Goal: Task Accomplishment & Management: Manage account settings

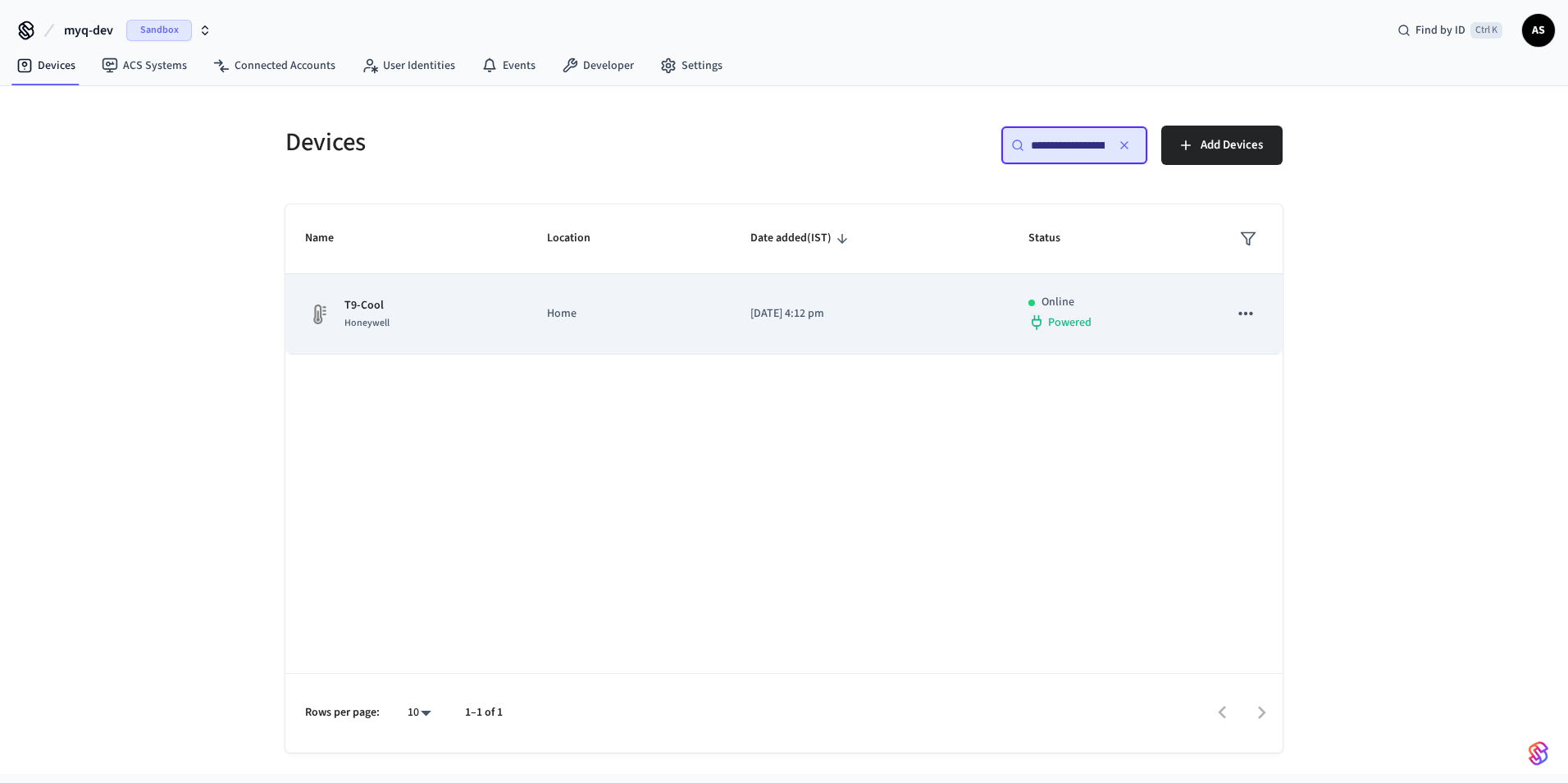
type input "**********"
drag, startPoint x: 750, startPoint y: 300, endPoint x: 744, endPoint y: 292, distance: 10.0
click at [750, 297] on td "[DATE] 4:12 pm" at bounding box center [868, 314] width 277 height 81
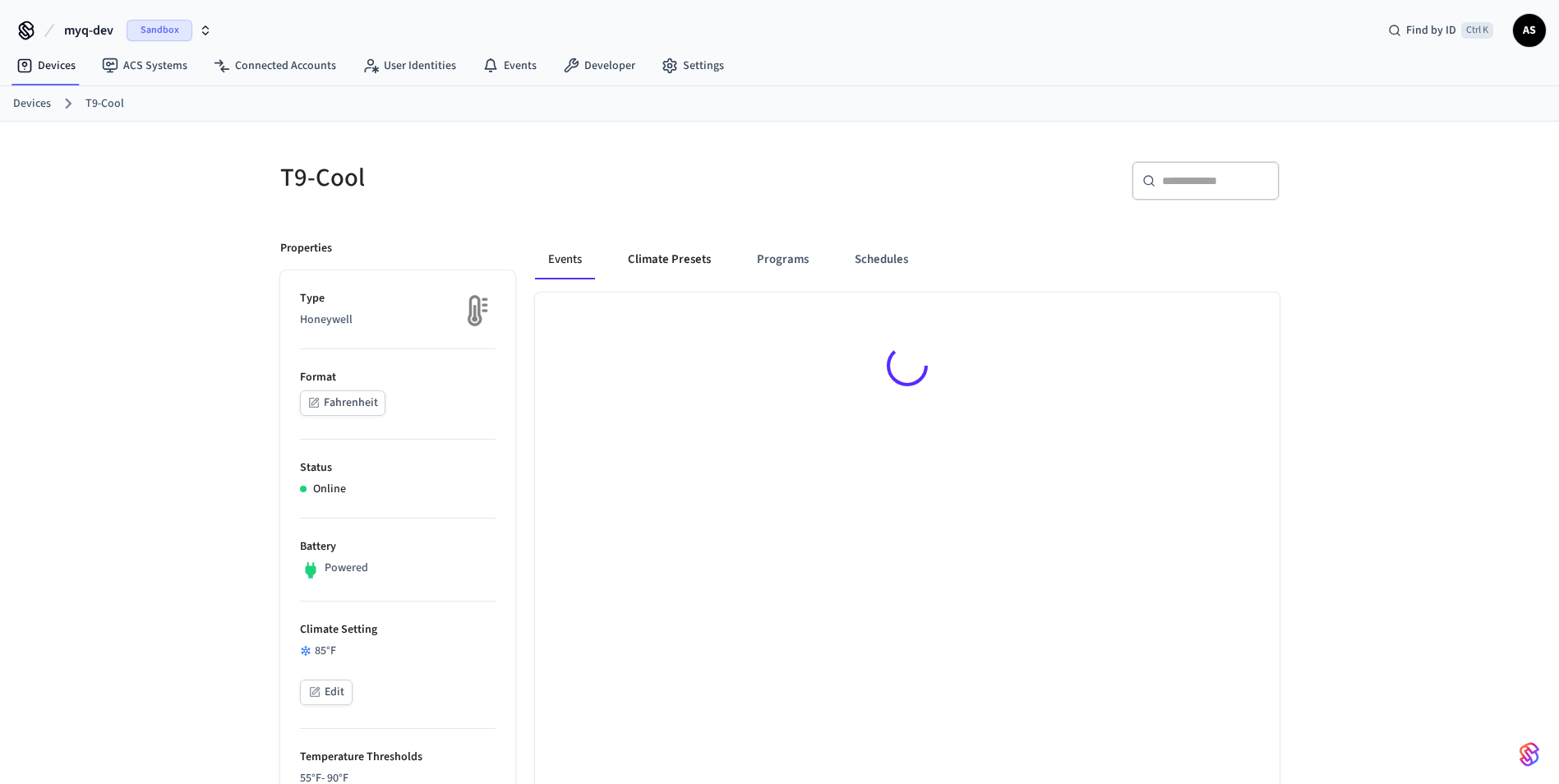
click at [629, 264] on button "Climate Presets" at bounding box center [669, 259] width 110 height 39
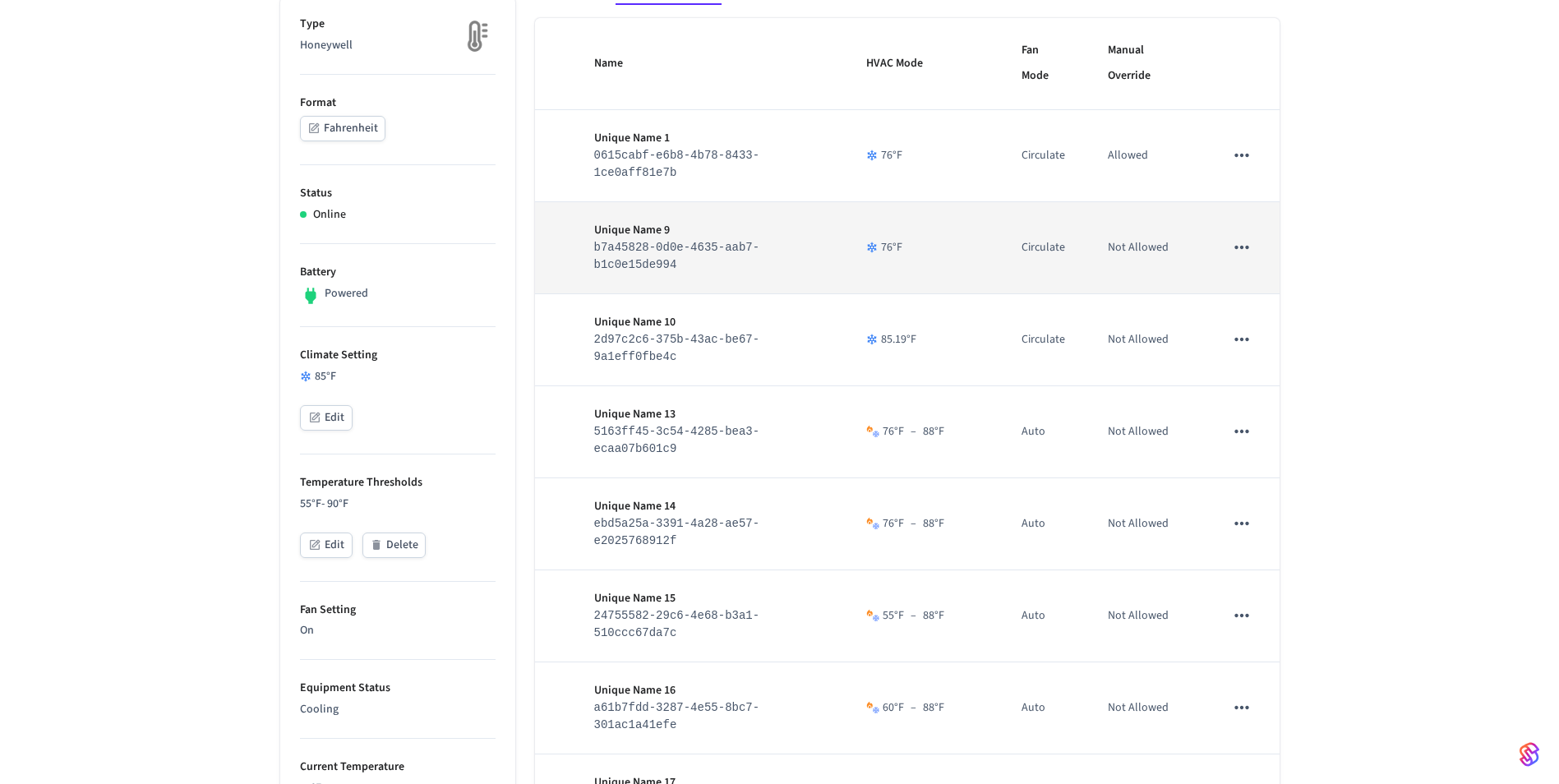
scroll to position [164, 0]
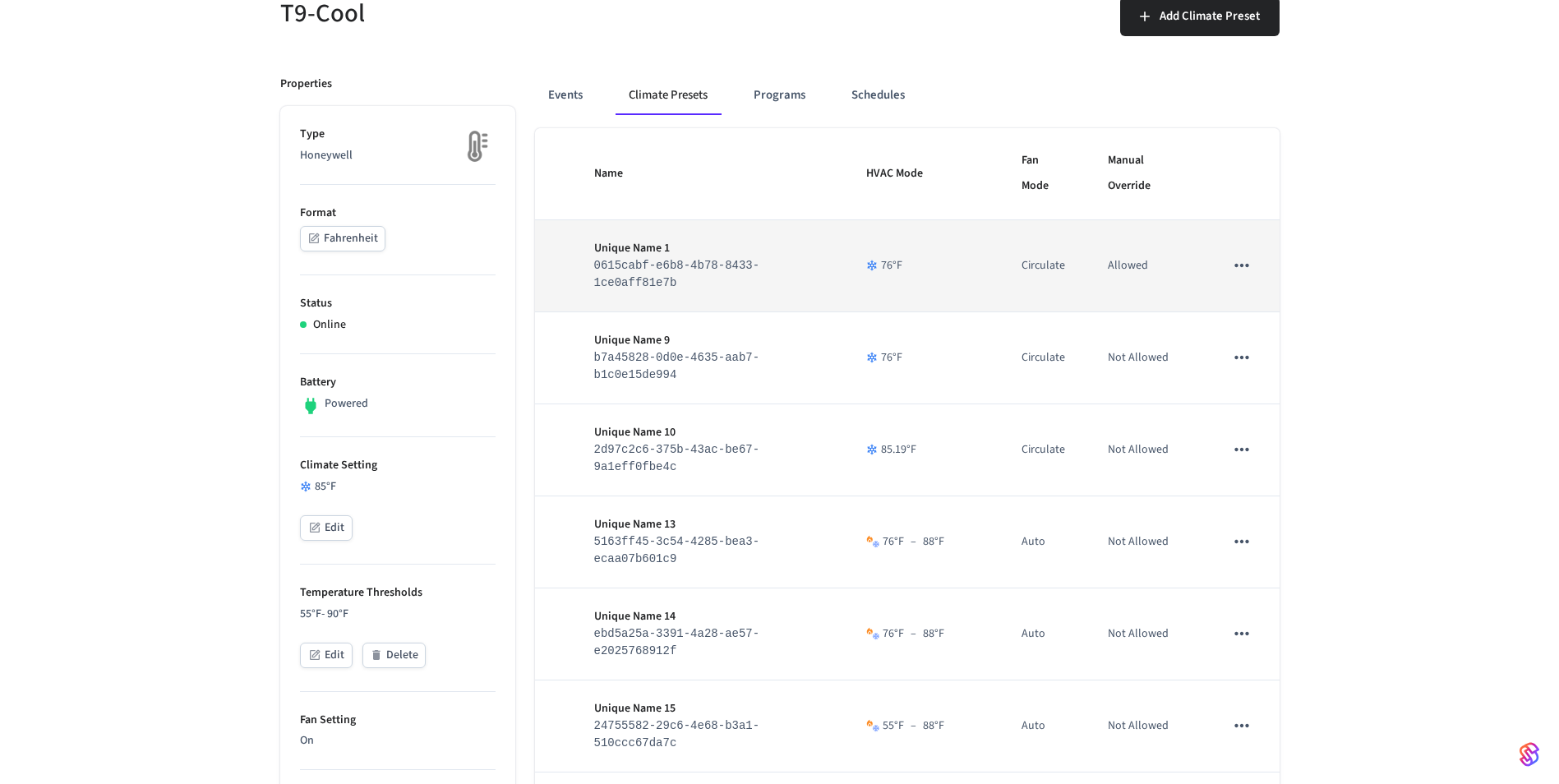
click at [1243, 284] on td "sticky table" at bounding box center [1242, 266] width 74 height 92
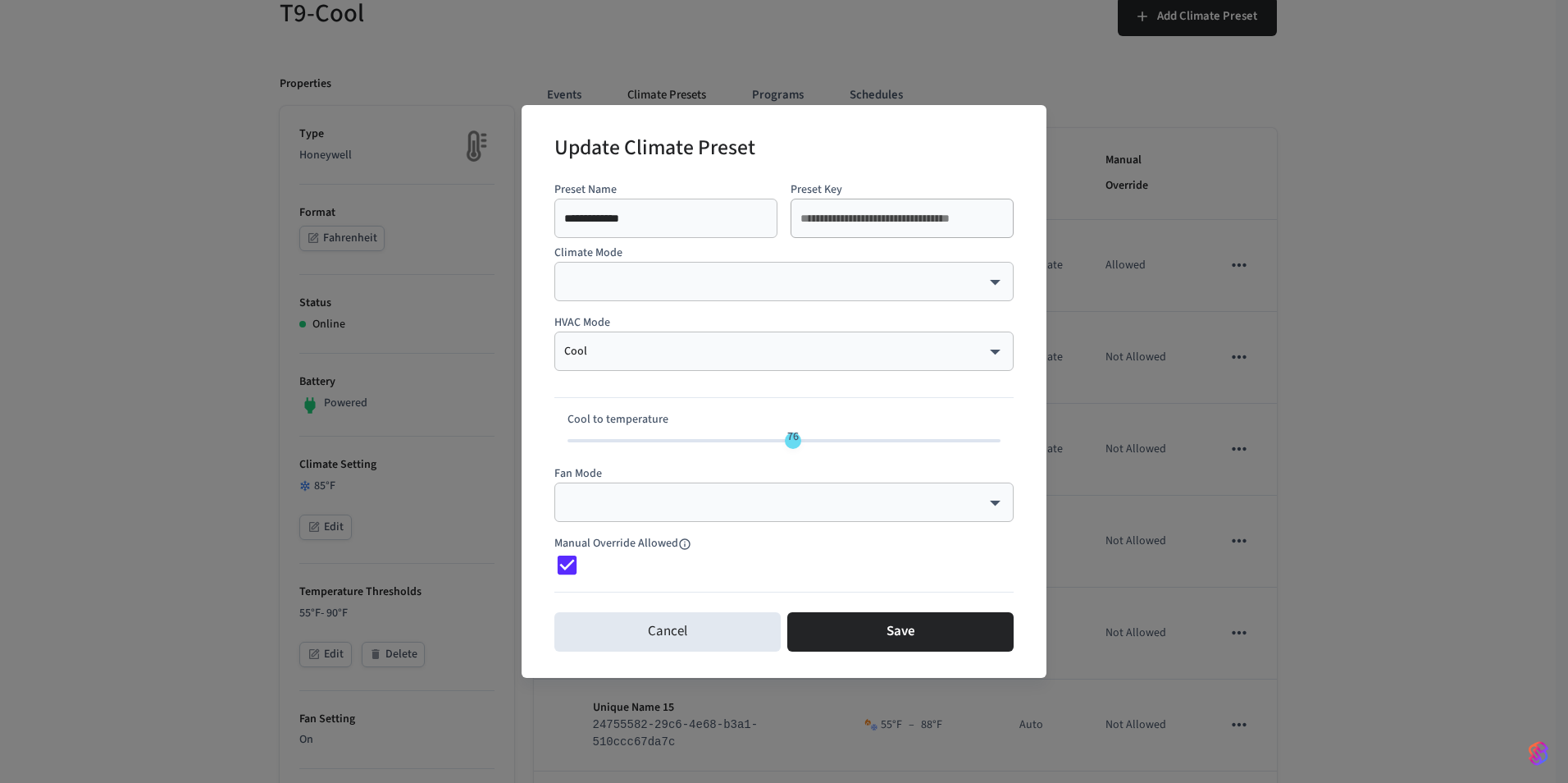
click at [544, 626] on div "**********" at bounding box center [784, 390] width 525 height 572
drag, startPoint x: 688, startPoint y: 646, endPoint x: 1154, endPoint y: 672, distance: 466.7
click at [688, 646] on button "Cancel" at bounding box center [668, 631] width 226 height 39
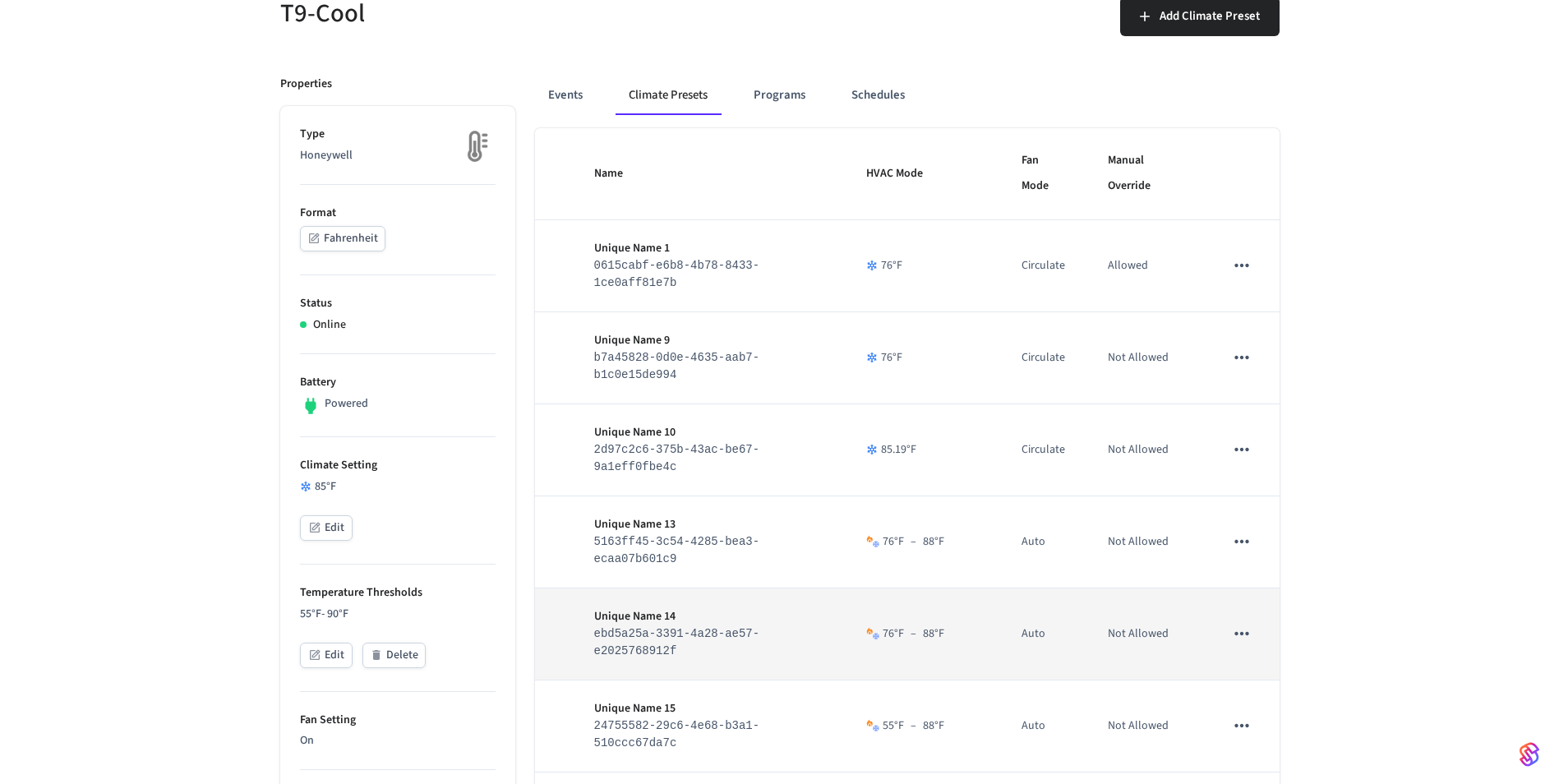
click at [1243, 644] on icon "sticky table" at bounding box center [1242, 633] width 21 height 21
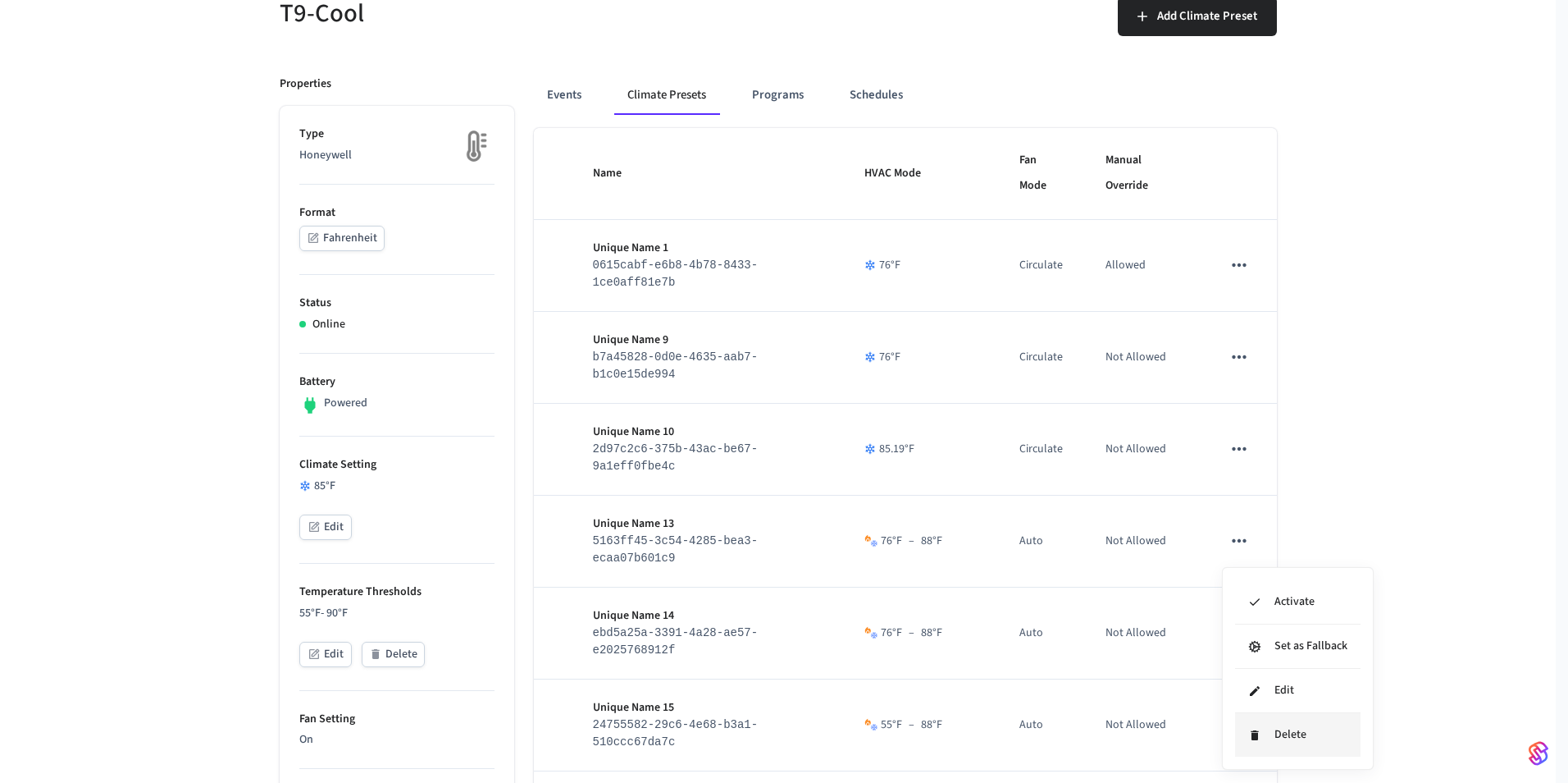
click at [1291, 747] on li "Delete" at bounding box center [1298, 734] width 126 height 44
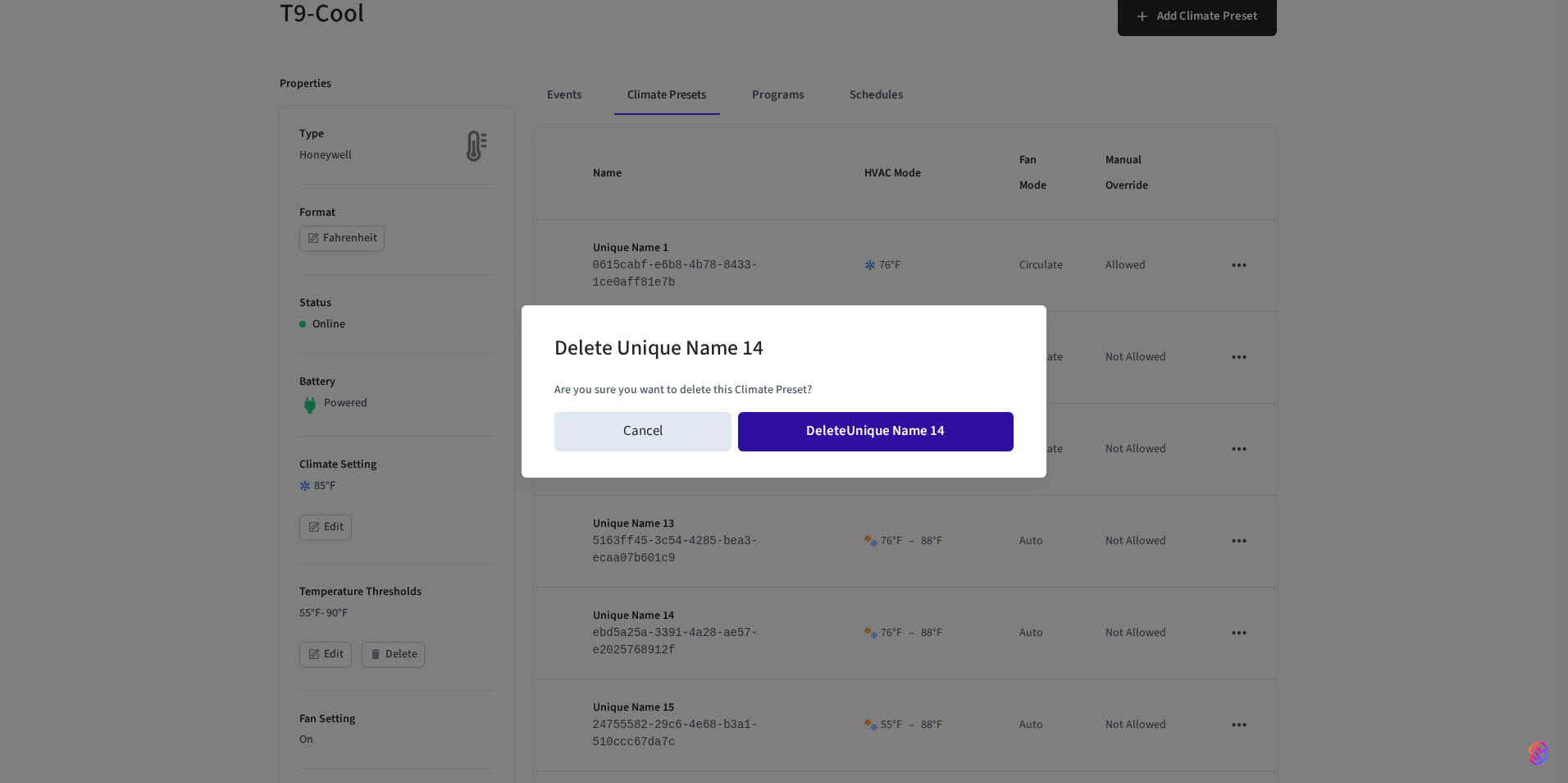
click at [998, 441] on button "Delete Unique Name 14" at bounding box center [876, 431] width 277 height 39
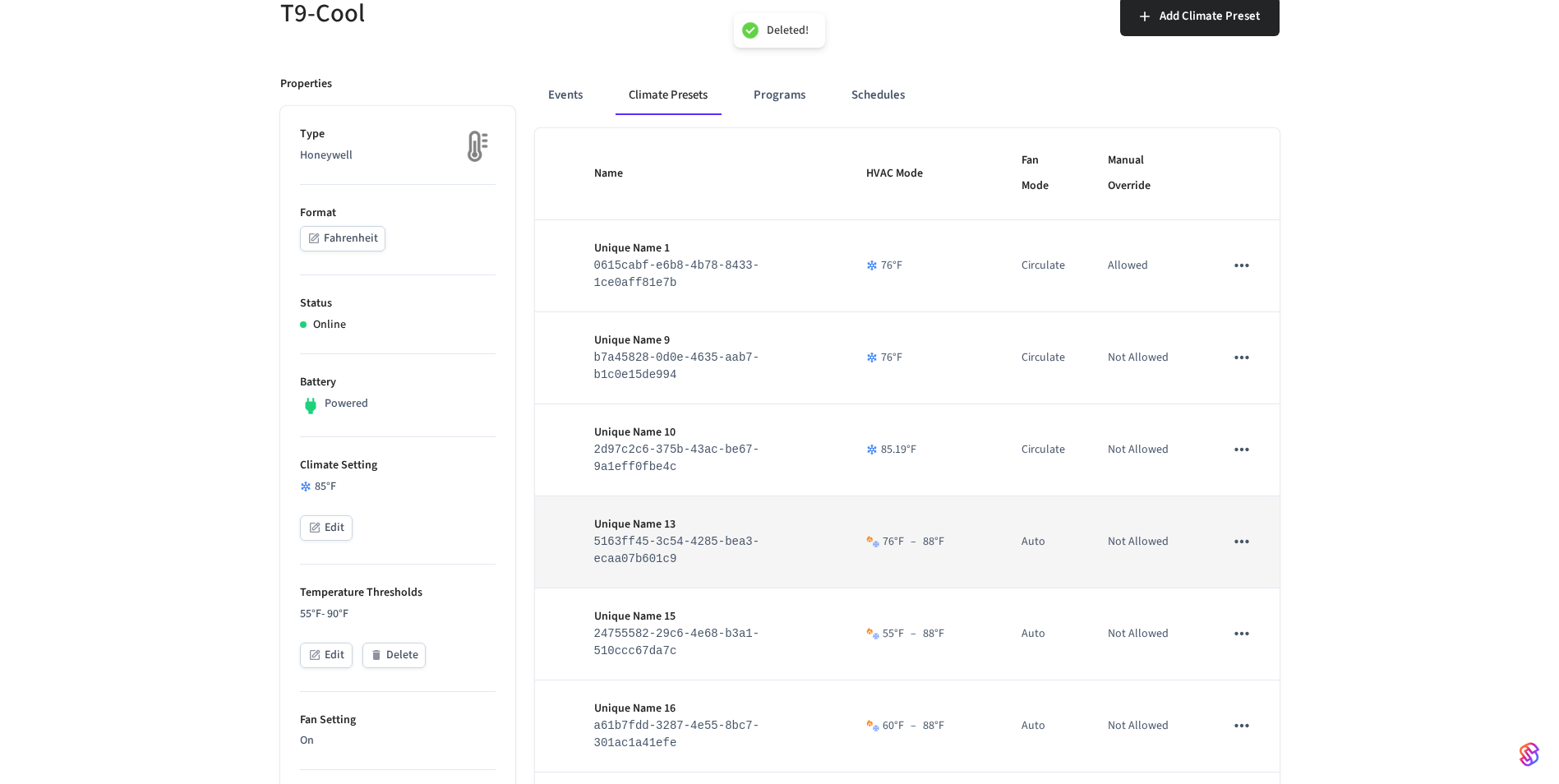
click at [1245, 543] on icon "sticky table" at bounding box center [1242, 541] width 14 height 3
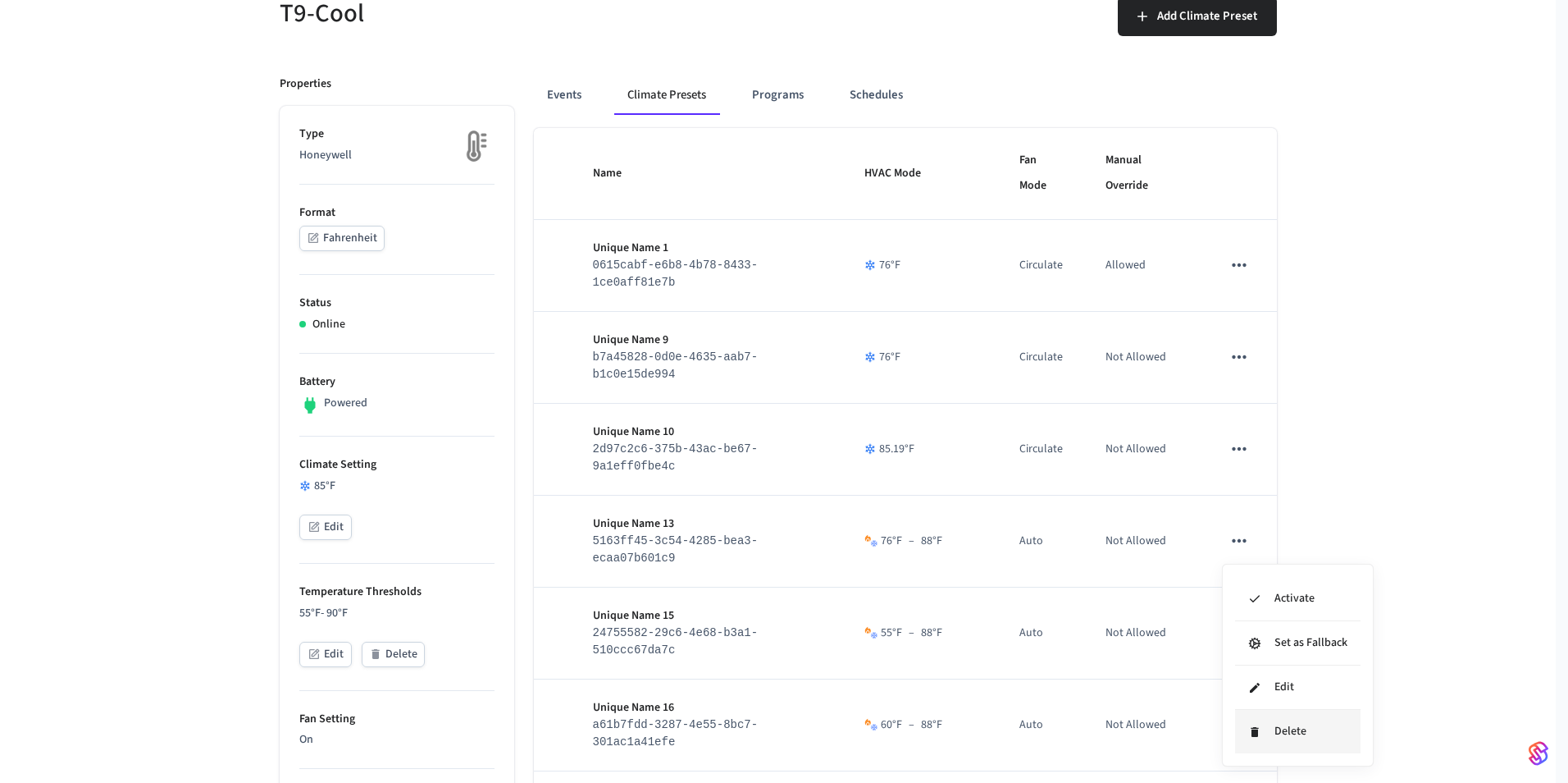
click at [1290, 737] on li "Delete" at bounding box center [1298, 732] width 126 height 44
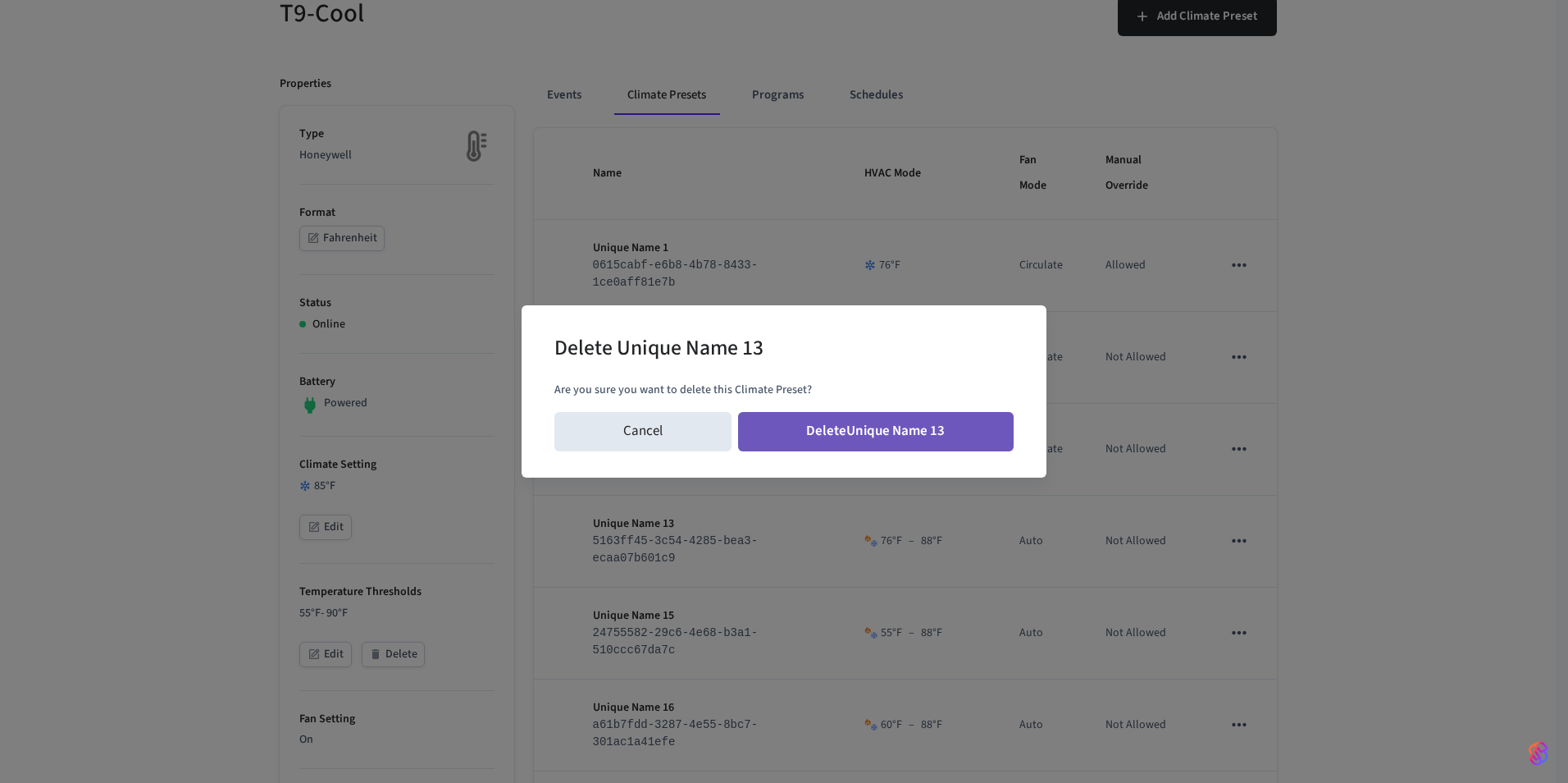
click at [964, 428] on button "Delete Unique Name 13" at bounding box center [876, 431] width 277 height 39
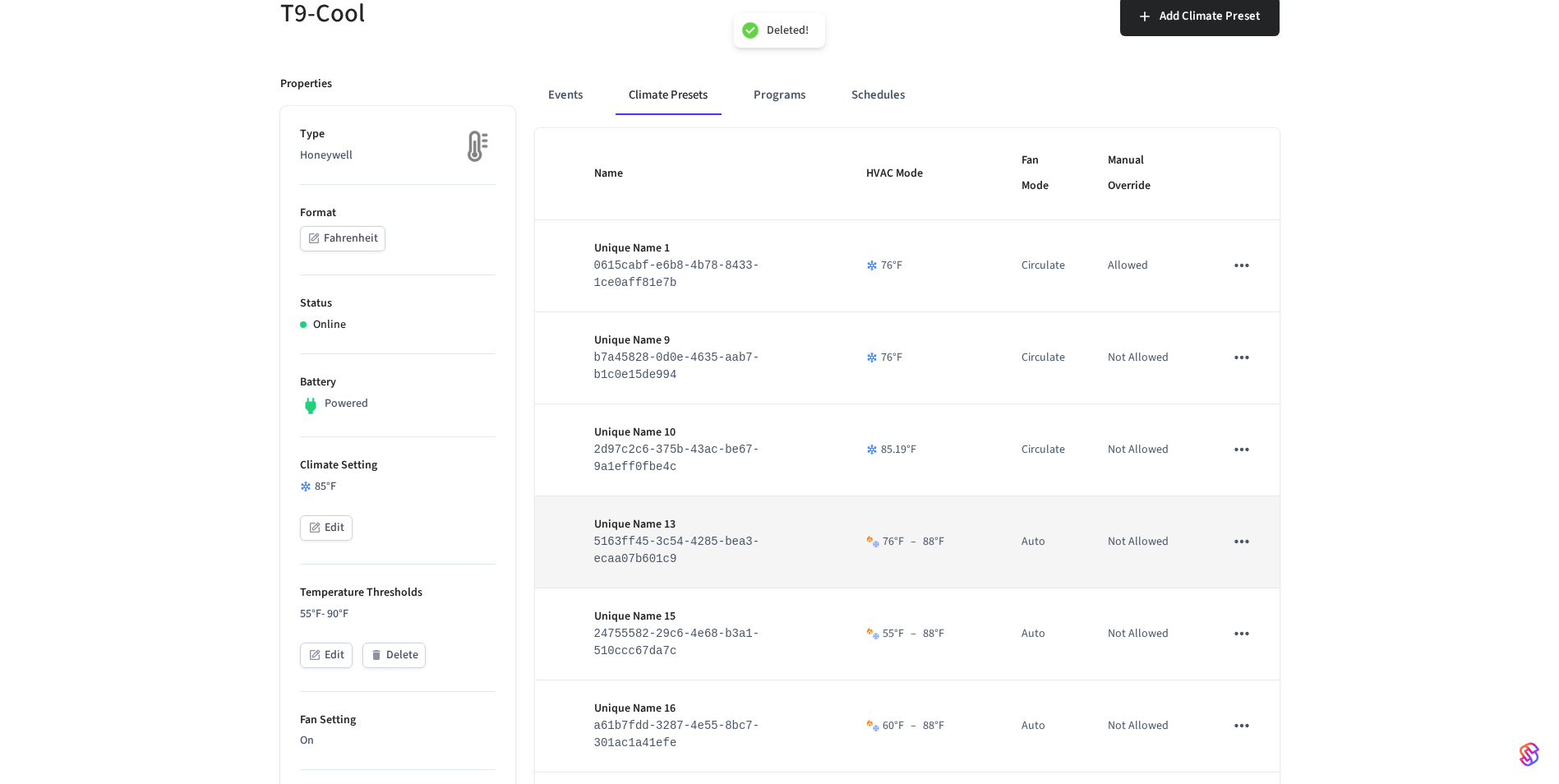
click at [1246, 623] on icon "sticky table" at bounding box center [1242, 633] width 21 height 21
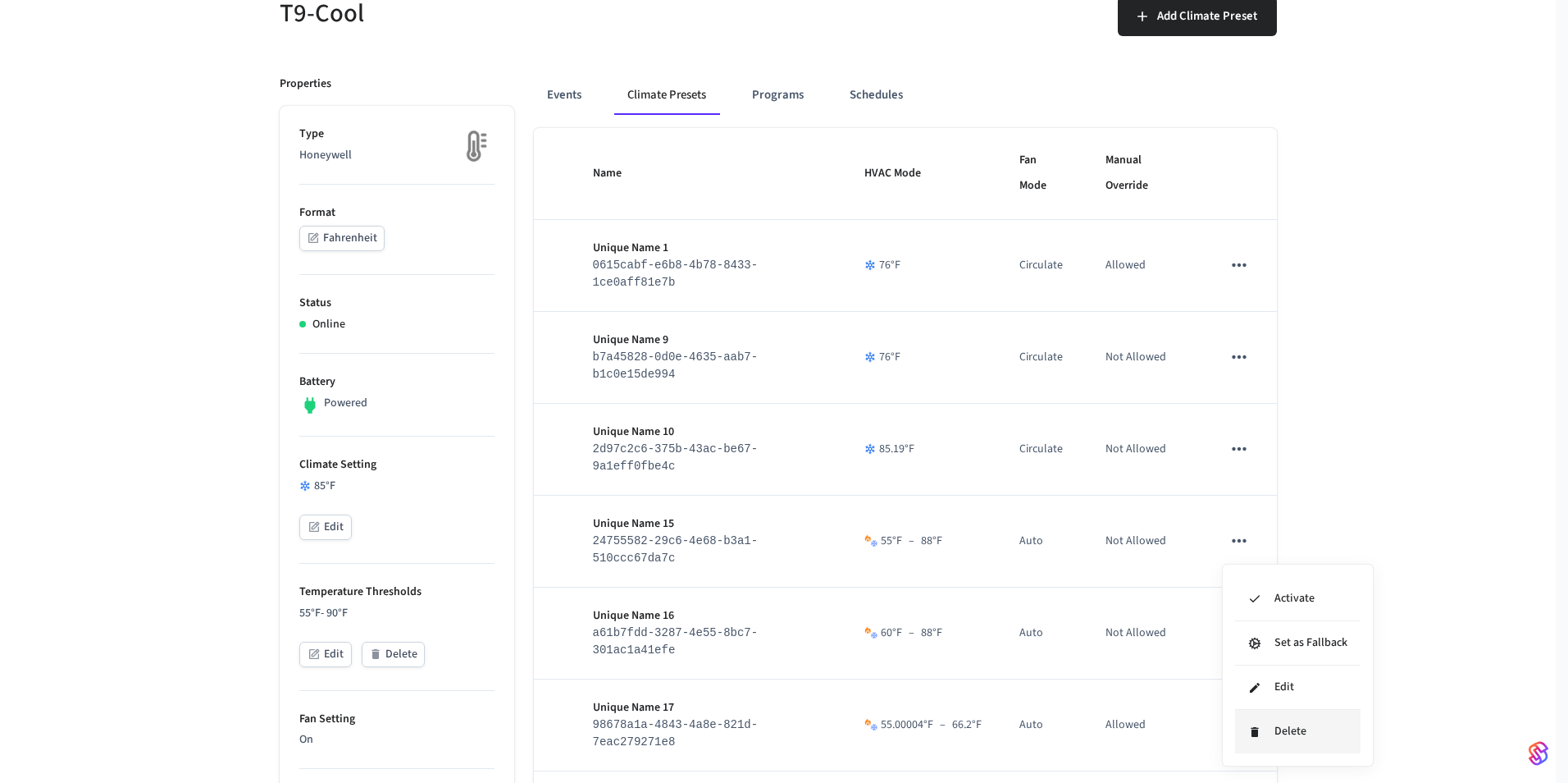
click at [1278, 735] on li "Delete" at bounding box center [1298, 732] width 126 height 44
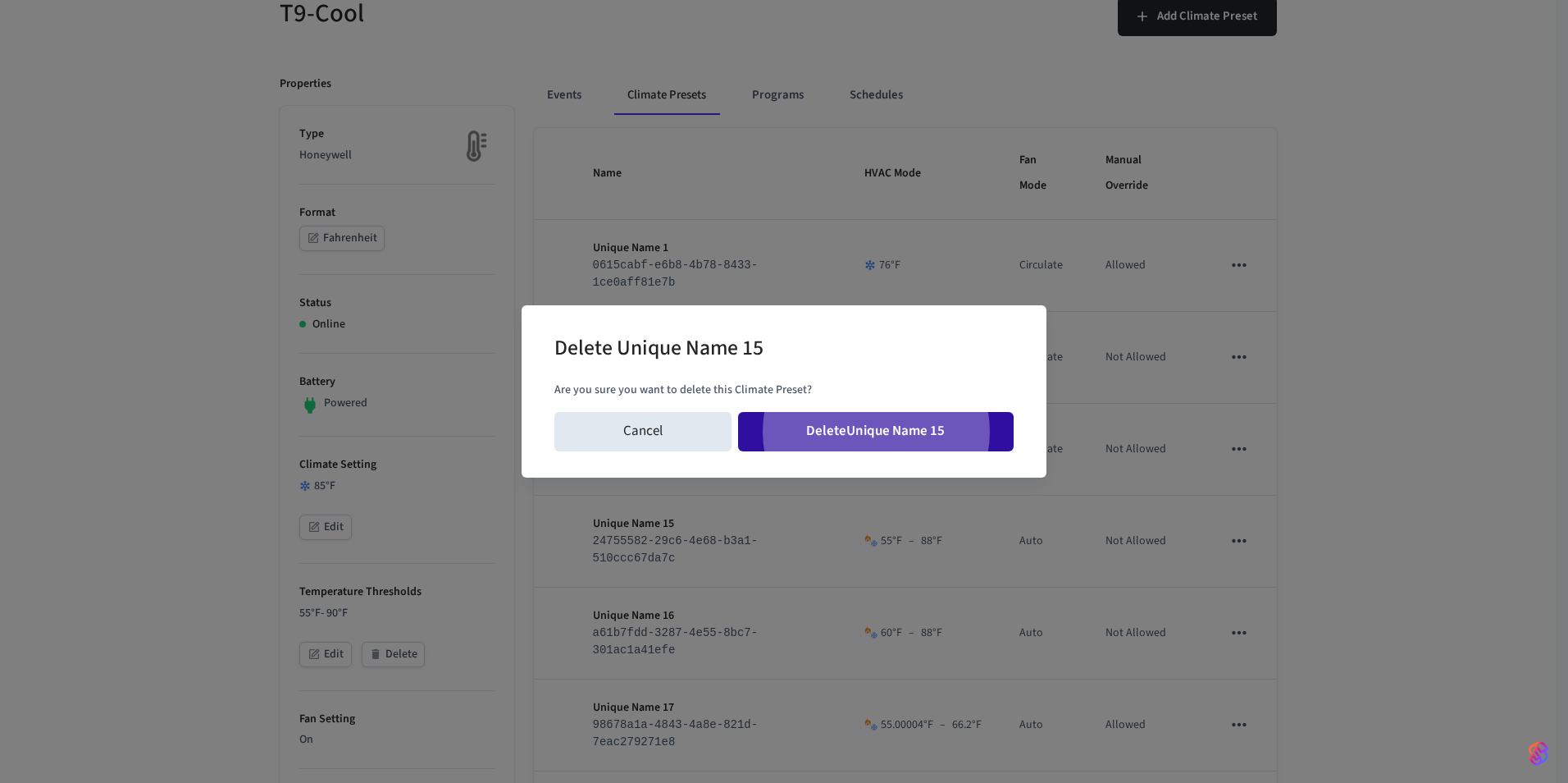
click at [738, 412] on button "Delete Unique Name 15" at bounding box center [876, 431] width 277 height 39
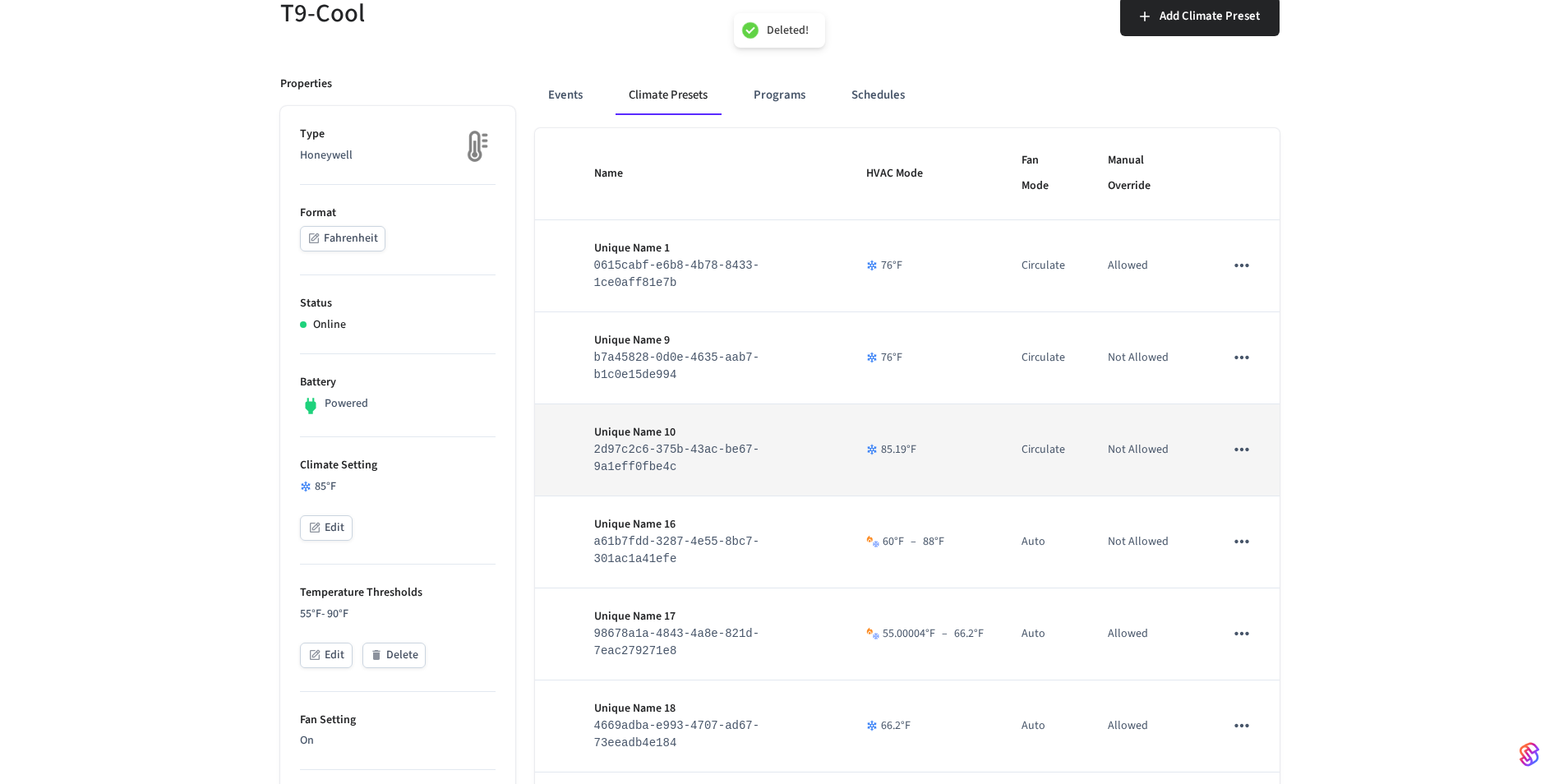
click at [1265, 452] on td "sticky table" at bounding box center [1242, 450] width 74 height 92
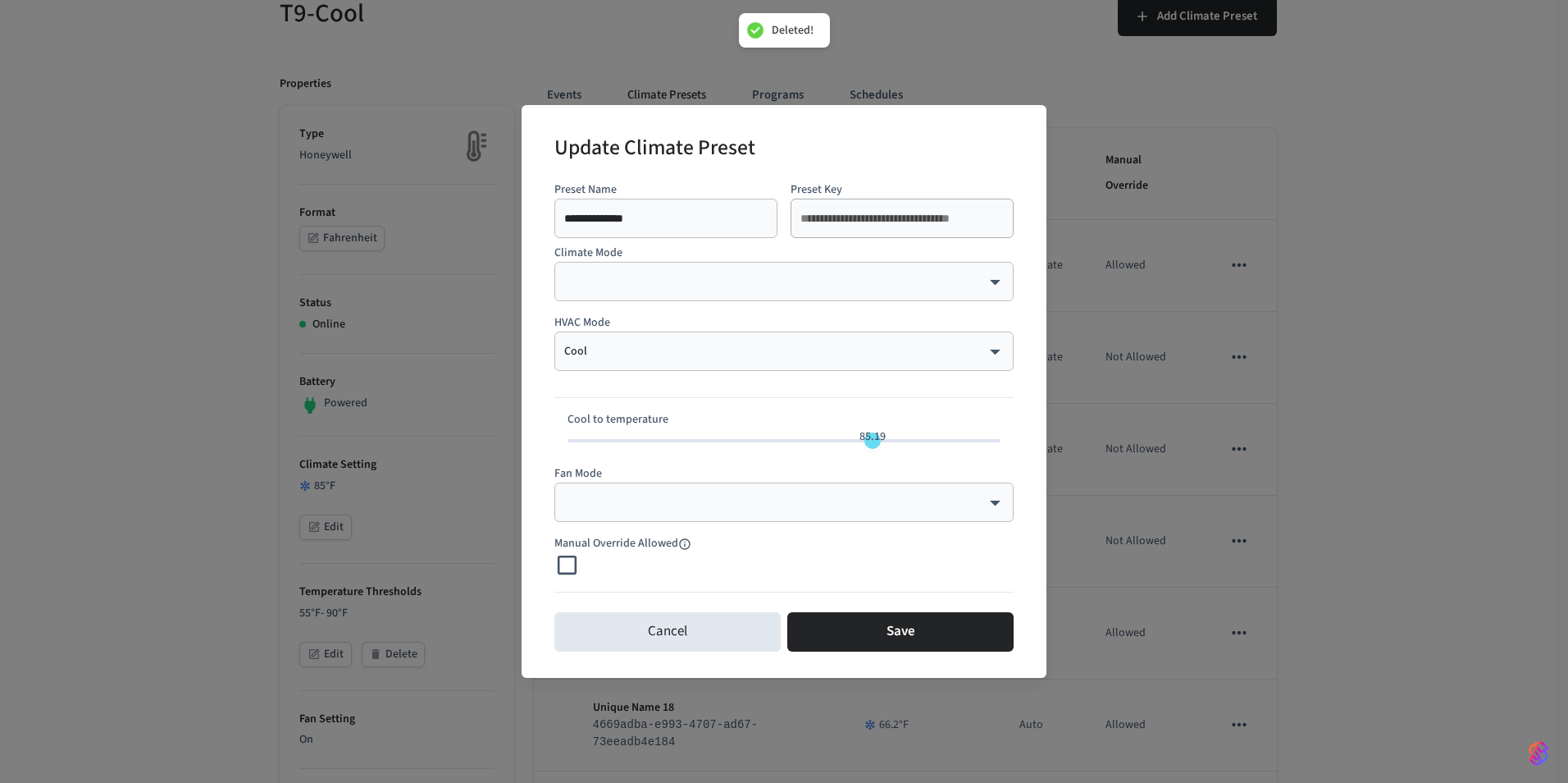
click at [1244, 457] on div "**********" at bounding box center [784, 391] width 1568 height 783
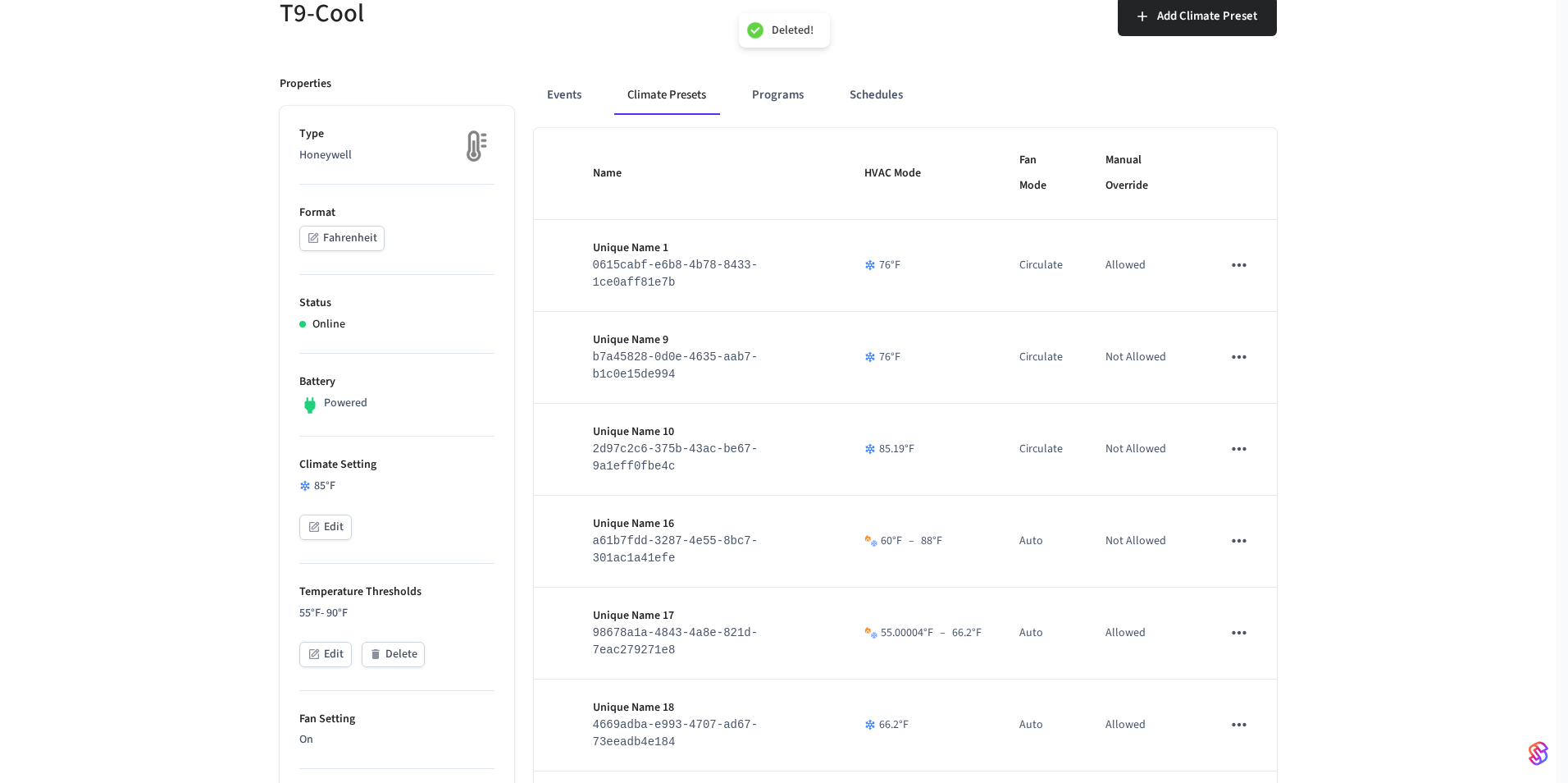
type input "**"
click at [1244, 457] on icon "sticky table" at bounding box center [1239, 449] width 21 height 21
click at [1260, 632] on icon at bounding box center [1255, 638] width 13 height 13
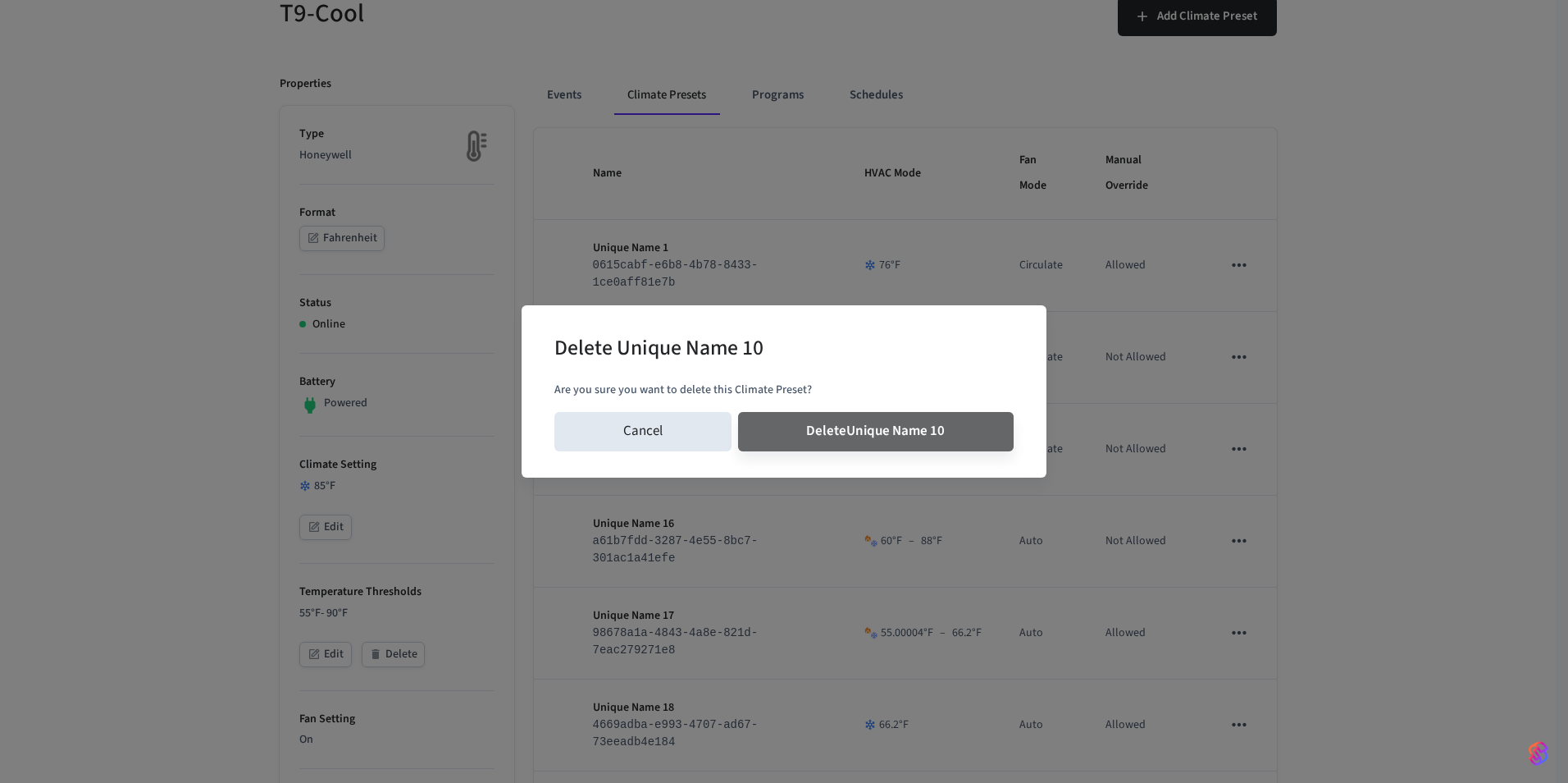
click at [738, 412] on button "Delete Unique Name 10" at bounding box center [876, 431] width 277 height 39
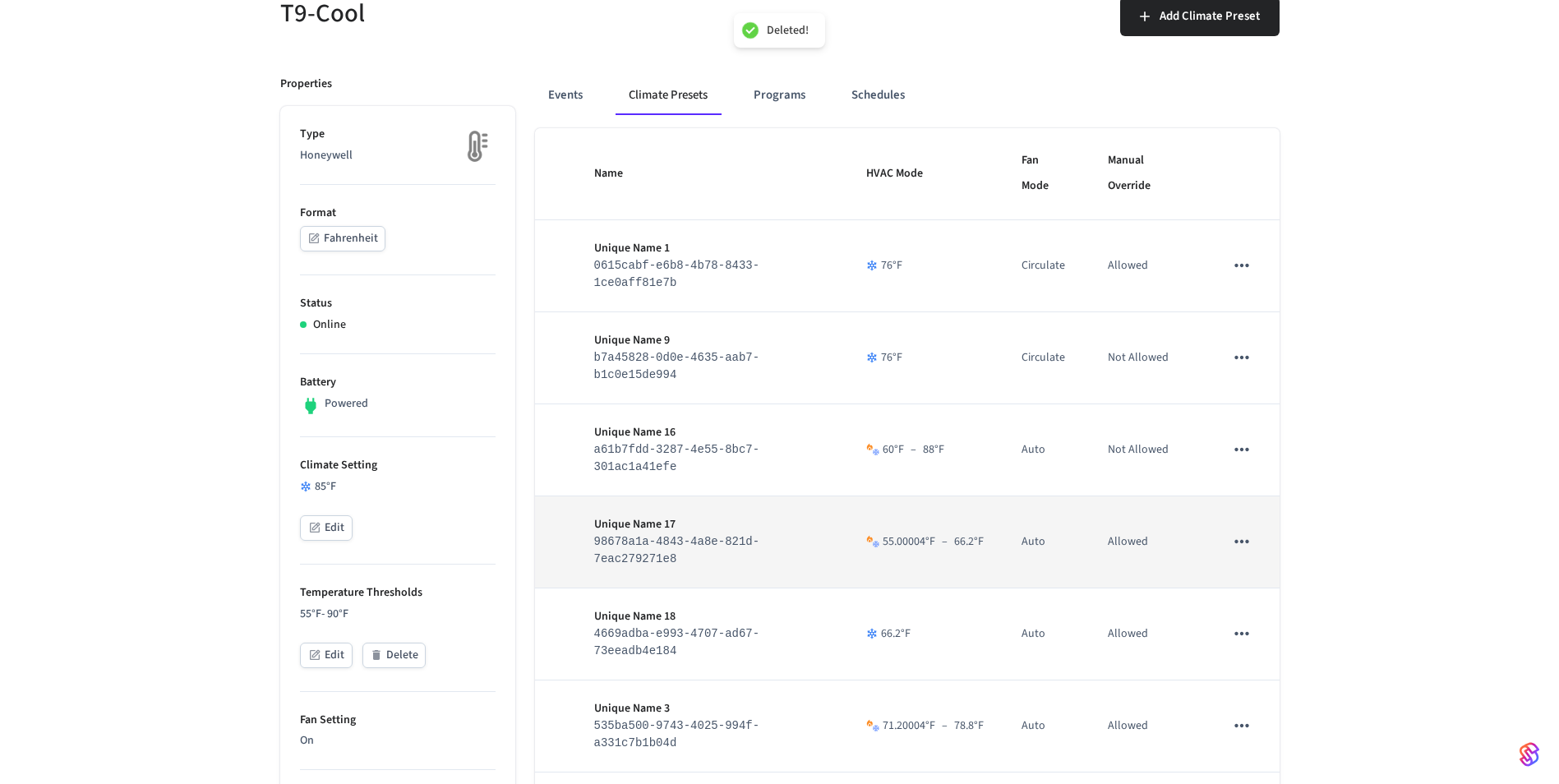
click at [1245, 543] on icon "sticky table" at bounding box center [1242, 541] width 14 height 3
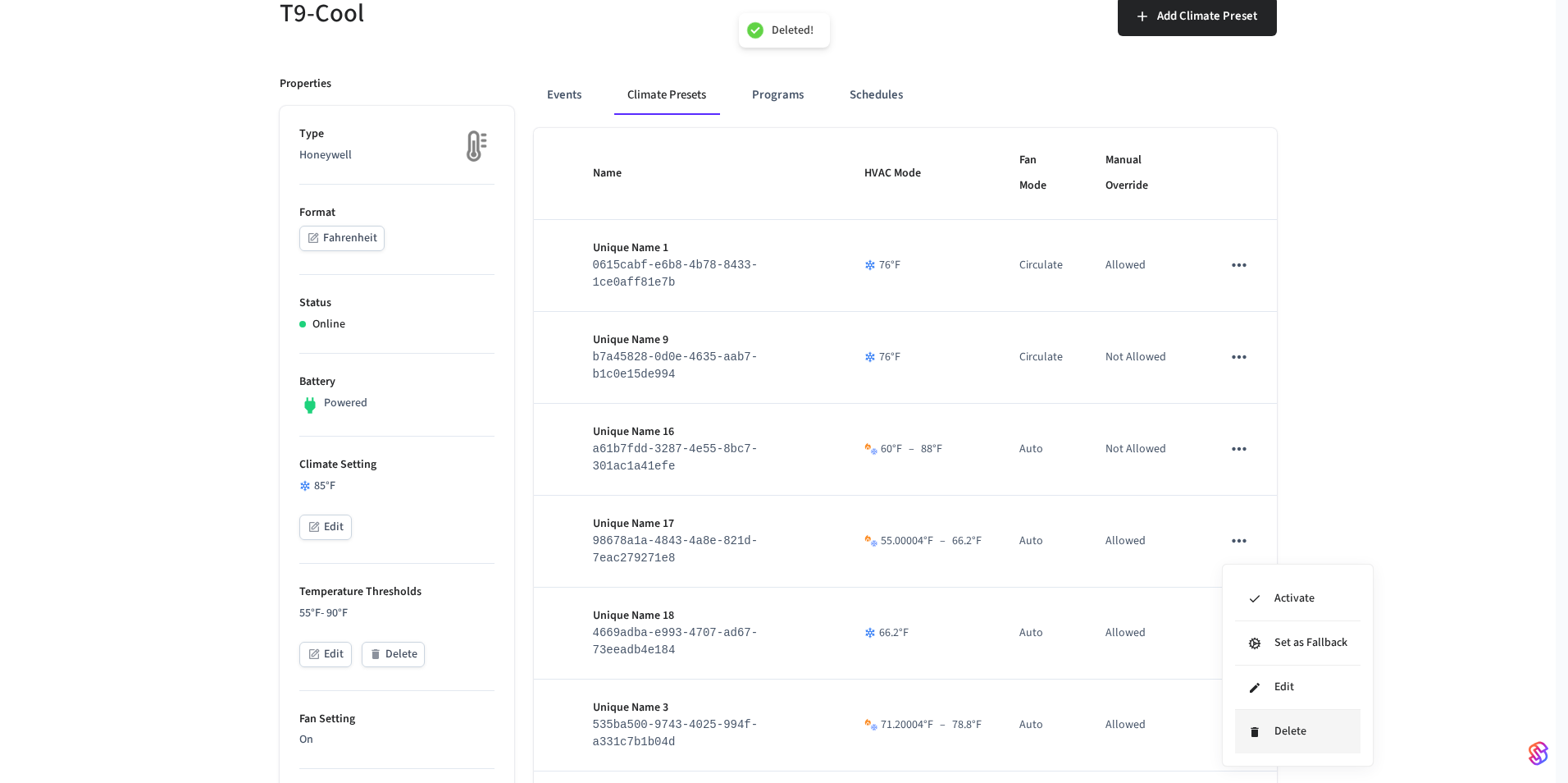
click at [1266, 735] on li "Delete" at bounding box center [1298, 732] width 126 height 44
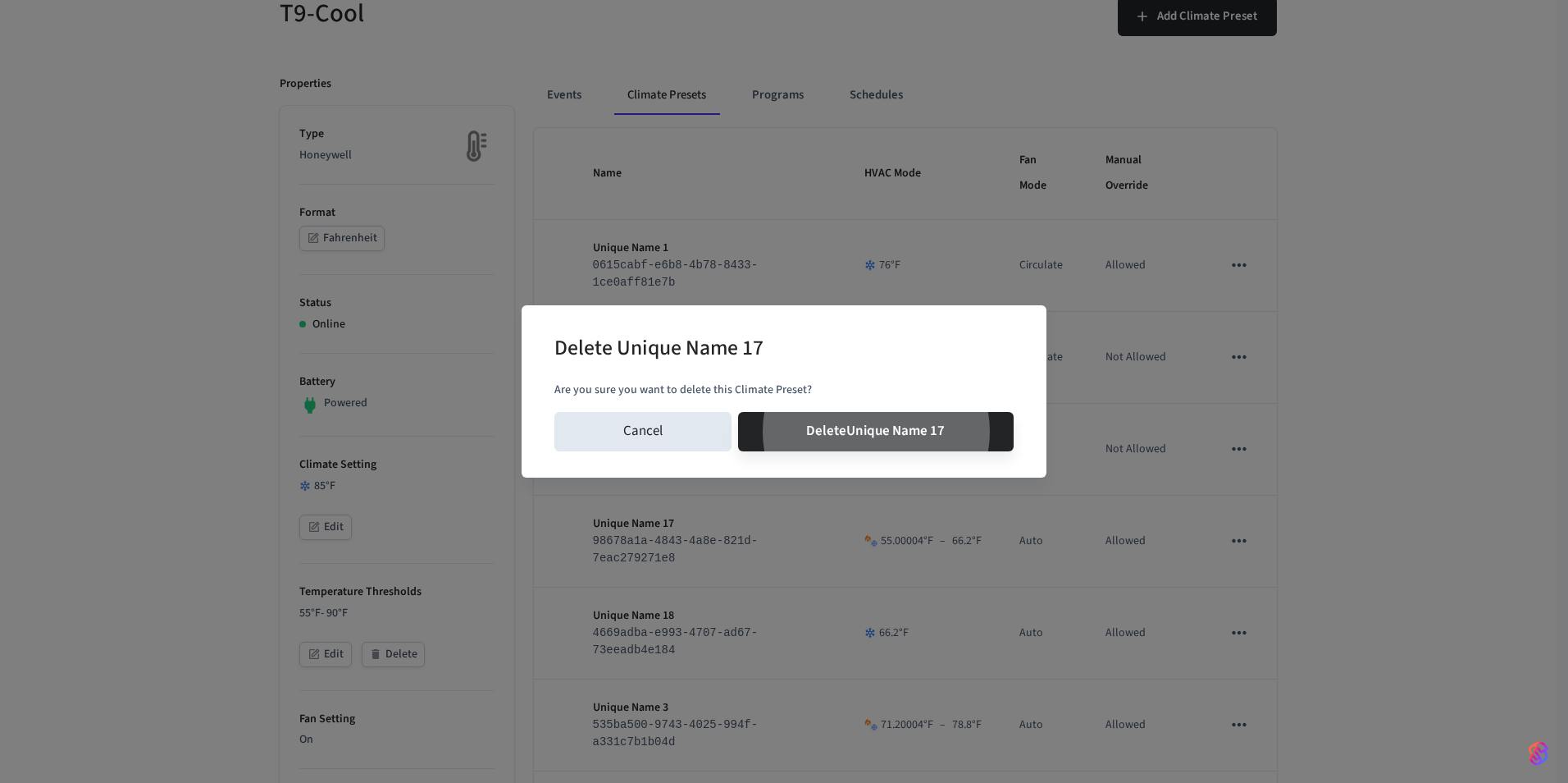
click at [738, 412] on button "Delete Unique Name 17" at bounding box center [876, 431] width 277 height 39
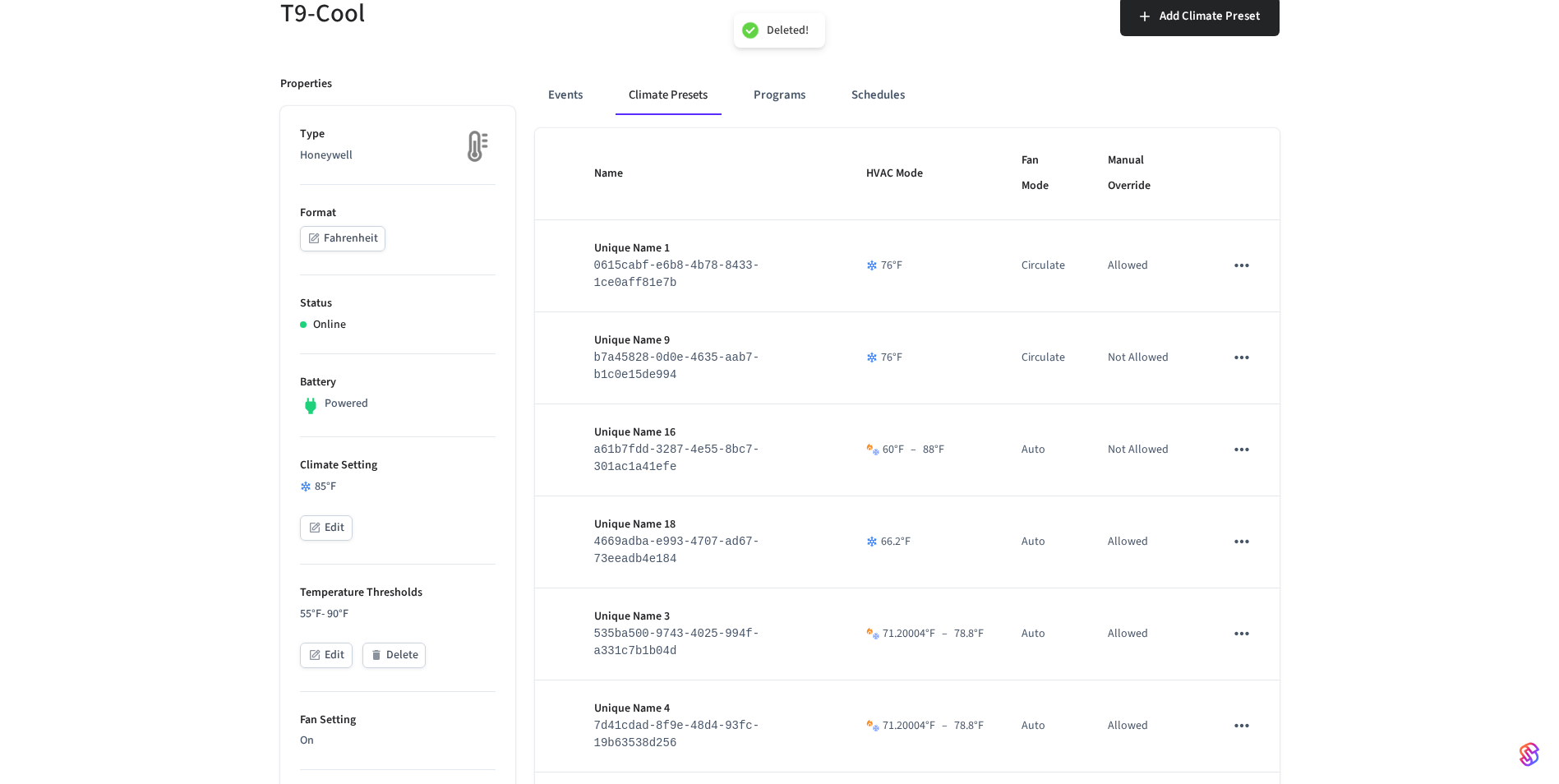
click at [1244, 644] on icon "sticky table" at bounding box center [1242, 633] width 21 height 21
click at [1275, 737] on li "Delete" at bounding box center [1301, 735] width 126 height 44
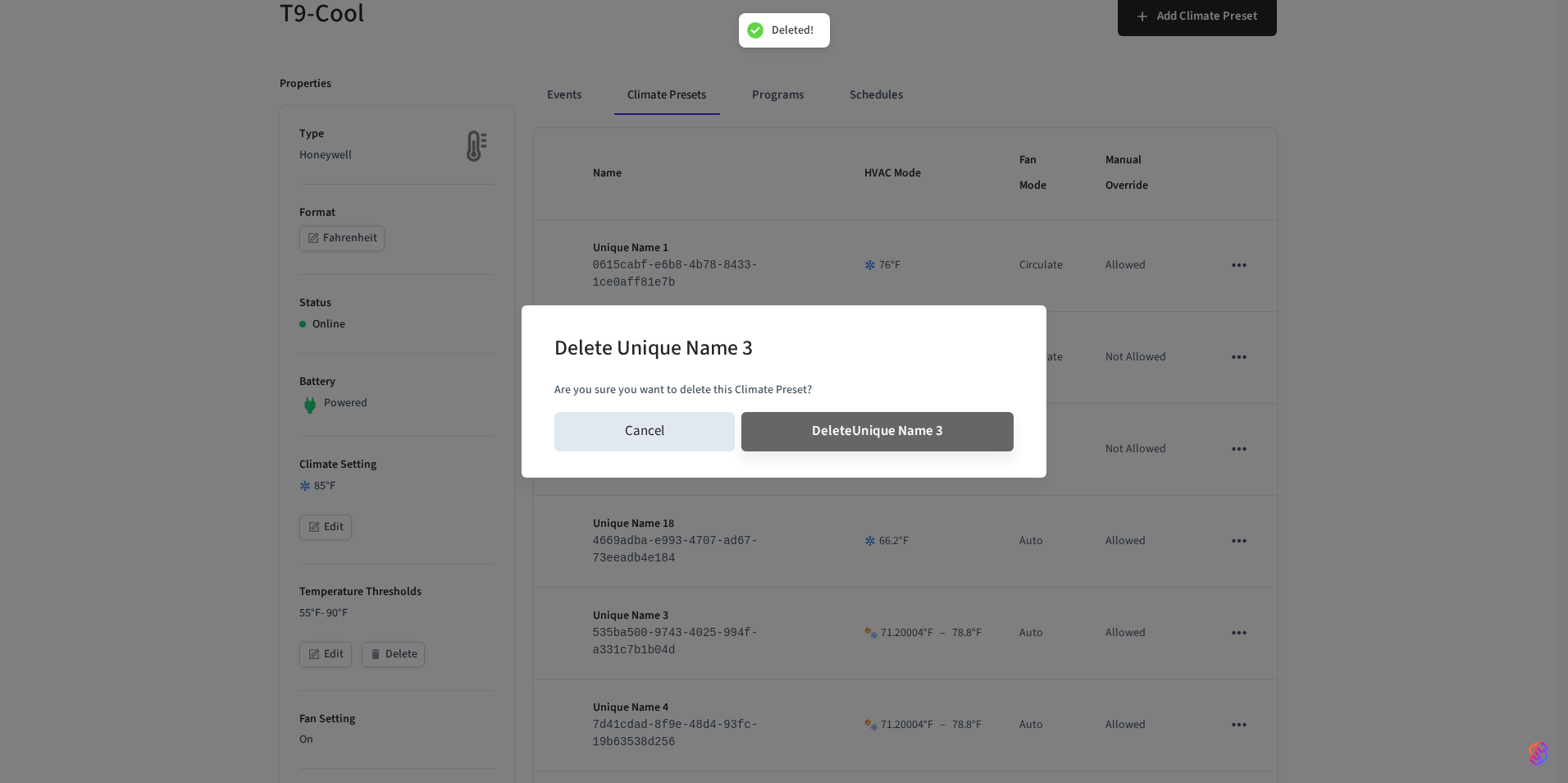
click at [742, 412] on button "Delete Unique Name 3" at bounding box center [878, 431] width 272 height 39
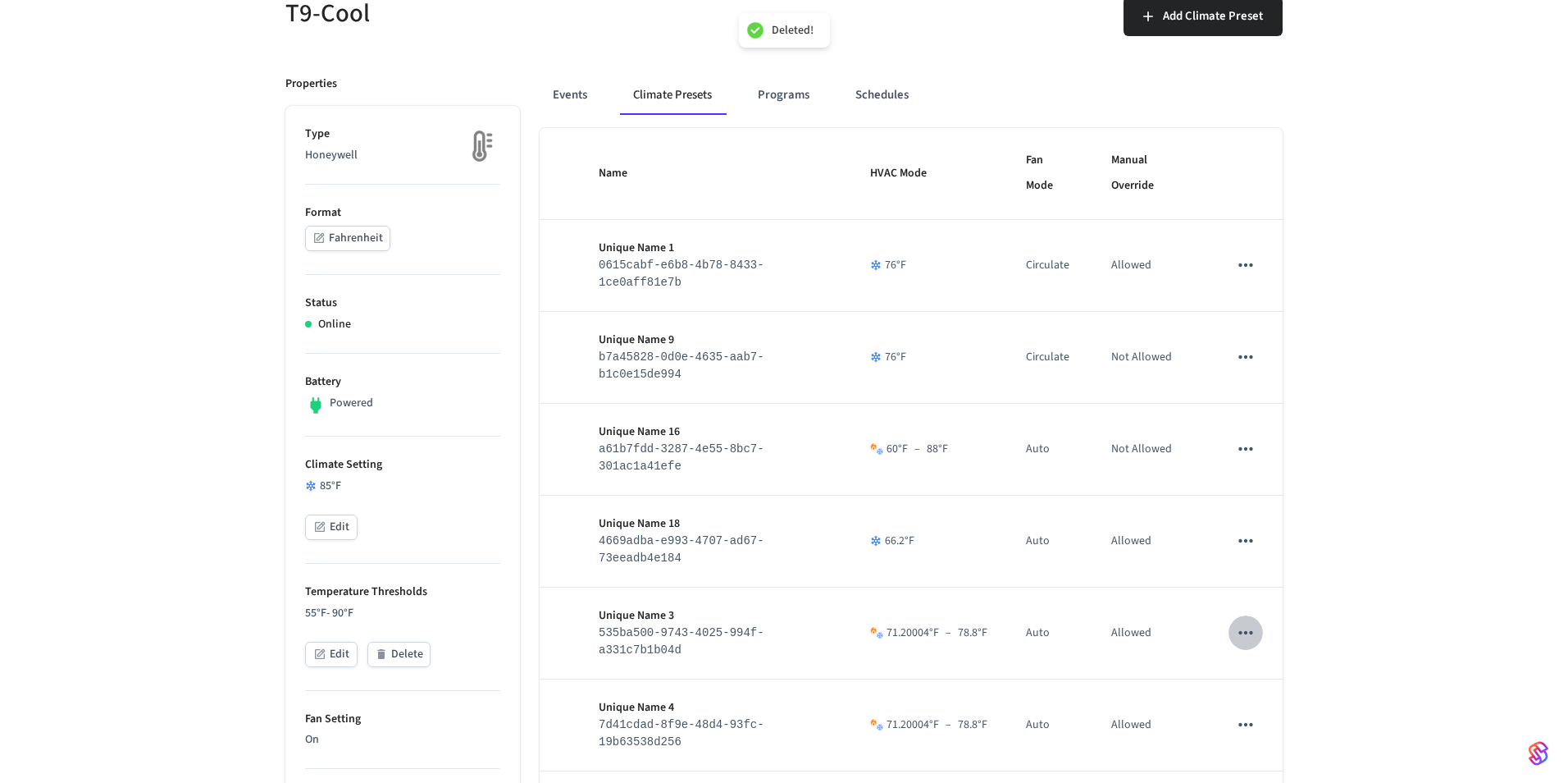
click at [1229, 616] on button "sticky table" at bounding box center [1246, 633] width 34 height 34
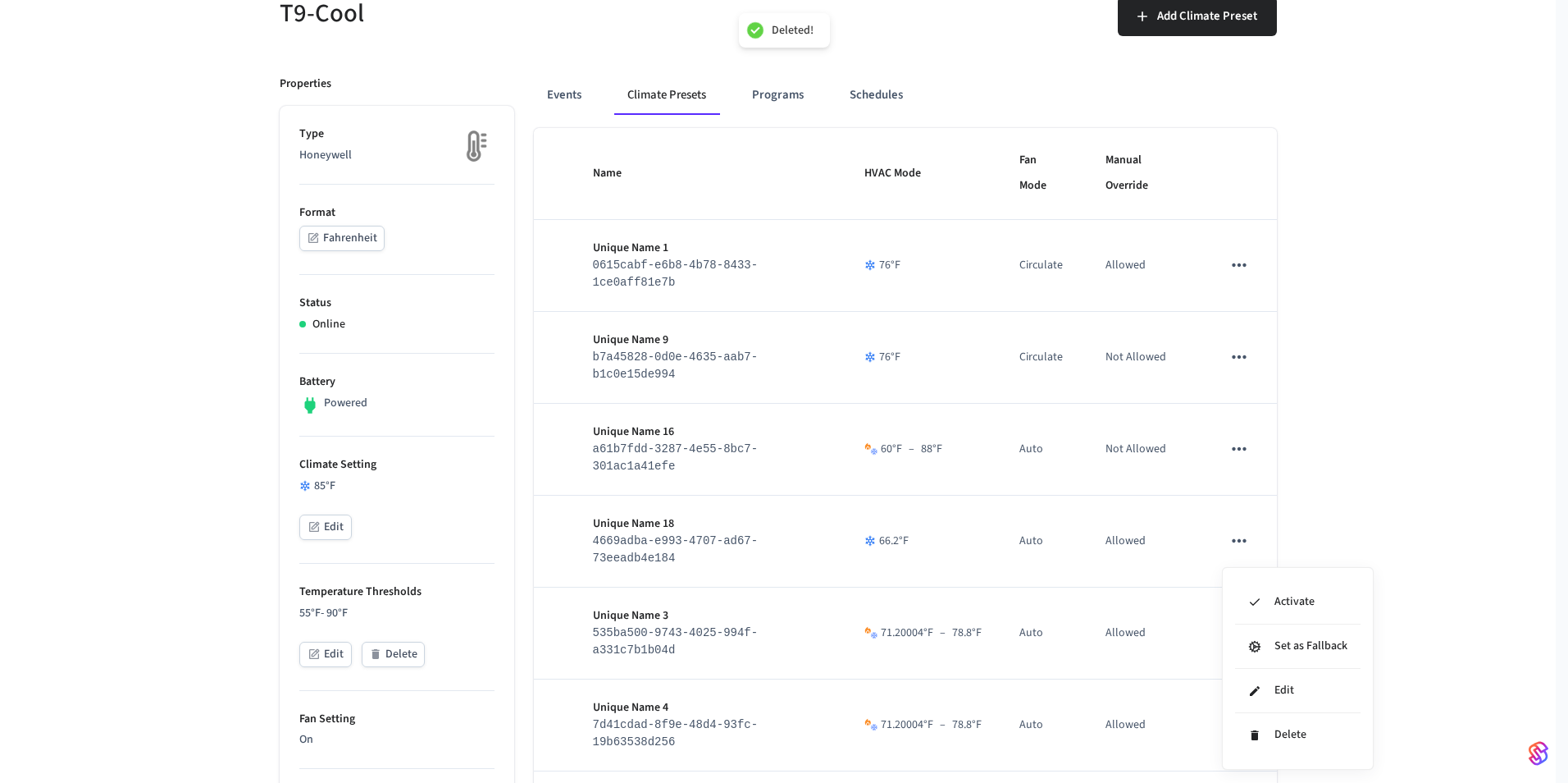
click at [1239, 641] on li "Set as Fallback" at bounding box center [1298, 646] width 126 height 45
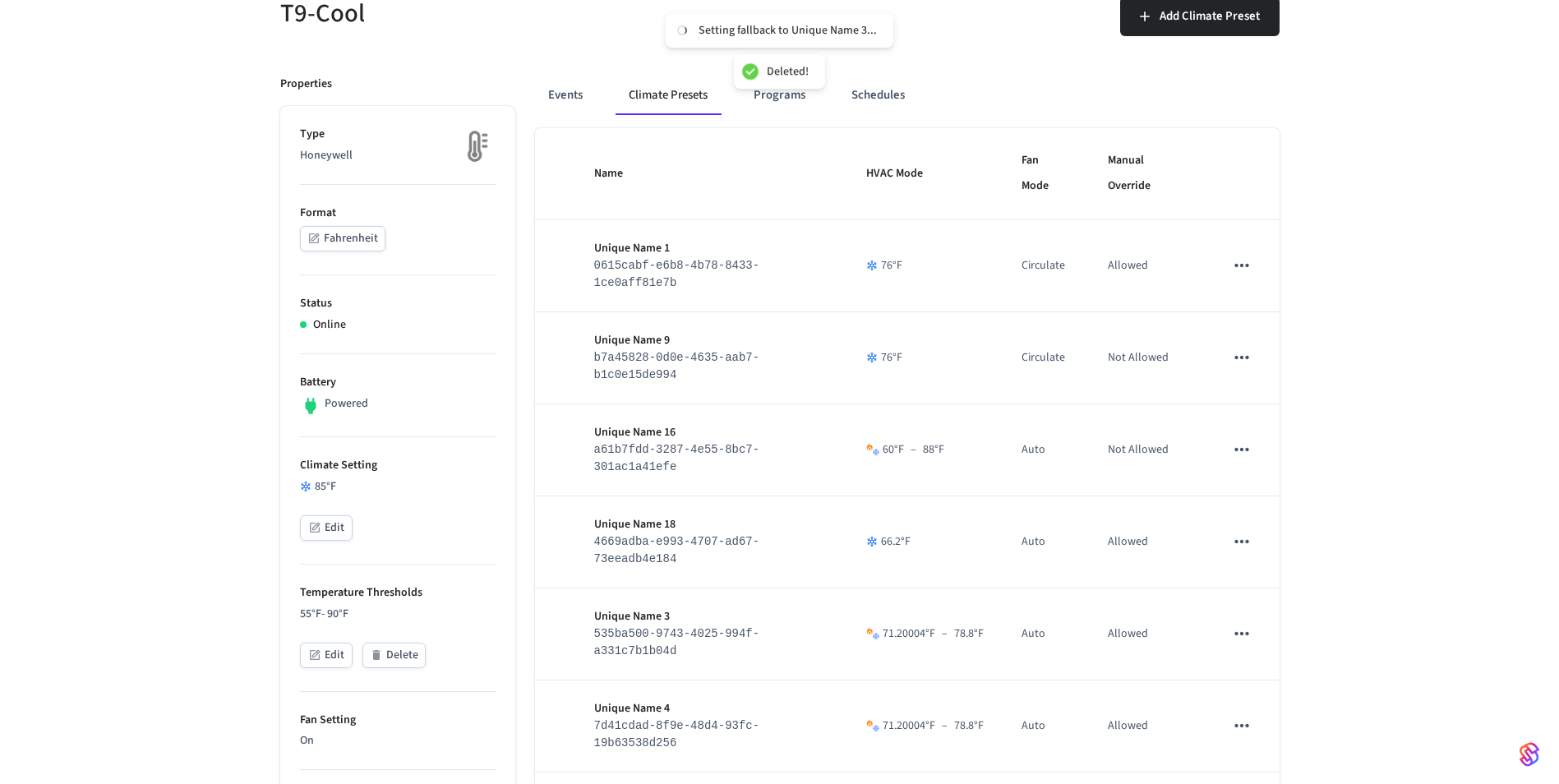
click at [1242, 635] on icon "sticky table" at bounding box center [1242, 633] width 14 height 3
click at [1242, 642] on div at bounding box center [785, 392] width 1571 height 784
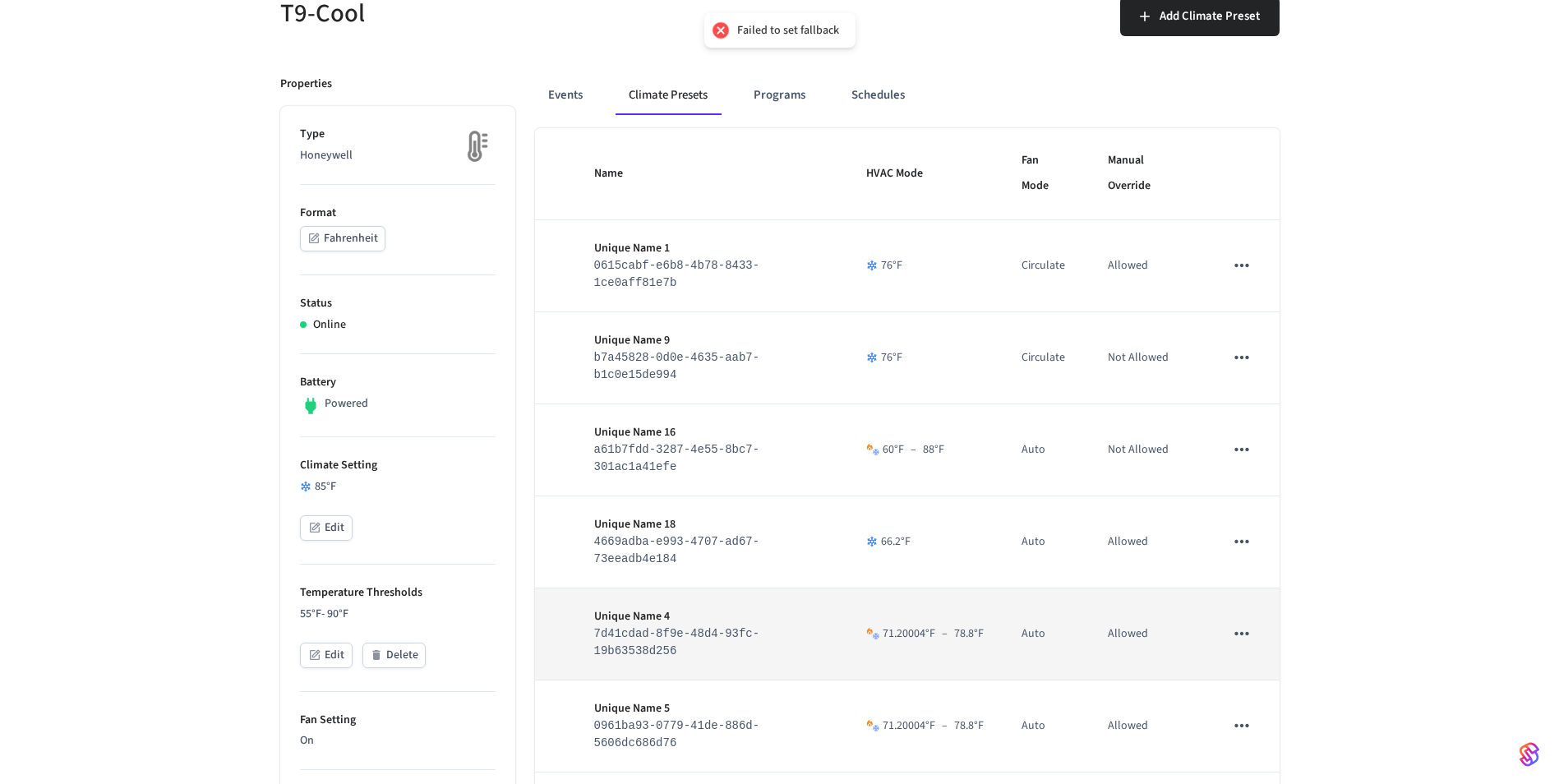
click at [1243, 635] on icon "sticky table" at bounding box center [1242, 633] width 14 height 3
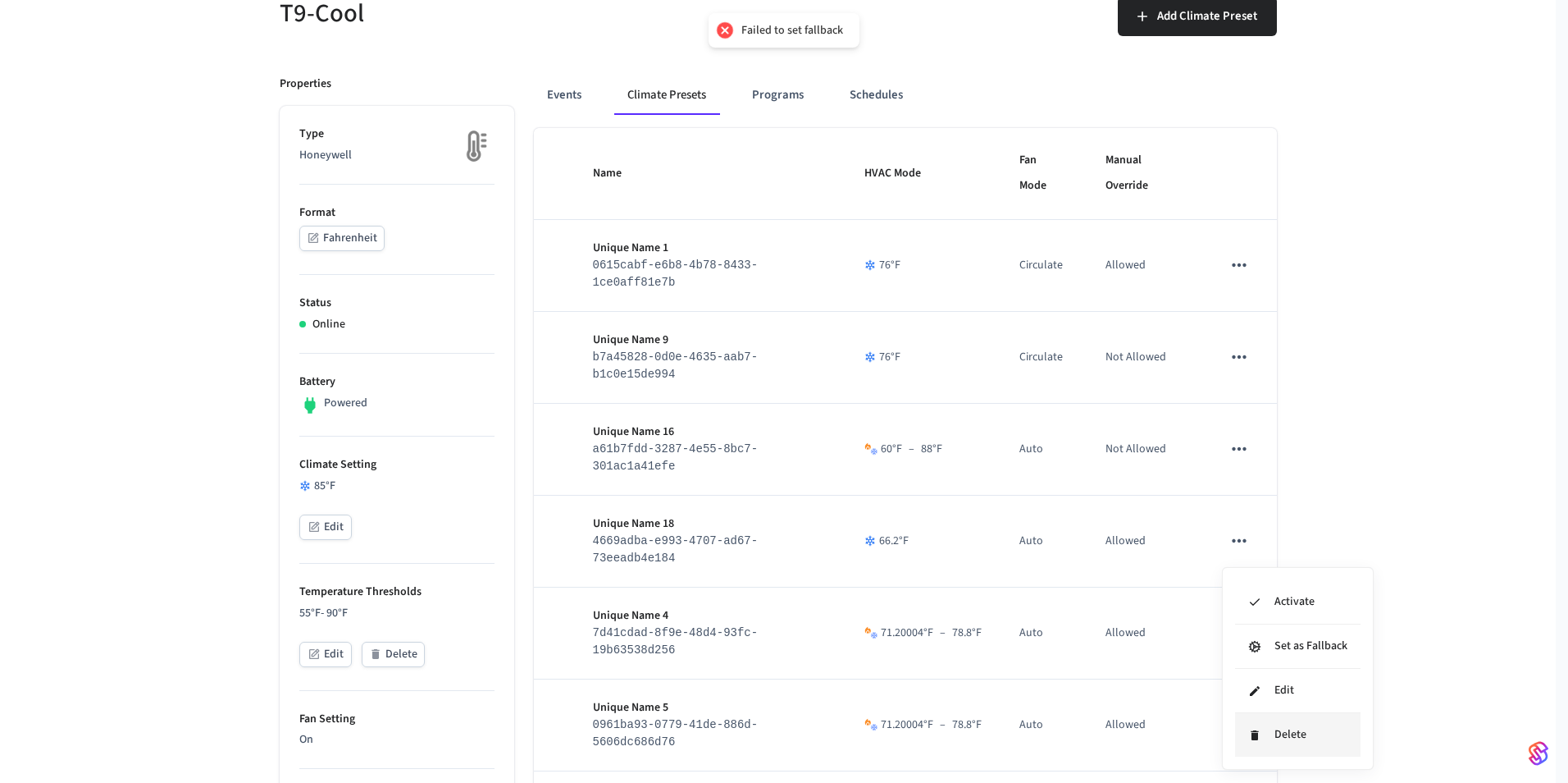
click at [1280, 739] on li "Delete" at bounding box center [1298, 734] width 126 height 44
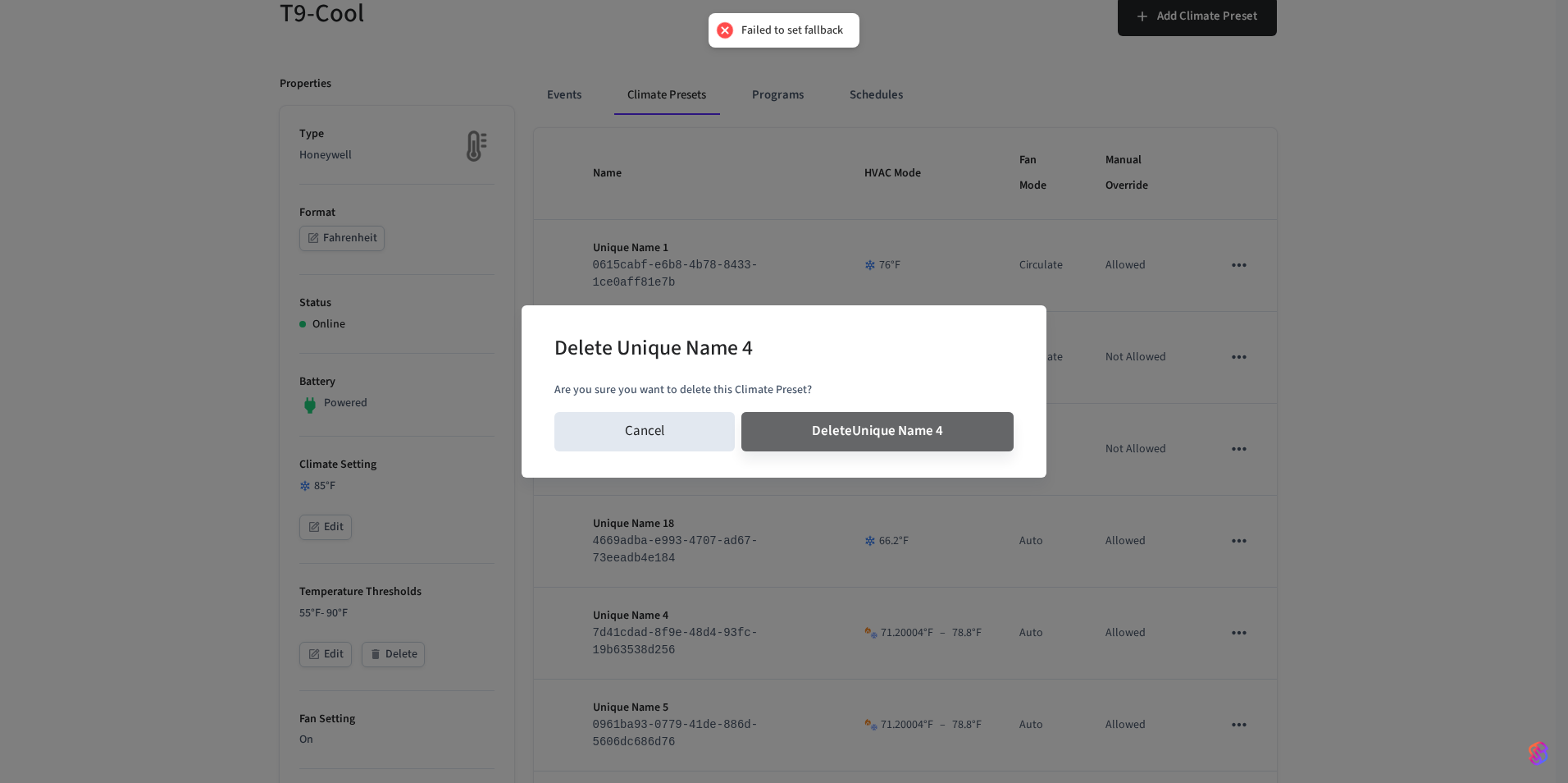
click at [742, 412] on button "Delete Unique Name 4" at bounding box center [878, 431] width 272 height 39
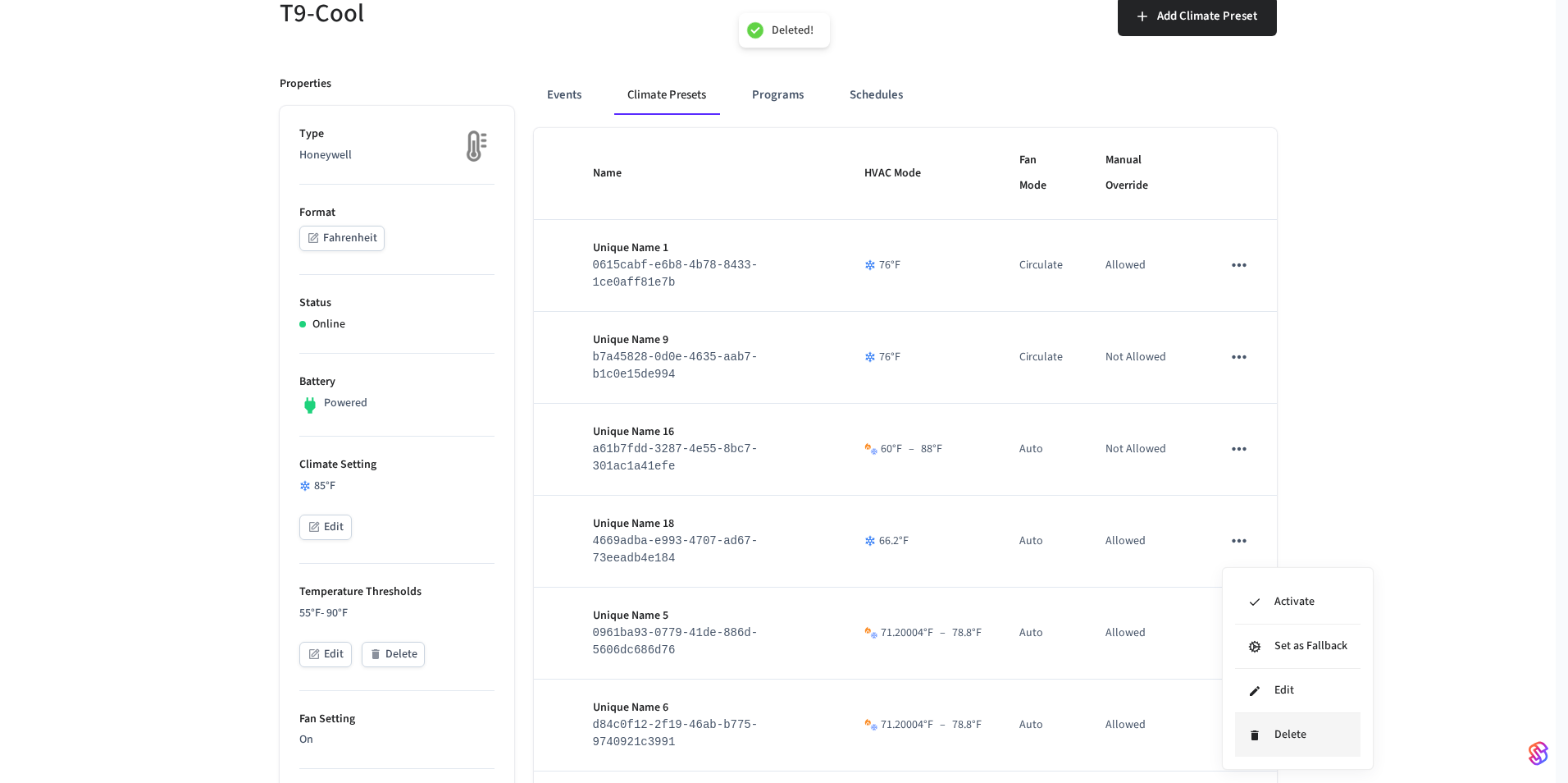
click at [1285, 736] on li "Delete" at bounding box center [1298, 734] width 126 height 44
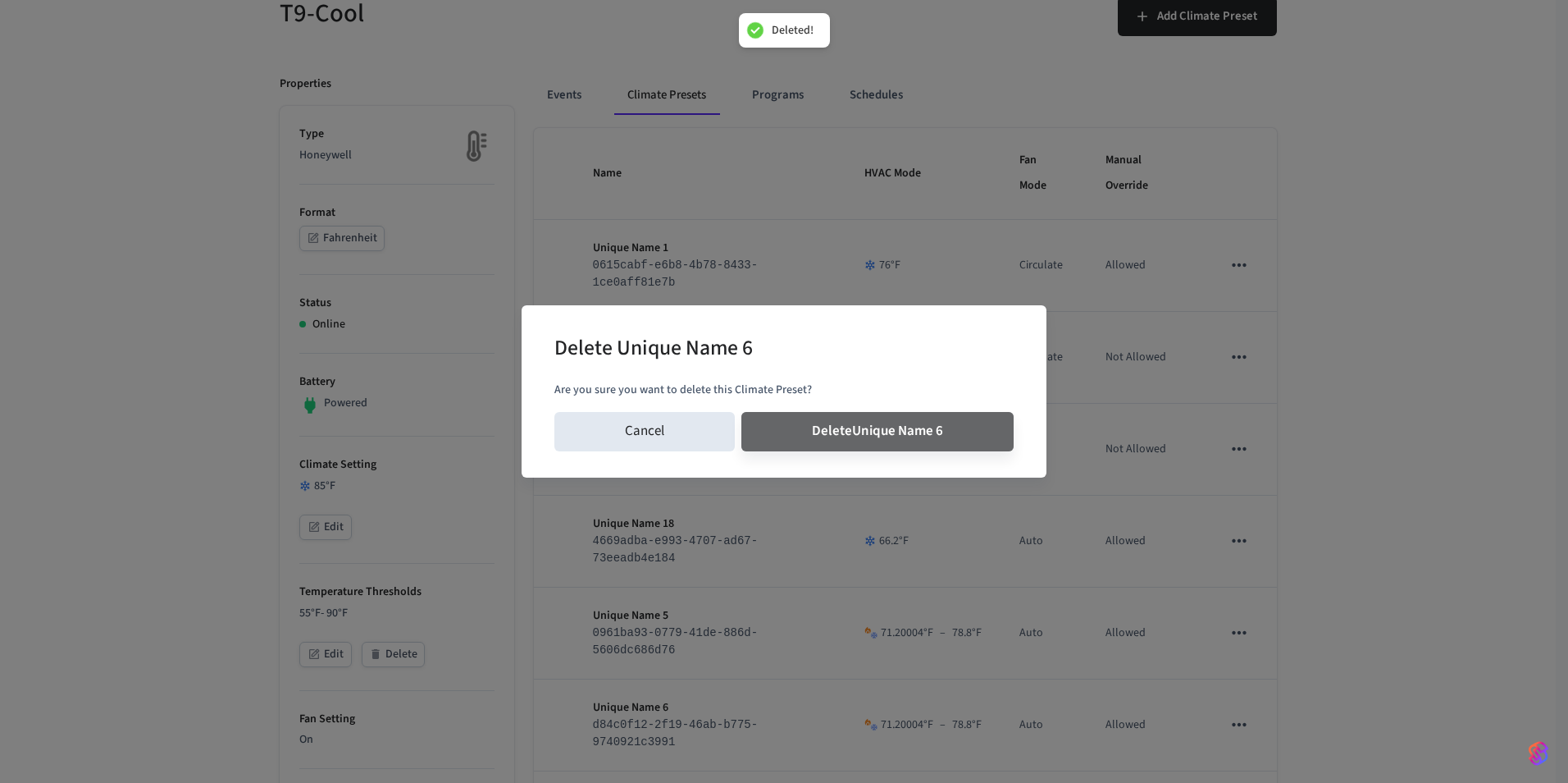
click at [742, 412] on button "Delete Unique Name 6" at bounding box center [878, 431] width 272 height 39
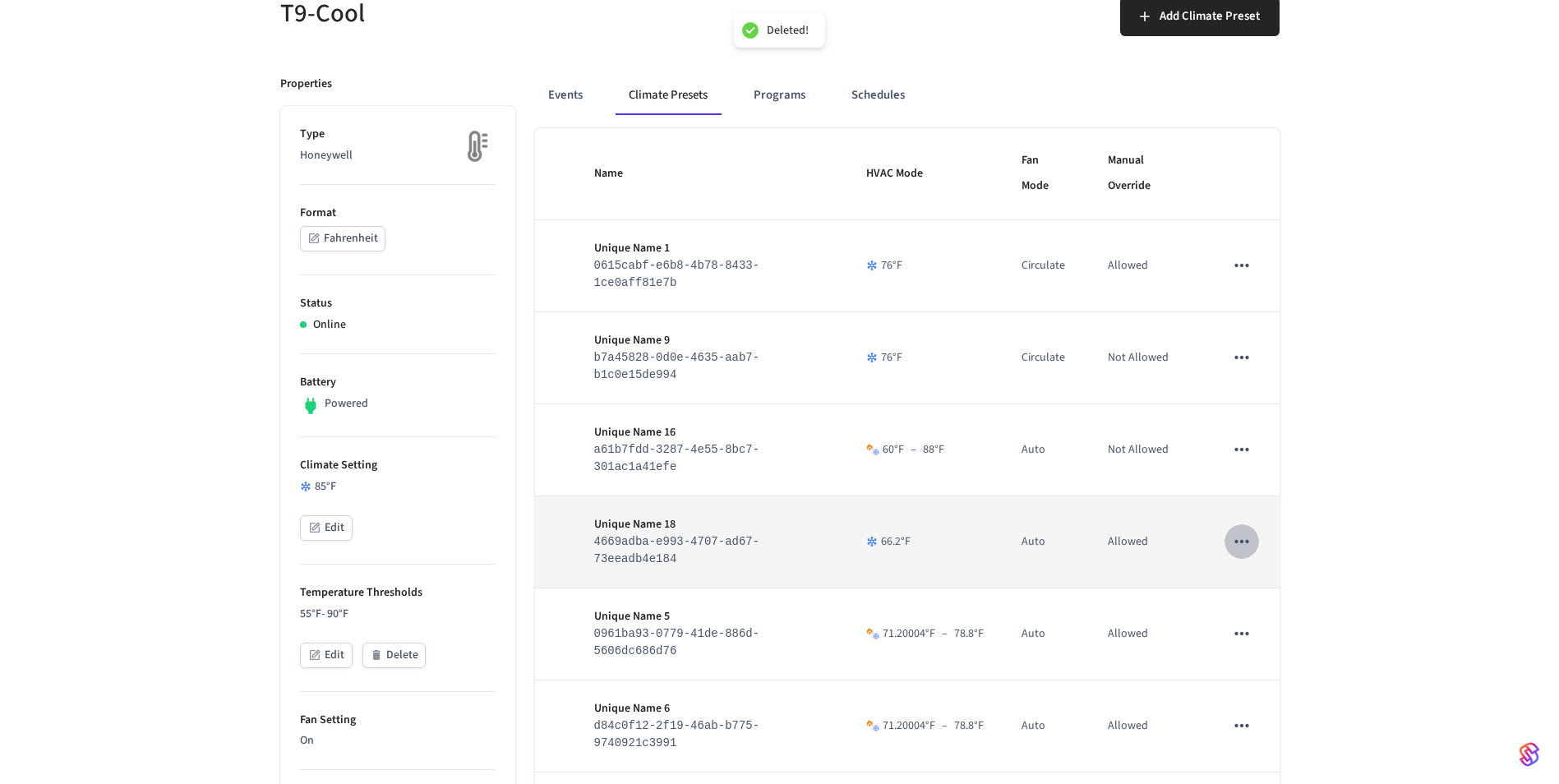
click at [1238, 543] on icon "sticky table" at bounding box center [1242, 541] width 14 height 3
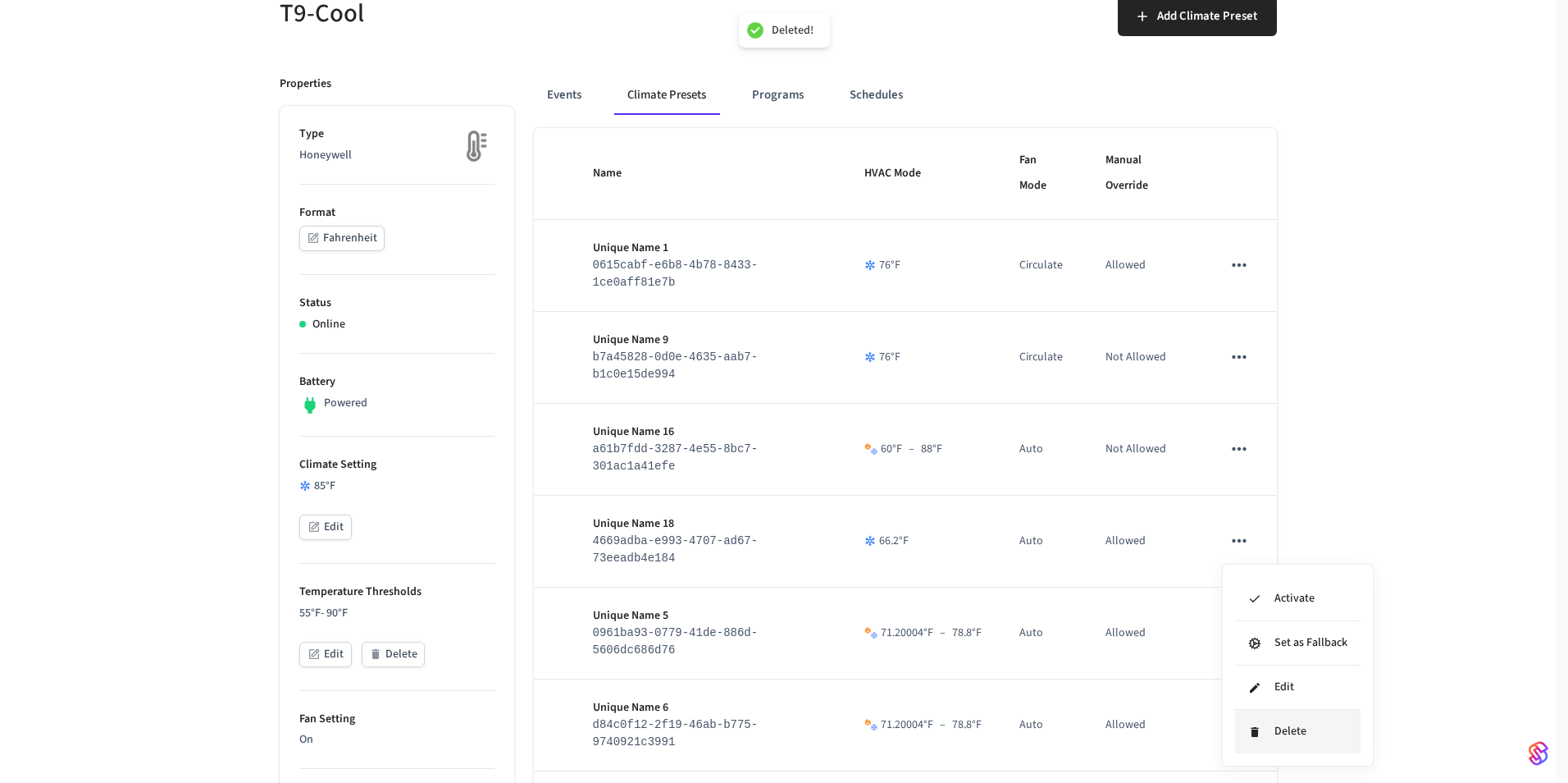
click at [1272, 736] on li "Delete" at bounding box center [1298, 732] width 126 height 44
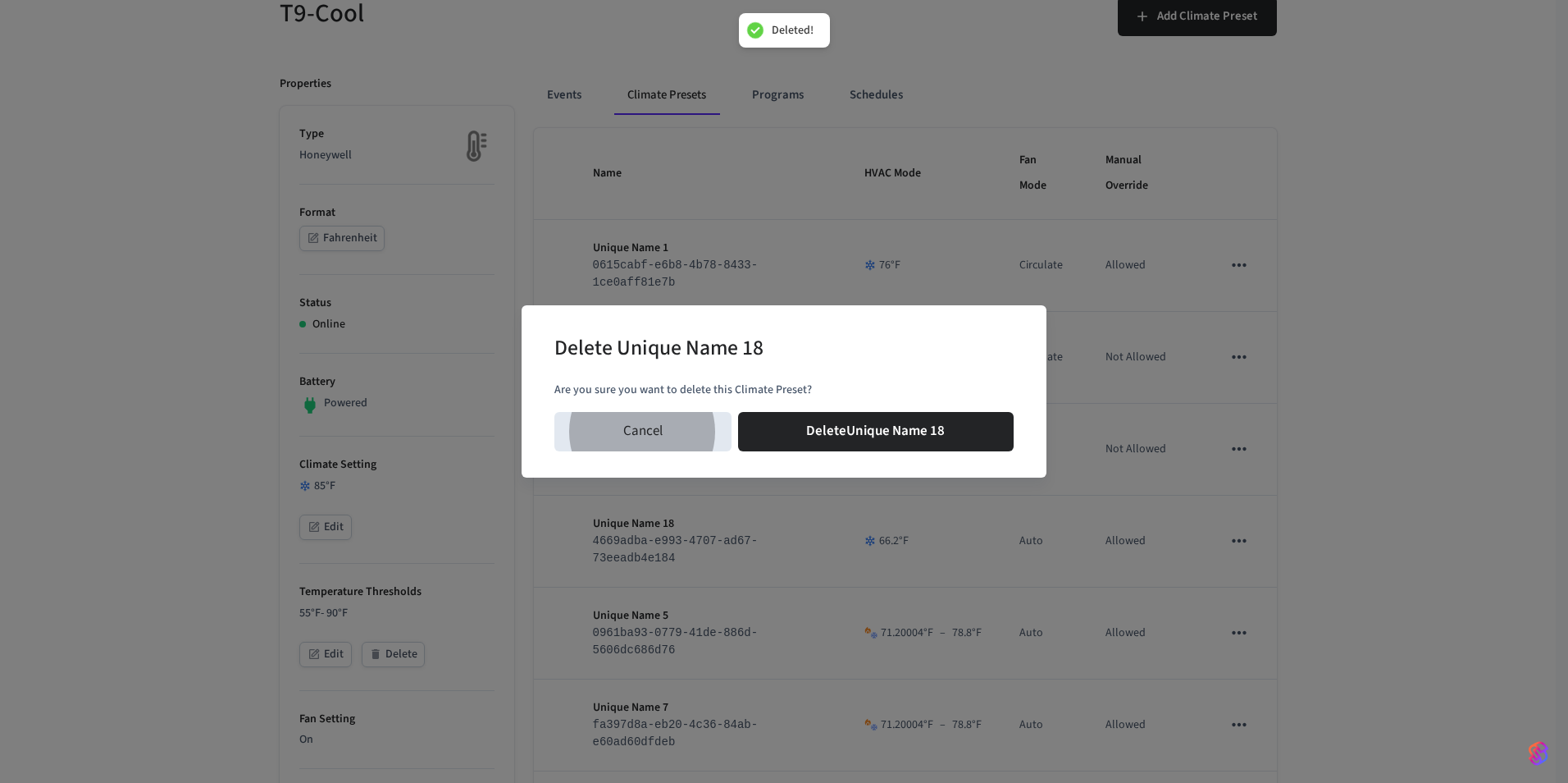
click at [738, 412] on button "Delete Unique Name 18" at bounding box center [876, 431] width 277 height 39
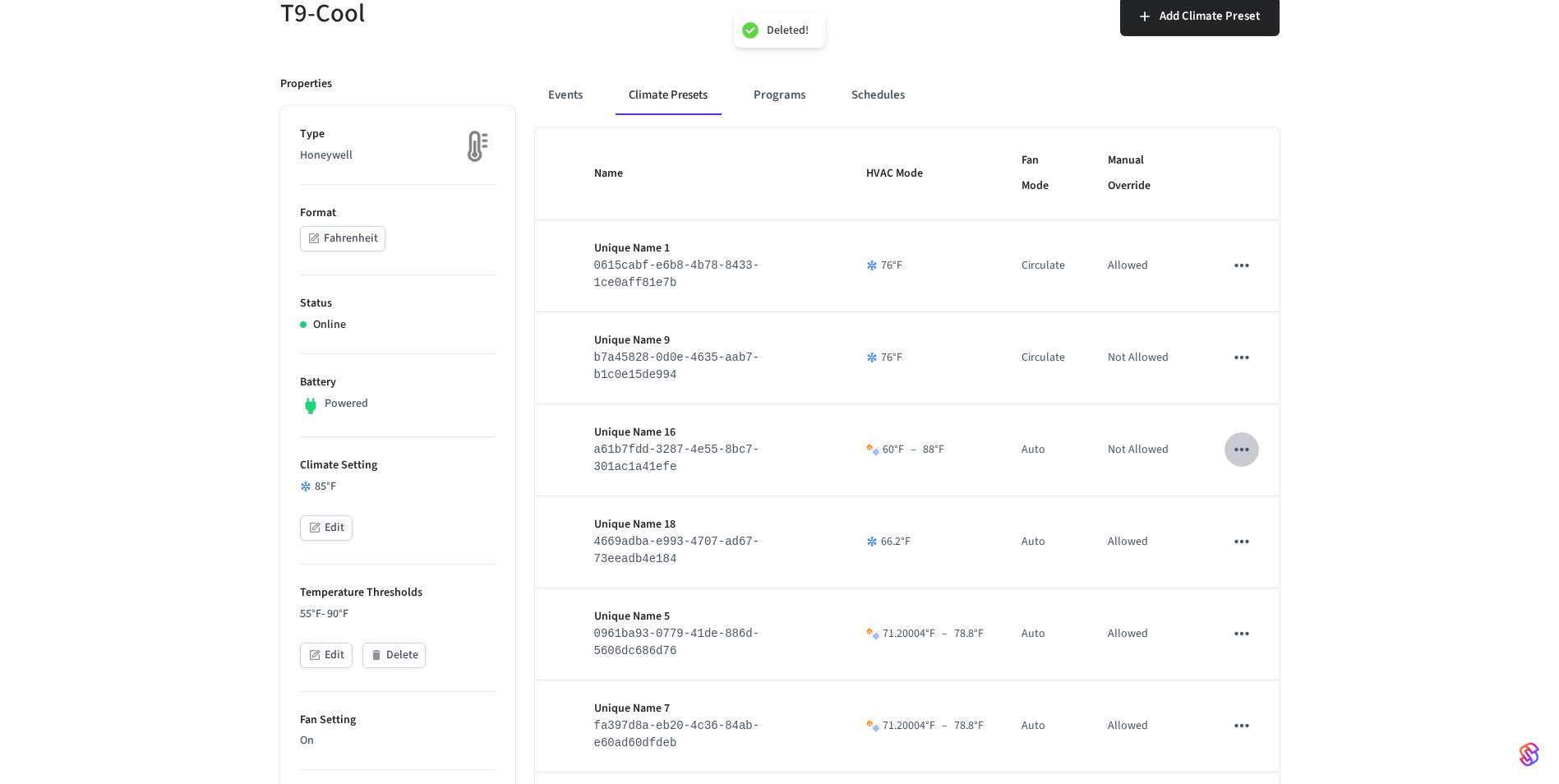
click at [1245, 457] on icon "sticky table" at bounding box center [1242, 450] width 21 height 21
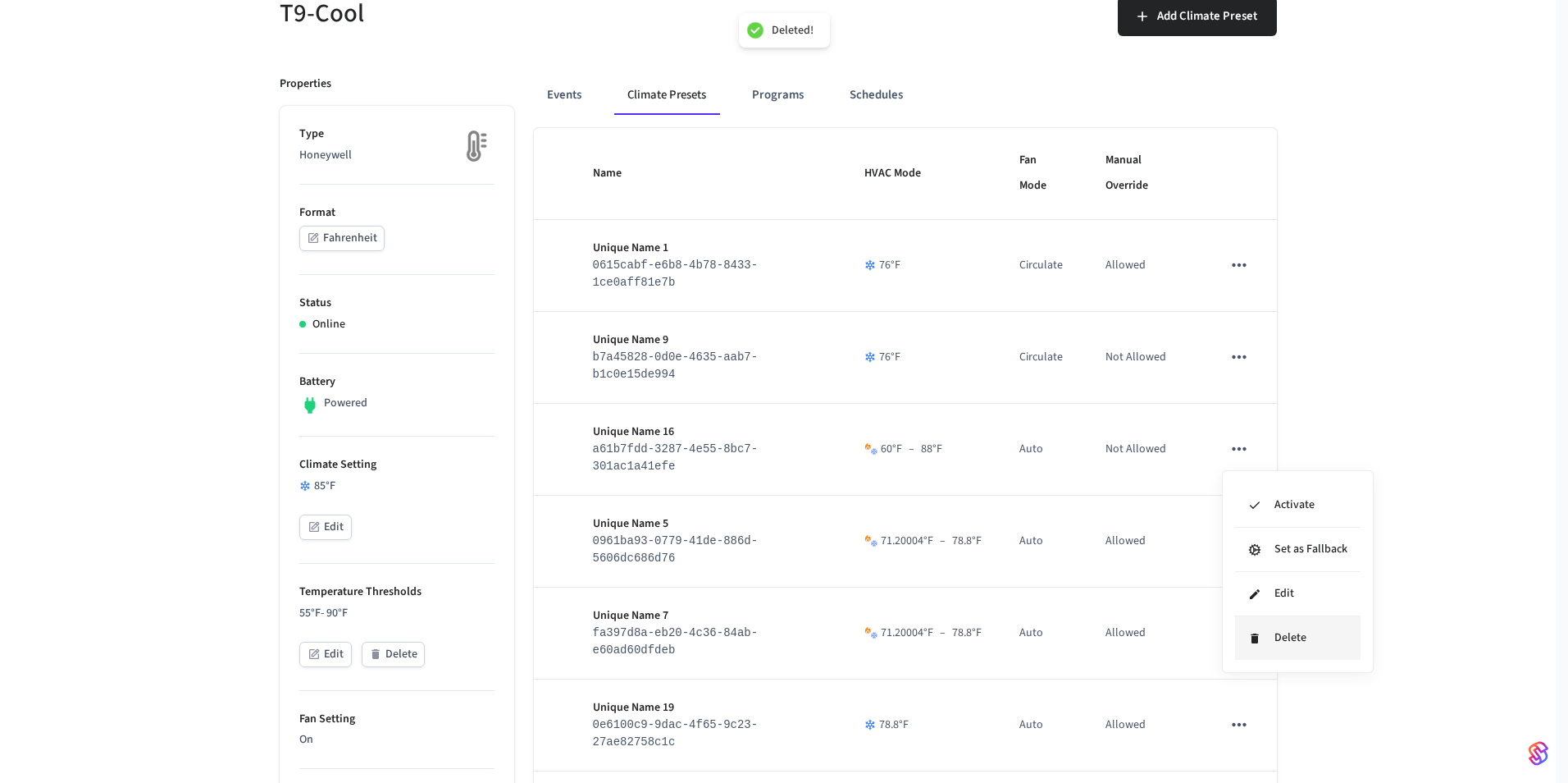
click at [1259, 641] on icon at bounding box center [1255, 638] width 13 height 13
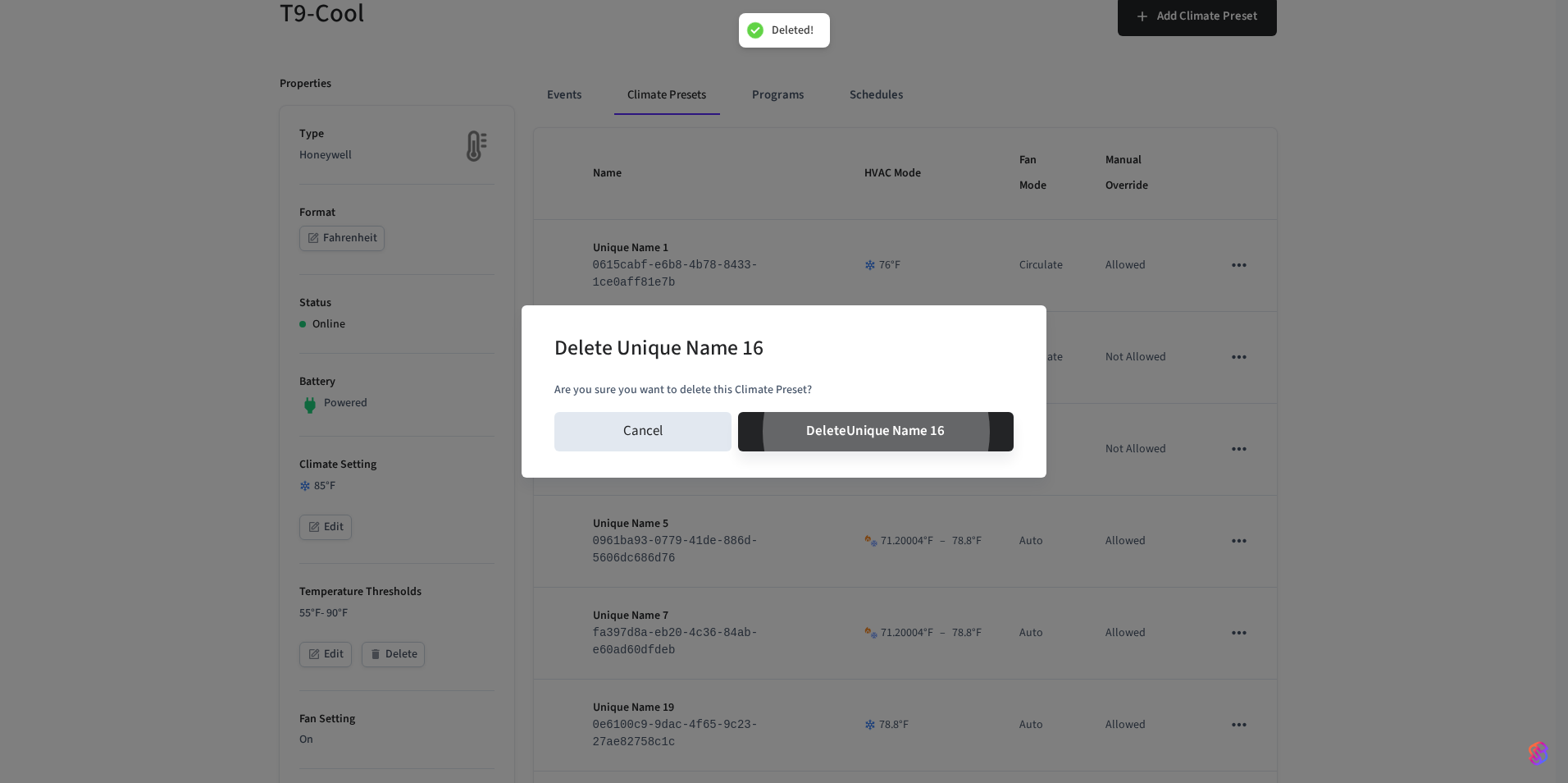
click at [738, 412] on button "Delete Unique Name 16" at bounding box center [876, 431] width 277 height 39
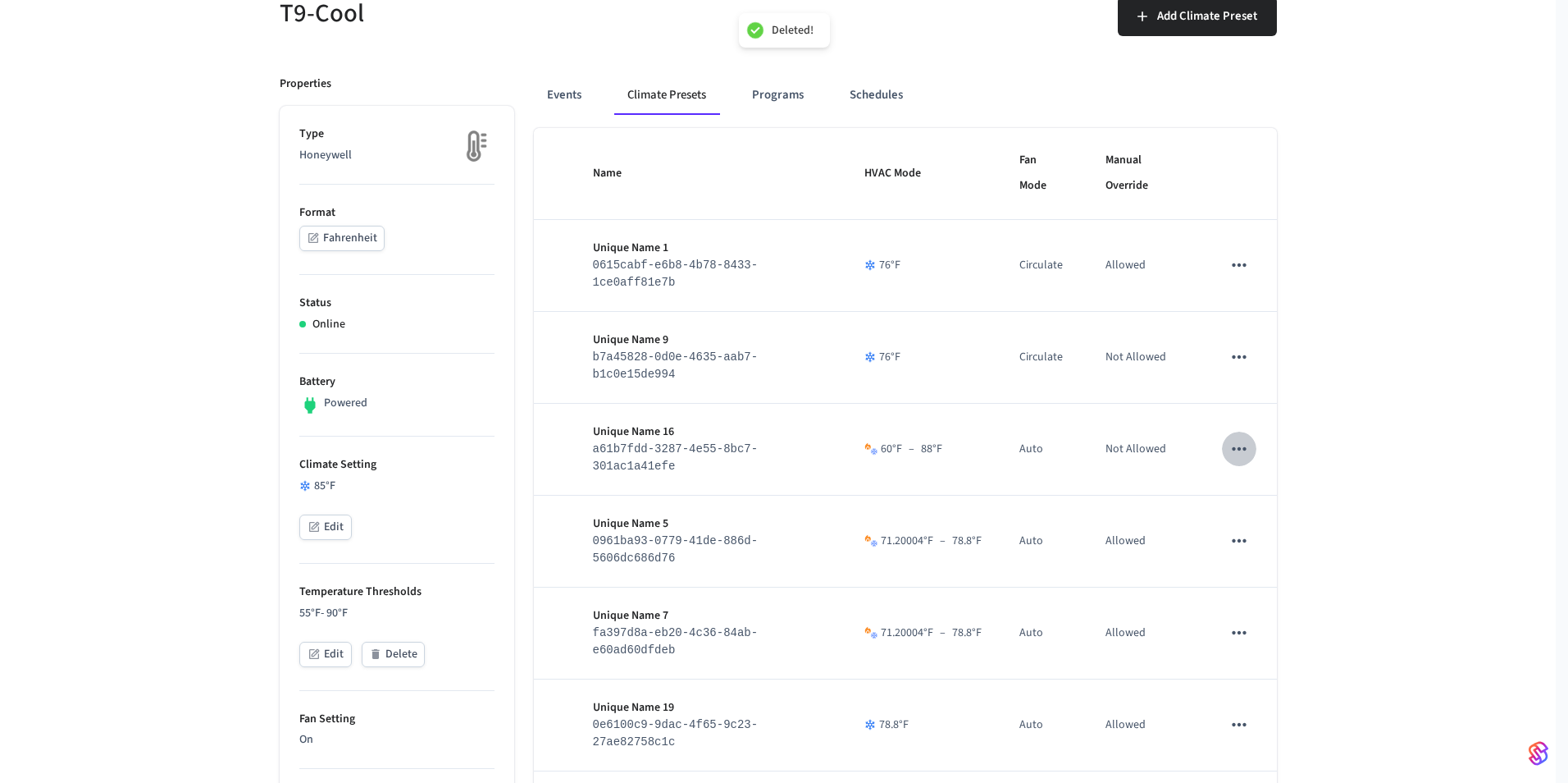
click at [1237, 362] on icon "sticky table" at bounding box center [1239, 357] width 21 height 21
click at [1272, 539] on li "Delete" at bounding box center [1298, 544] width 126 height 44
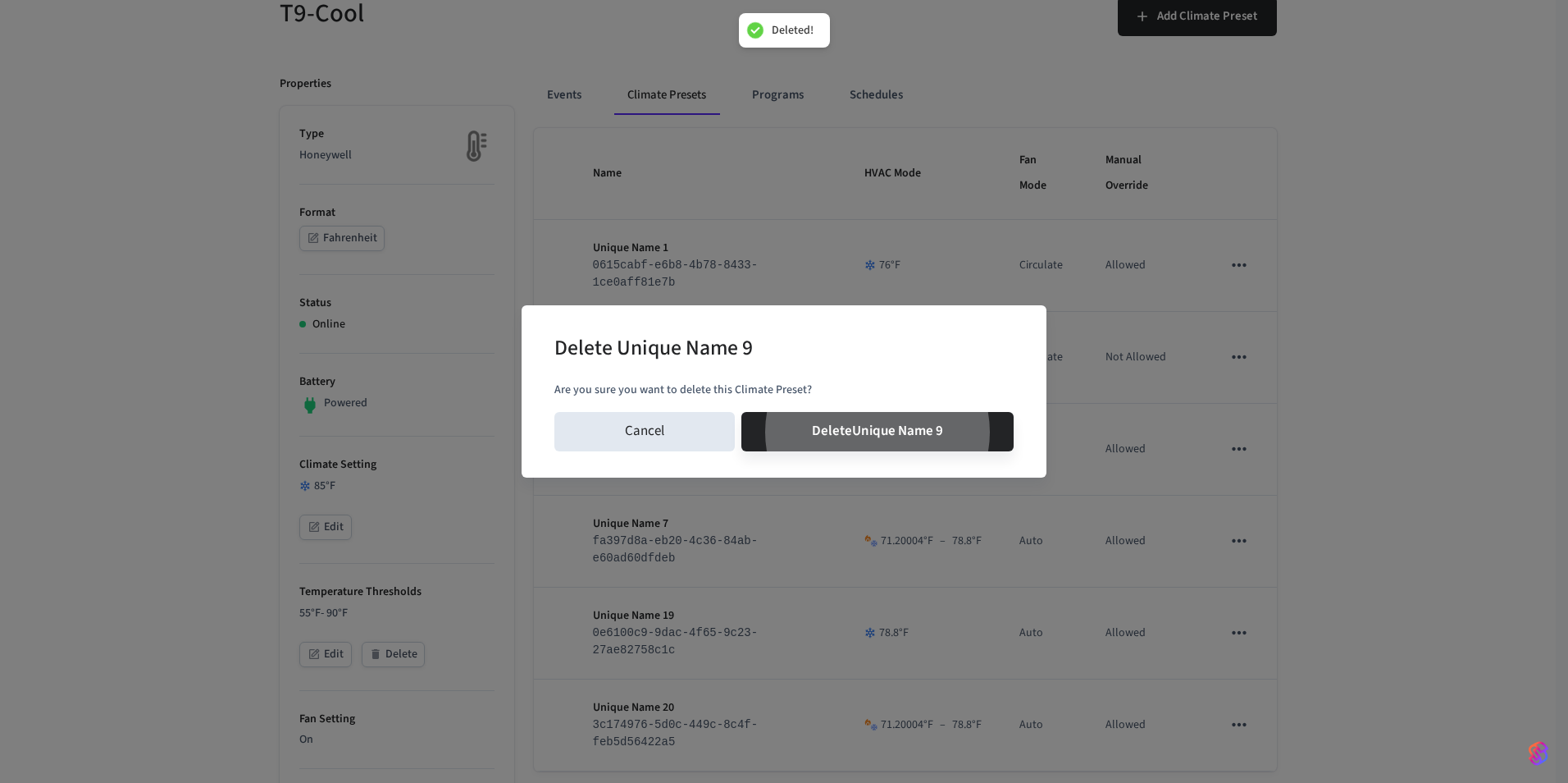
click at [742, 412] on button "Delete Unique Name 9" at bounding box center [878, 431] width 272 height 39
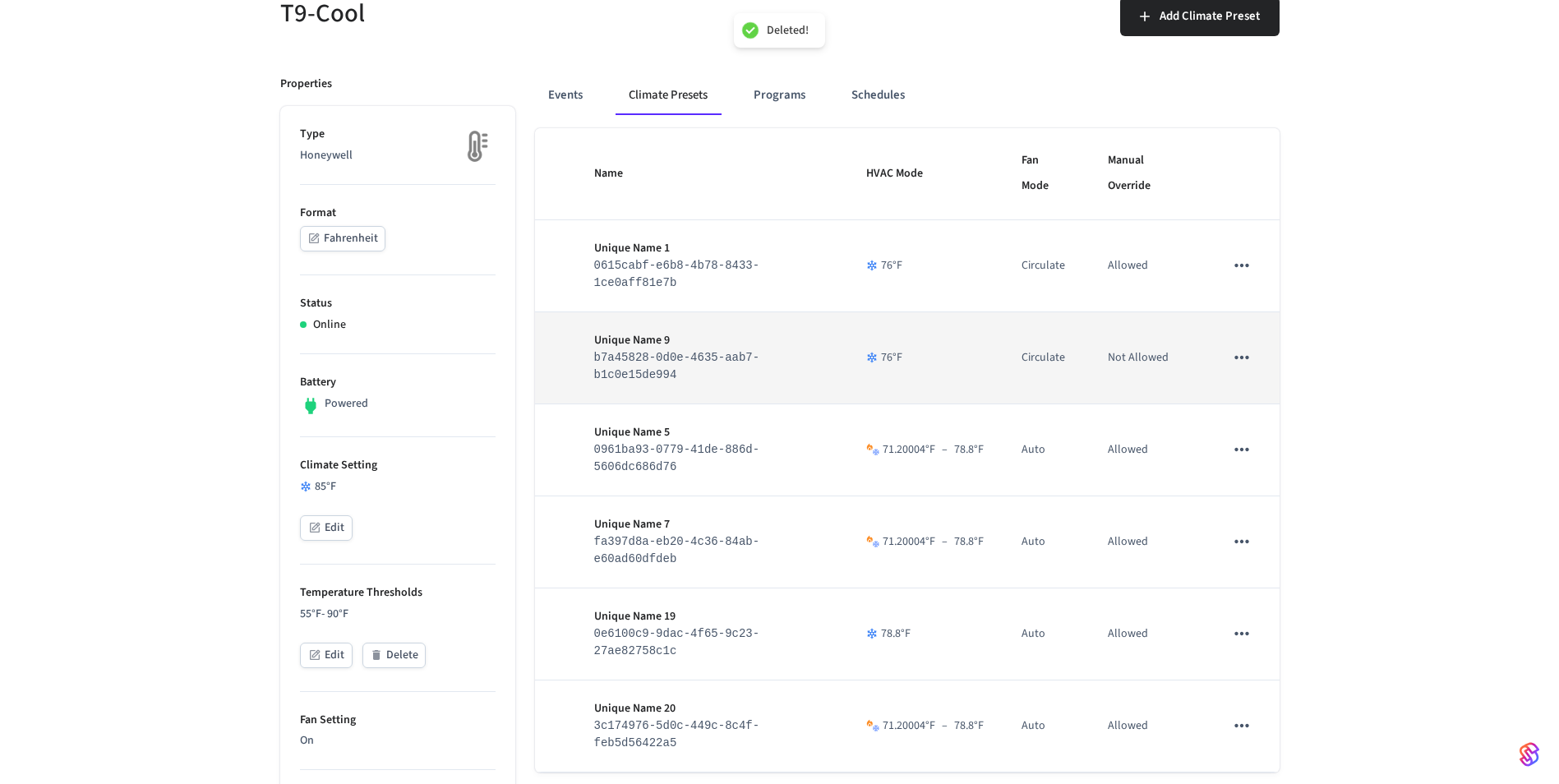
click at [1245, 368] on icon "sticky table" at bounding box center [1242, 357] width 21 height 21
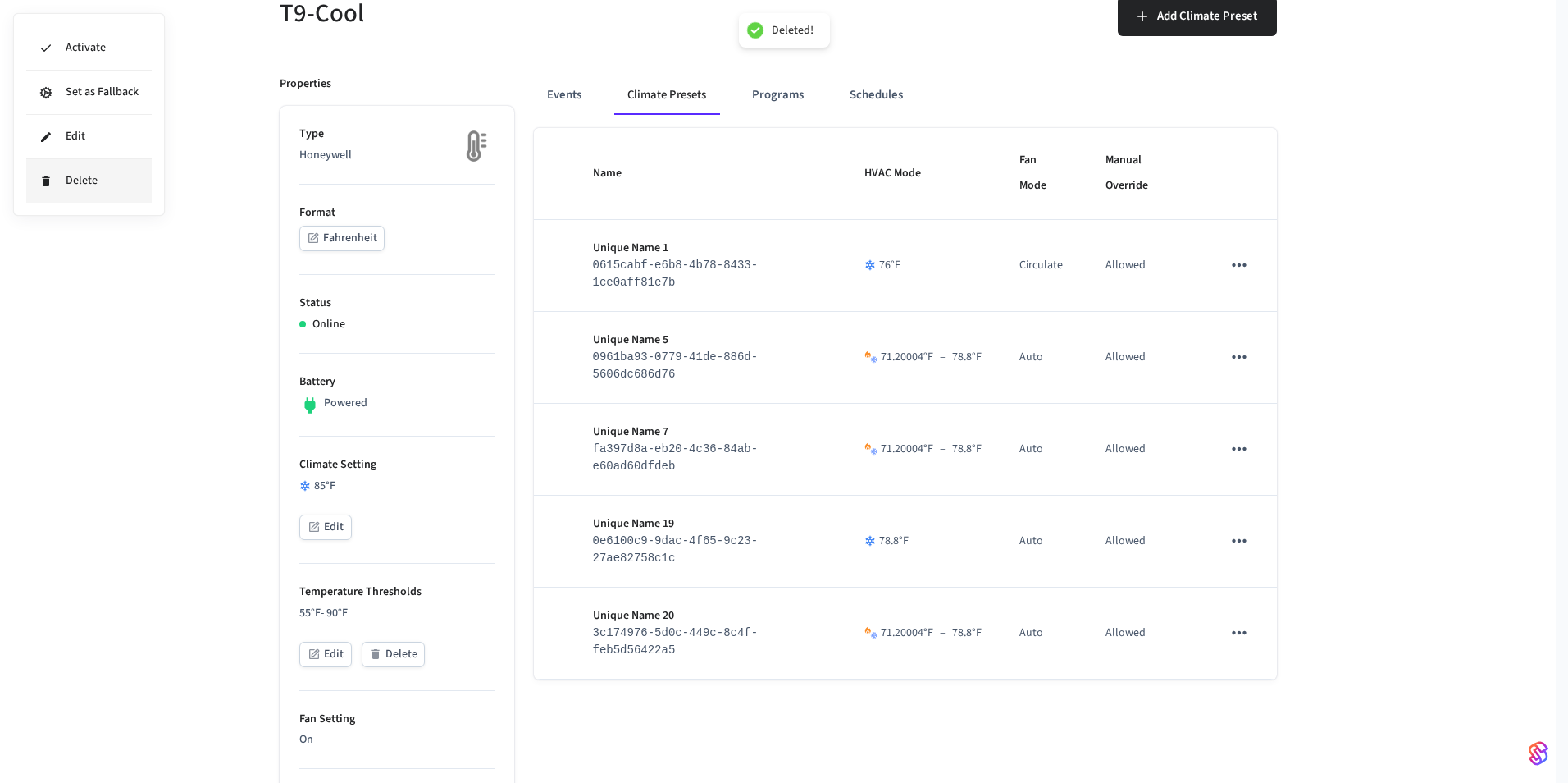
click at [1273, 535] on div at bounding box center [784, 391] width 1568 height 783
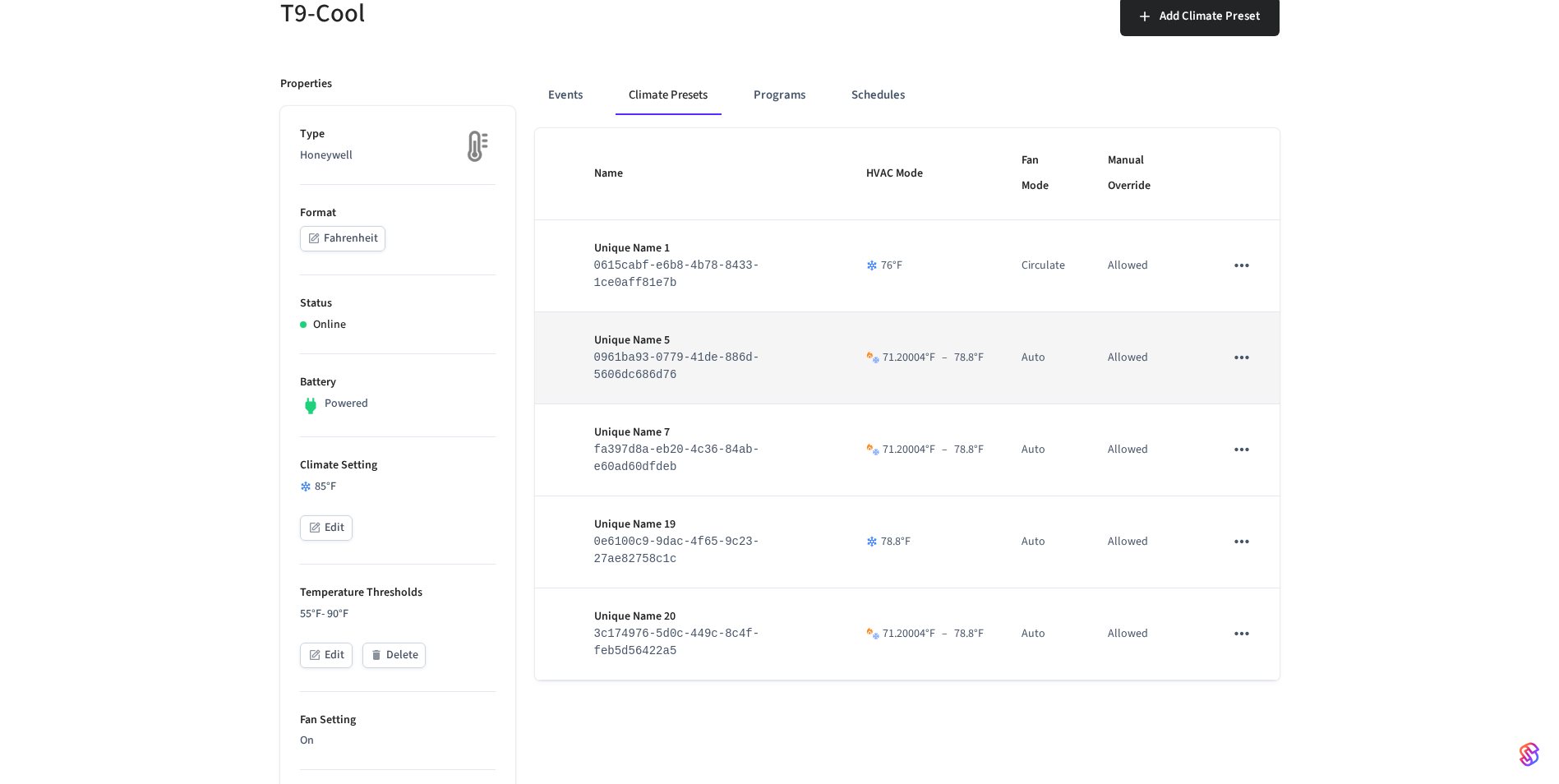
click at [1235, 374] on button "sticky table" at bounding box center [1242, 357] width 34 height 34
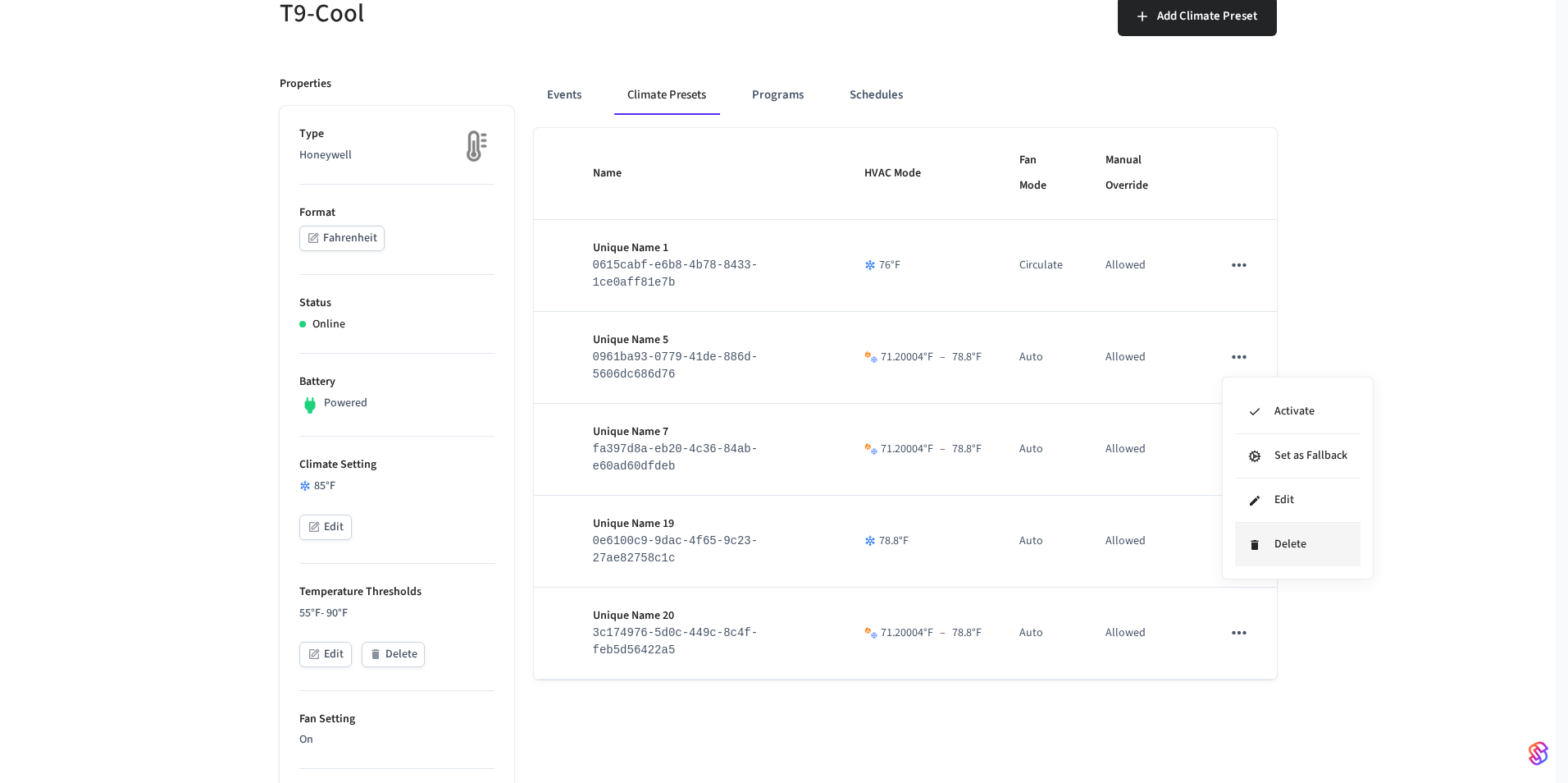
click at [1293, 556] on li "Delete" at bounding box center [1298, 544] width 126 height 44
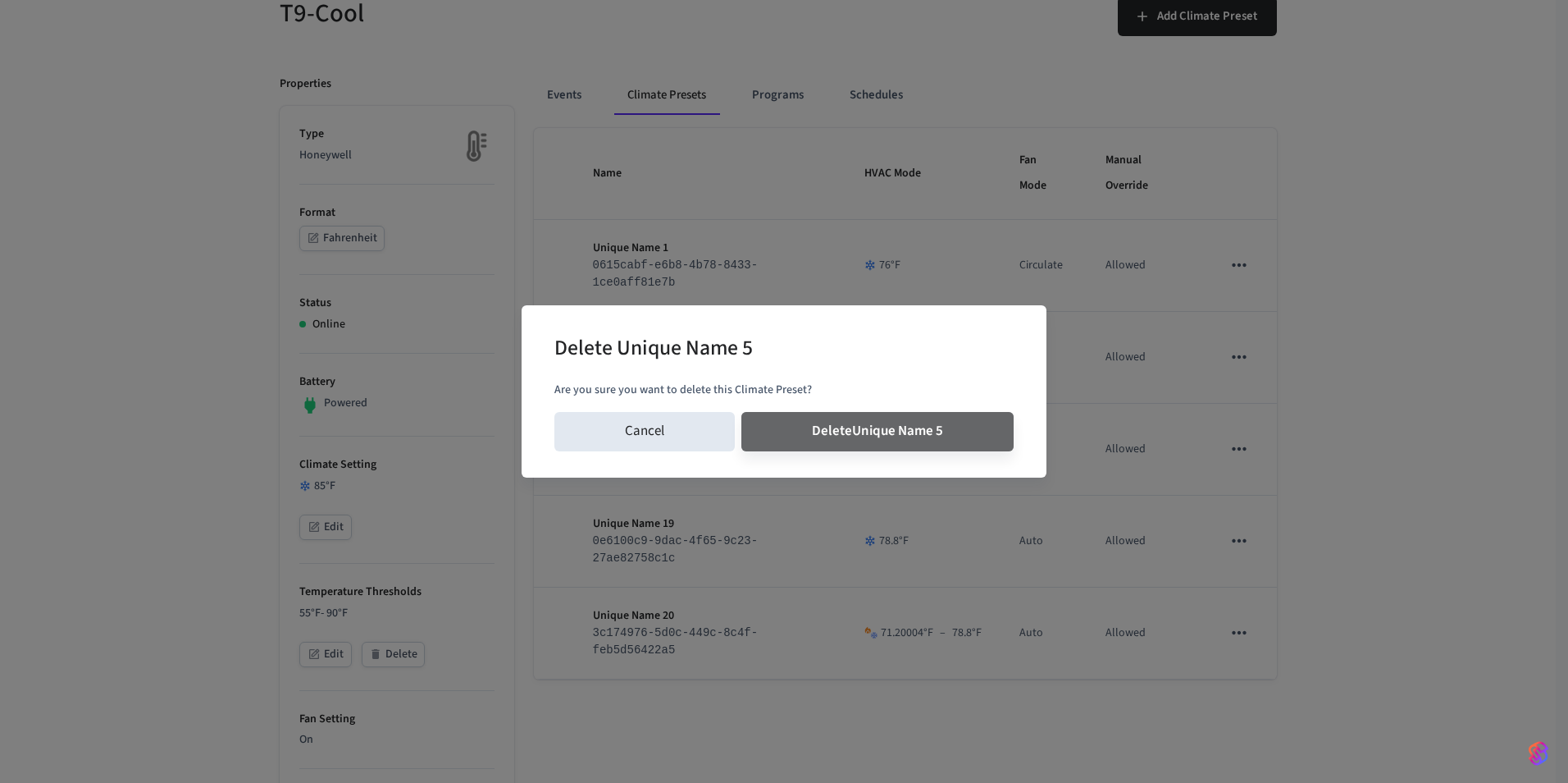
click at [742, 412] on button "Delete Unique Name 5" at bounding box center [878, 431] width 272 height 39
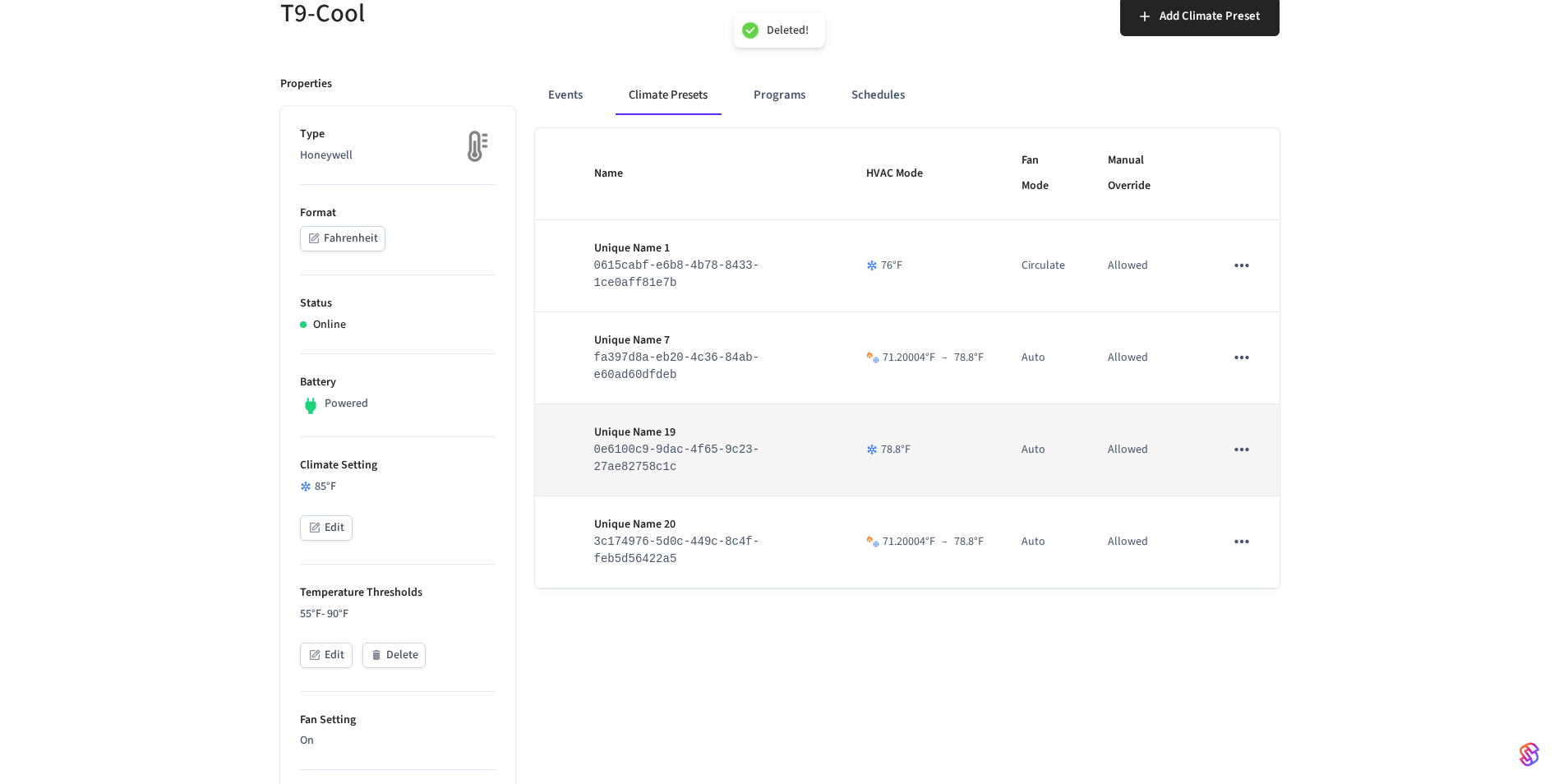
click at [1245, 451] on icon "sticky table" at bounding box center [1242, 450] width 21 height 21
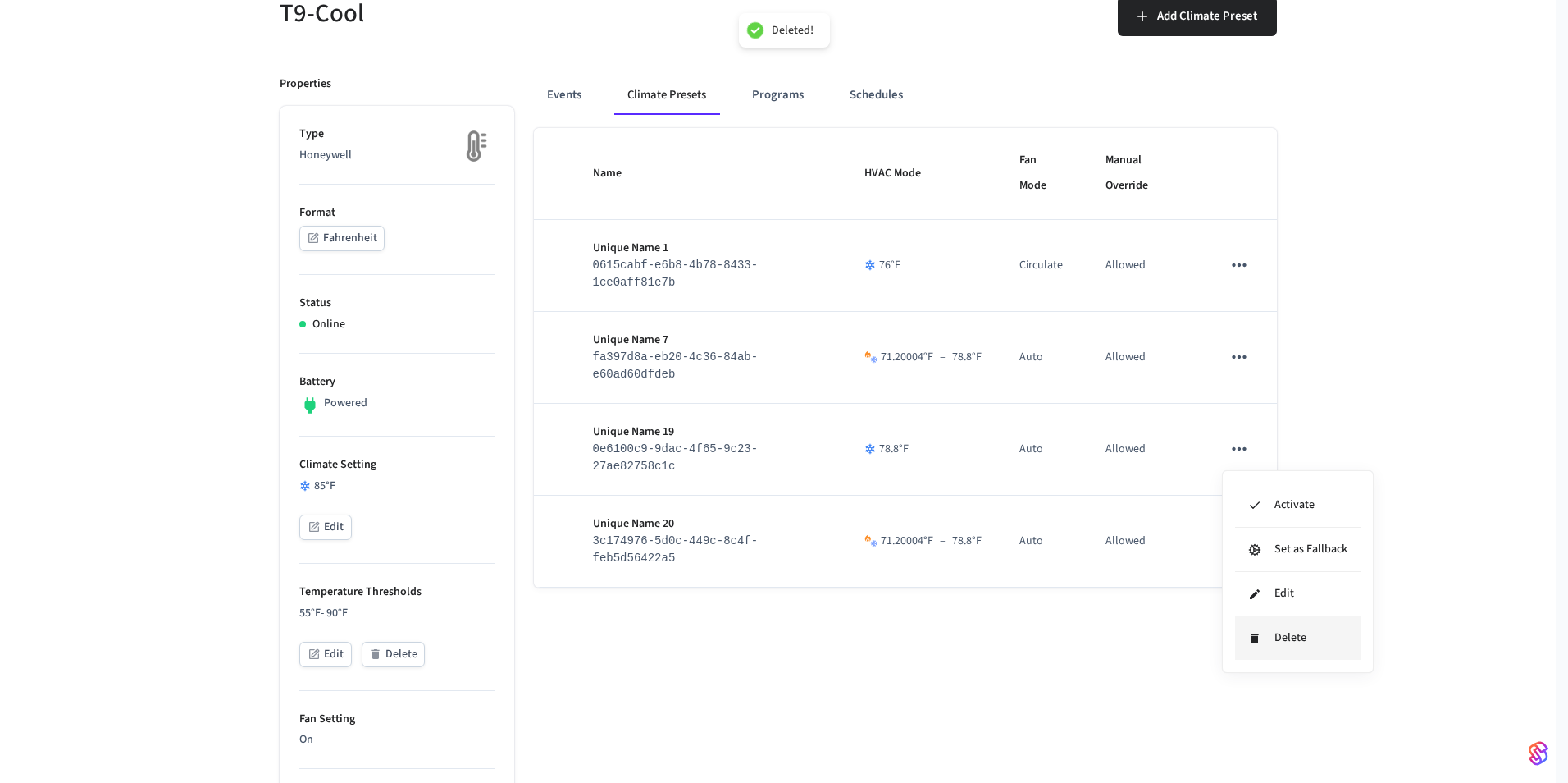
click at [1268, 635] on li "Delete" at bounding box center [1298, 638] width 126 height 44
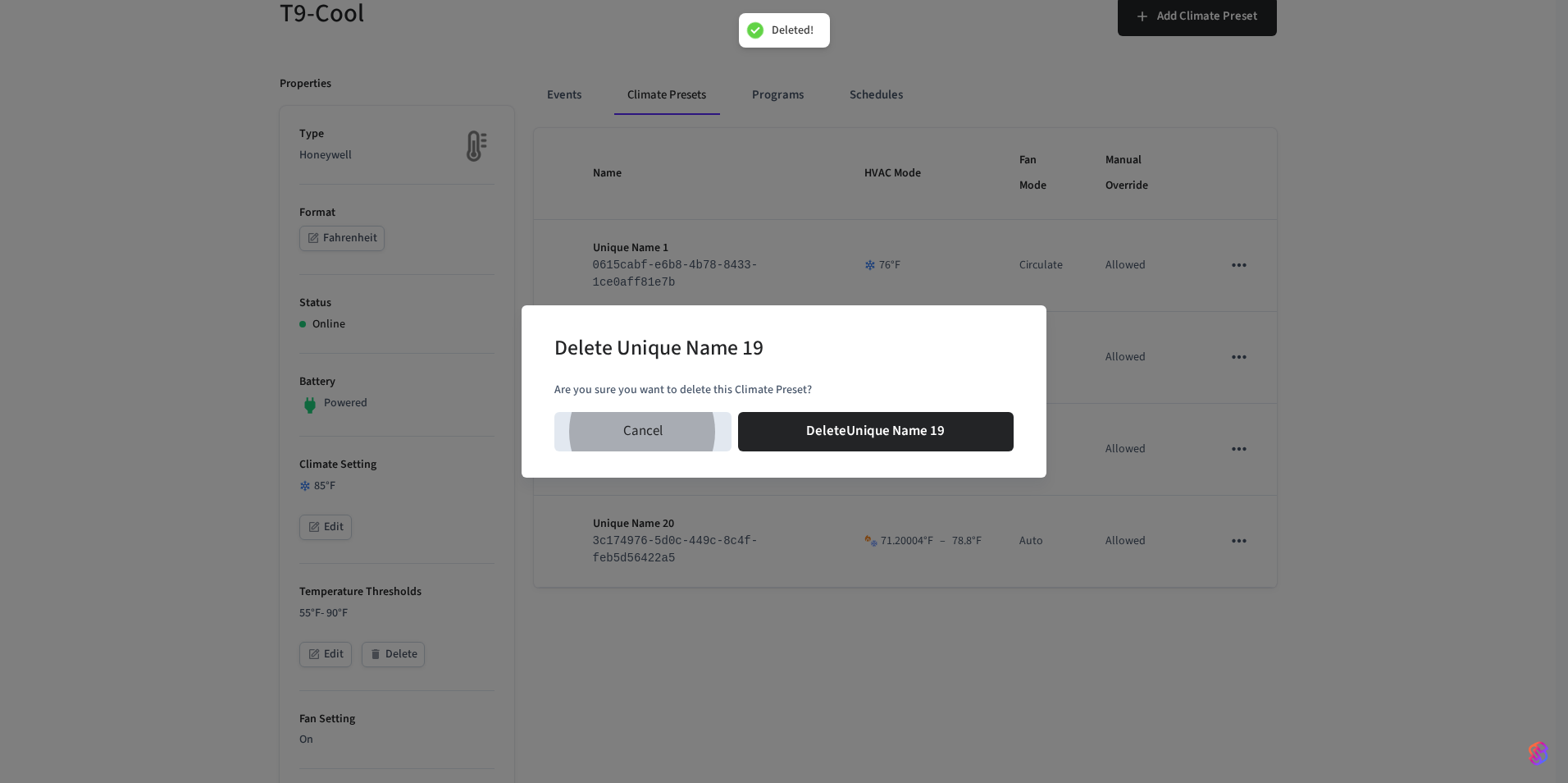
click at [738, 412] on button "Delete Unique Name 19" at bounding box center [876, 431] width 277 height 39
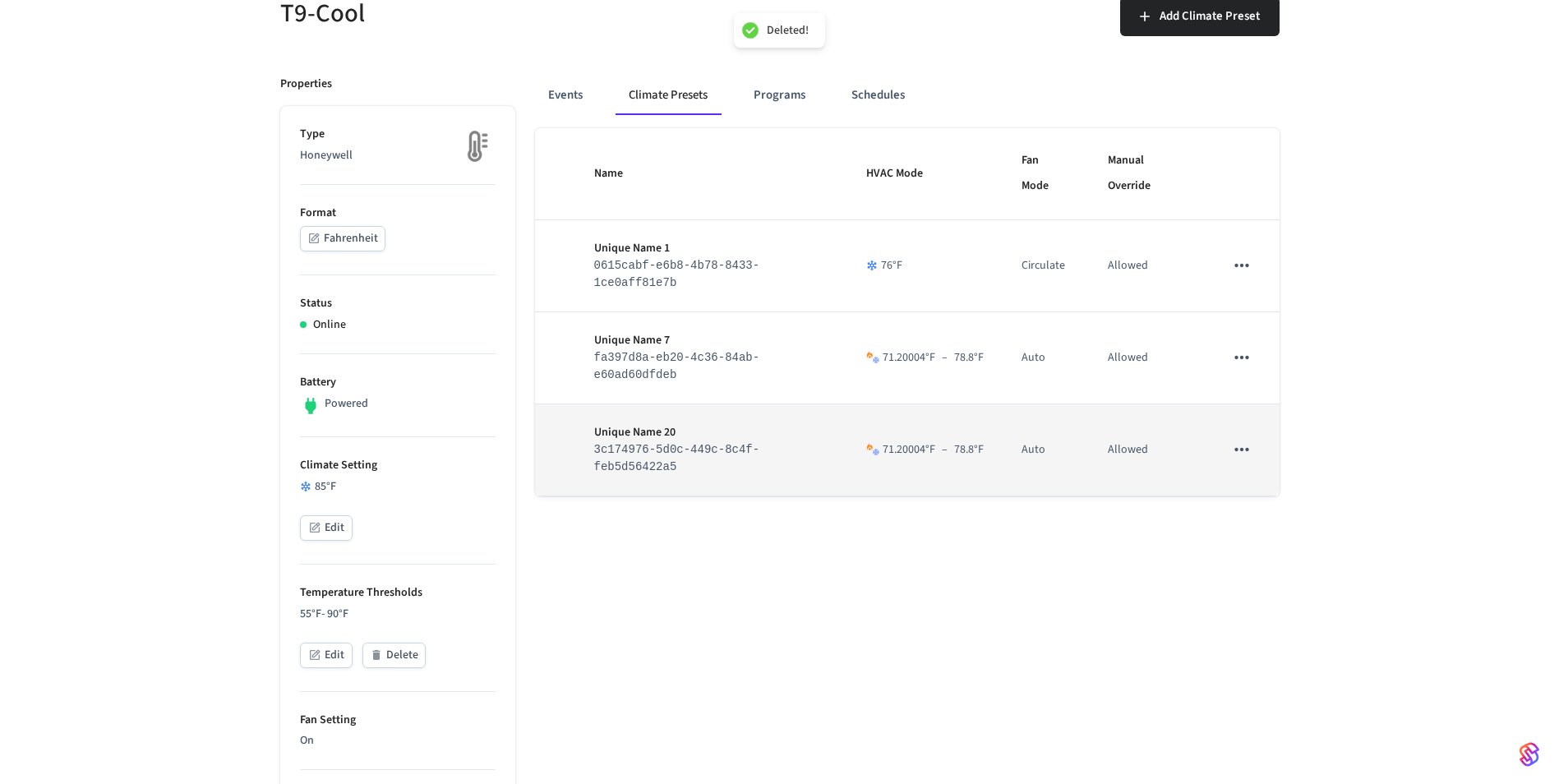
click at [1242, 456] on icon "sticky table" at bounding box center [1242, 450] width 21 height 21
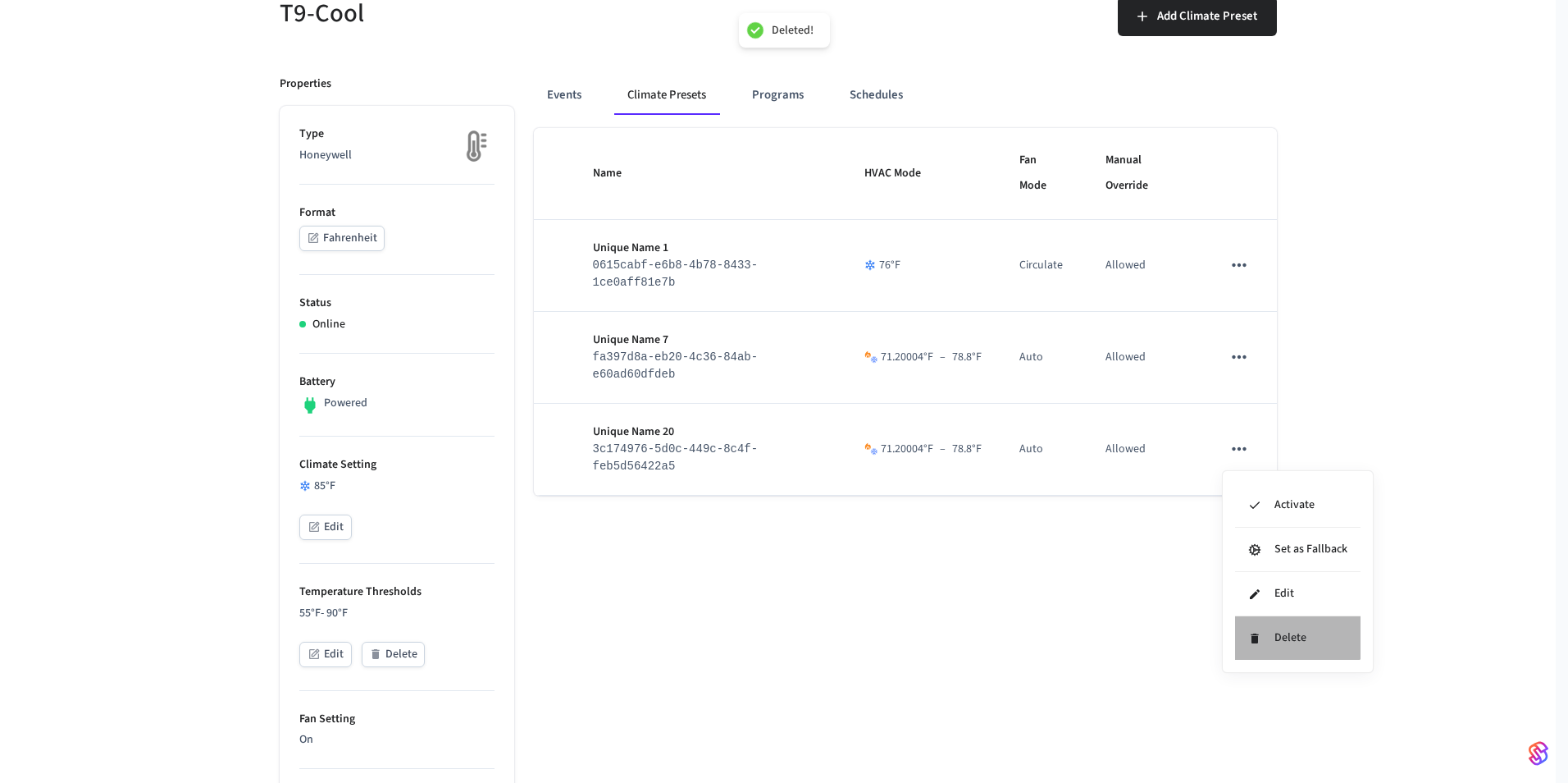
click at [1264, 622] on li "Delete" at bounding box center [1298, 638] width 126 height 44
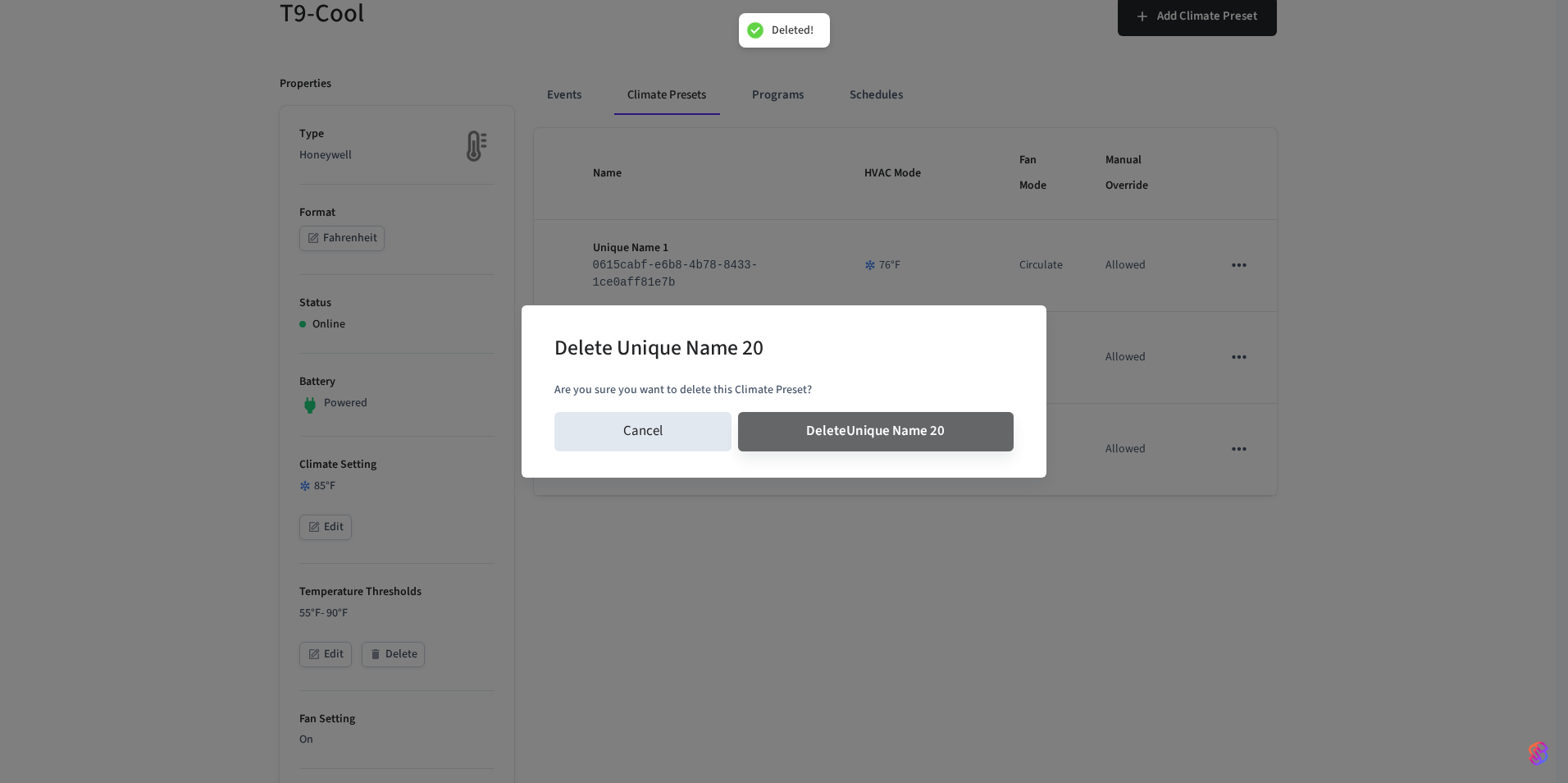
click at [738, 412] on button "Delete Unique Name 20" at bounding box center [876, 431] width 277 height 39
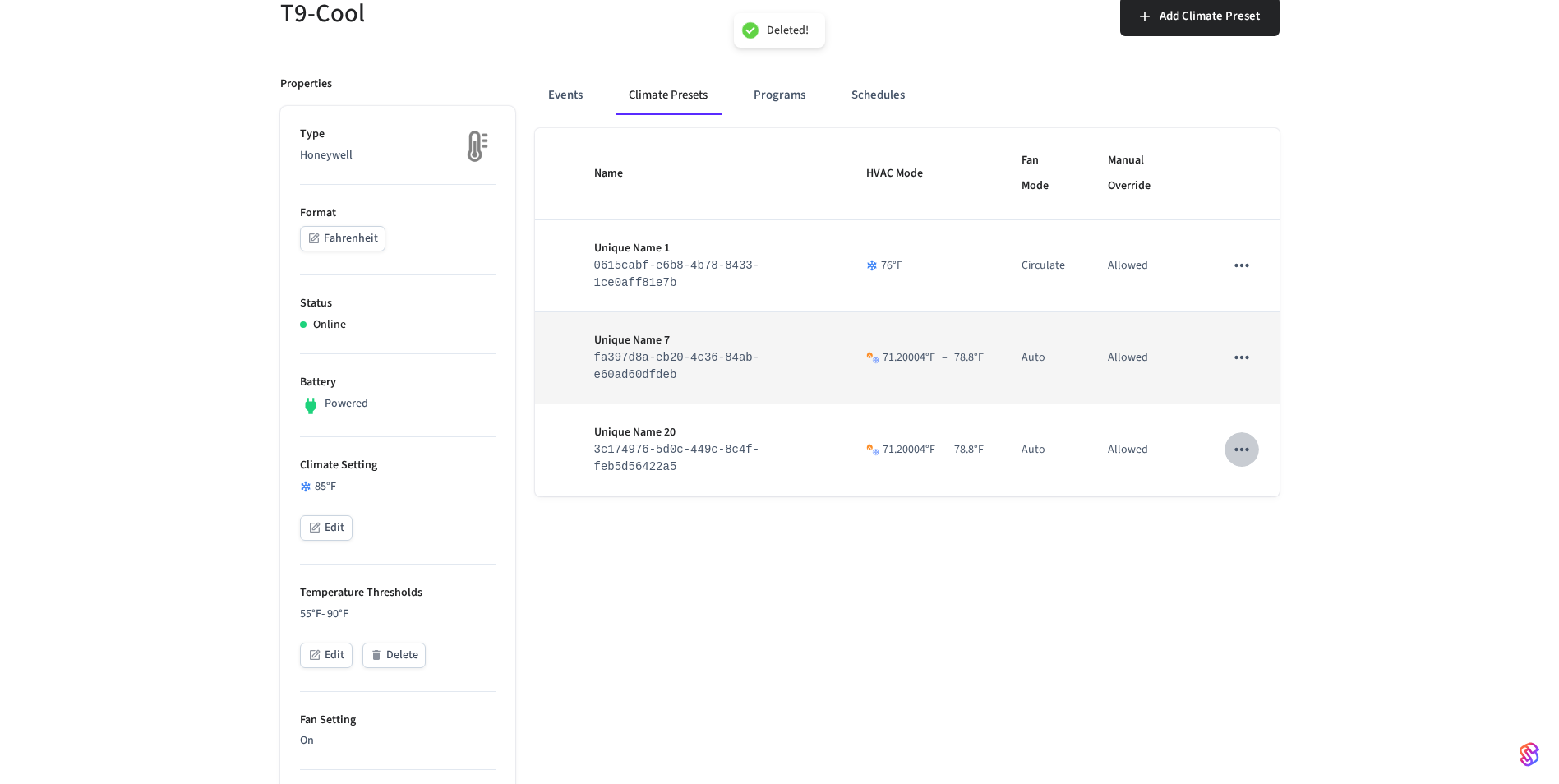
click at [1239, 361] on icon "sticky table" at bounding box center [1242, 357] width 21 height 21
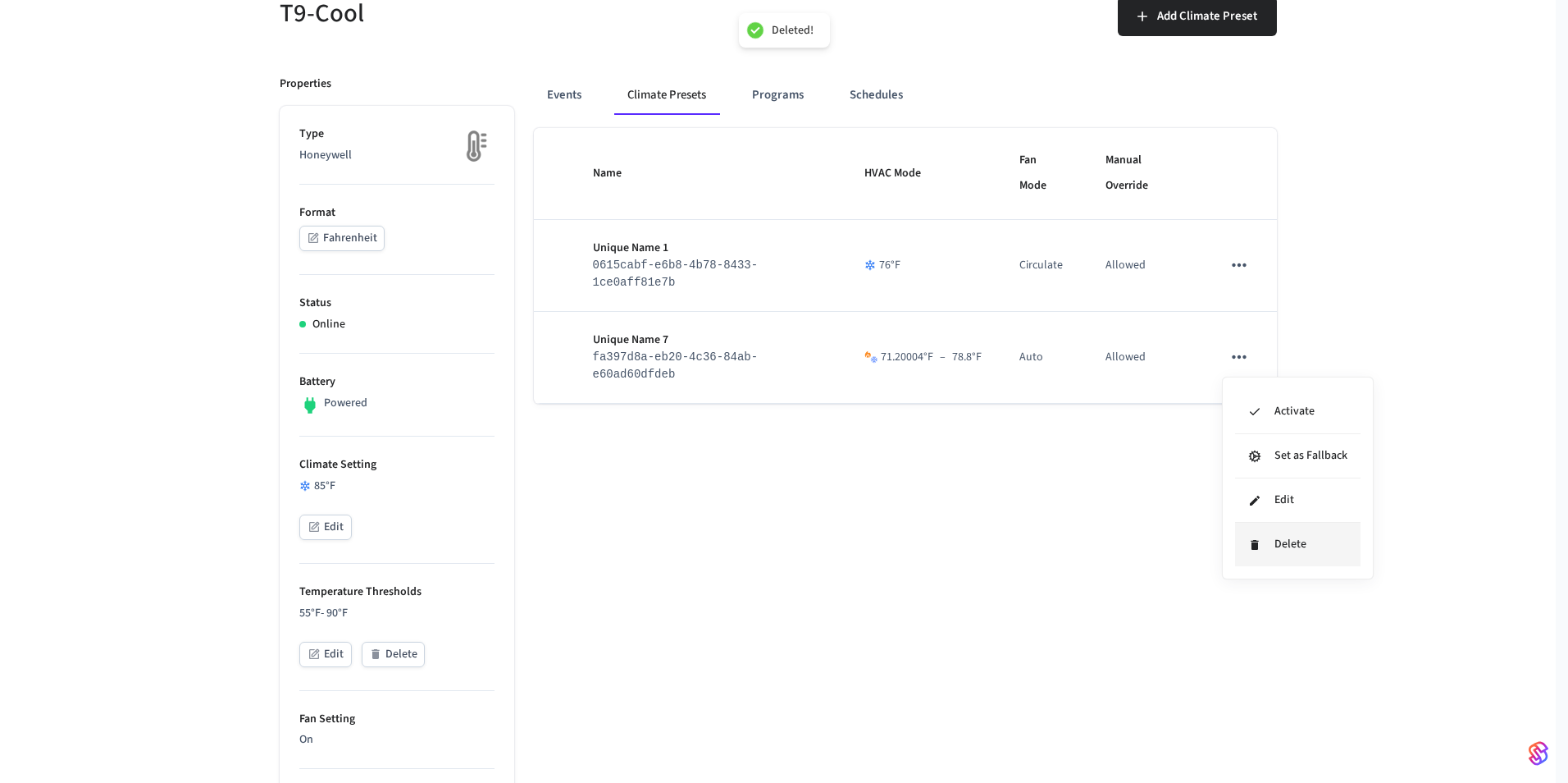
click at [1267, 549] on li "Delete" at bounding box center [1298, 544] width 126 height 44
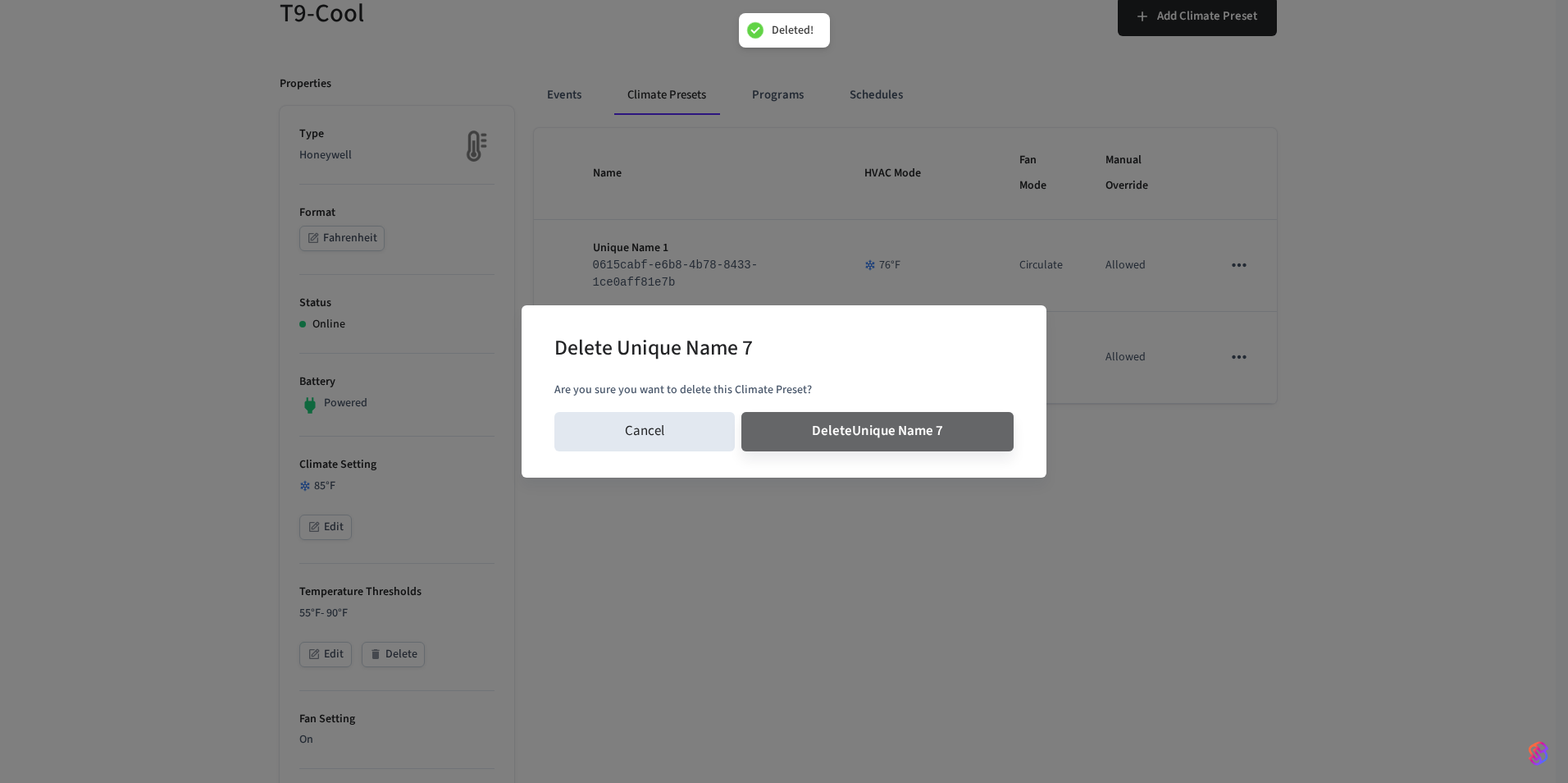
click at [742, 412] on button "Delete Unique Name 7" at bounding box center [878, 431] width 272 height 39
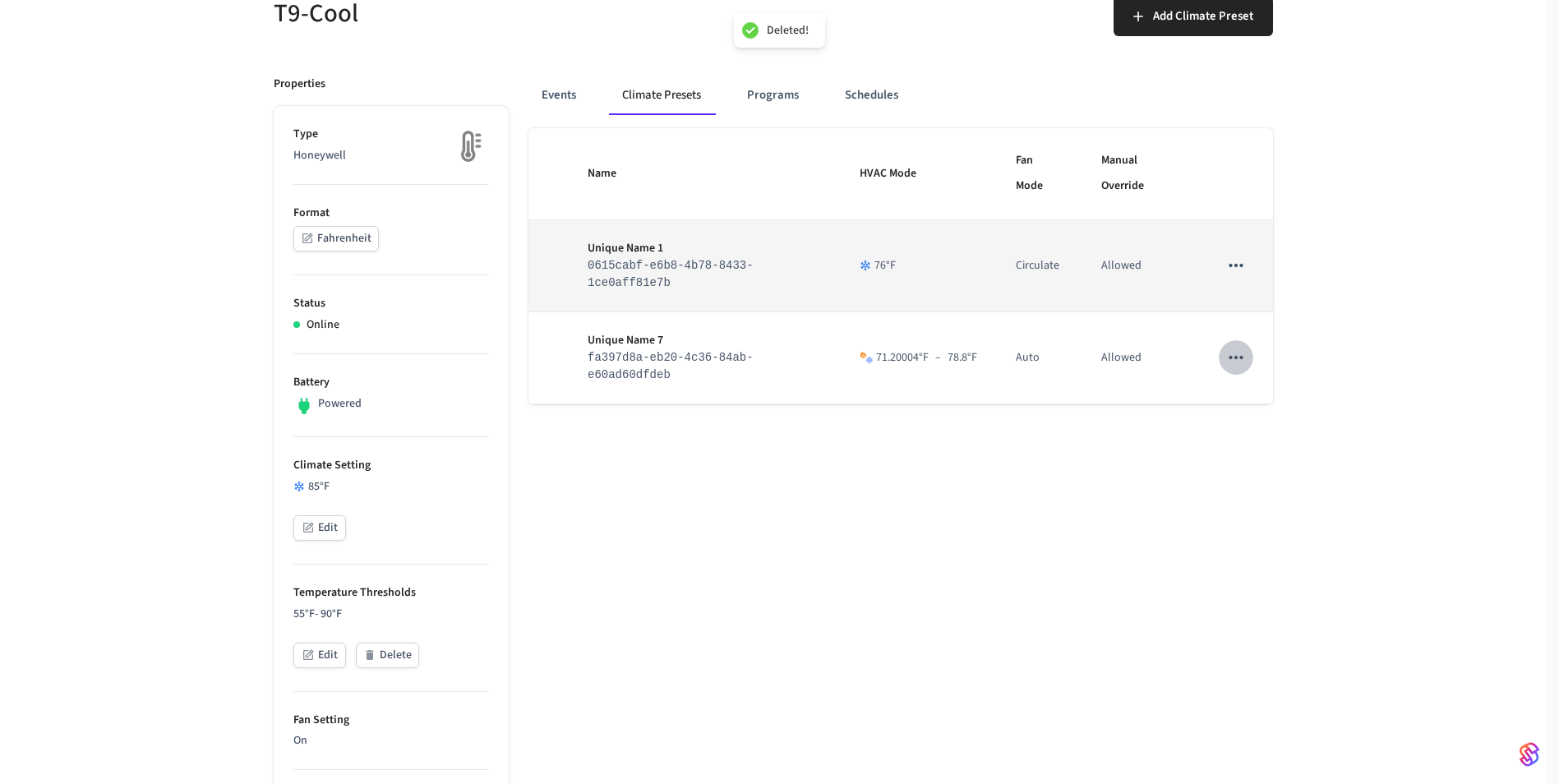
click at [1242, 271] on div "Name HVAC Mode Fan Mode Manual Override Unique Name 1 0615cabf-e6b8-4b78-8433-1…" at bounding box center [901, 797] width 744 height 1337
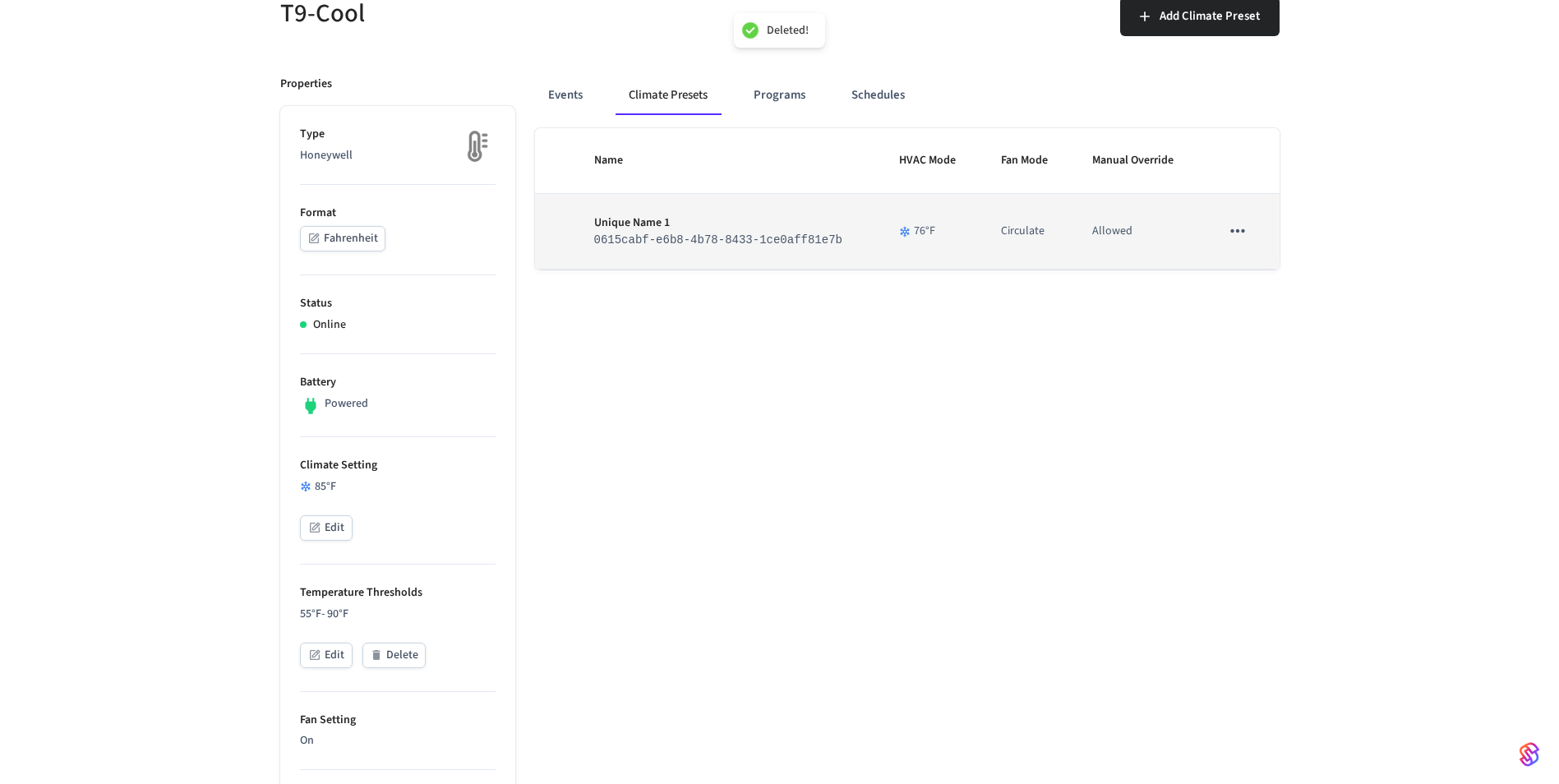
click at [1242, 230] on icon "sticky table" at bounding box center [1238, 231] width 21 height 21
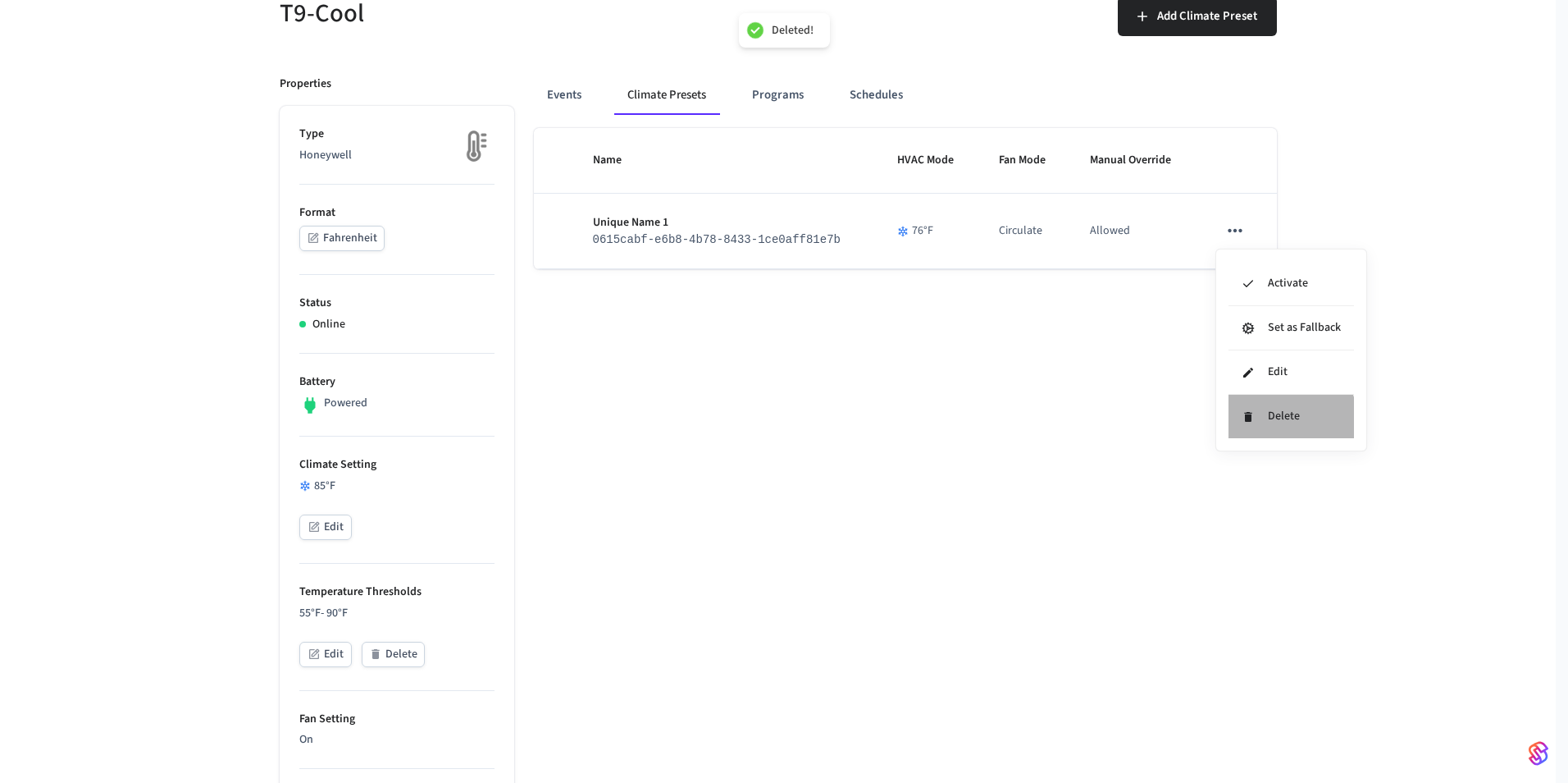
click at [1272, 426] on li "Delete" at bounding box center [1291, 417] width 126 height 44
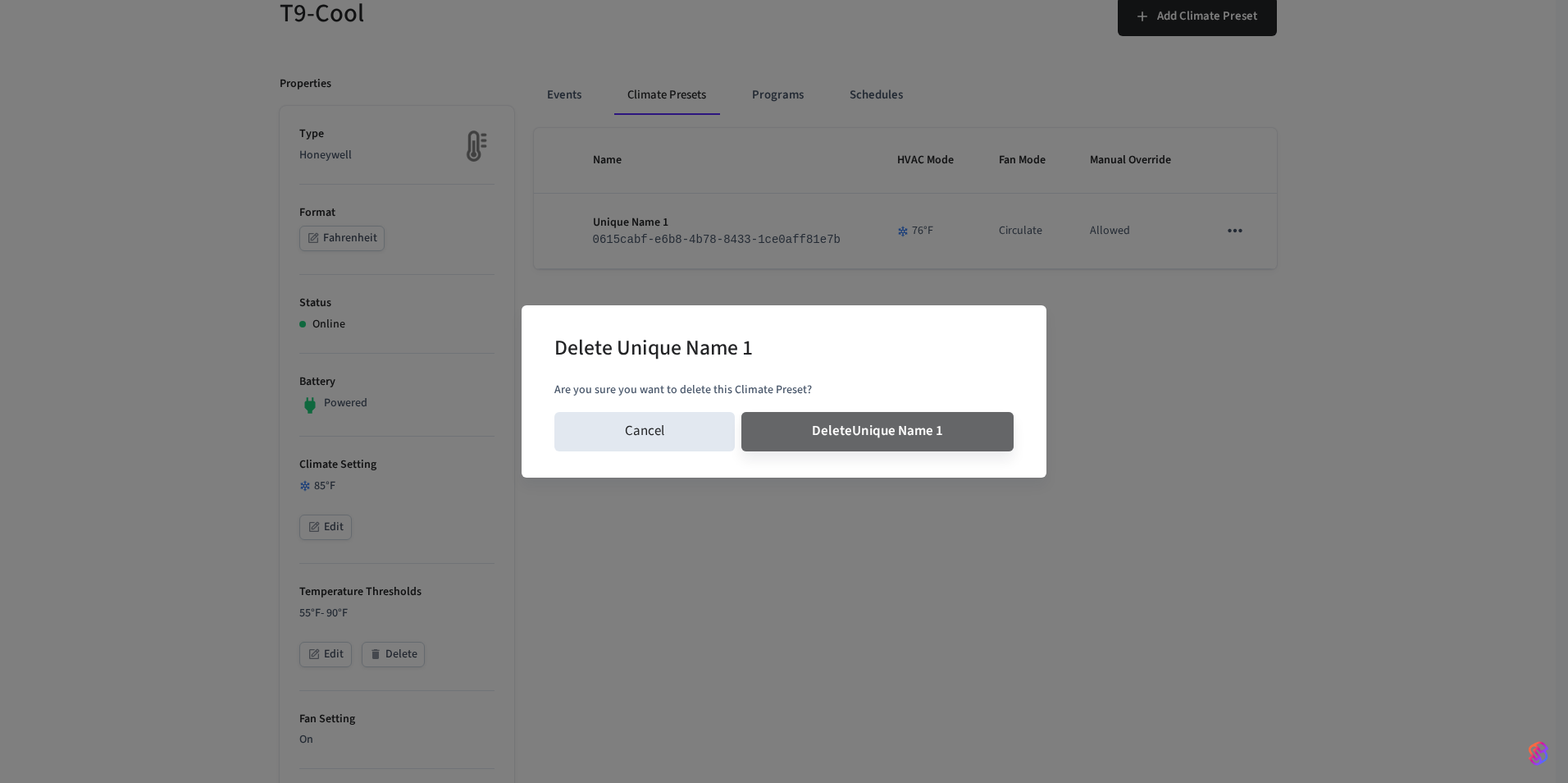
click at [742, 412] on button "Delete Unique Name 1" at bounding box center [878, 431] width 272 height 39
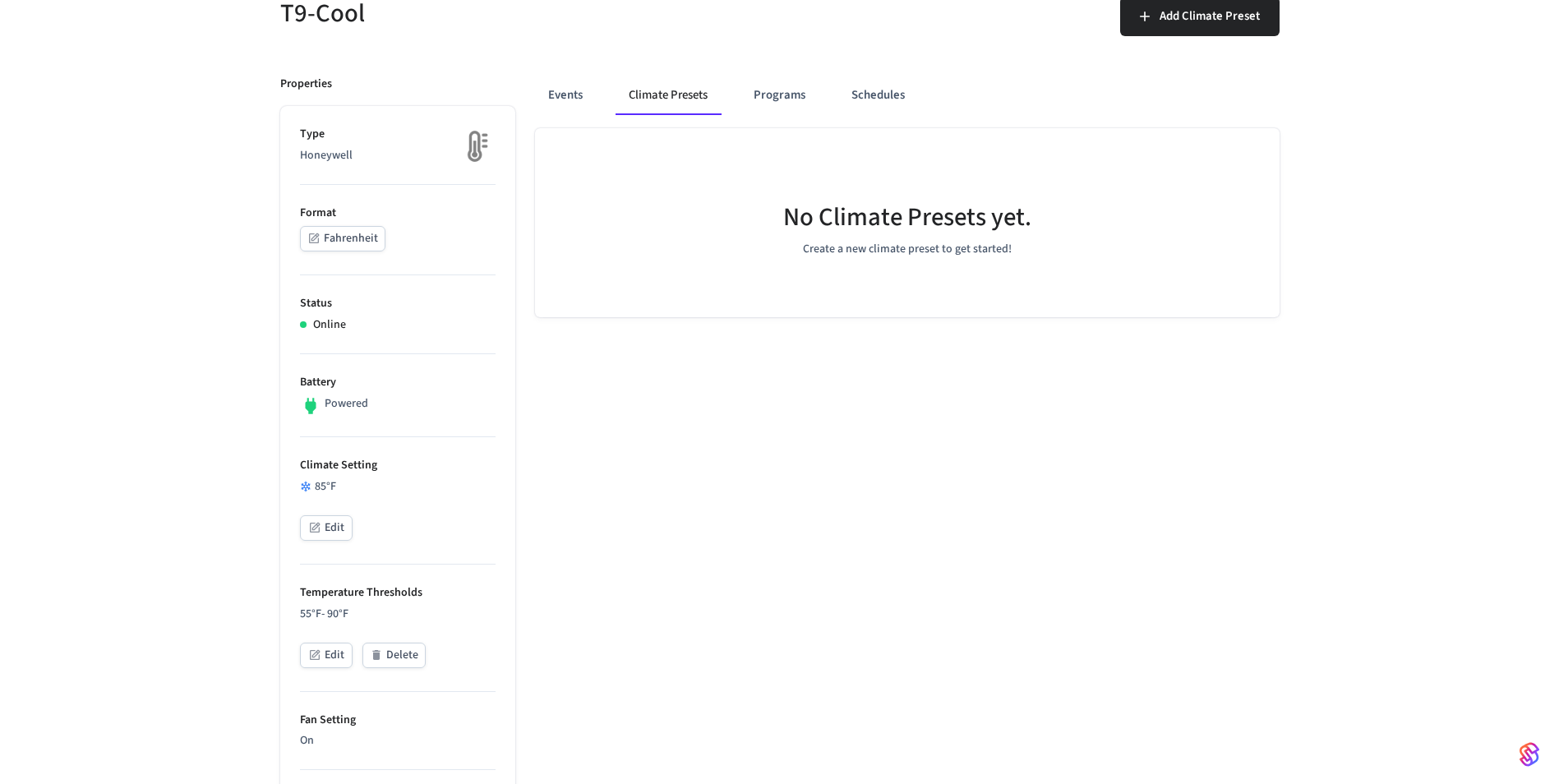
click at [1430, 600] on div "T9-Cool Add Climate Preset Properties Type Honeywell Format Fahrenheit Status O…" at bounding box center [780, 711] width 1559 height 1508
click at [663, 103] on button "Climate Presets" at bounding box center [668, 94] width 105 height 39
click at [676, 109] on button "Climate Presets" at bounding box center [668, 94] width 105 height 39
click at [583, 98] on button "Events" at bounding box center [565, 94] width 61 height 39
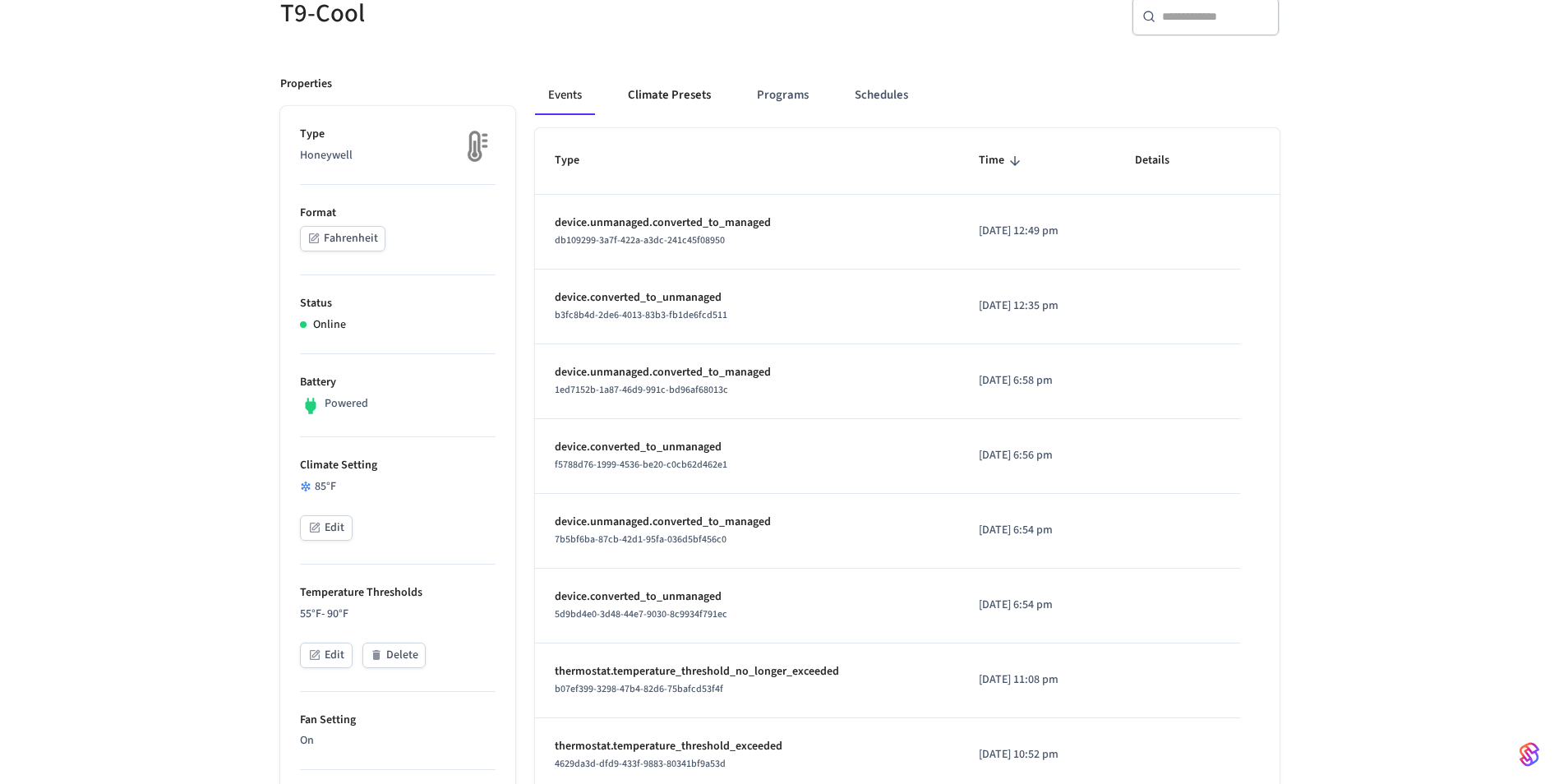
click at [663, 98] on button "Climate Presets" at bounding box center [669, 94] width 110 height 39
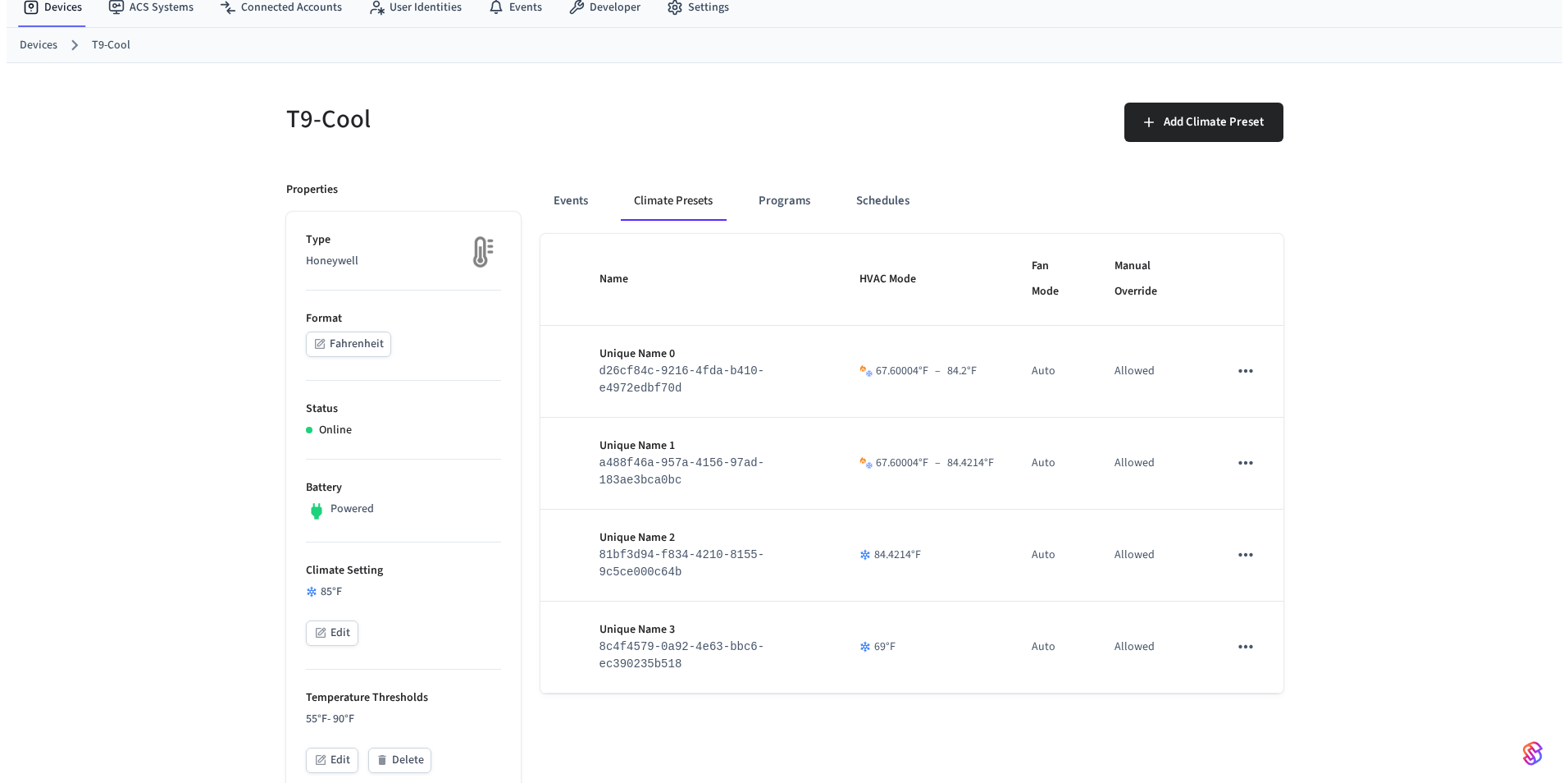
scroll to position [0, 0]
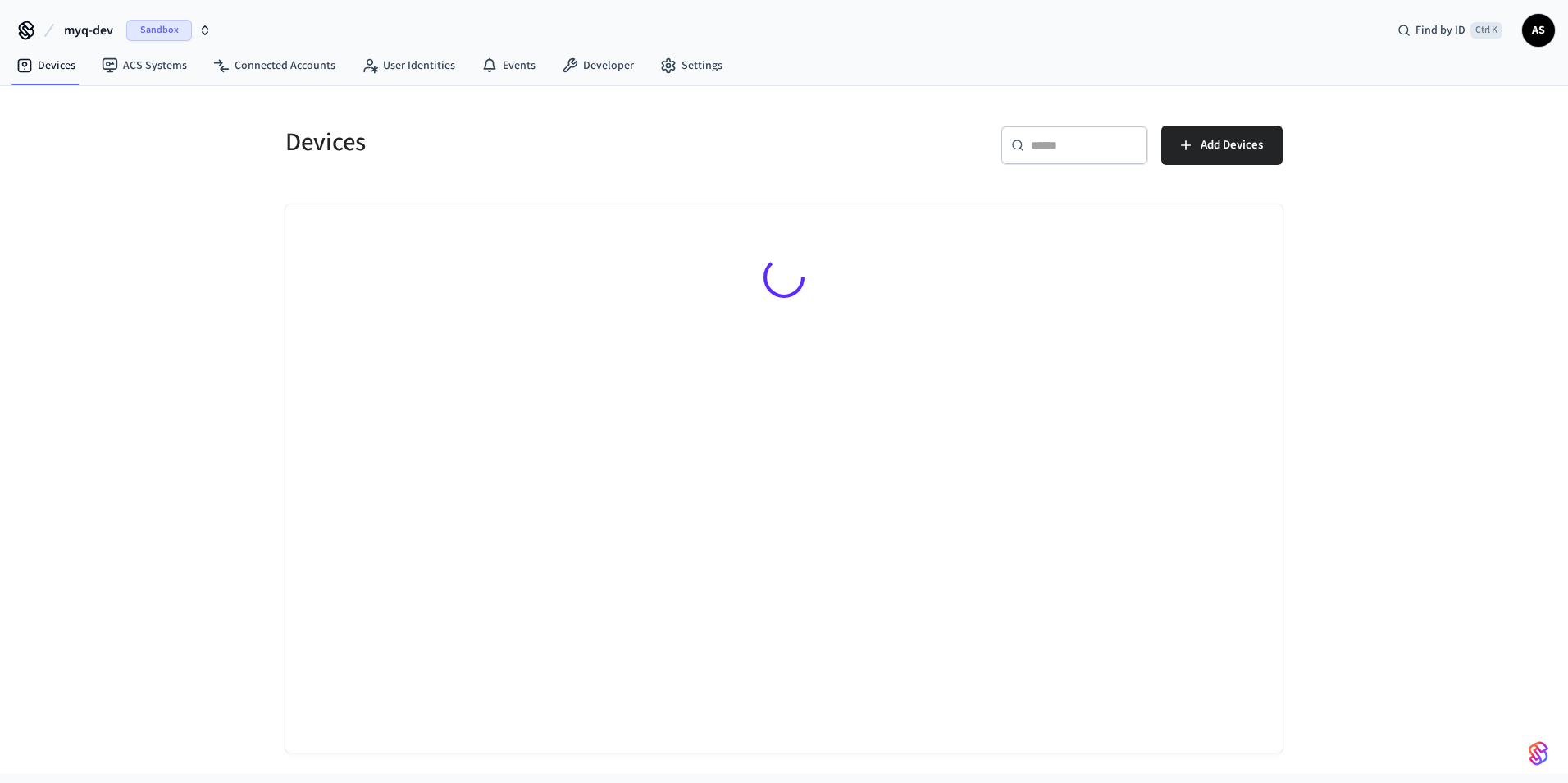
click at [1070, 160] on div "​ ​" at bounding box center [1074, 145] width 147 height 39
paste input "**********"
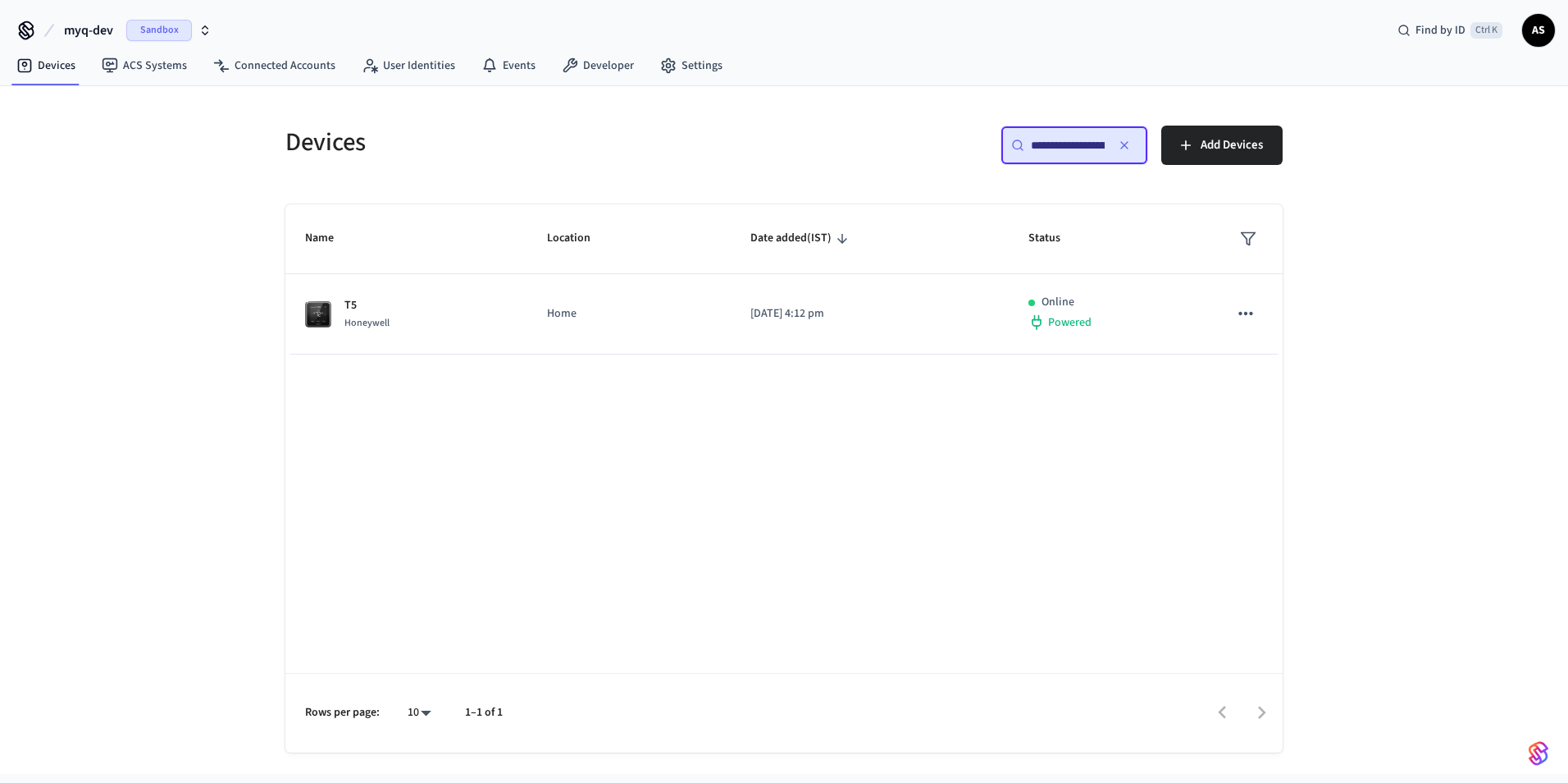
scroll to position [0, 126]
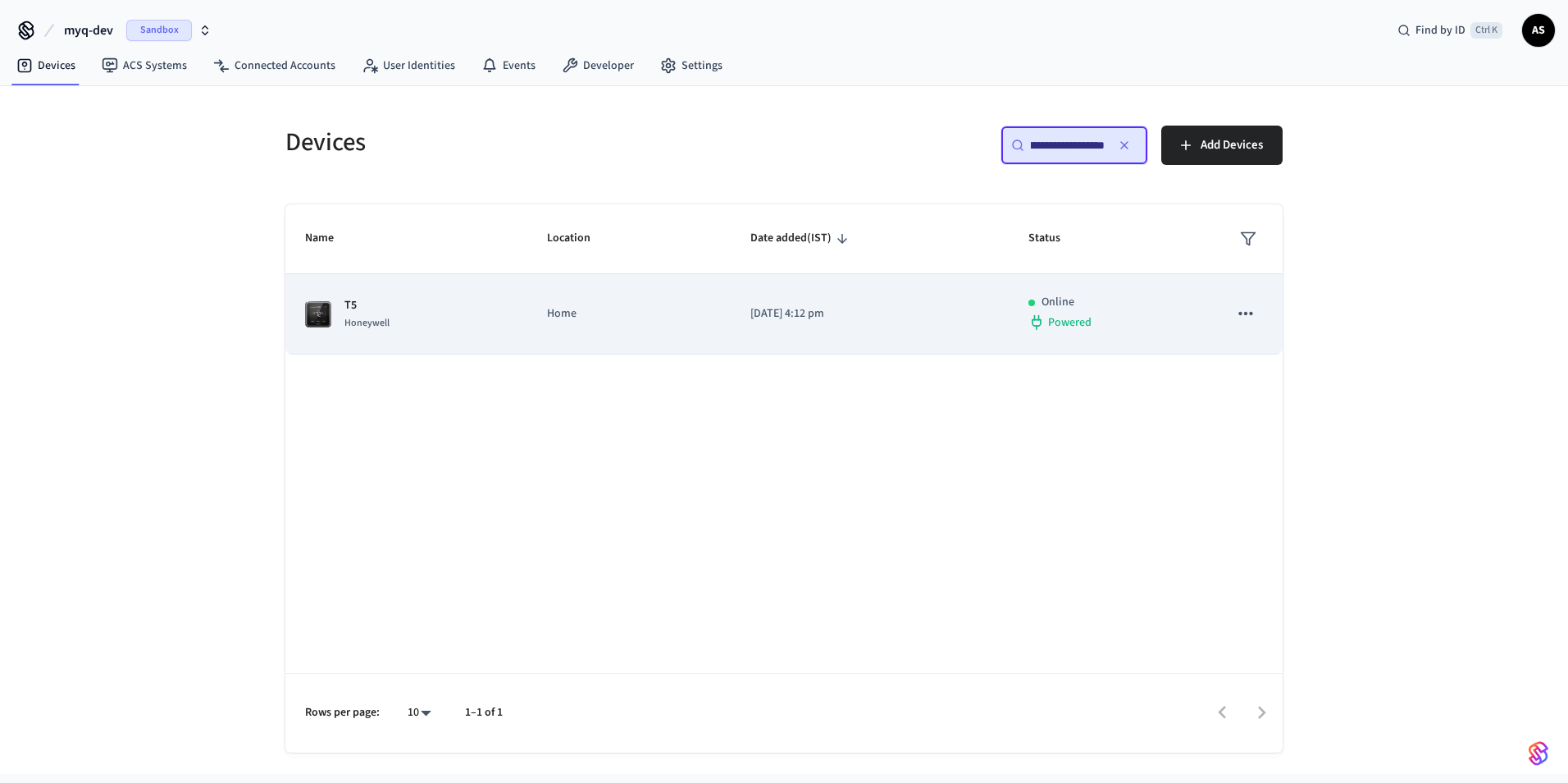
type input "**********"
click at [674, 310] on p "Home" at bounding box center [629, 314] width 164 height 17
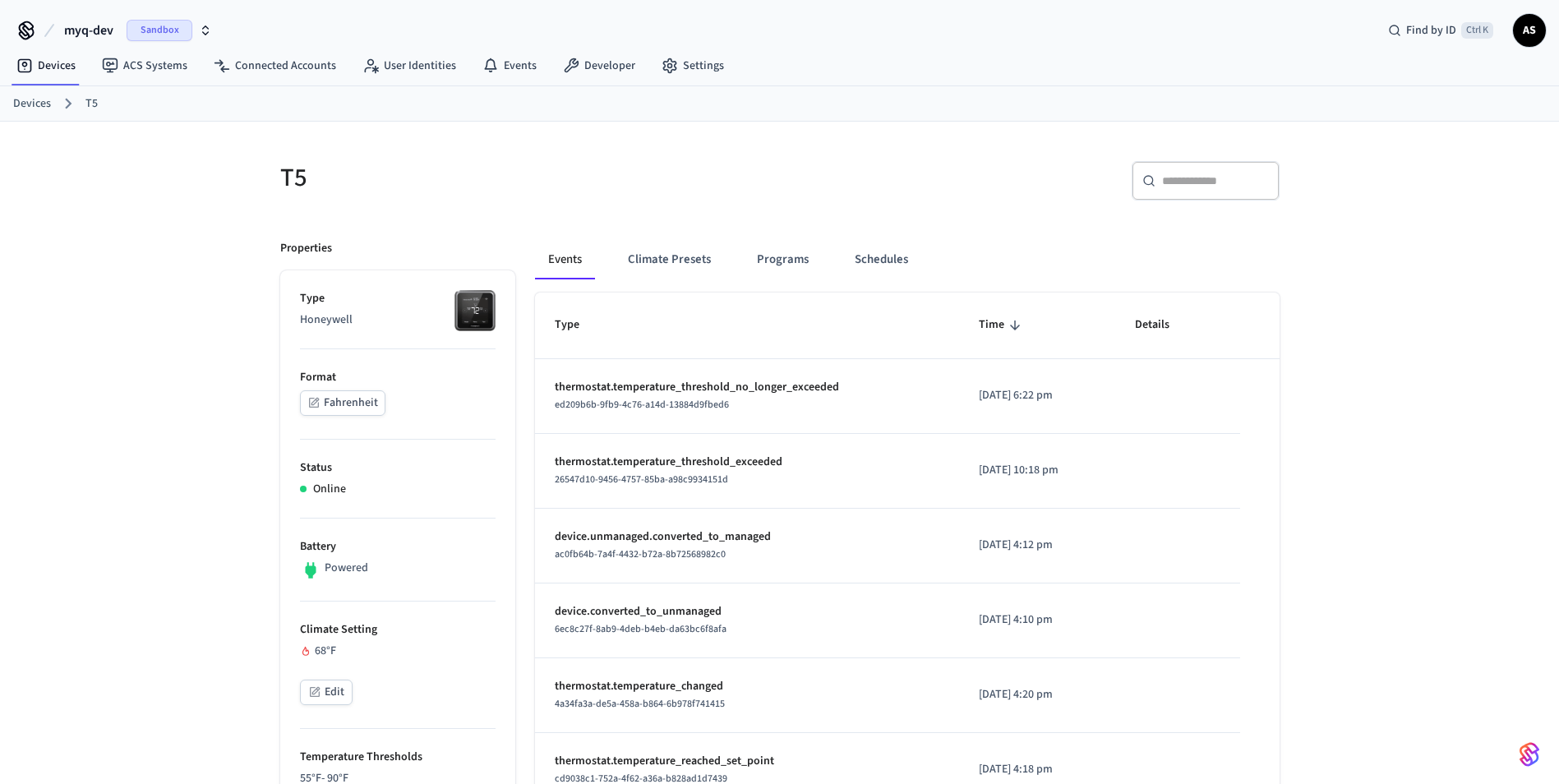
click at [696, 280] on div "Events Climate Presets Programs Schedules" at bounding box center [906, 266] width 744 height 52
click at [696, 275] on button "Climate Presets" at bounding box center [669, 259] width 110 height 39
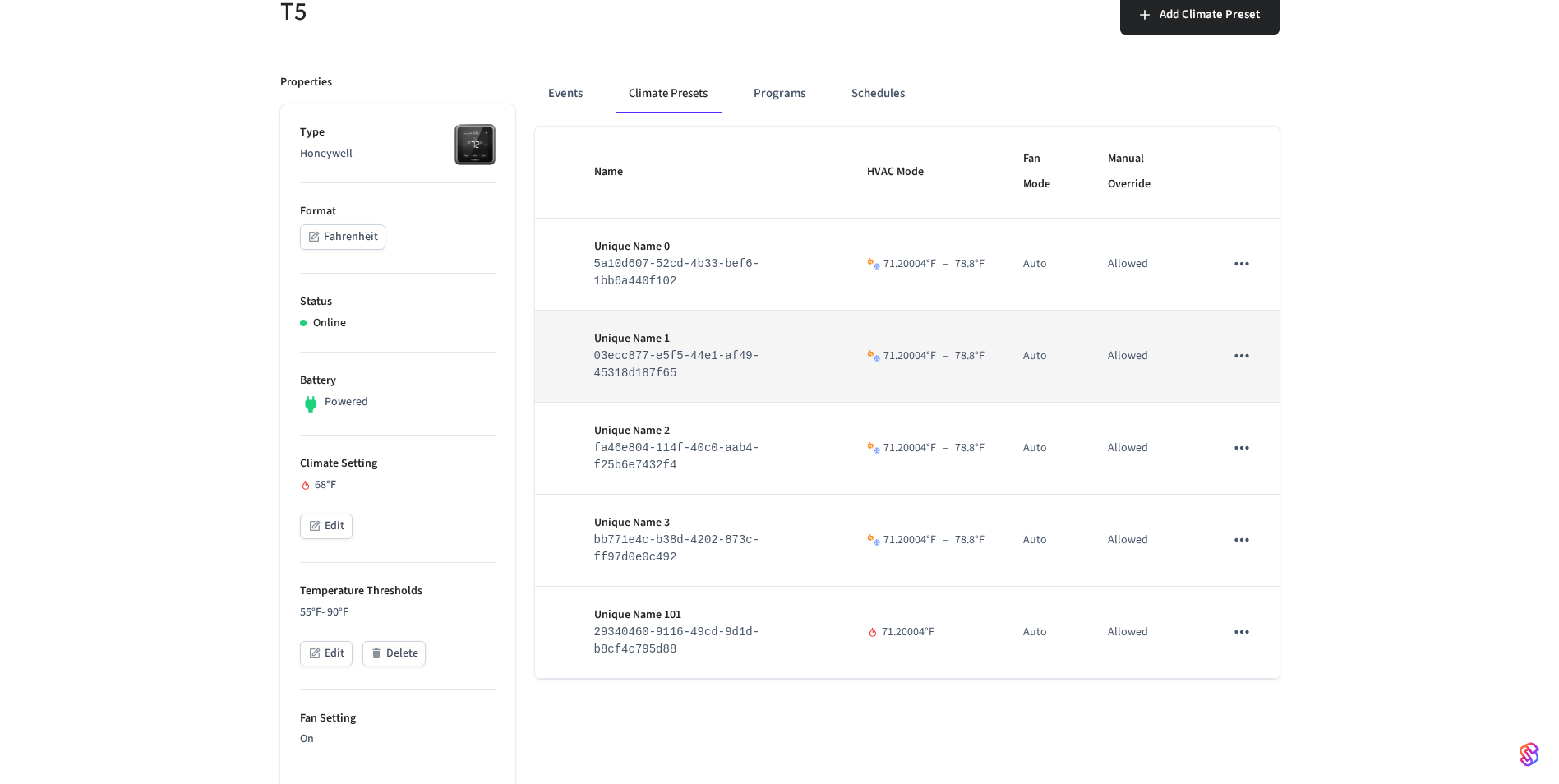
scroll to position [164, 0]
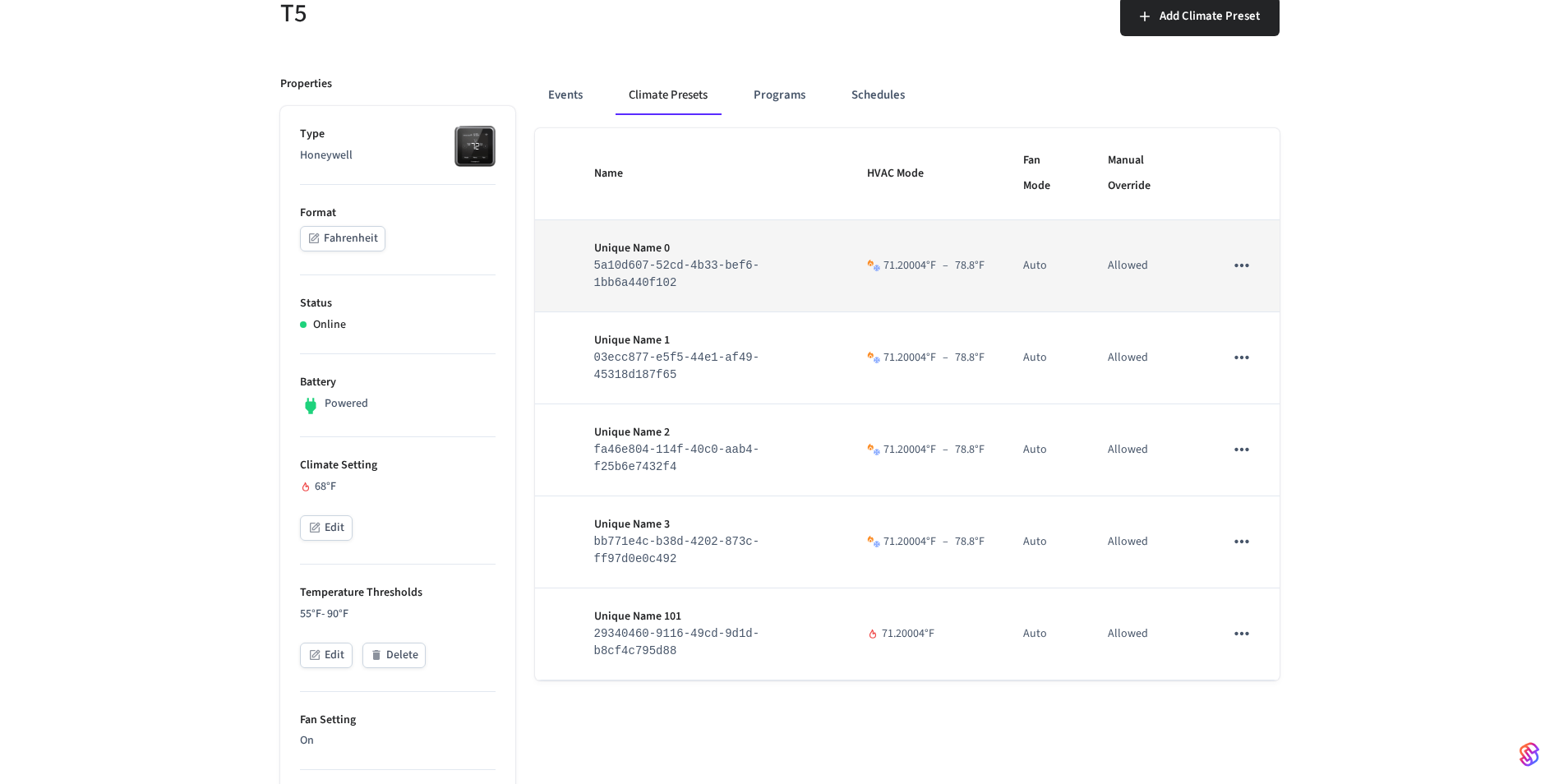
click at [1237, 272] on icon "sticky table" at bounding box center [1242, 265] width 21 height 21
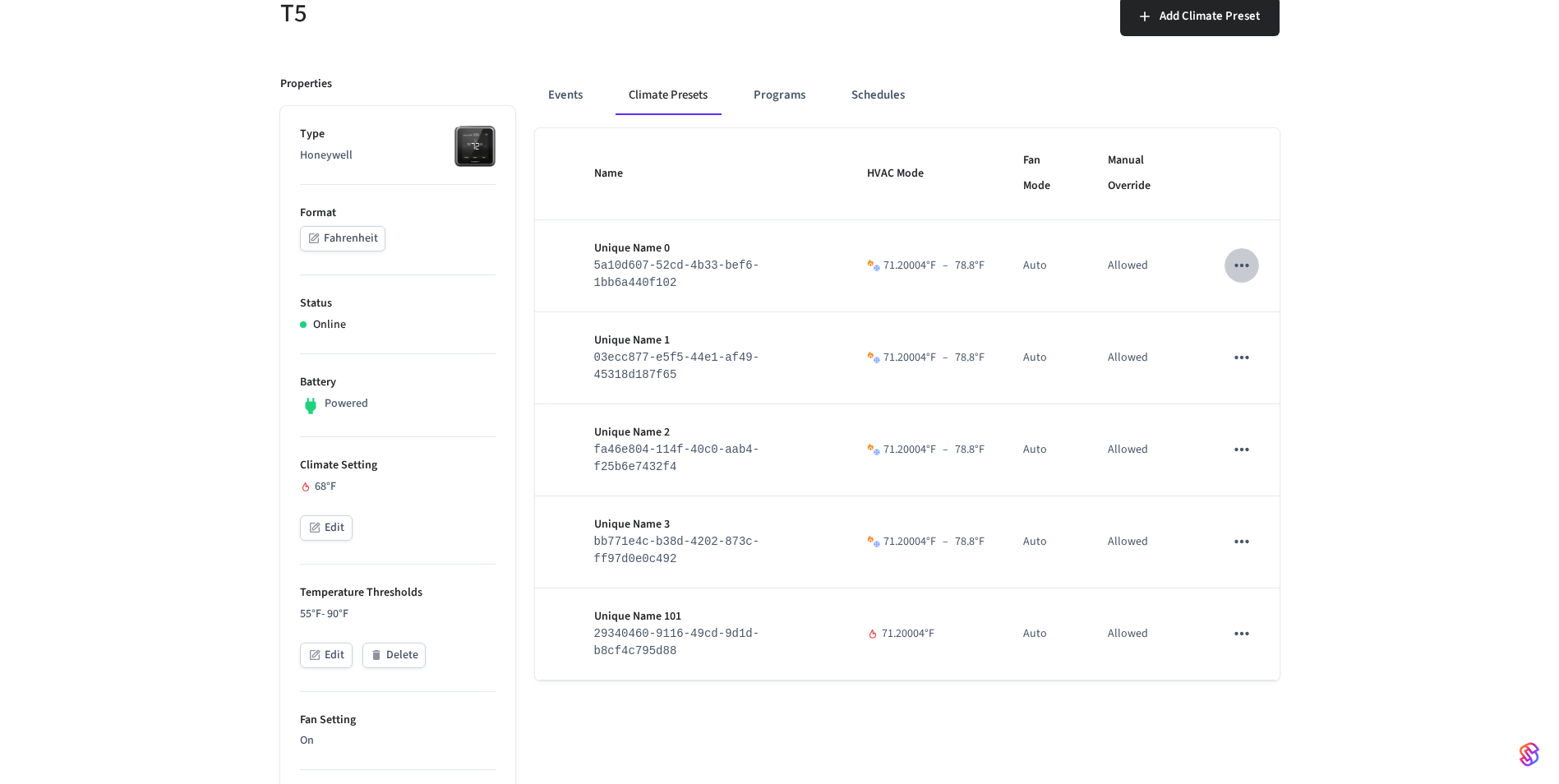
click at [1285, 451] on div "T5 Add Climate Preset Properties Type Honeywell Format Fahrenheit Status Online…" at bounding box center [780, 721] width 1025 height 1489
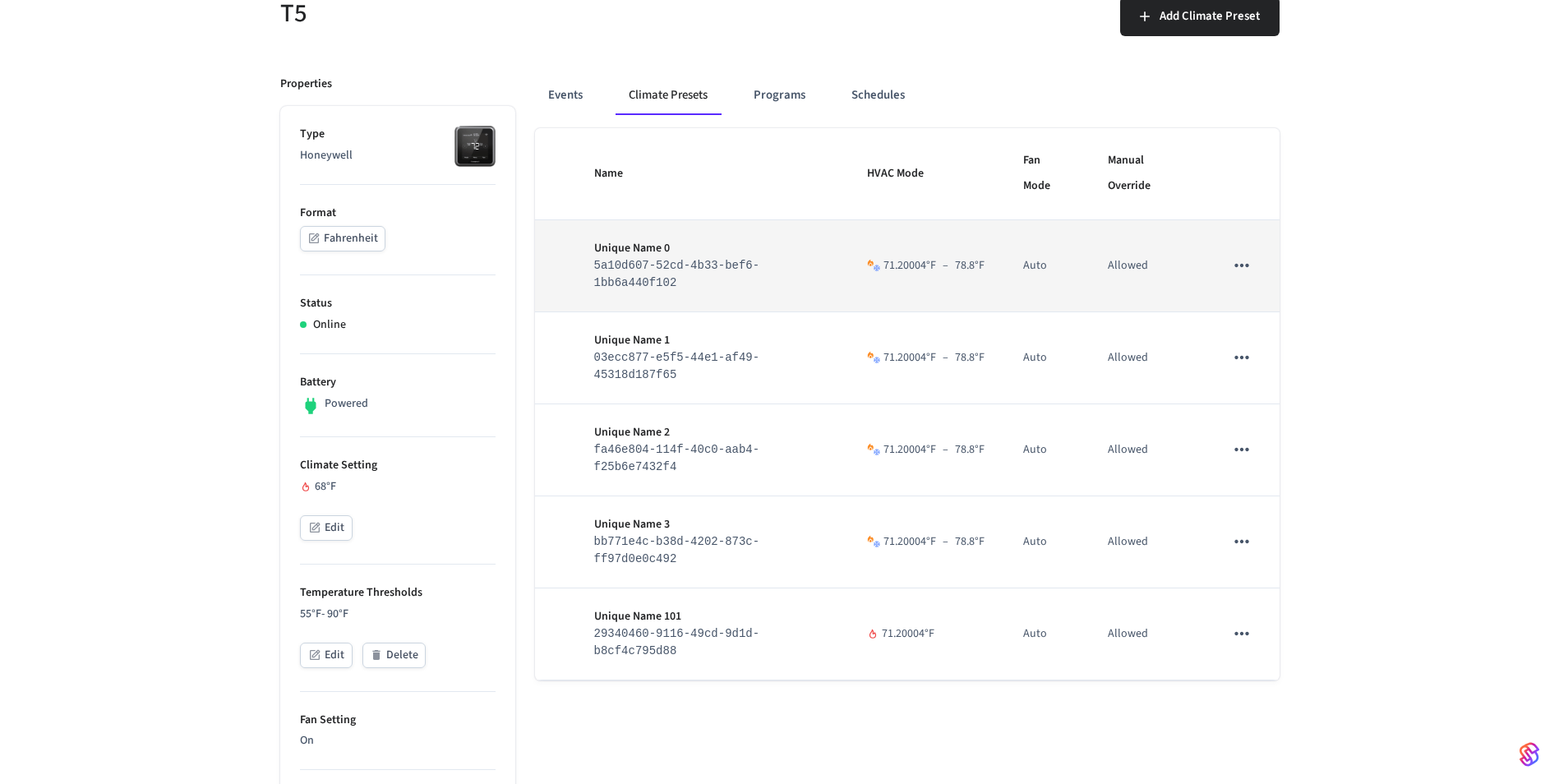
click at [1242, 264] on icon "sticky table" at bounding box center [1242, 265] width 21 height 21
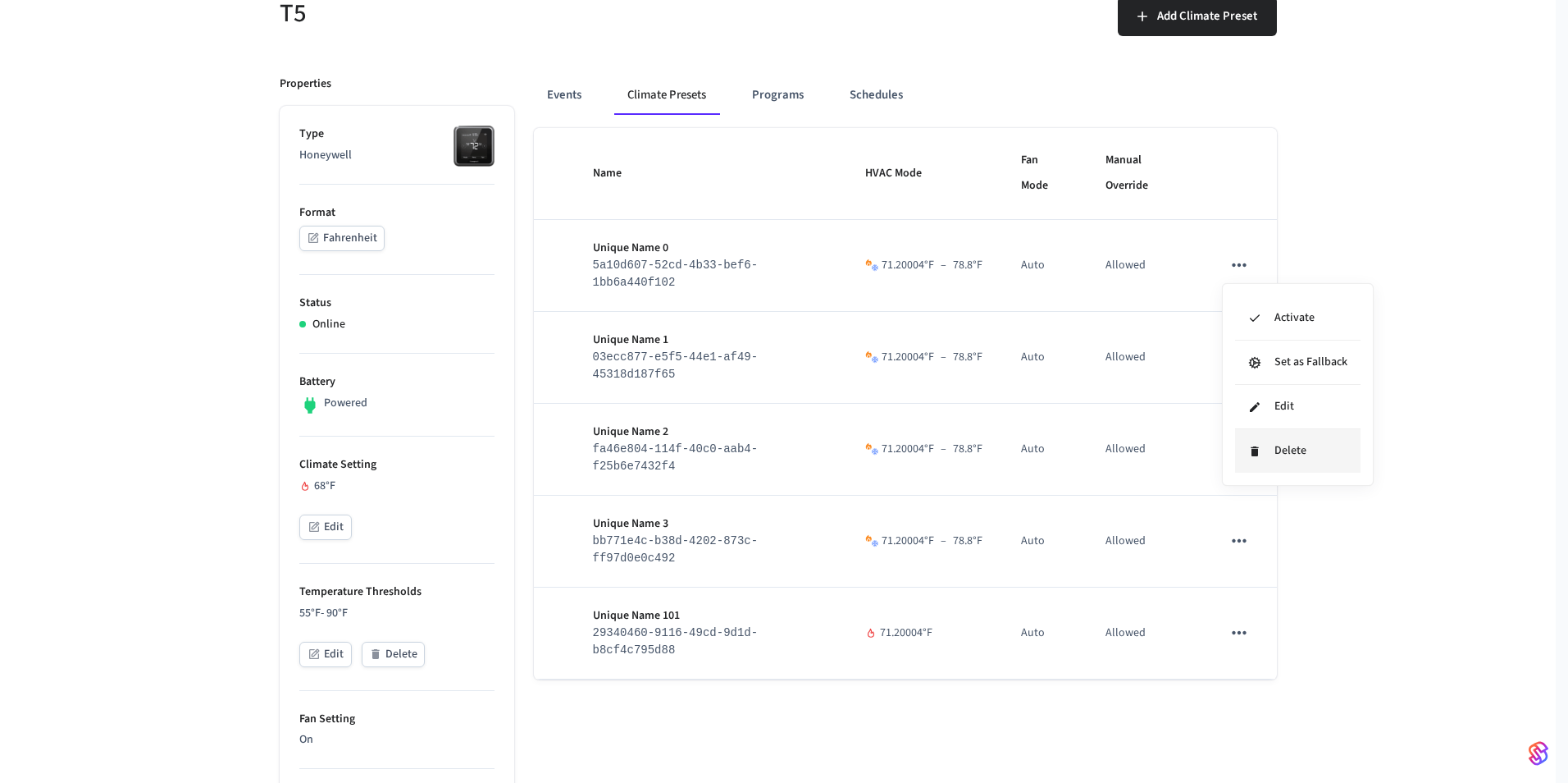
click at [1280, 455] on li "Delete" at bounding box center [1298, 451] width 126 height 44
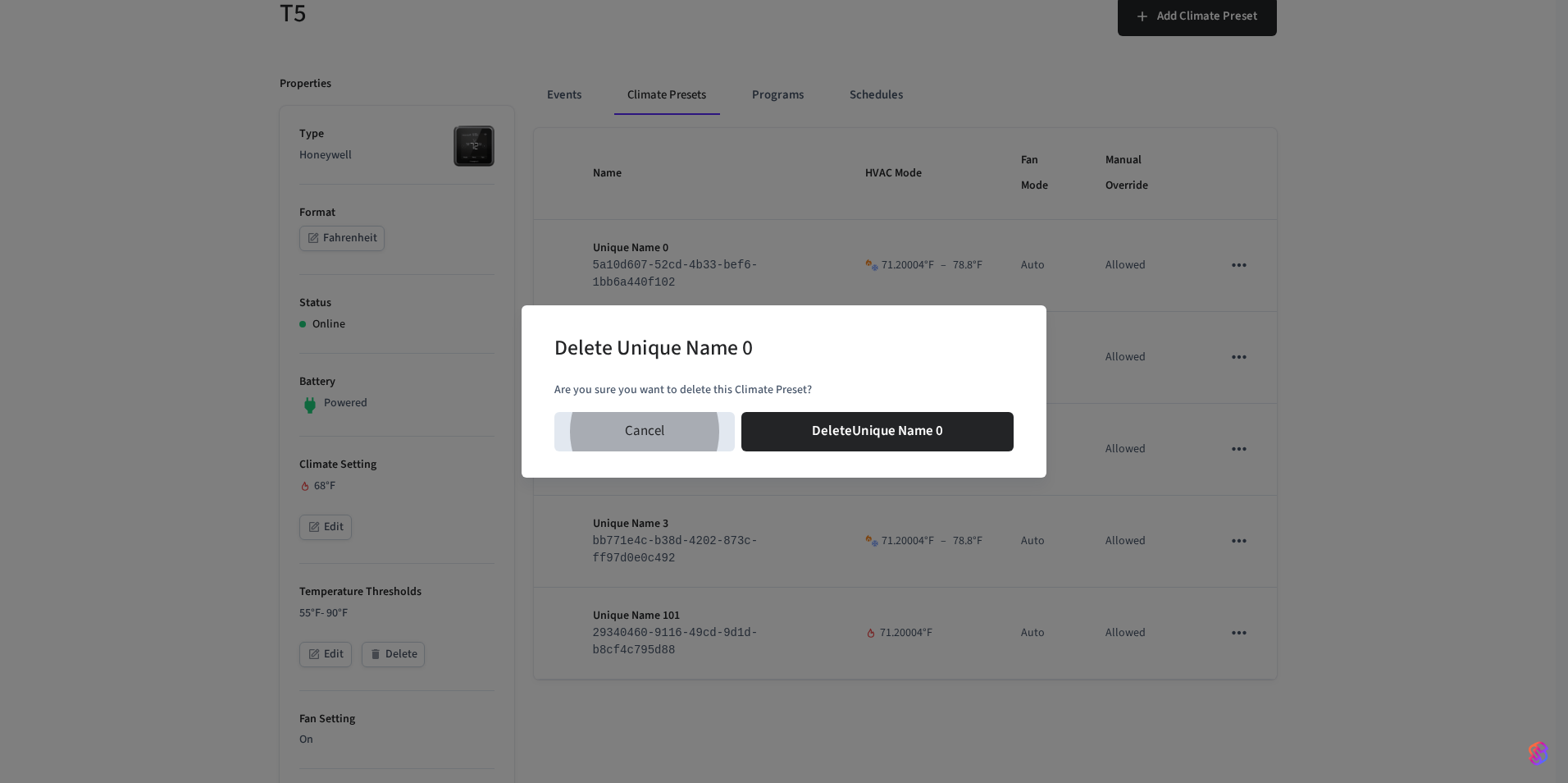
click at [742, 412] on button "Delete Unique Name 0" at bounding box center [878, 431] width 272 height 39
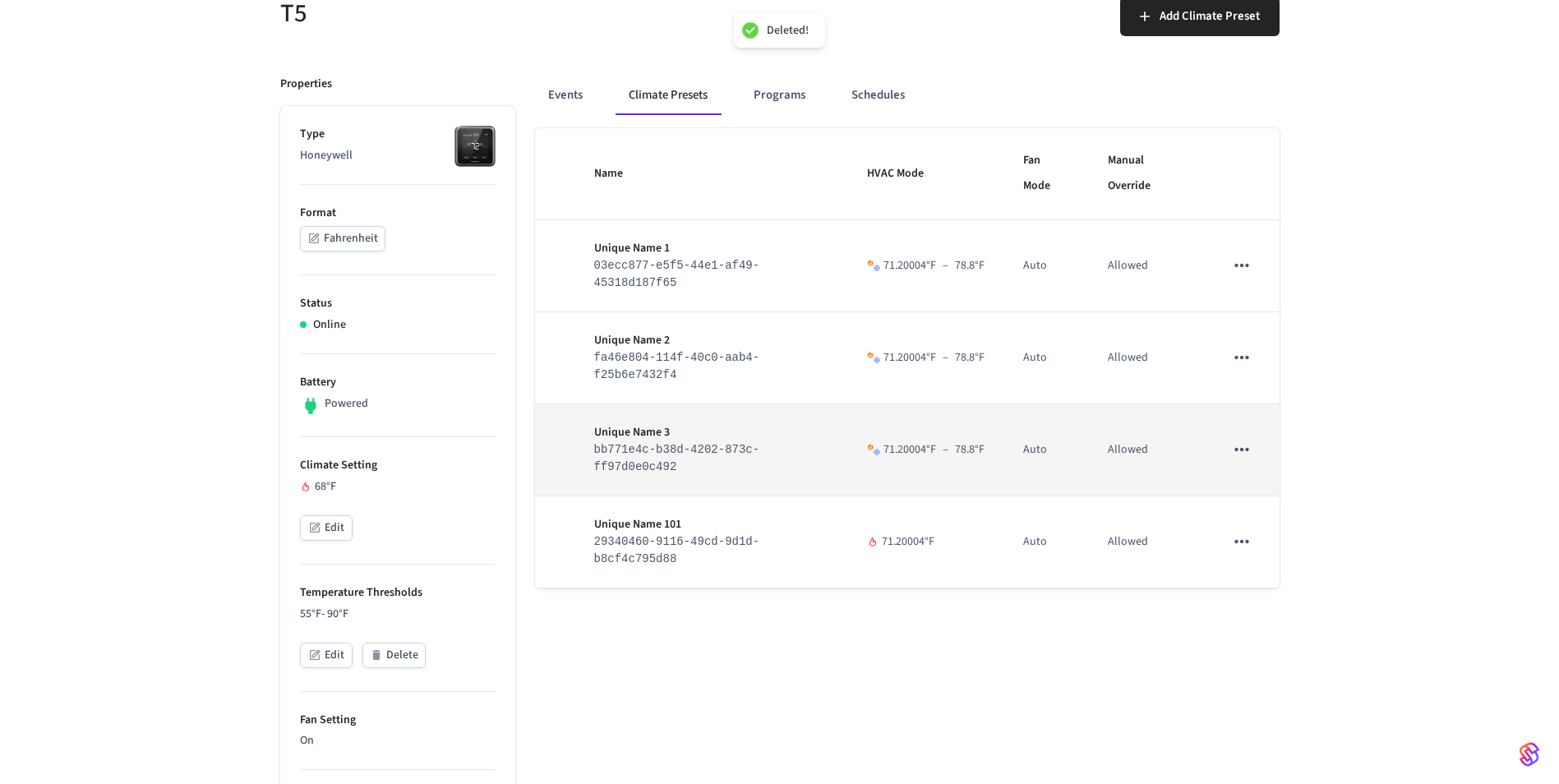
click at [1247, 446] on icon "sticky table" at bounding box center [1242, 450] width 21 height 21
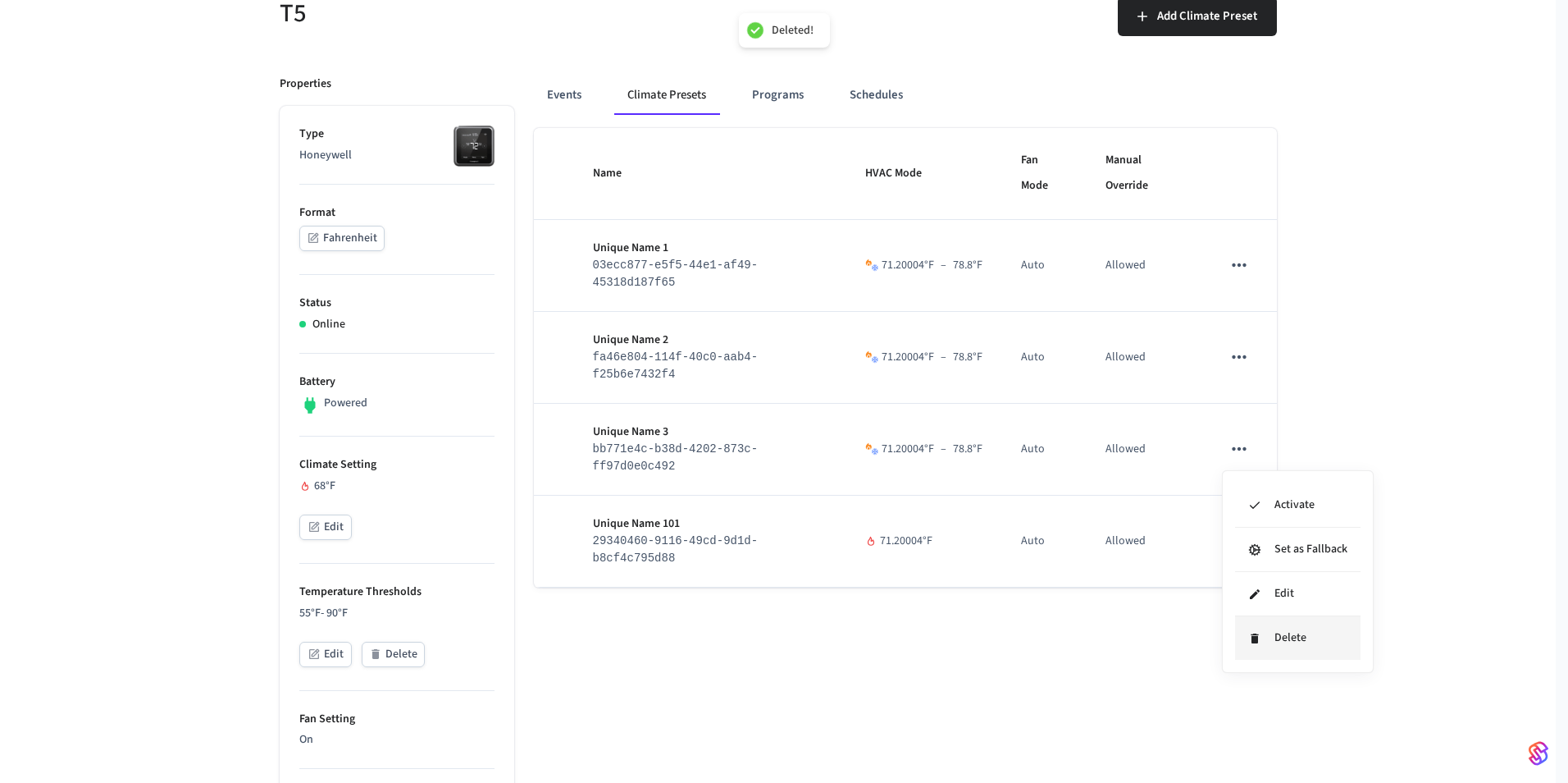
click at [1295, 637] on li "Delete" at bounding box center [1298, 638] width 126 height 44
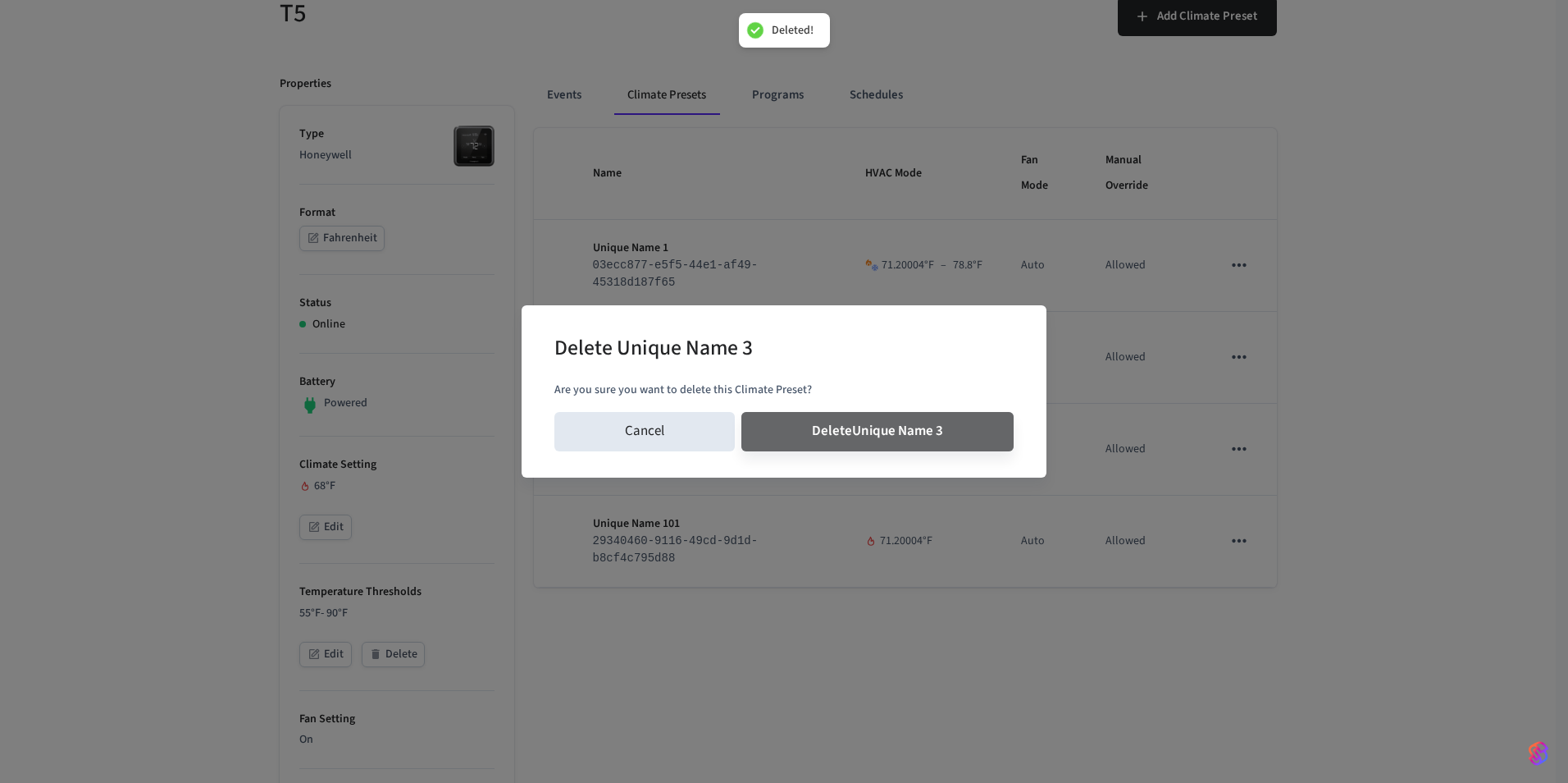
click at [742, 412] on button "Delete Unique Name 3" at bounding box center [878, 431] width 272 height 39
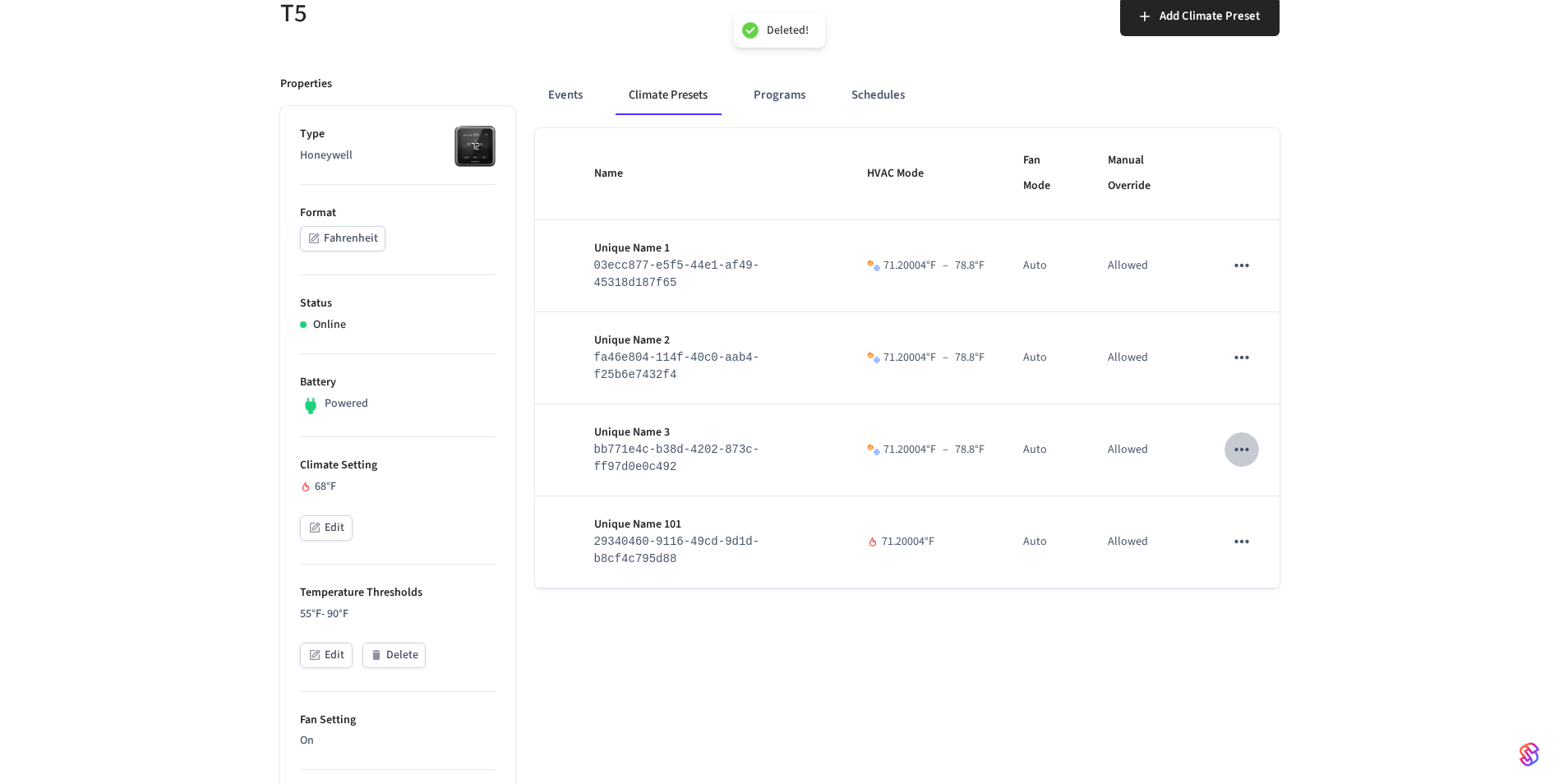
click at [1240, 548] on div "Name HVAC Mode Fan Mode Manual Override Unique Name 1 03ecc877-e5f5-44e1-af49-4…" at bounding box center [906, 797] width 744 height 1337
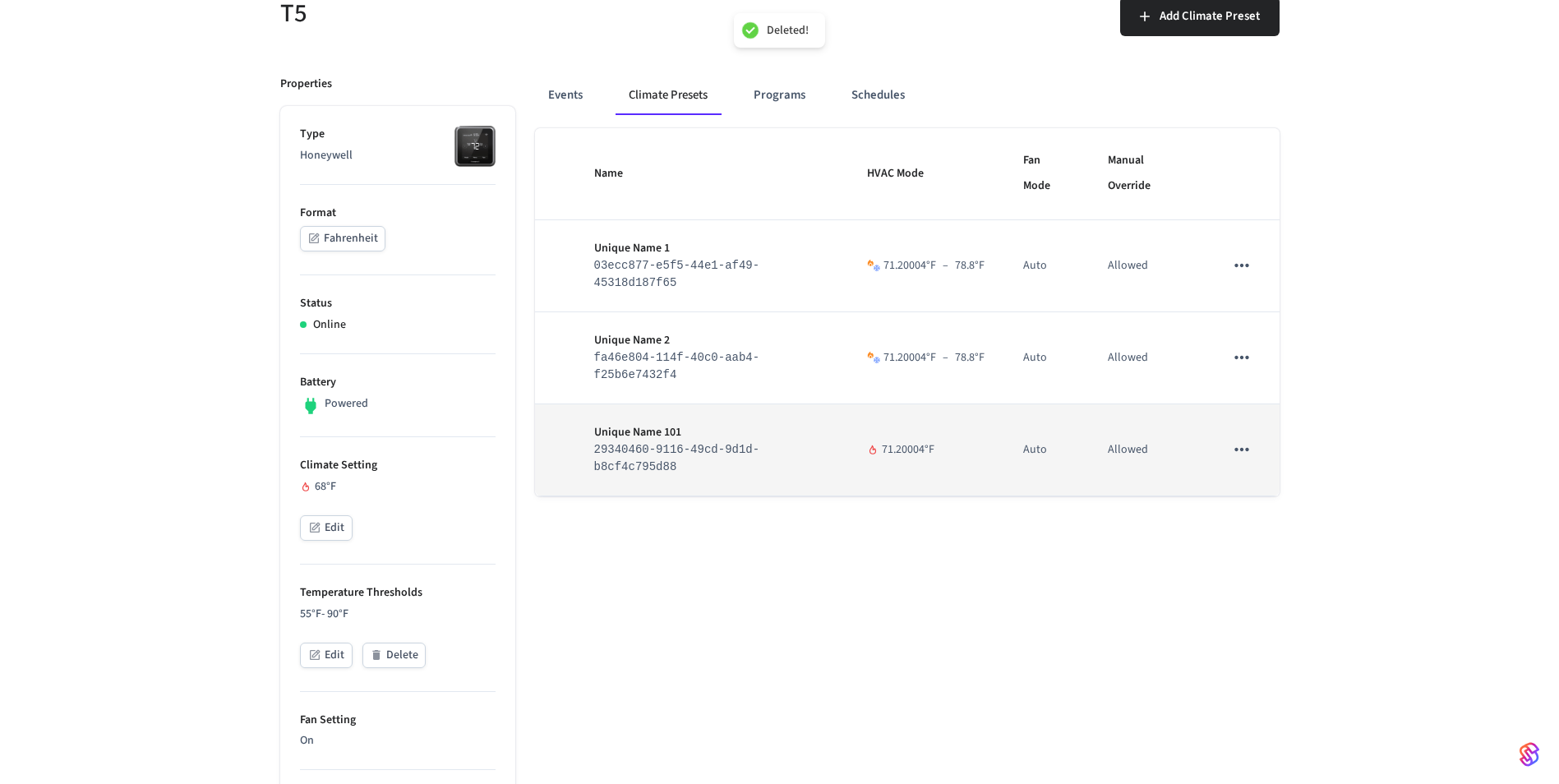
click at [1244, 451] on icon "sticky table" at bounding box center [1242, 449] width 14 height 3
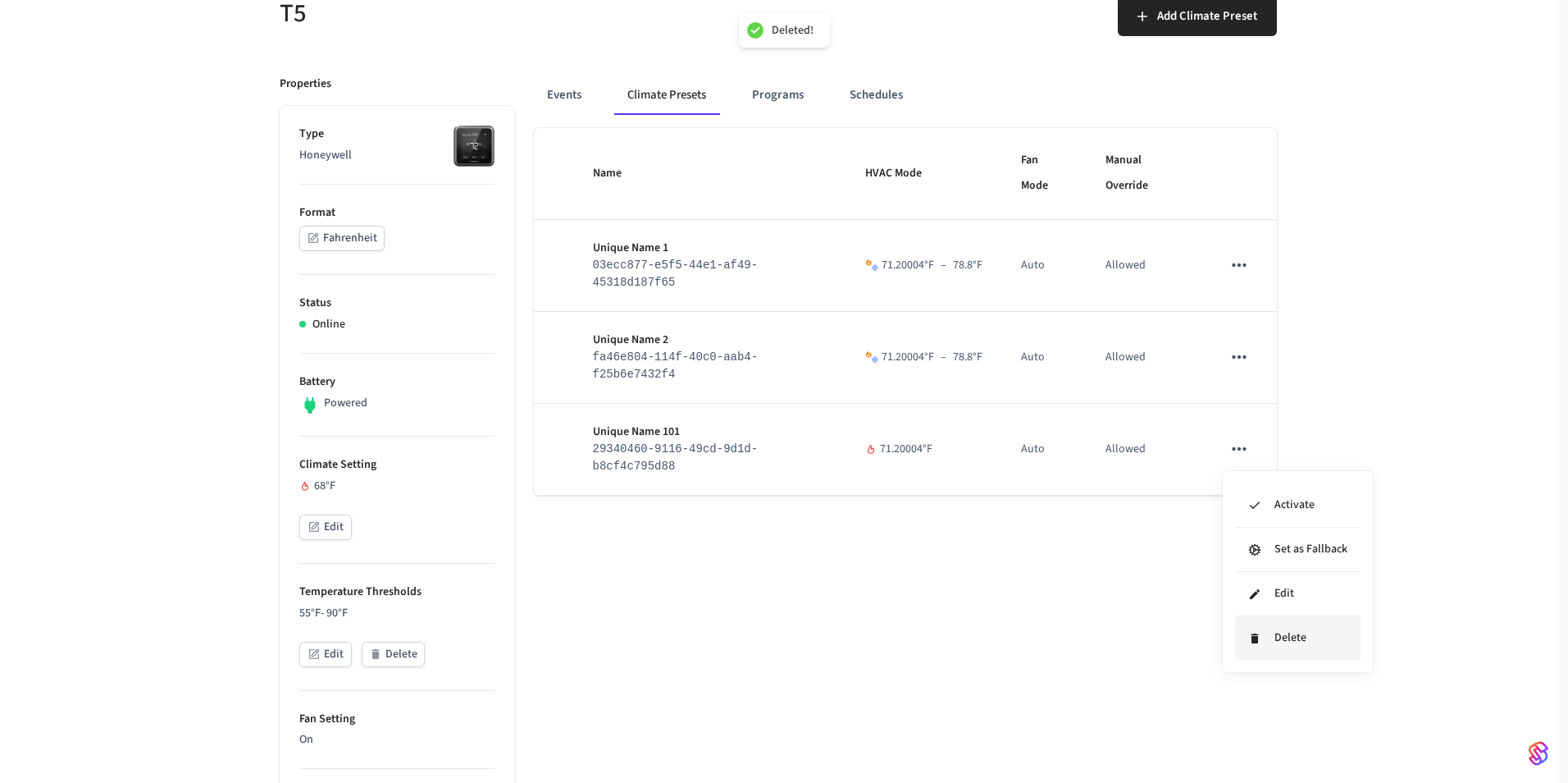
click at [1256, 633] on icon at bounding box center [1255, 638] width 13 height 13
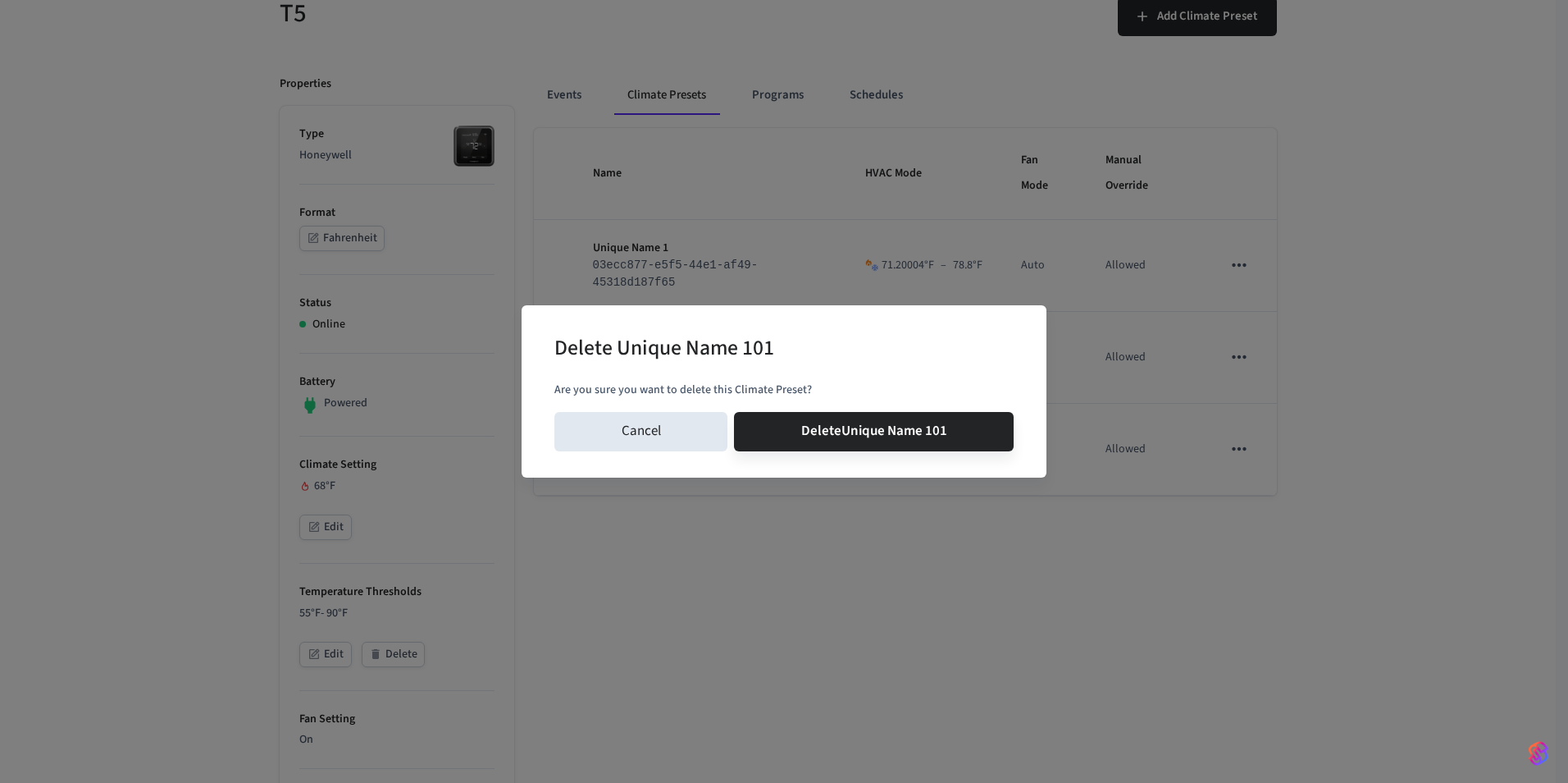
click at [734, 412] on button "Delete Unique Name 101" at bounding box center [874, 431] width 280 height 39
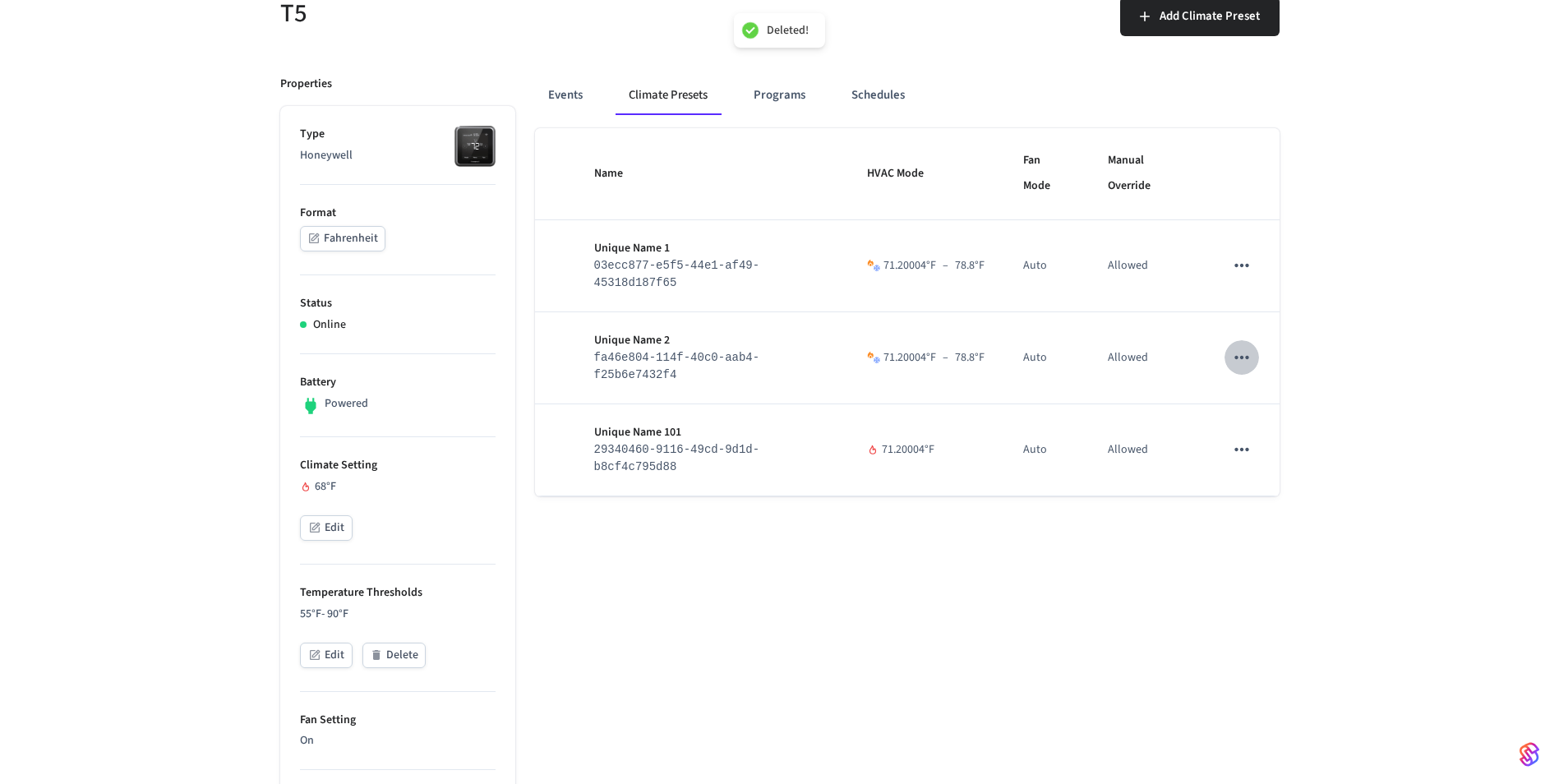
click at [1242, 359] on icon "sticky table" at bounding box center [1242, 356] width 14 height 3
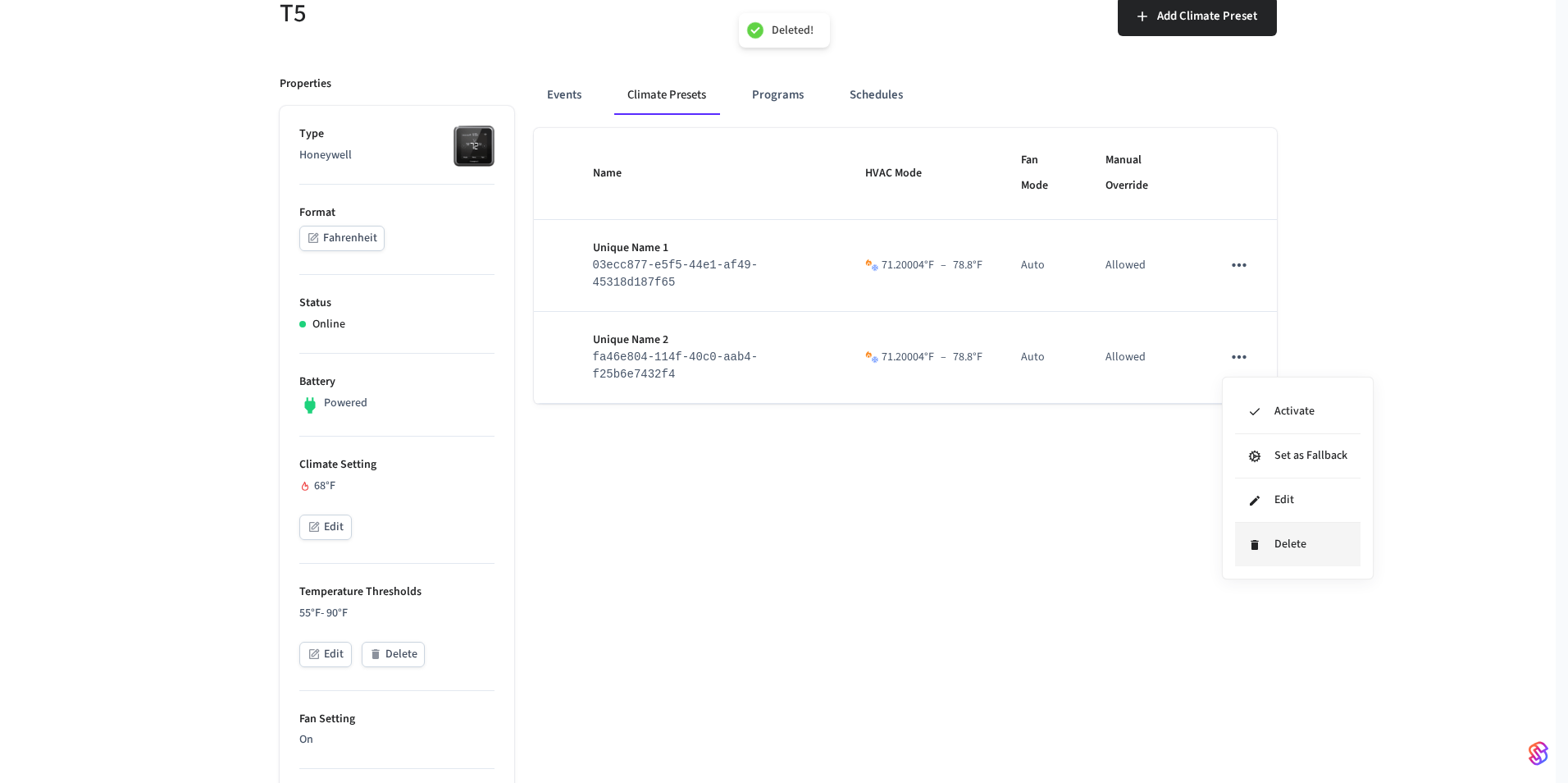
click at [1269, 557] on li "Delete" at bounding box center [1298, 544] width 126 height 44
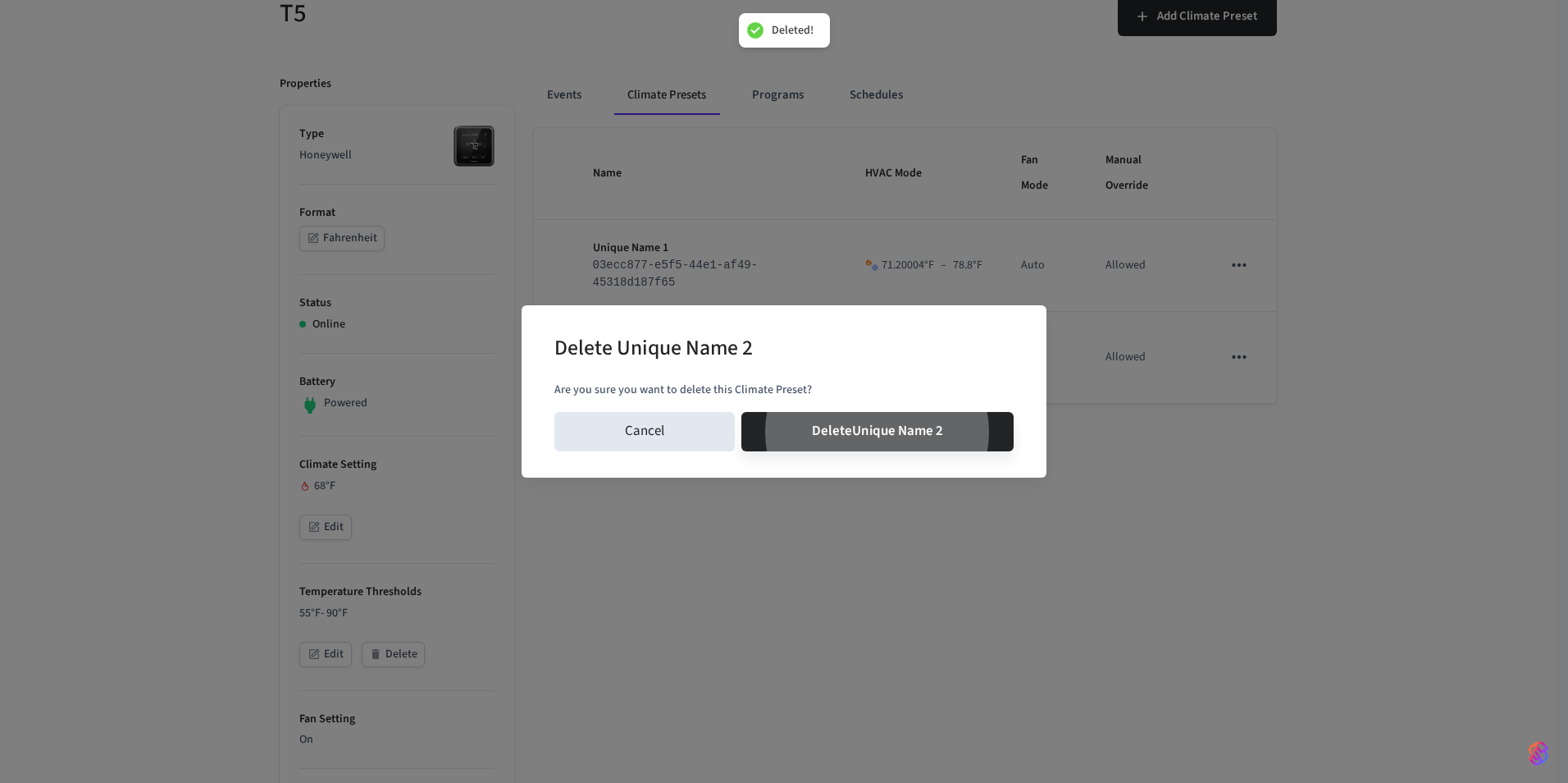
click at [742, 412] on button "Delete Unique Name 2" at bounding box center [878, 431] width 272 height 39
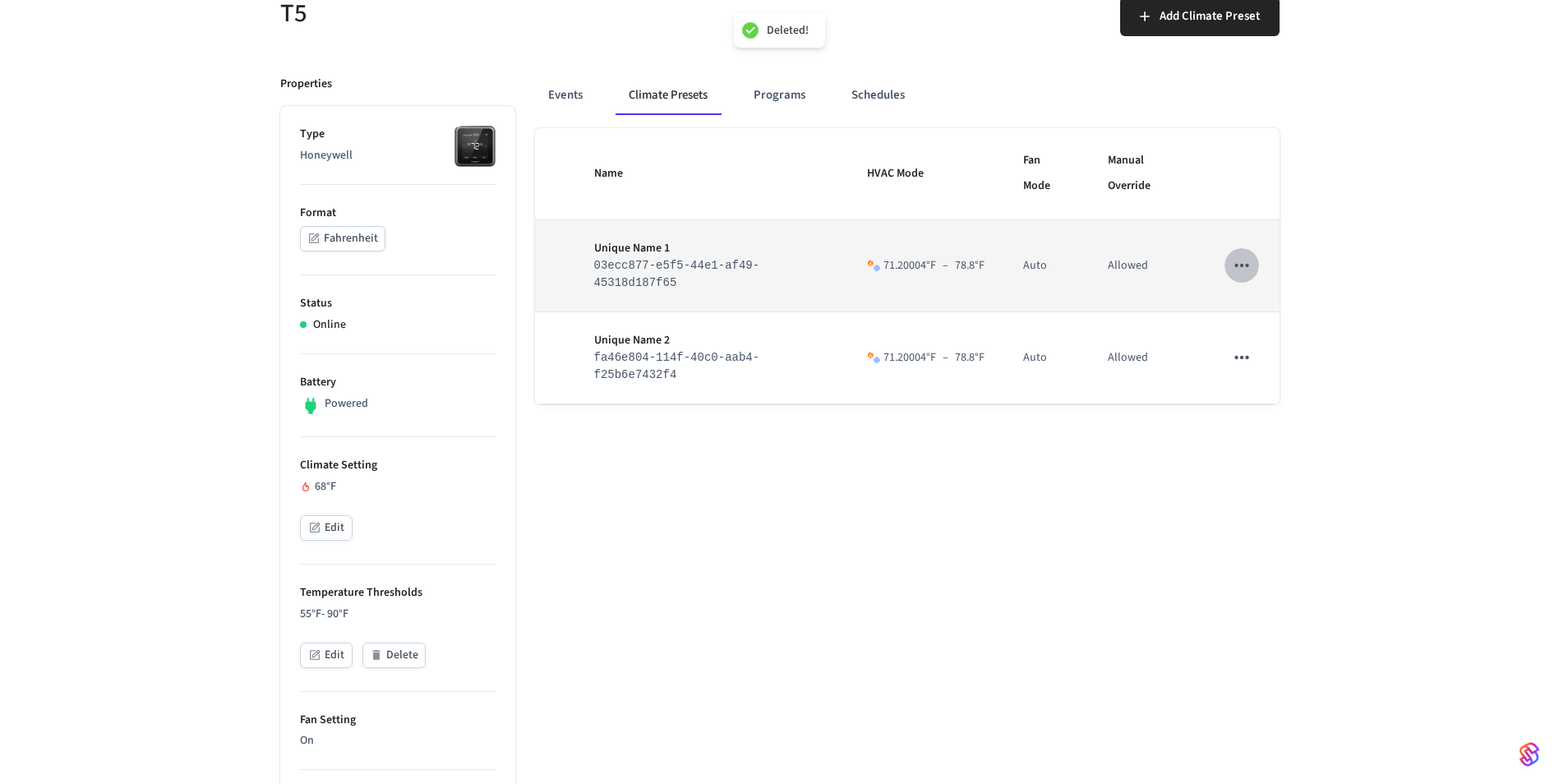
click at [1245, 270] on icon "sticky table" at bounding box center [1242, 265] width 21 height 21
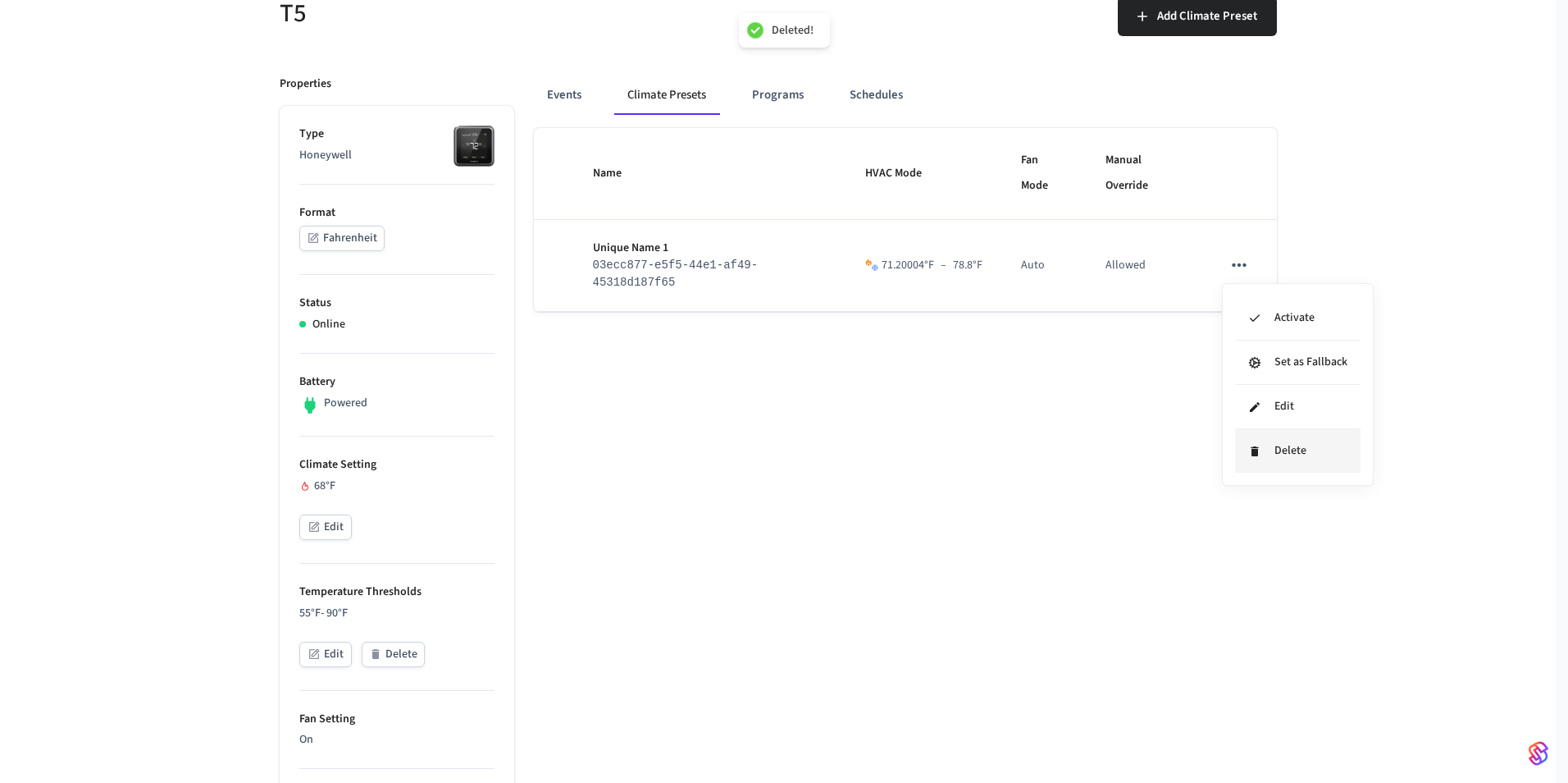
click at [1269, 455] on li "Delete" at bounding box center [1298, 451] width 126 height 44
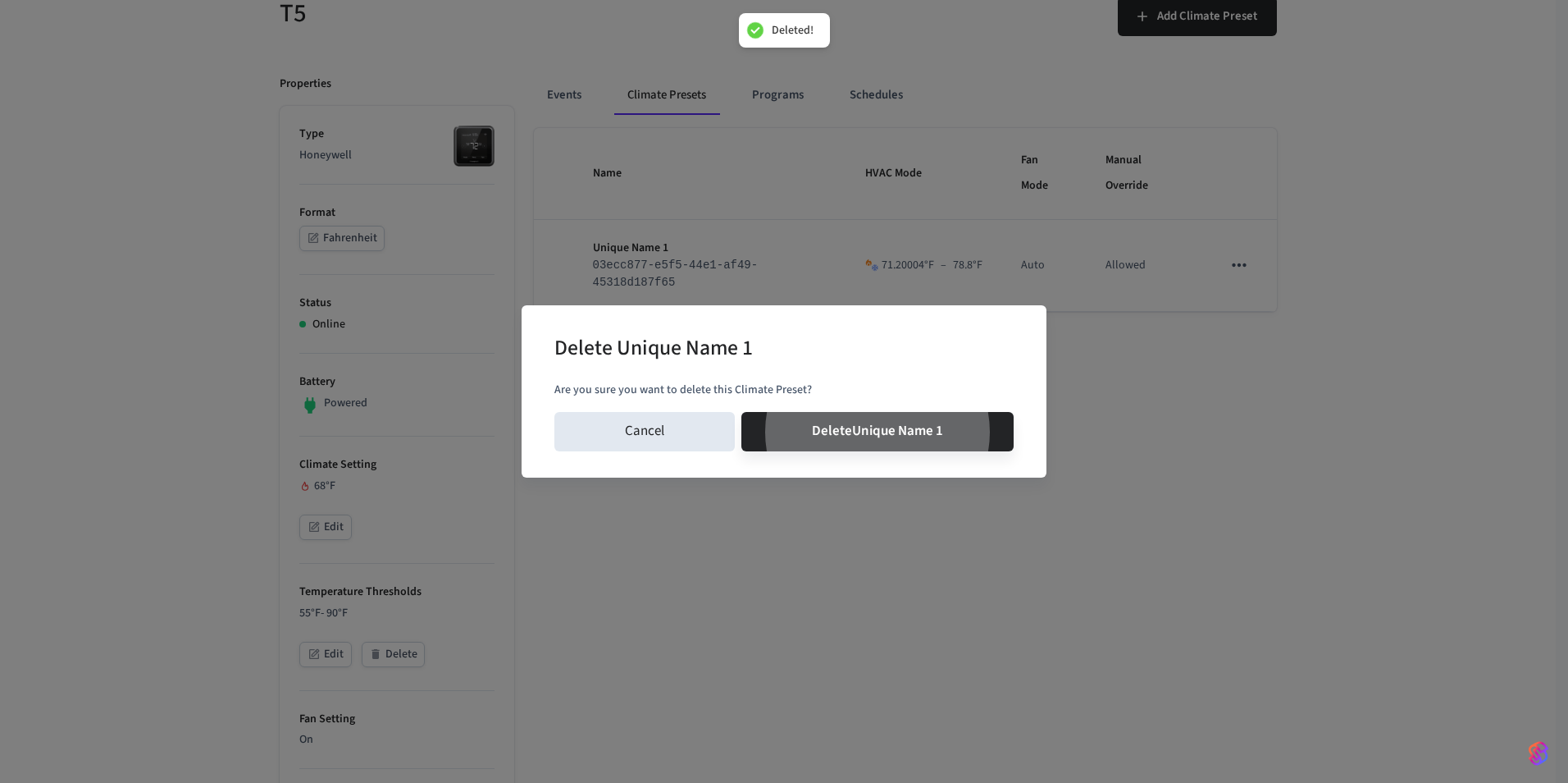
click at [742, 412] on button "Delete Unique Name 1" at bounding box center [878, 431] width 272 height 39
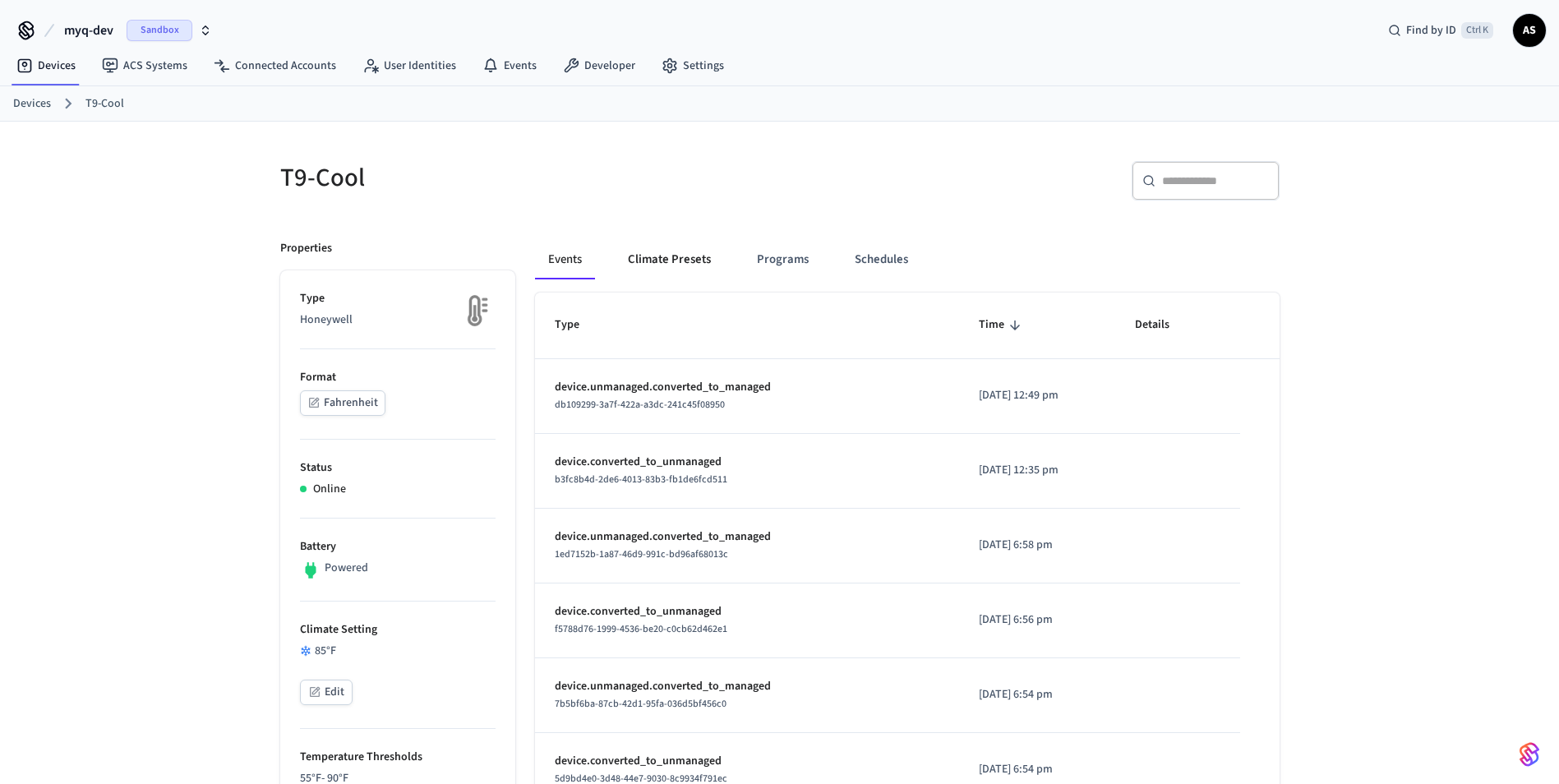
click at [679, 251] on button "Climate Presets" at bounding box center [669, 259] width 110 height 39
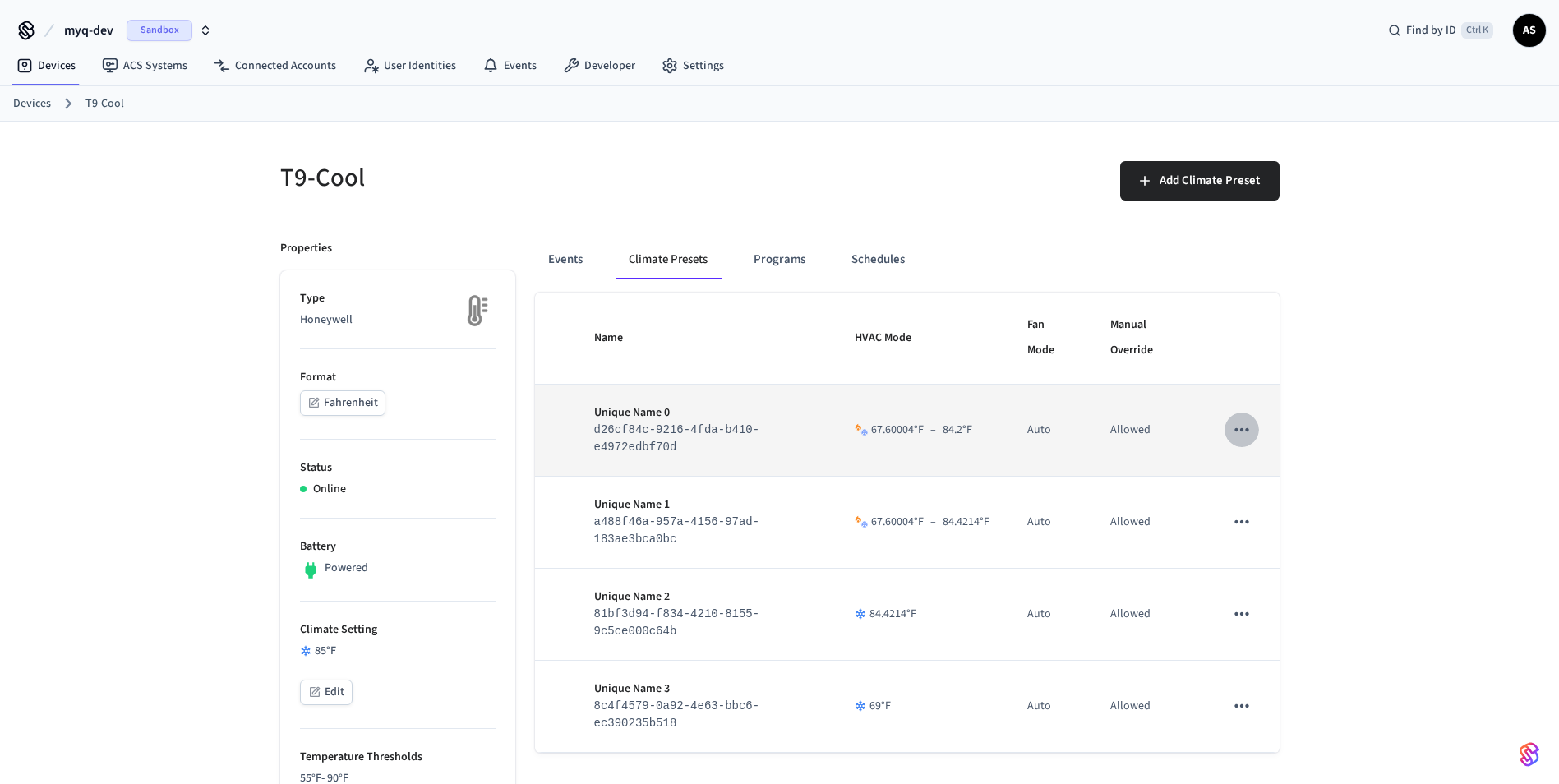
click at [1246, 438] on icon "sticky table" at bounding box center [1242, 430] width 21 height 21
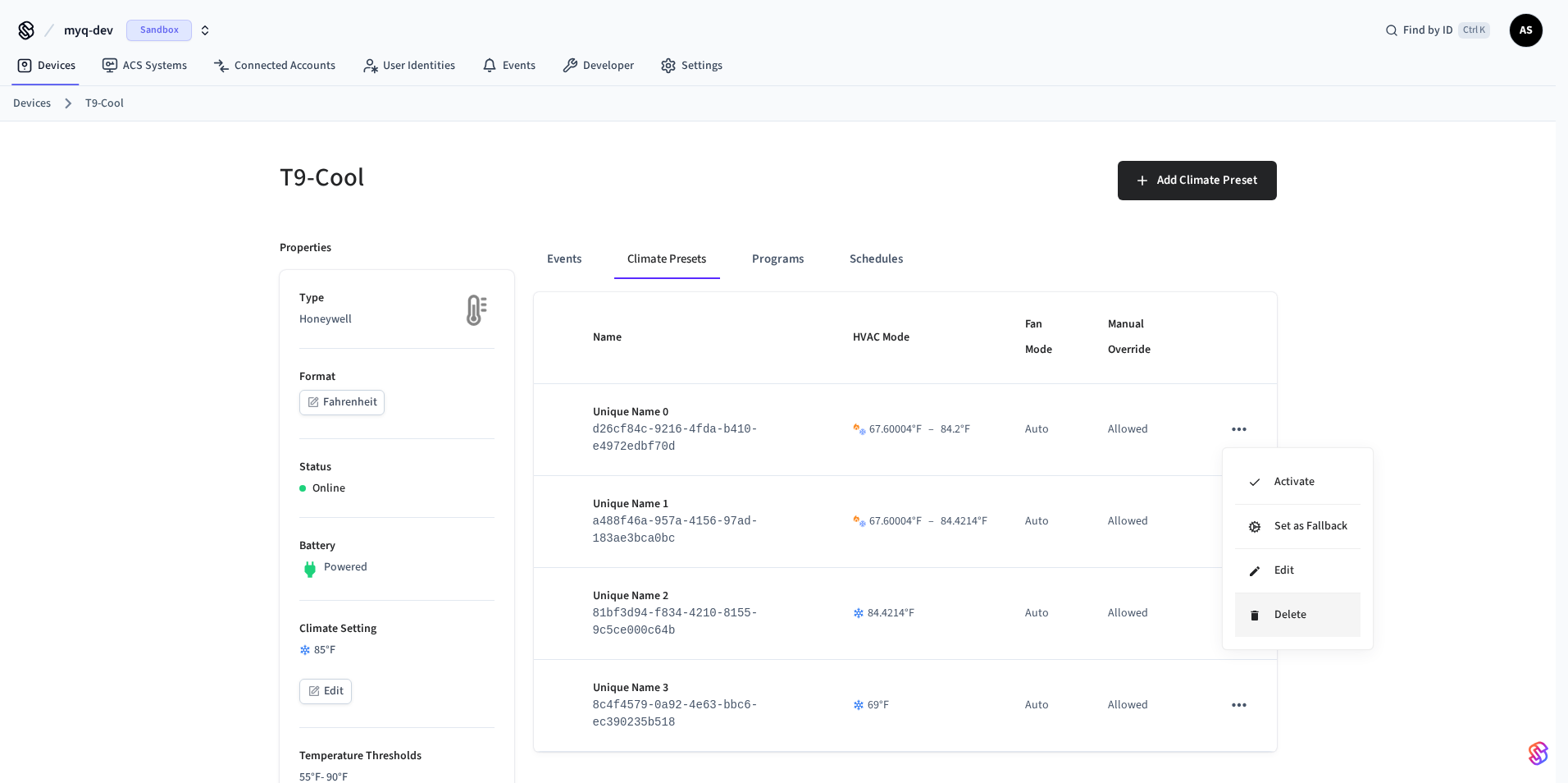
click at [1255, 619] on icon at bounding box center [1254, 616] width 8 height 10
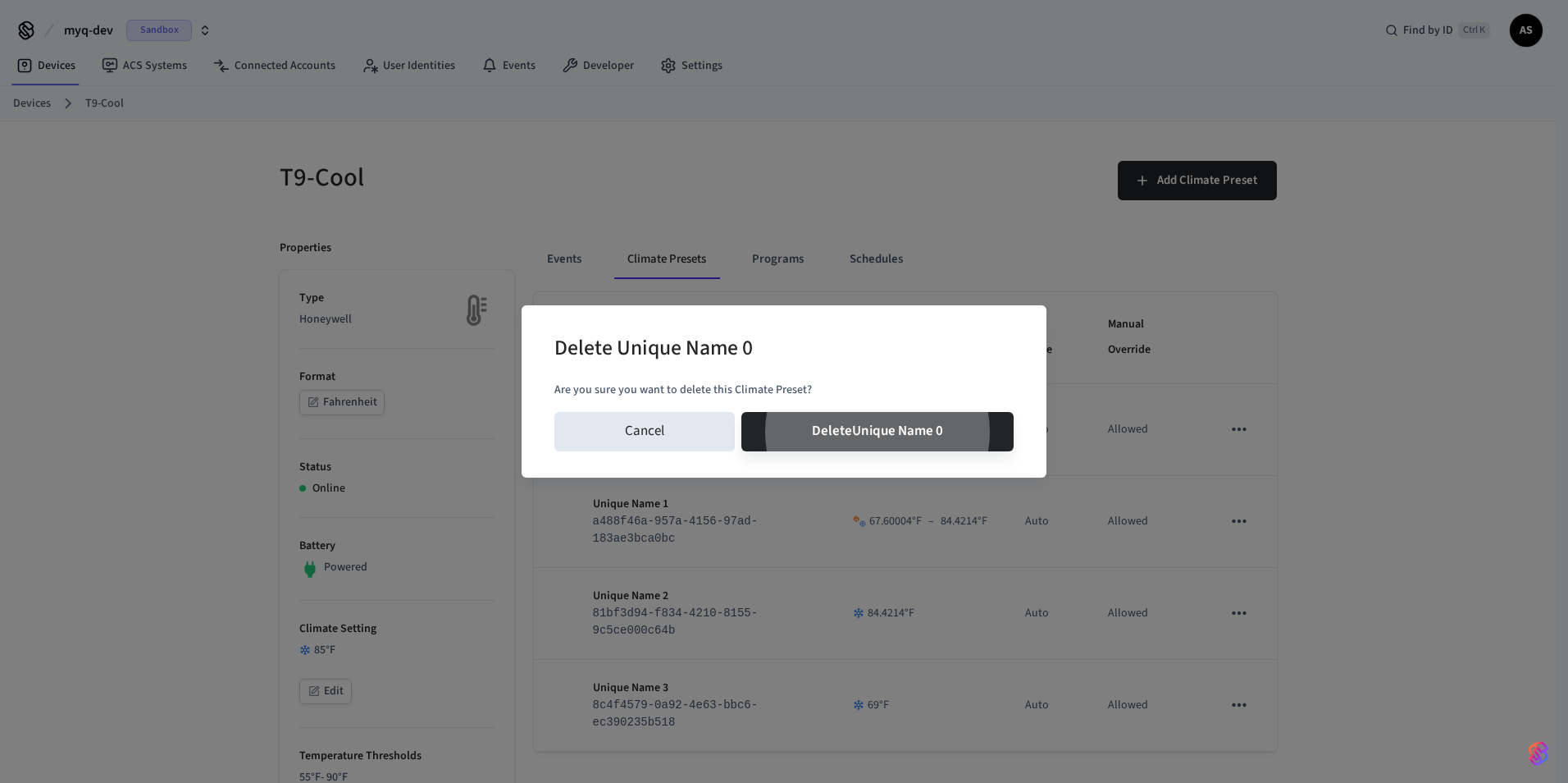
click at [742, 412] on button "Delete Unique Name 0" at bounding box center [878, 431] width 272 height 39
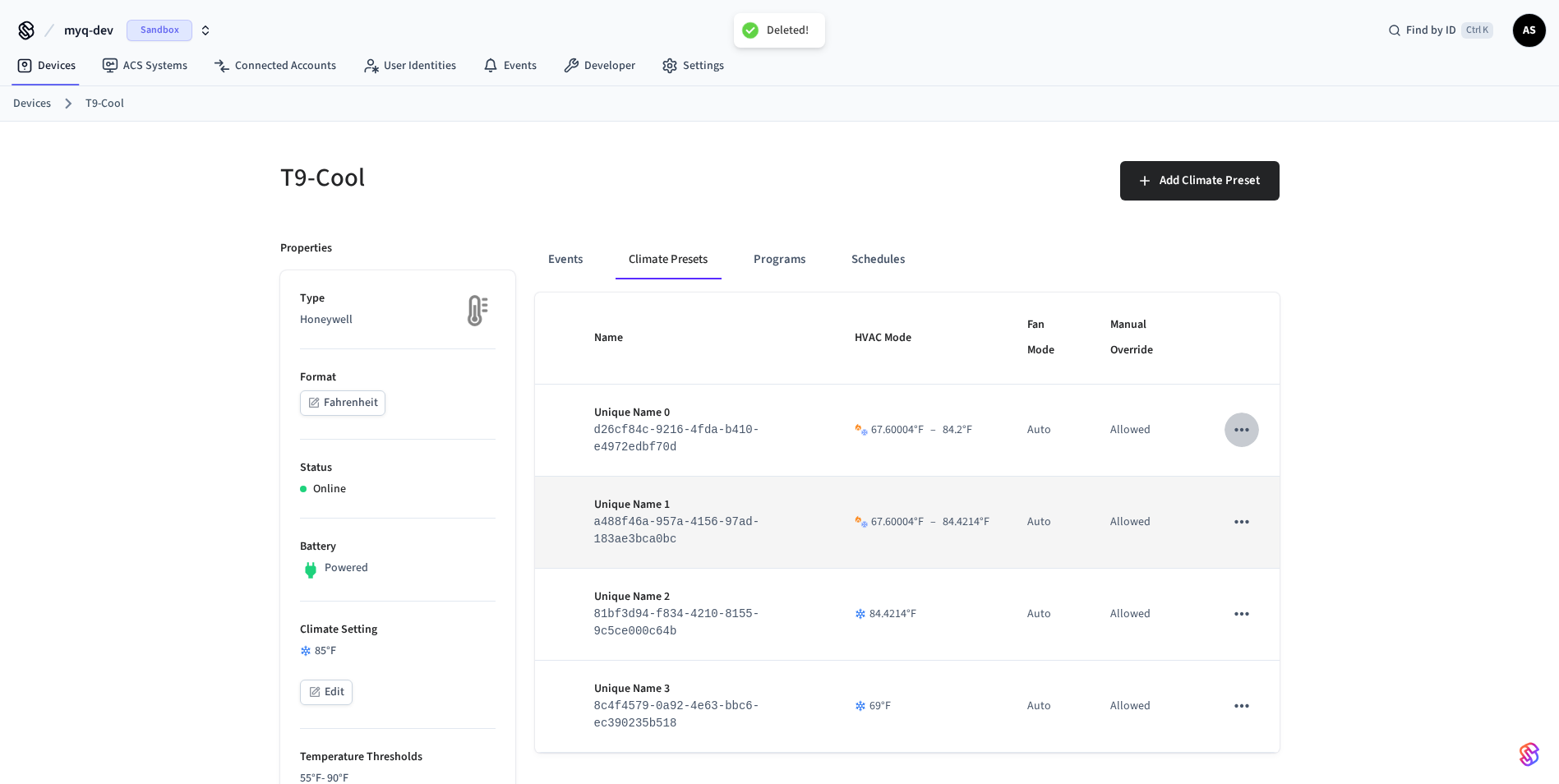
click at [1245, 527] on icon "sticky table" at bounding box center [1242, 521] width 21 height 21
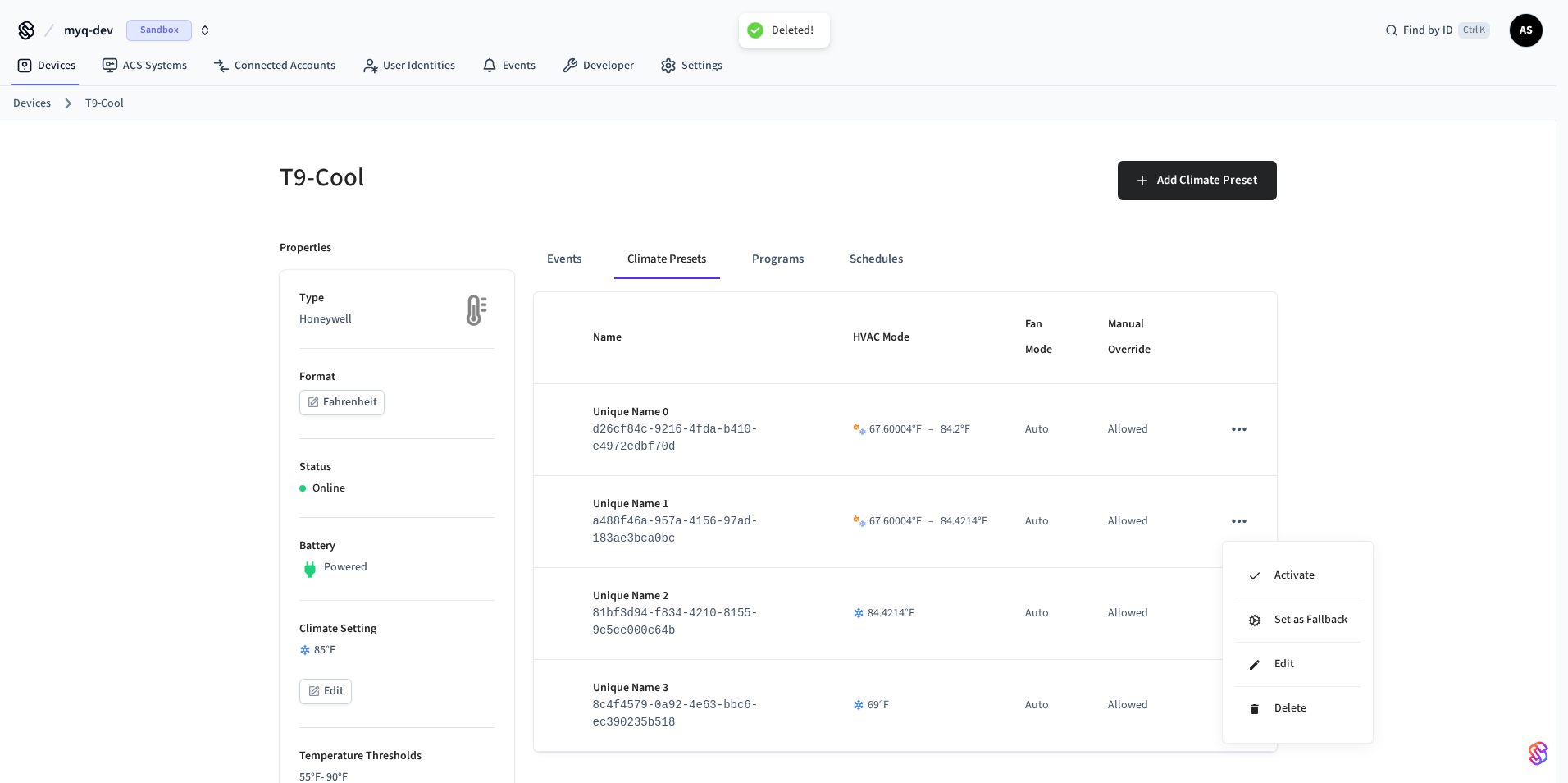
click at [1267, 713] on div at bounding box center [784, 391] width 1568 height 783
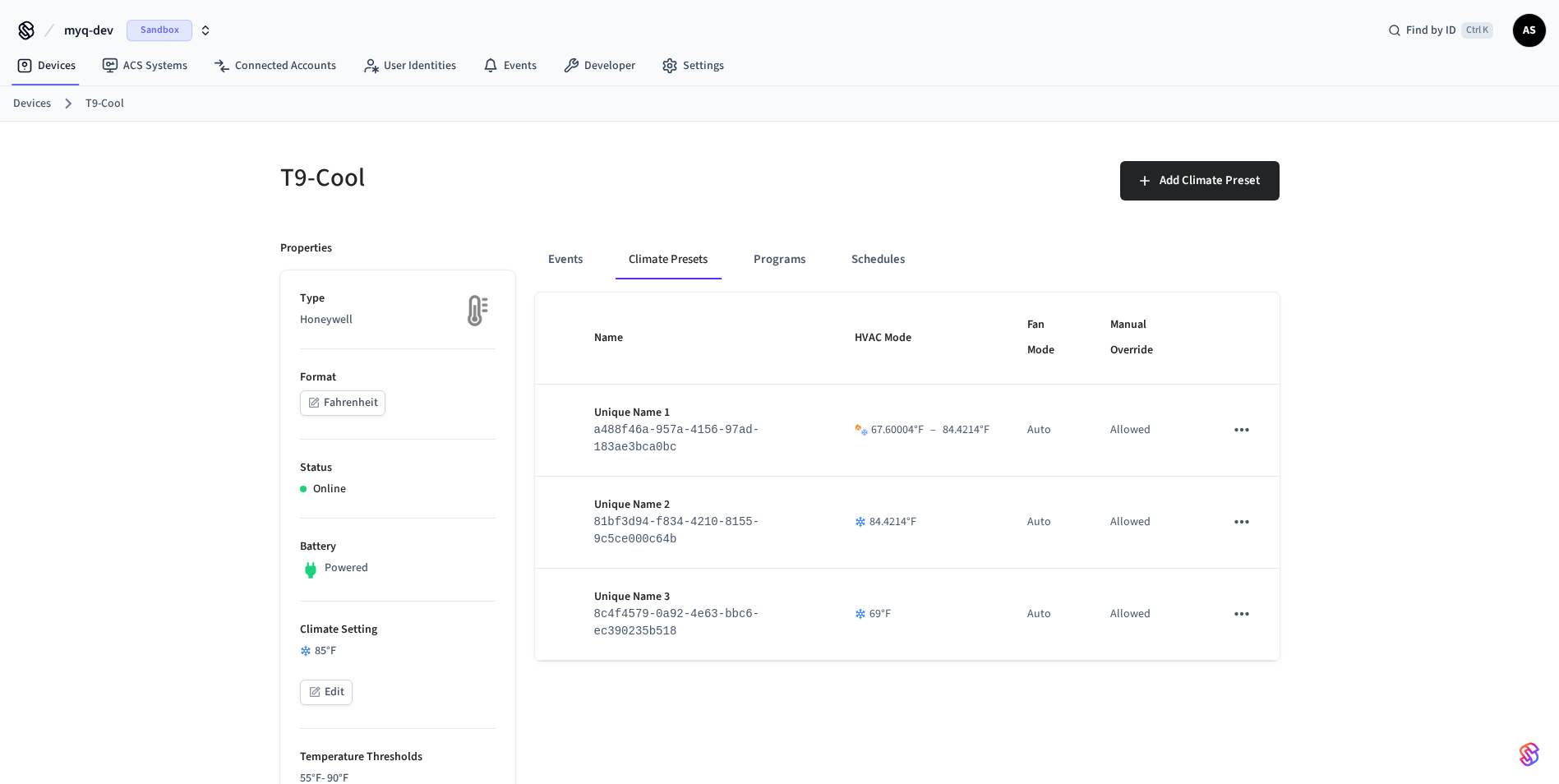
click at [1242, 533] on icon "sticky table" at bounding box center [1242, 521] width 21 height 21
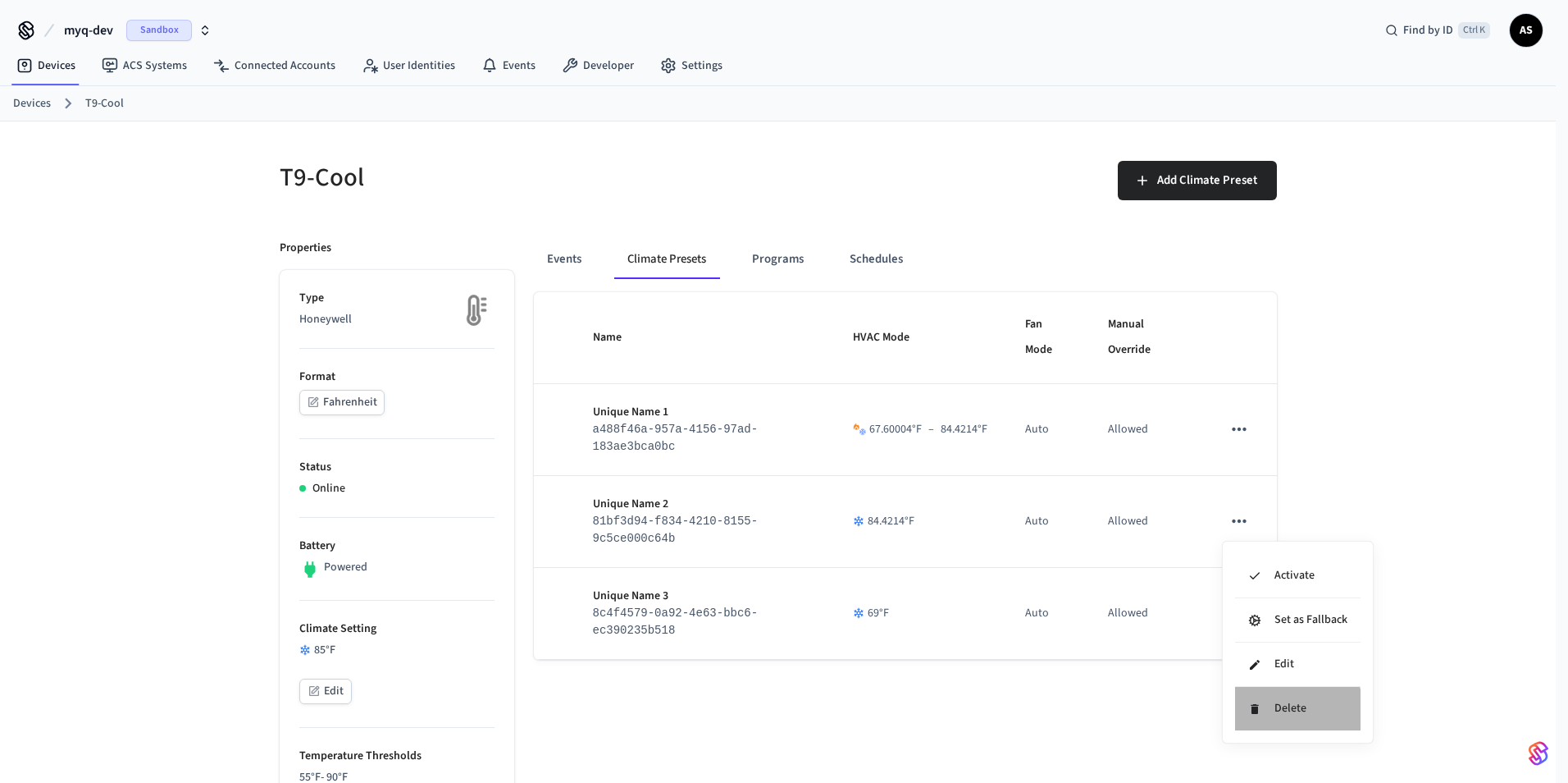
click at [1275, 713] on li "Delete" at bounding box center [1298, 709] width 126 height 44
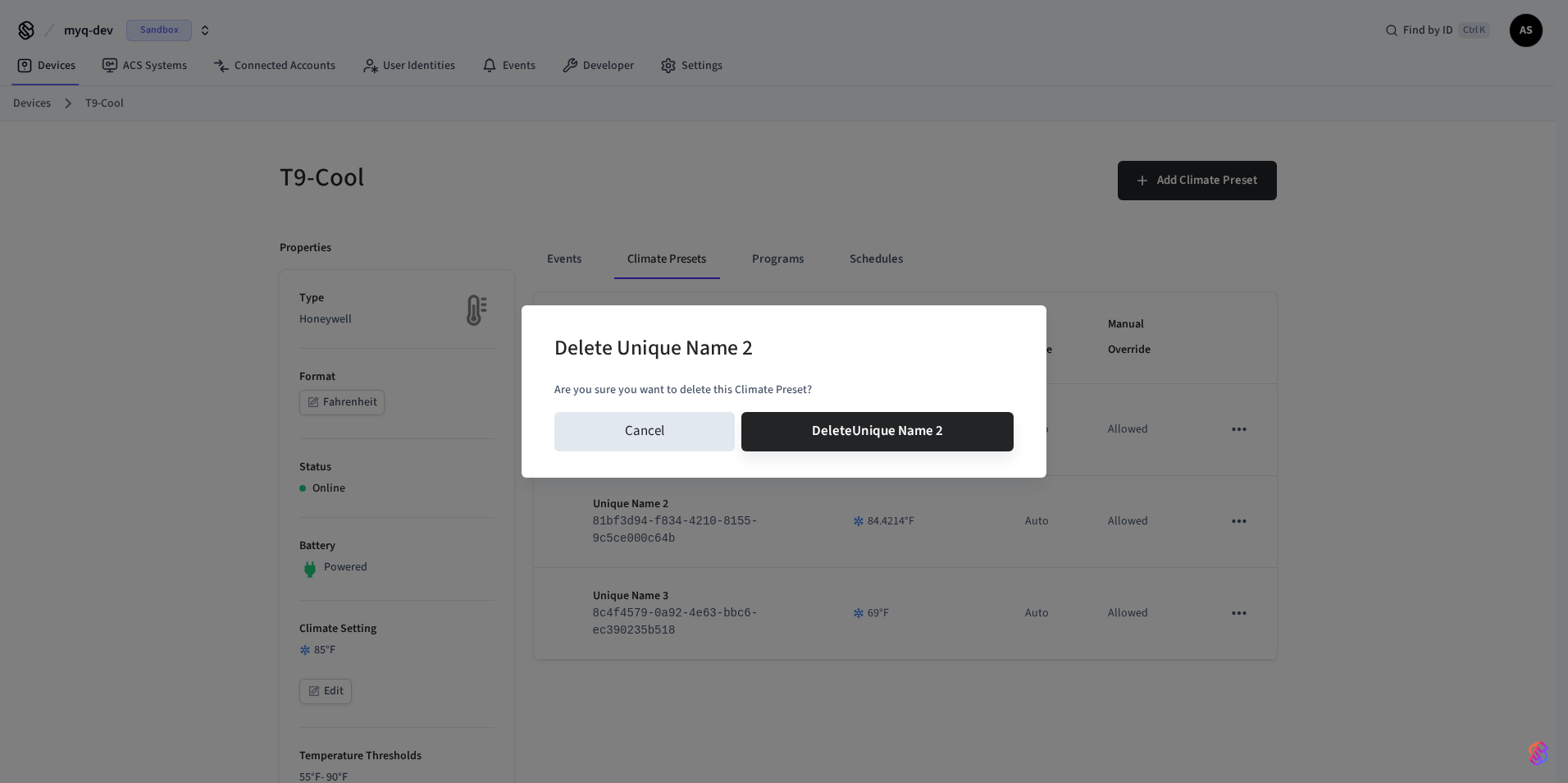
click at [742, 412] on button "Delete Unique Name 2" at bounding box center [878, 431] width 272 height 39
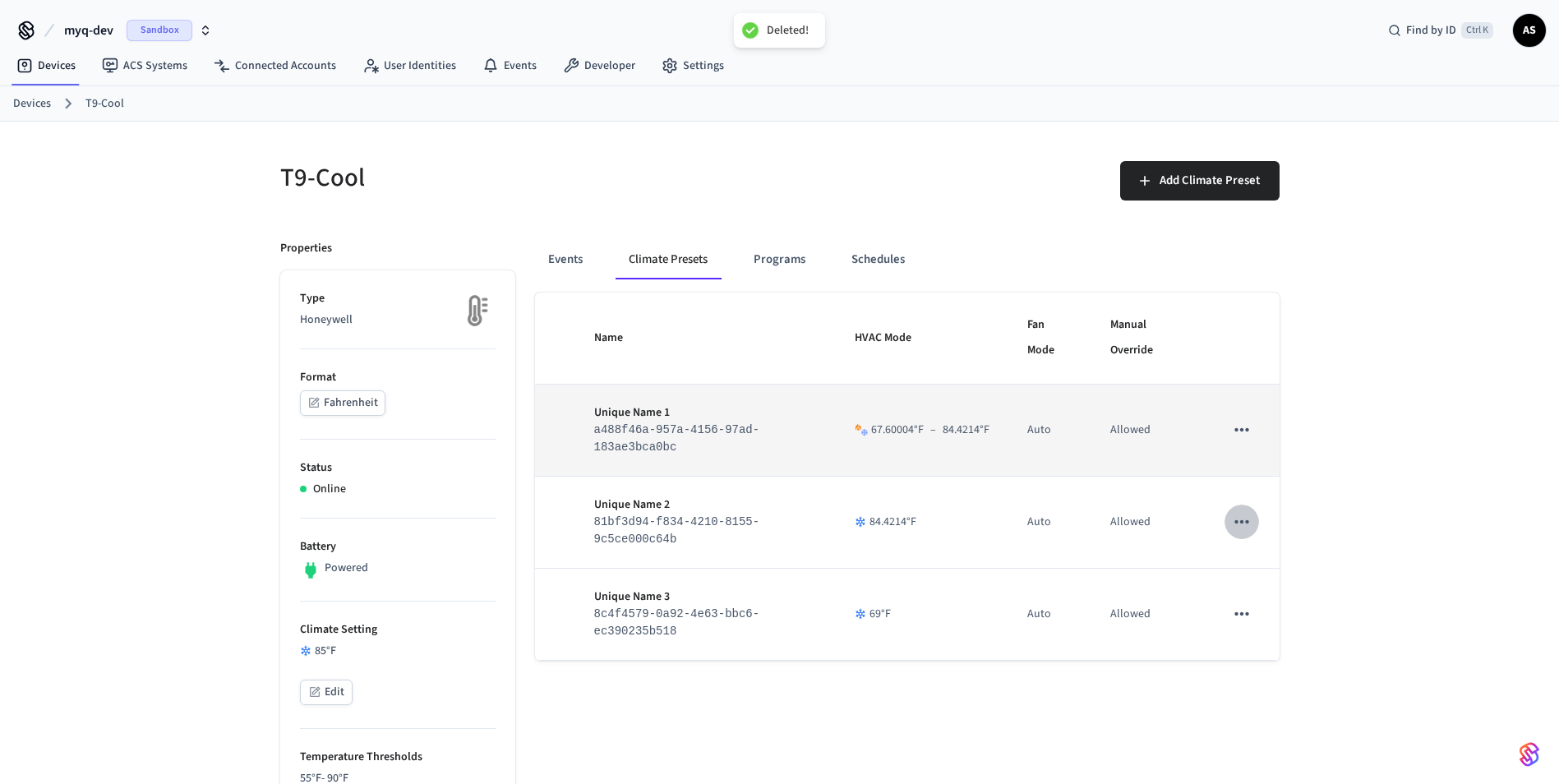
click at [1244, 430] on icon "sticky table" at bounding box center [1242, 429] width 14 height 3
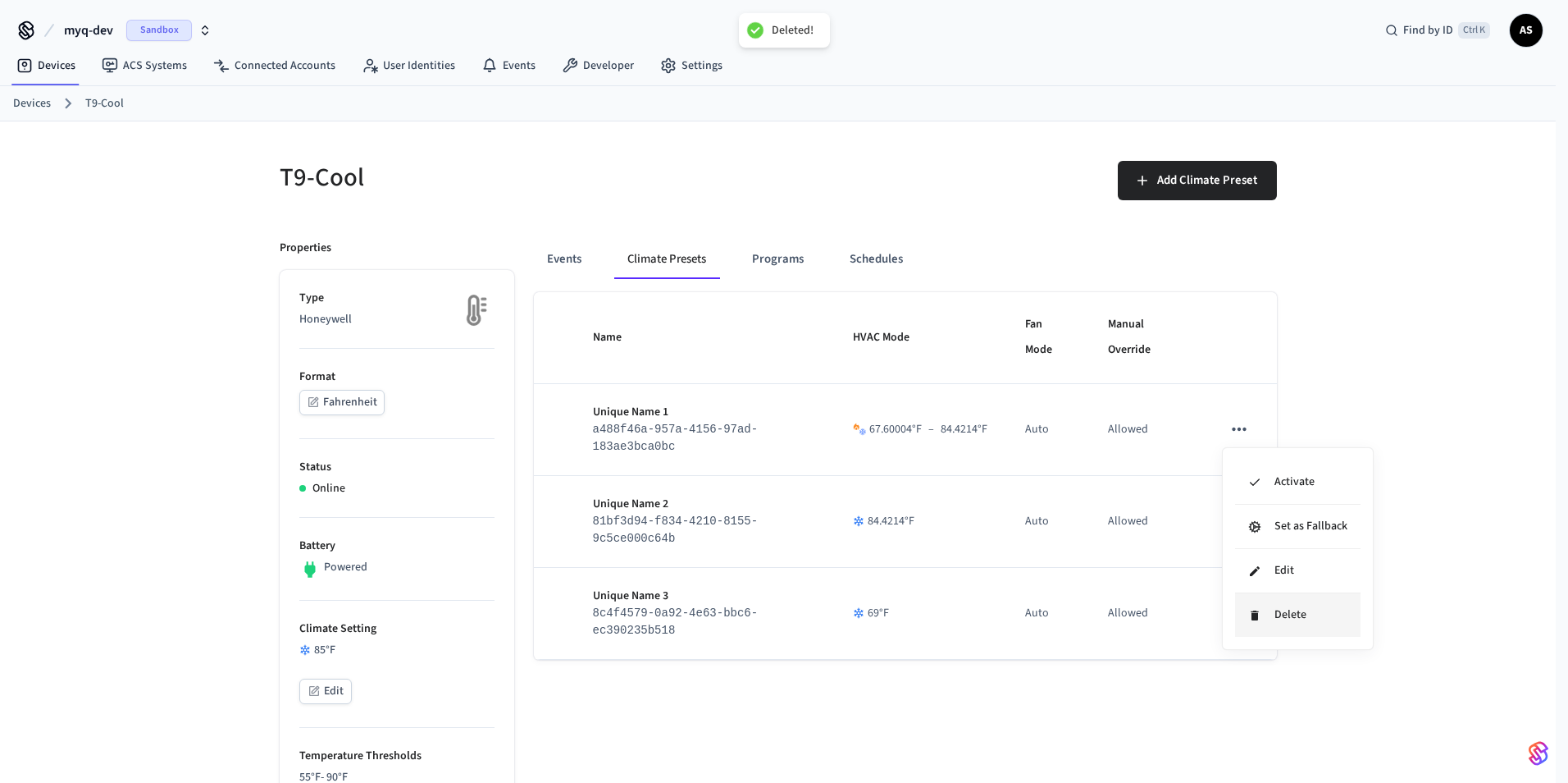
click at [1256, 620] on icon at bounding box center [1255, 616] width 13 height 13
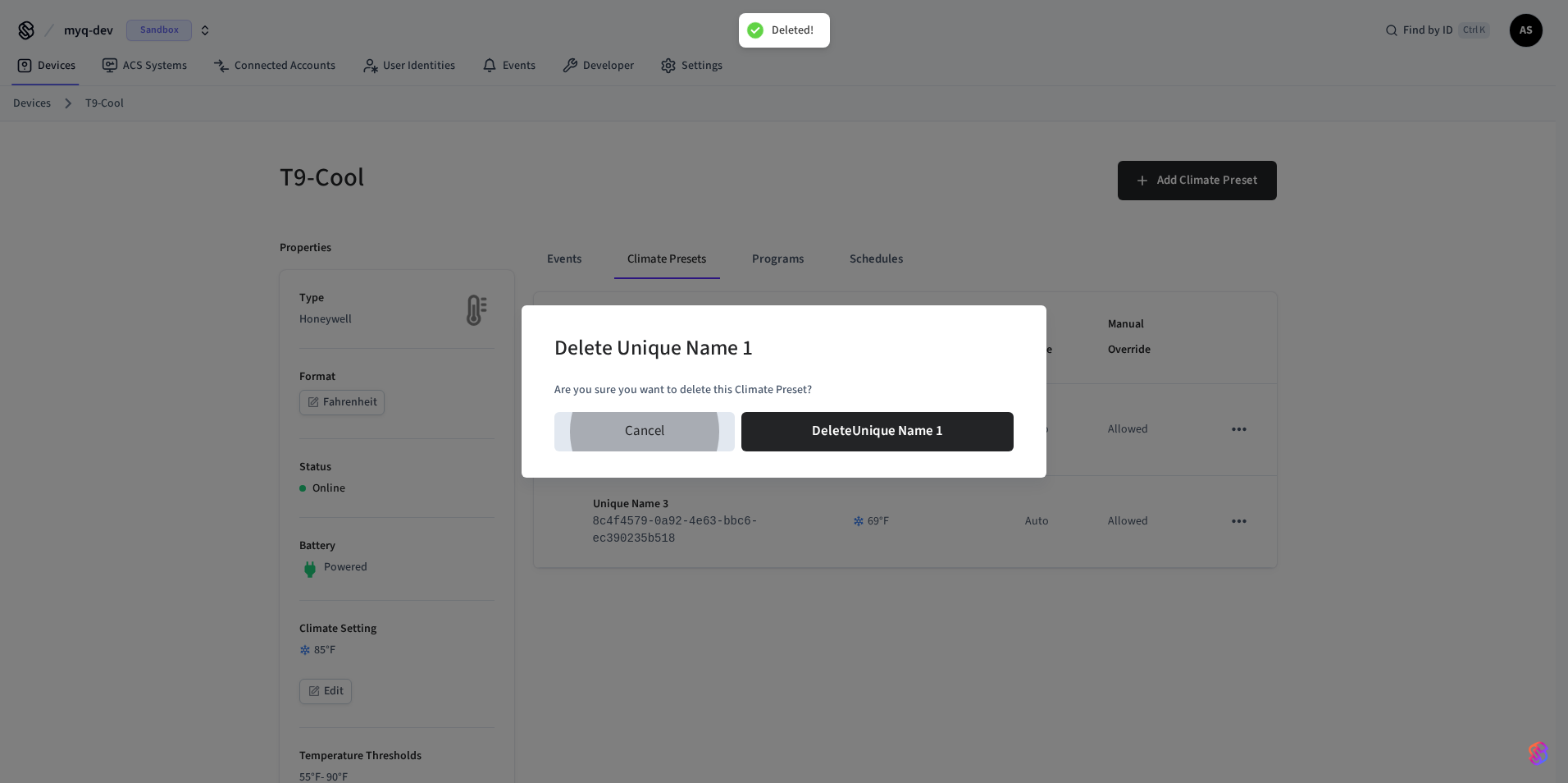
click at [742, 412] on button "Delete Unique Name 1" at bounding box center [878, 431] width 272 height 39
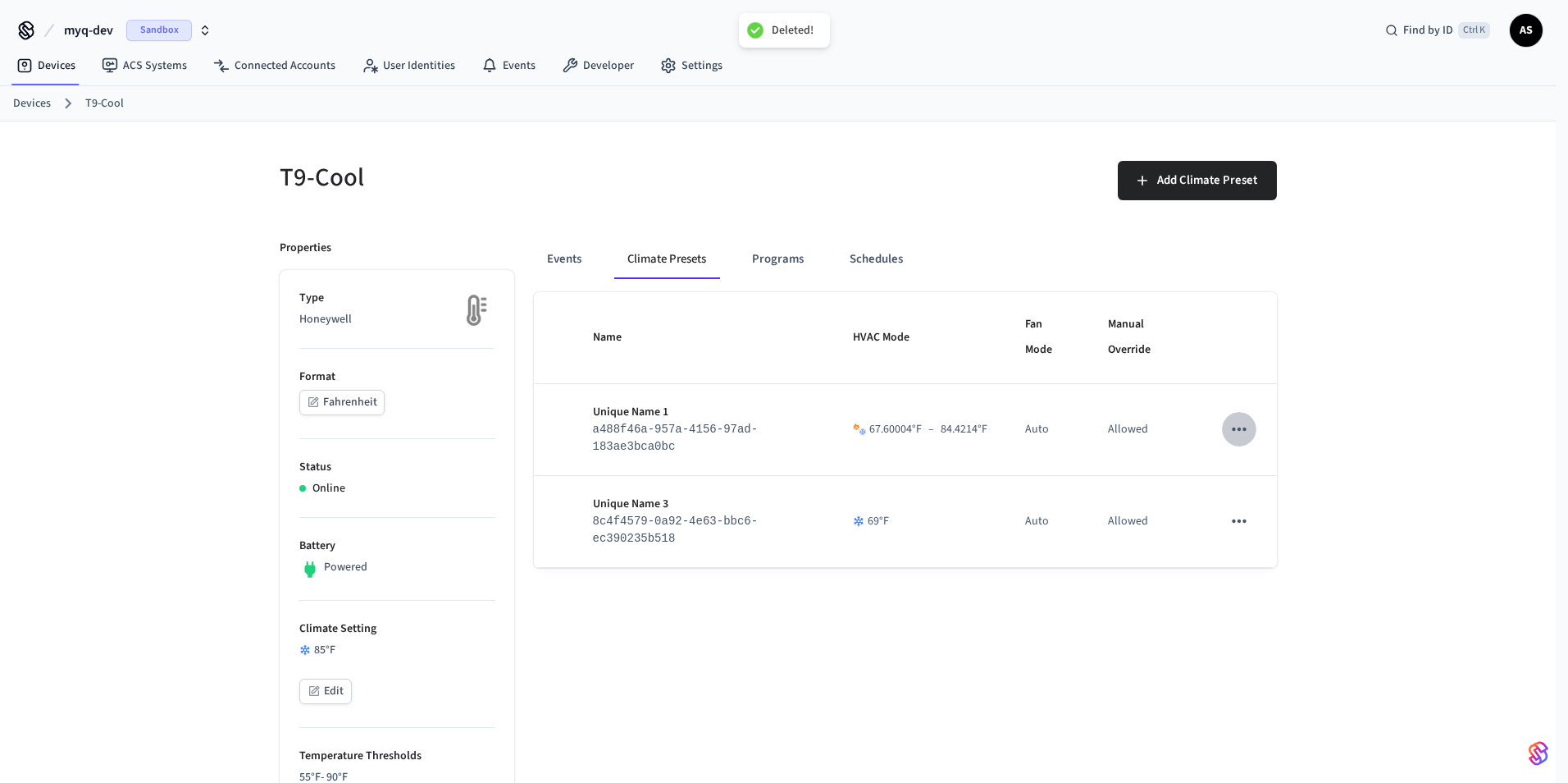
click at [1222, 412] on button "sticky table" at bounding box center [1239, 429] width 34 height 34
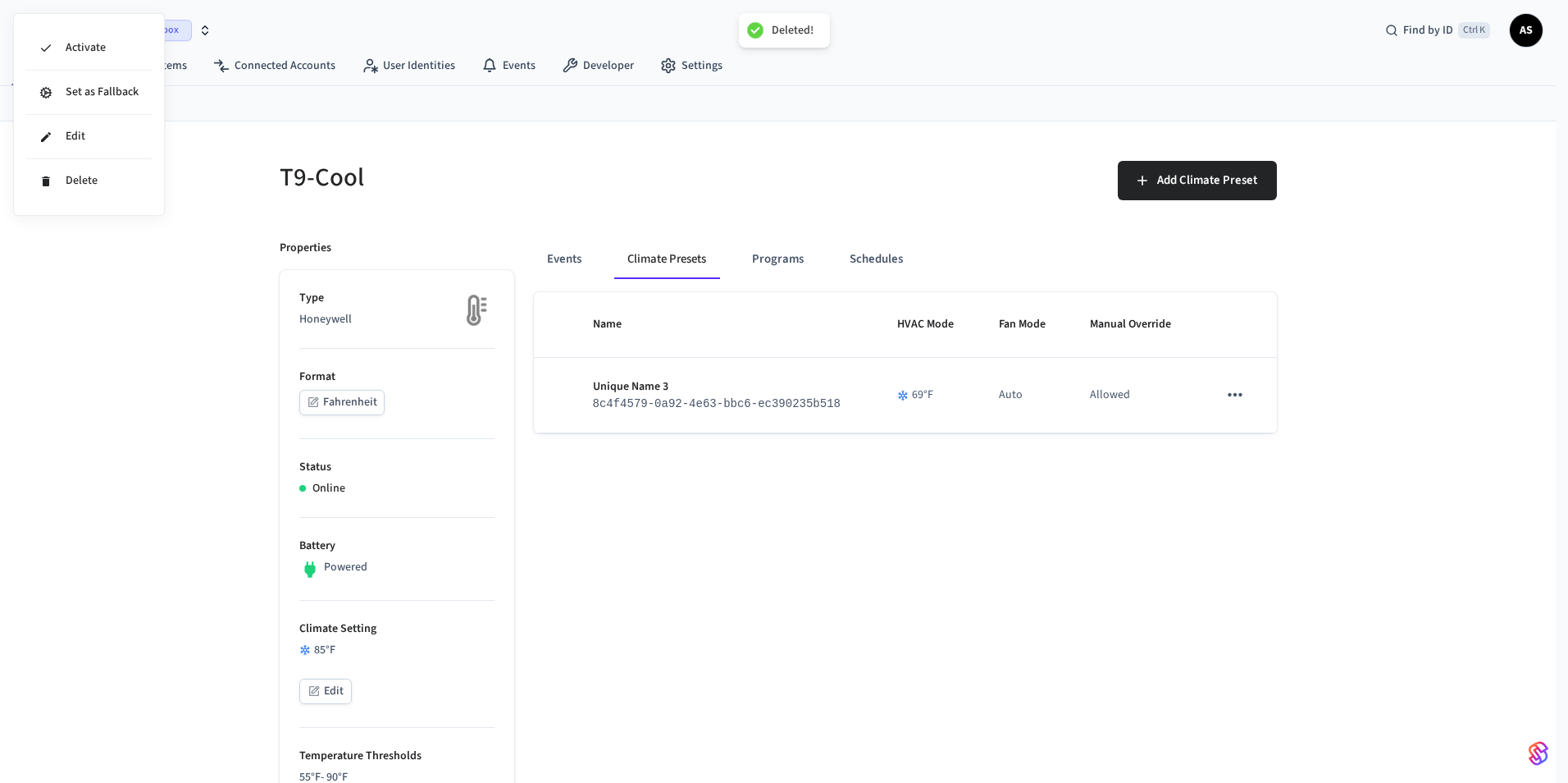
click at [1235, 394] on div at bounding box center [784, 391] width 1568 height 783
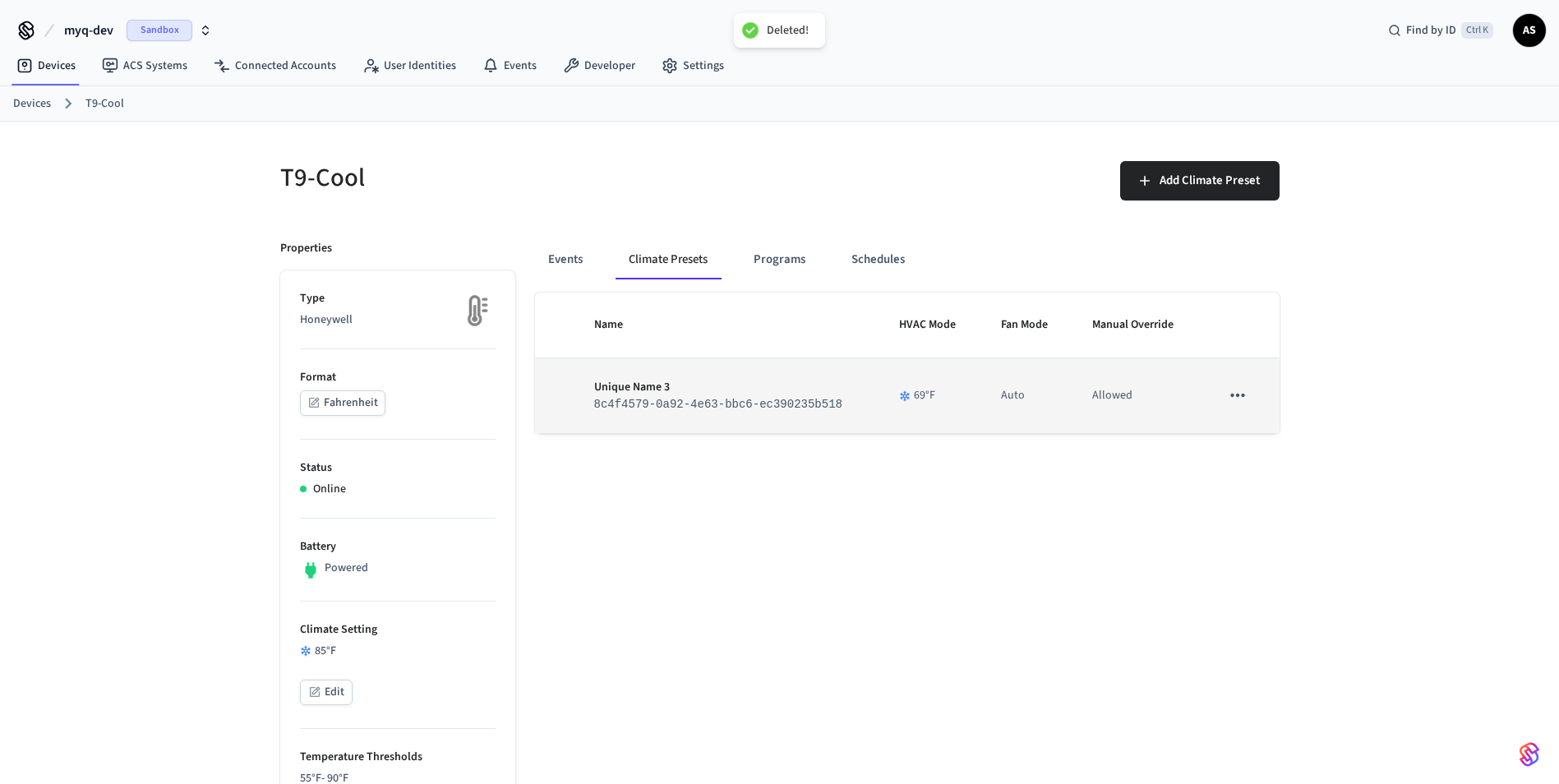
click at [1231, 404] on icon "sticky table" at bounding box center [1238, 395] width 21 height 21
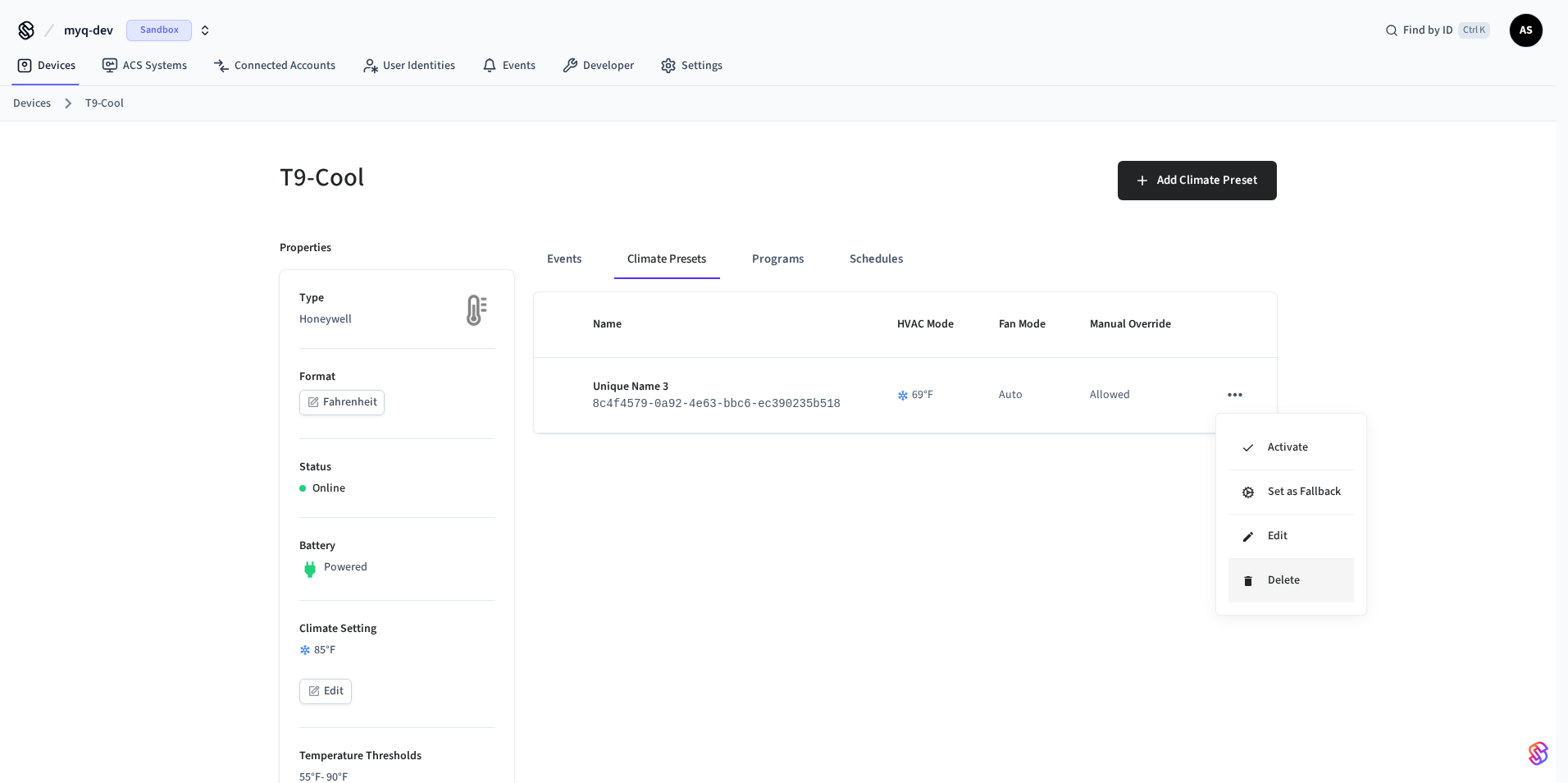
click at [1263, 592] on li "Delete" at bounding box center [1291, 580] width 126 height 44
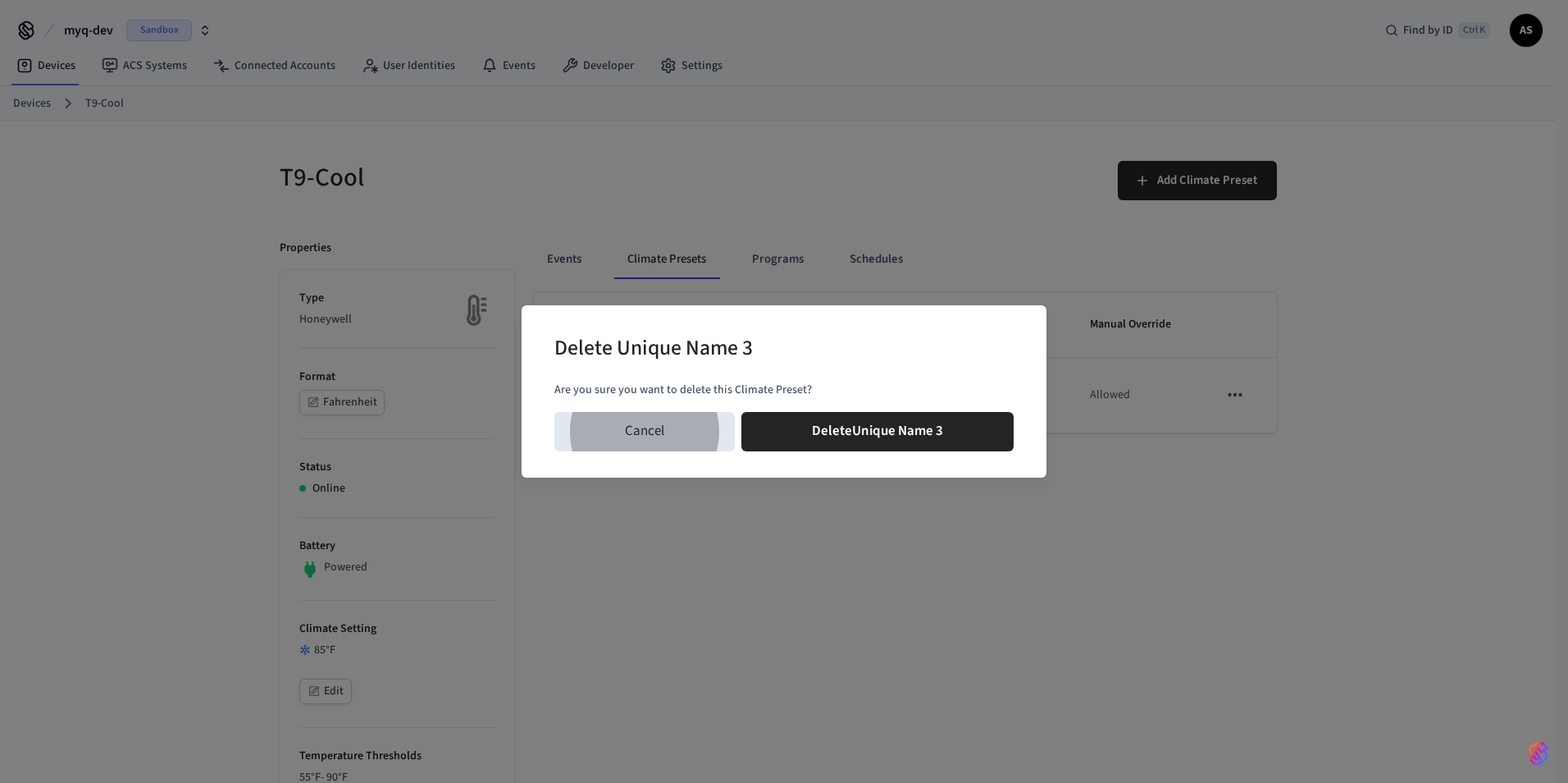
click at [742, 412] on button "Delete Unique Name 3" at bounding box center [878, 431] width 272 height 39
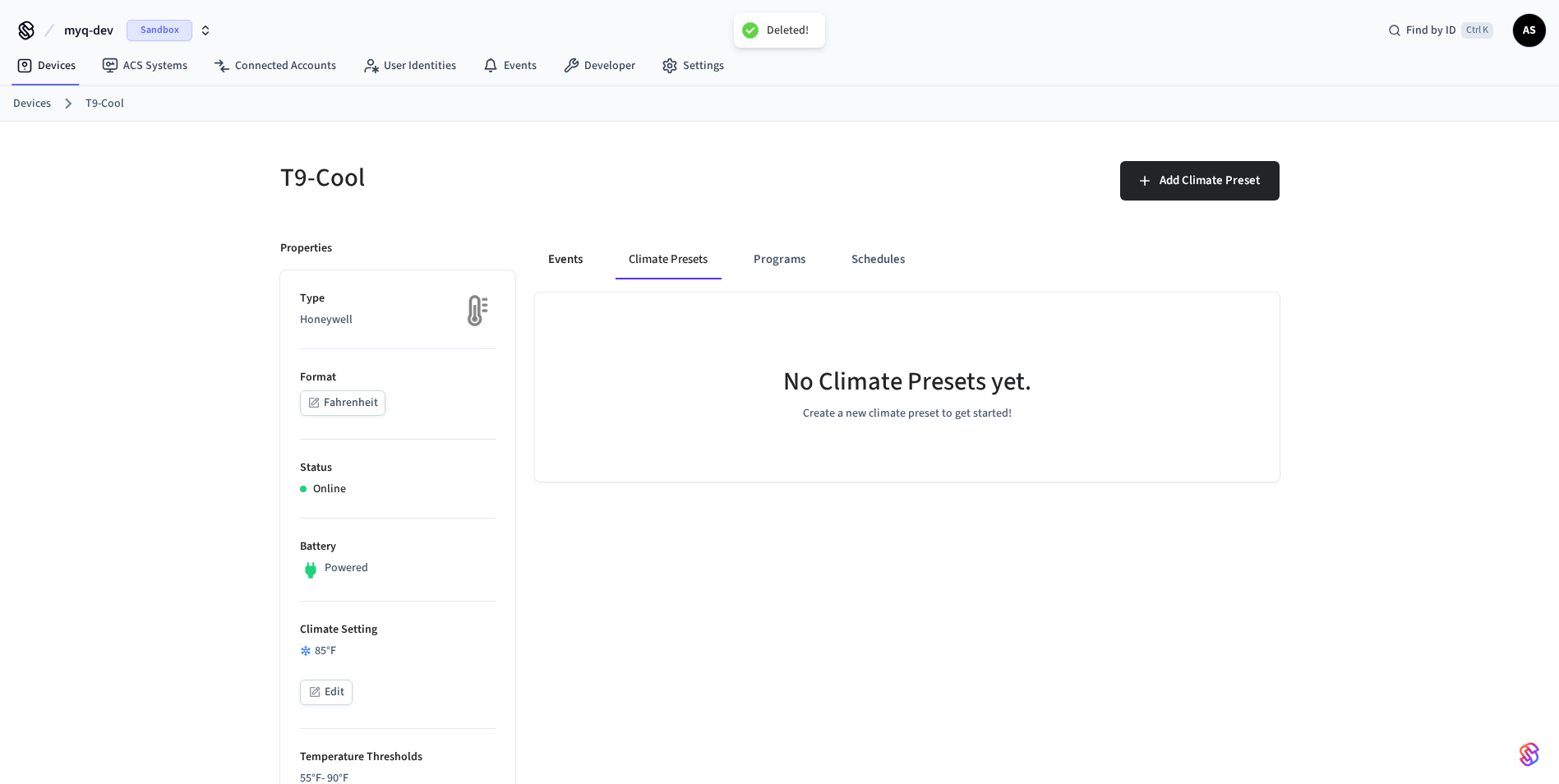
click at [553, 262] on button "Events" at bounding box center [565, 259] width 61 height 39
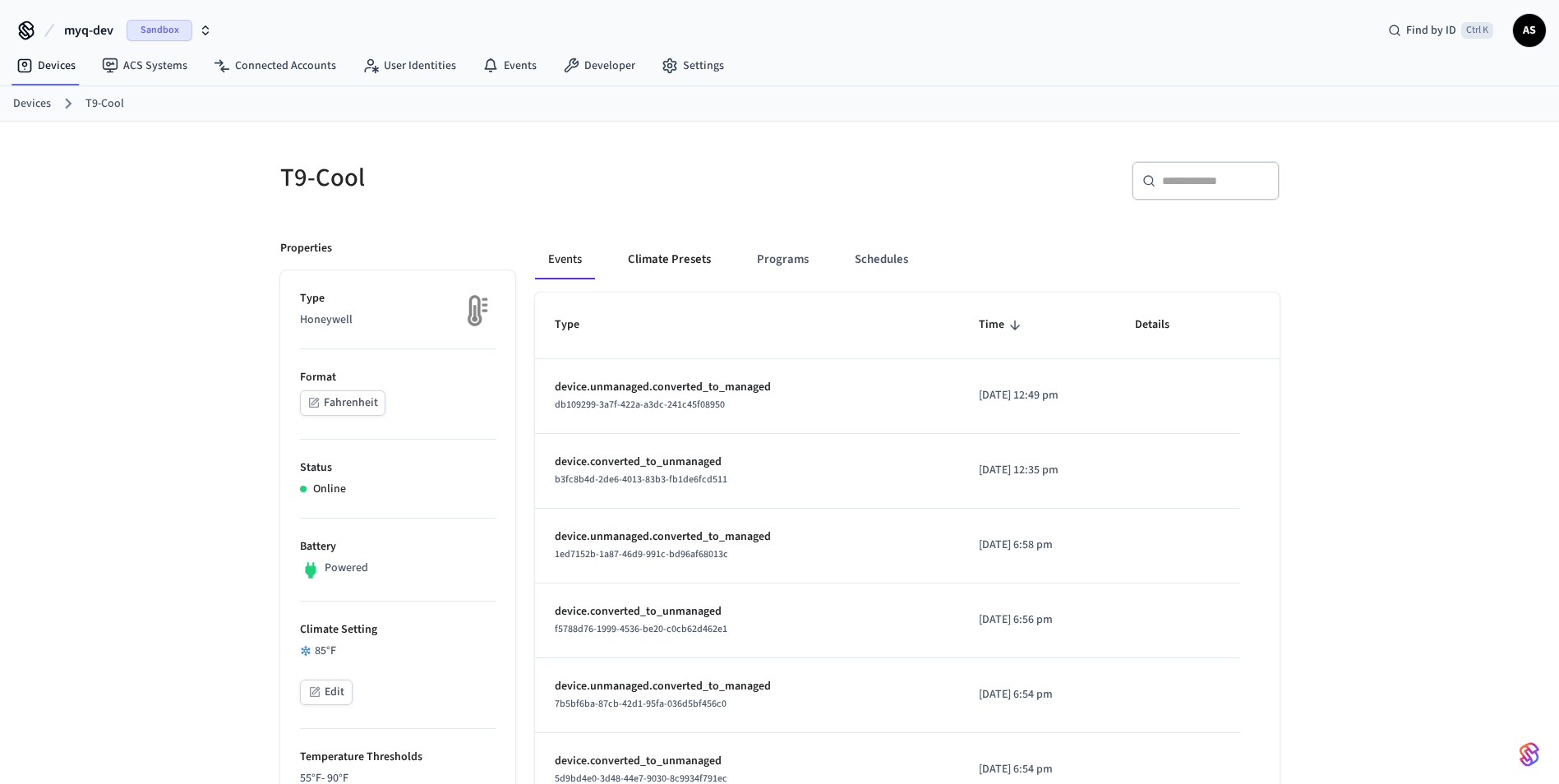
click at [638, 260] on button "Climate Presets" at bounding box center [669, 259] width 110 height 39
click at [650, 253] on button "Climate Presets" at bounding box center [669, 259] width 110 height 39
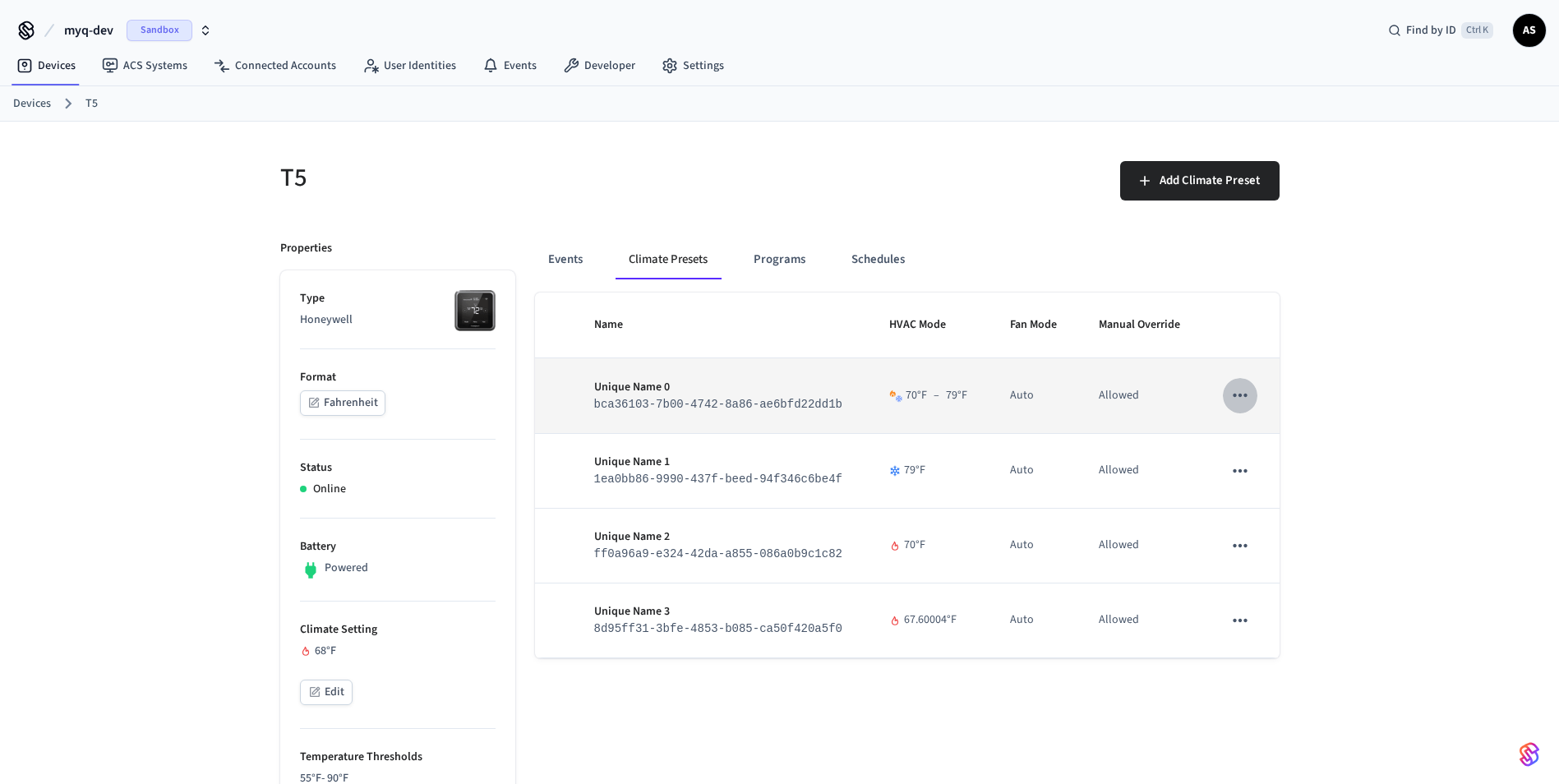
click at [1235, 401] on icon "sticky table" at bounding box center [1240, 395] width 21 height 21
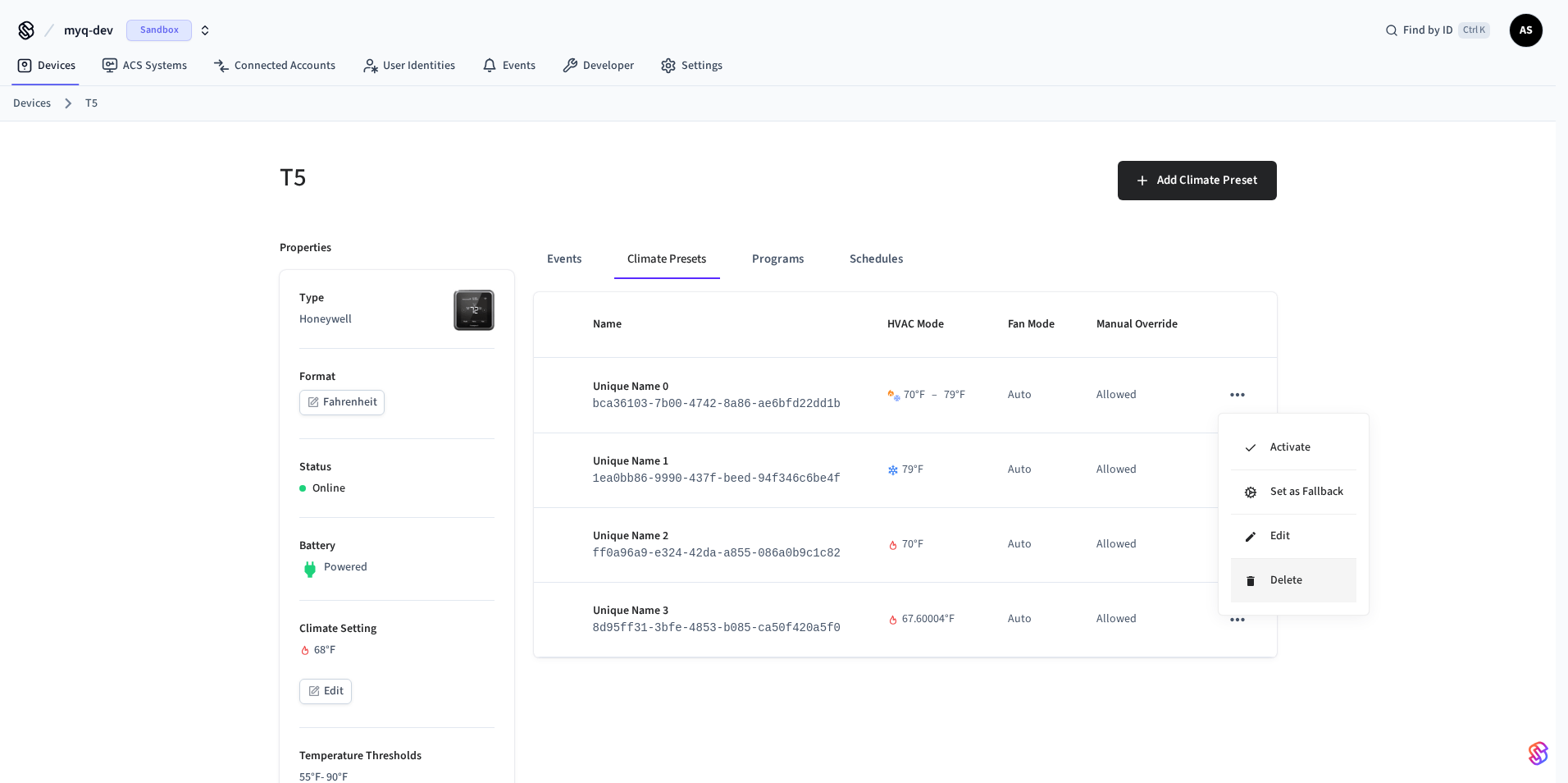
click at [1270, 583] on li "Delete" at bounding box center [1294, 580] width 126 height 44
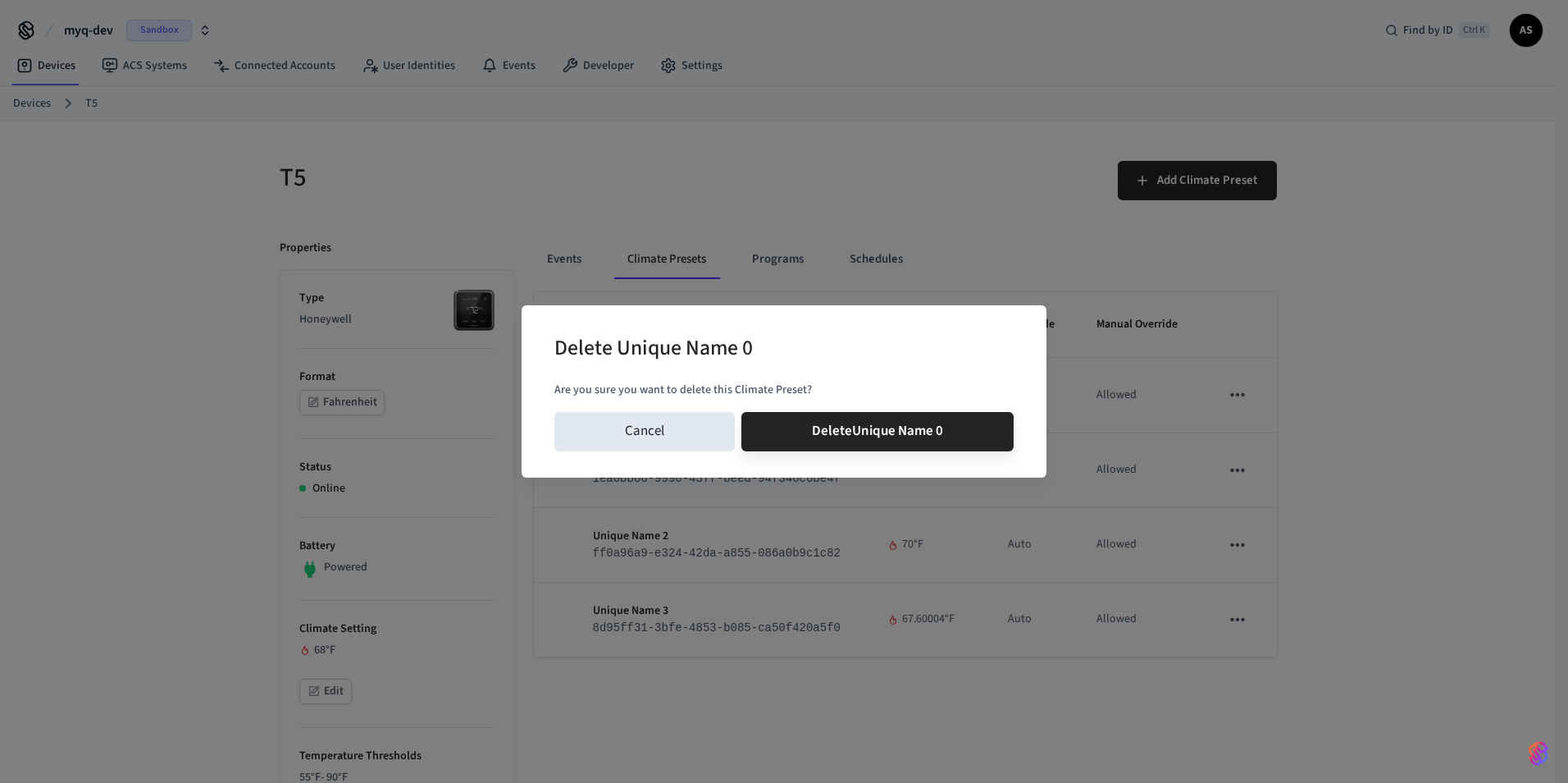
click at [742, 412] on button "Delete Unique Name 0" at bounding box center [878, 431] width 272 height 39
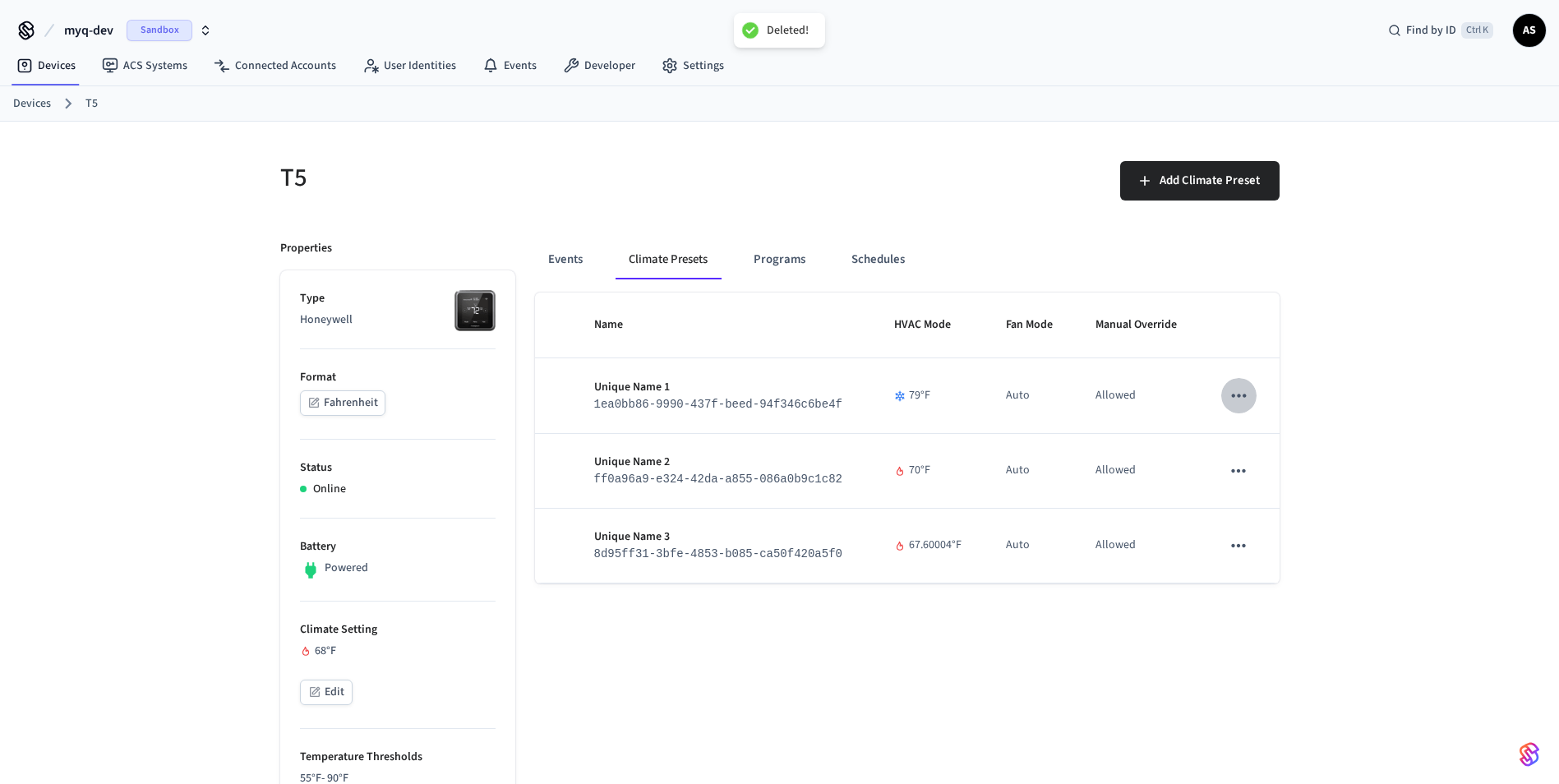
click at [1245, 403] on icon "sticky table" at bounding box center [1238, 395] width 21 height 21
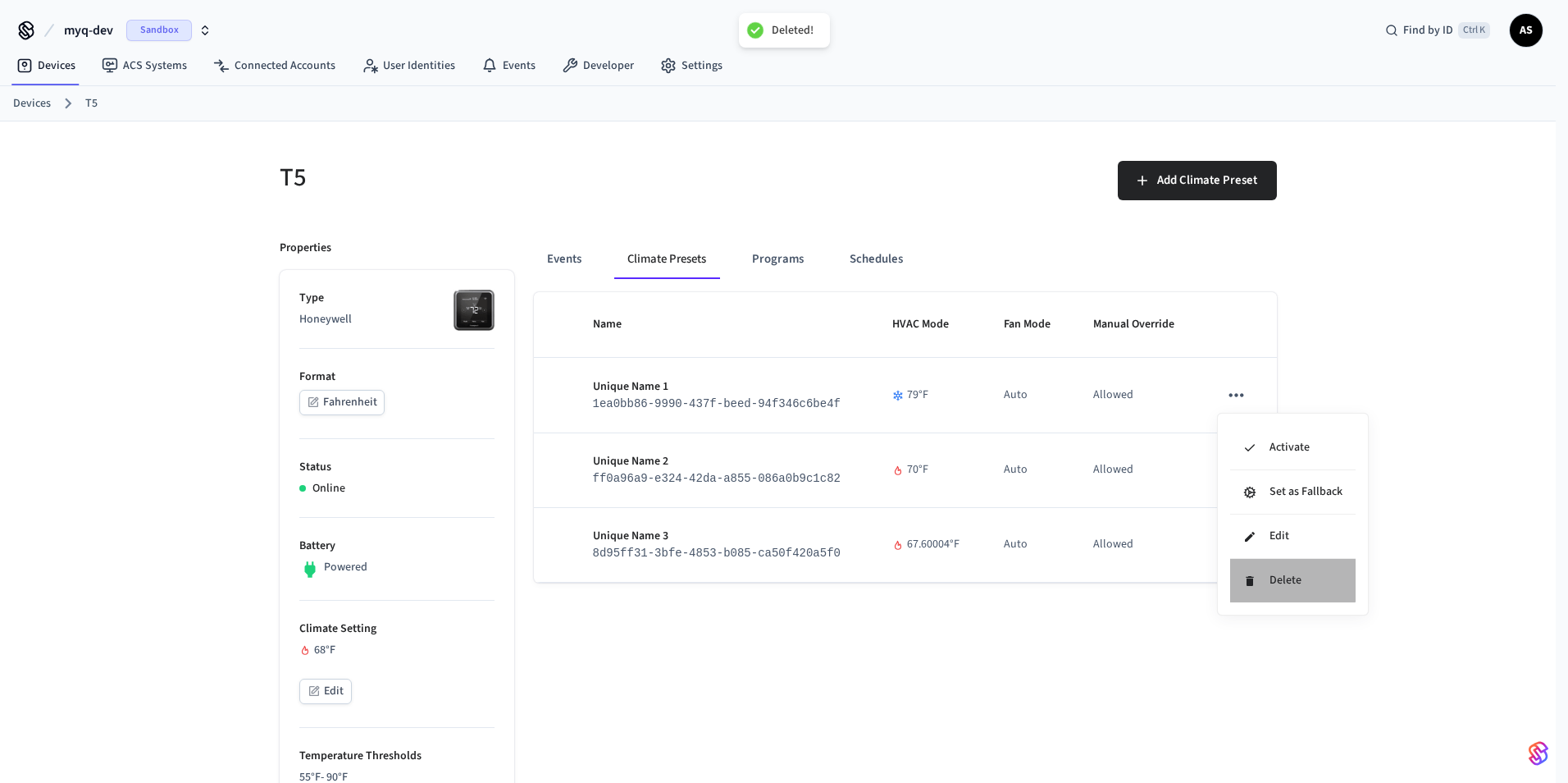
click at [1269, 580] on li "Delete" at bounding box center [1293, 580] width 126 height 44
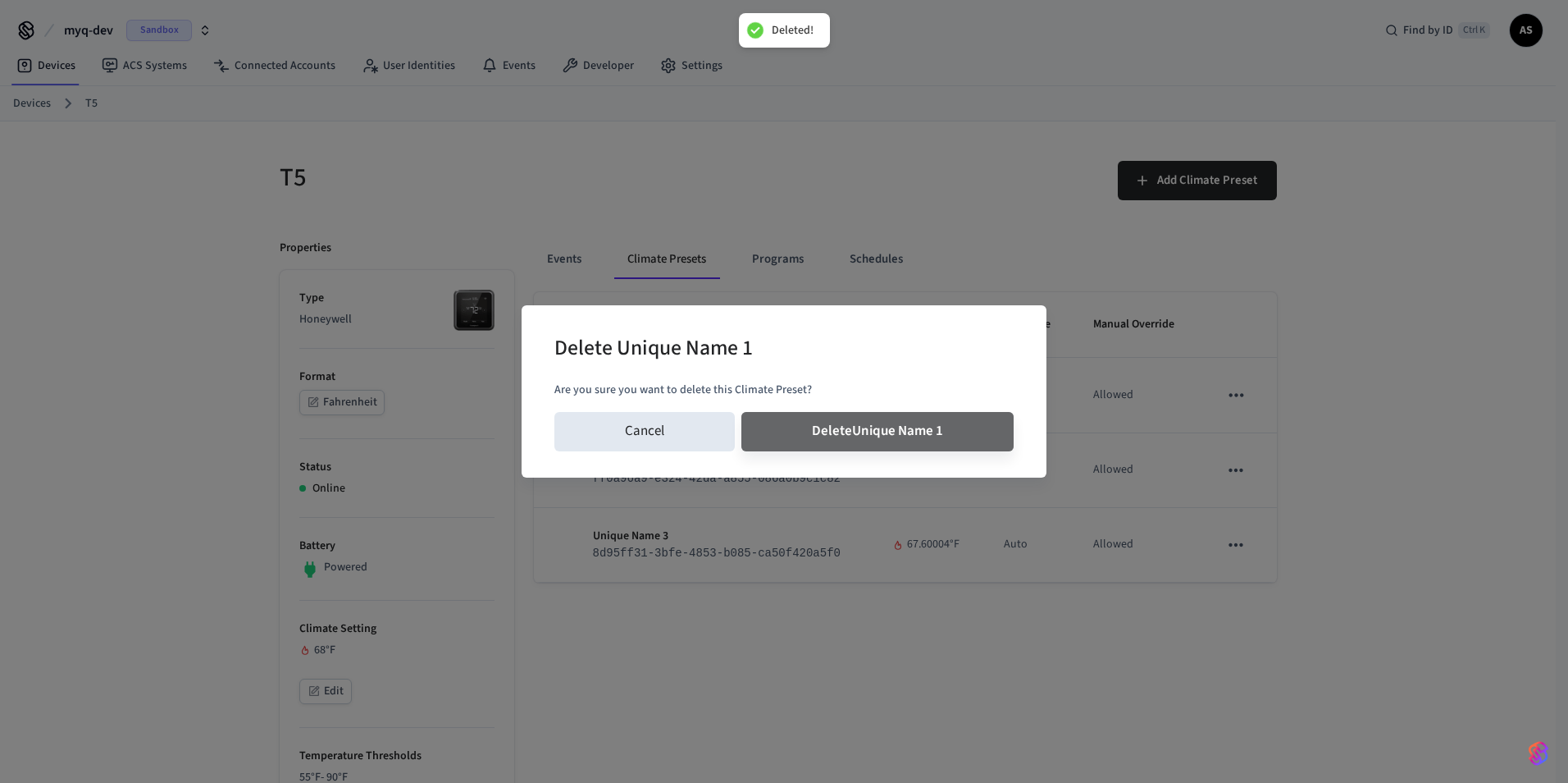
click at [742, 412] on button "Delete Unique Name 1" at bounding box center [878, 431] width 272 height 39
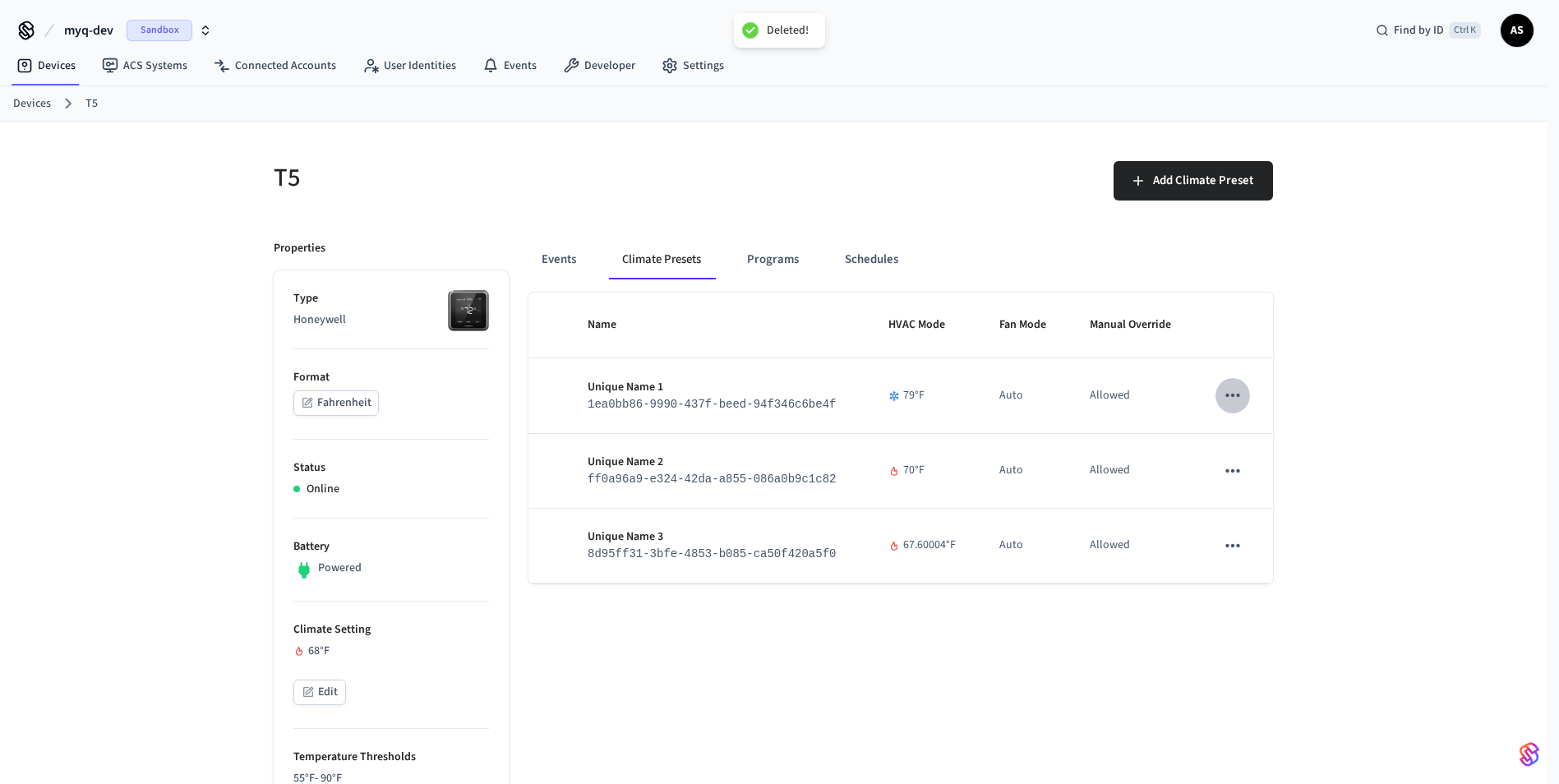
click at [1240, 395] on icon "sticky table" at bounding box center [1232, 395] width 21 height 21
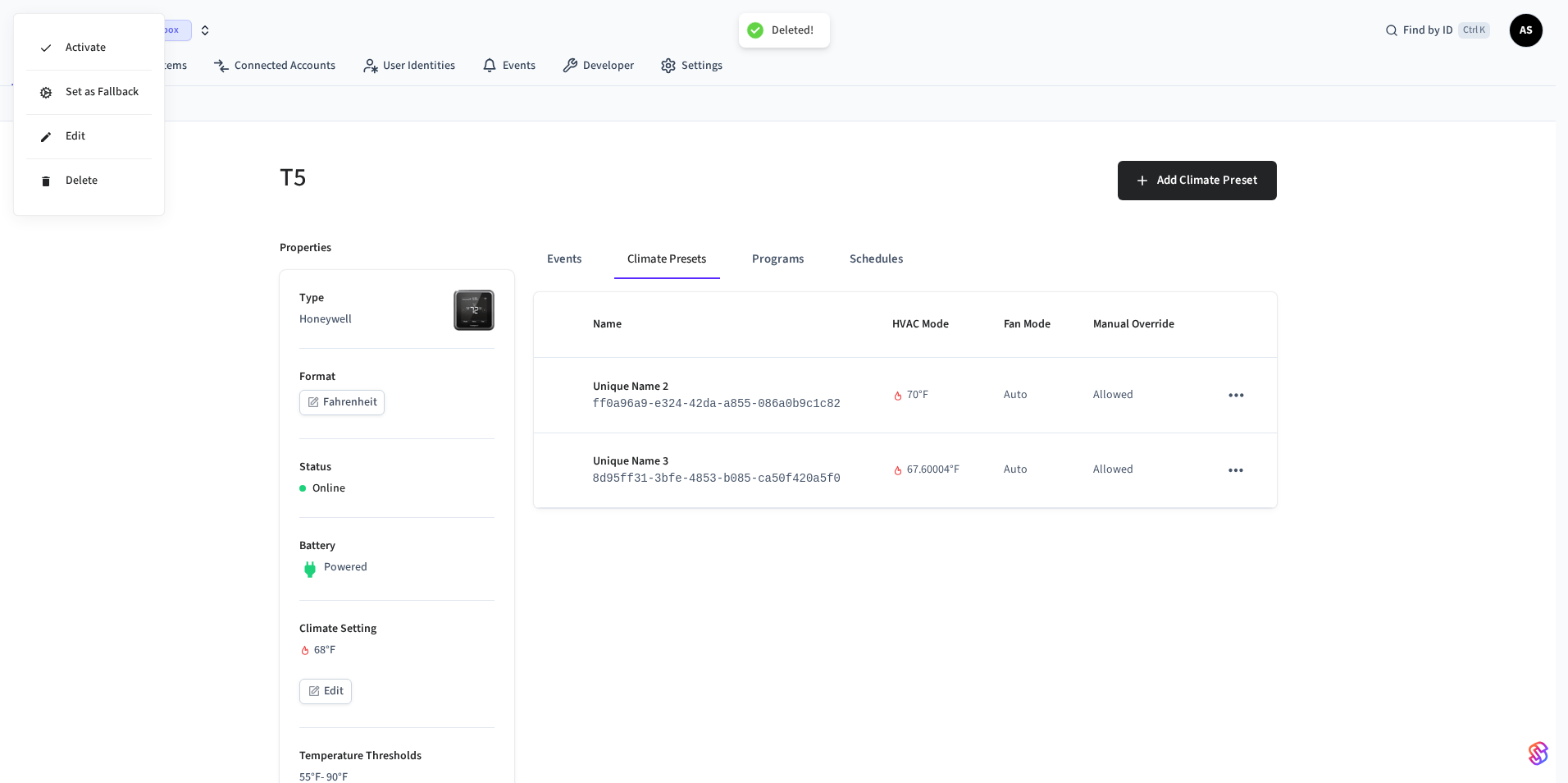
click at [1229, 392] on div at bounding box center [784, 391] width 1568 height 783
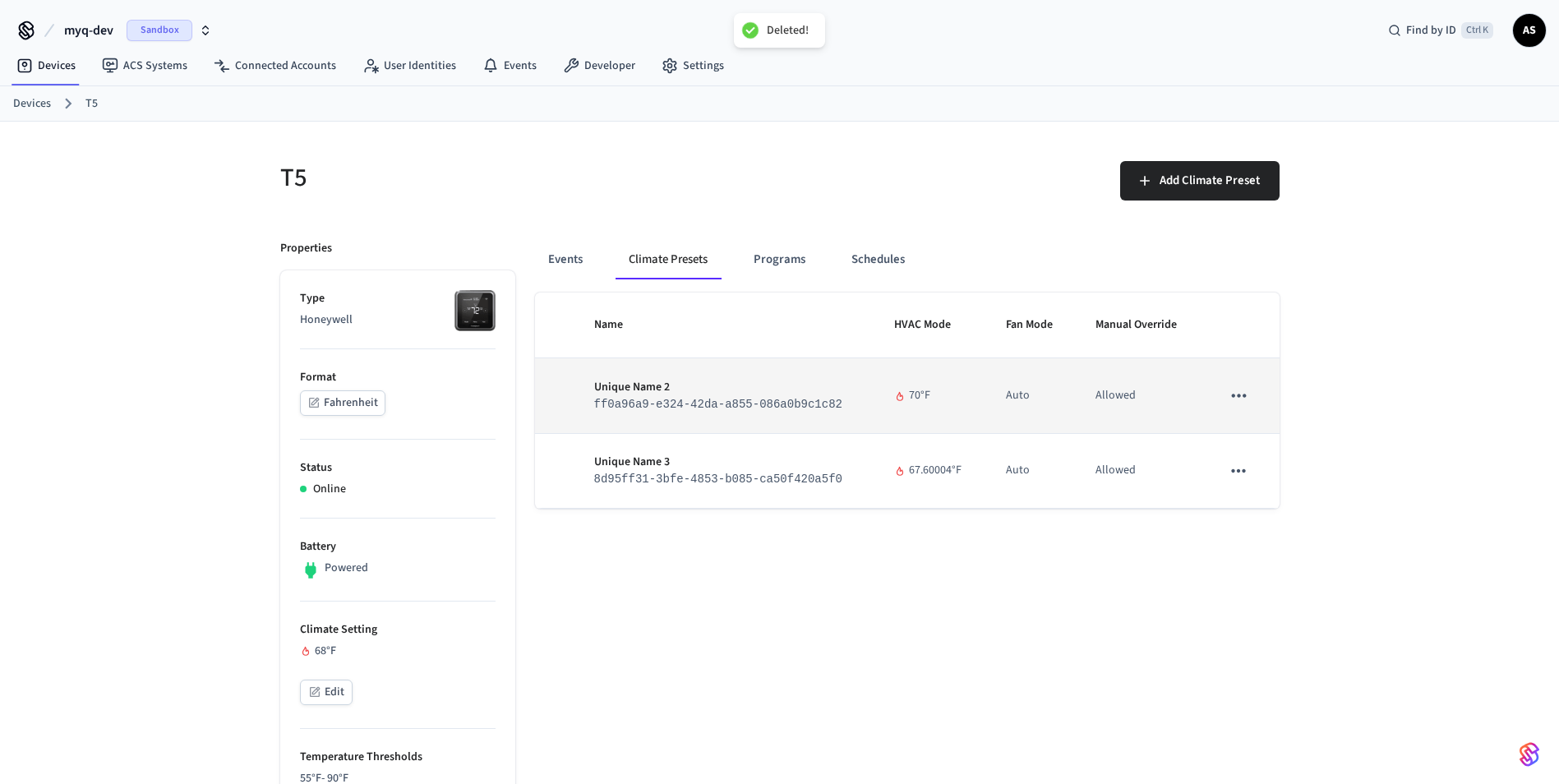
click at [1242, 410] on button "sticky table" at bounding box center [1239, 395] width 34 height 34
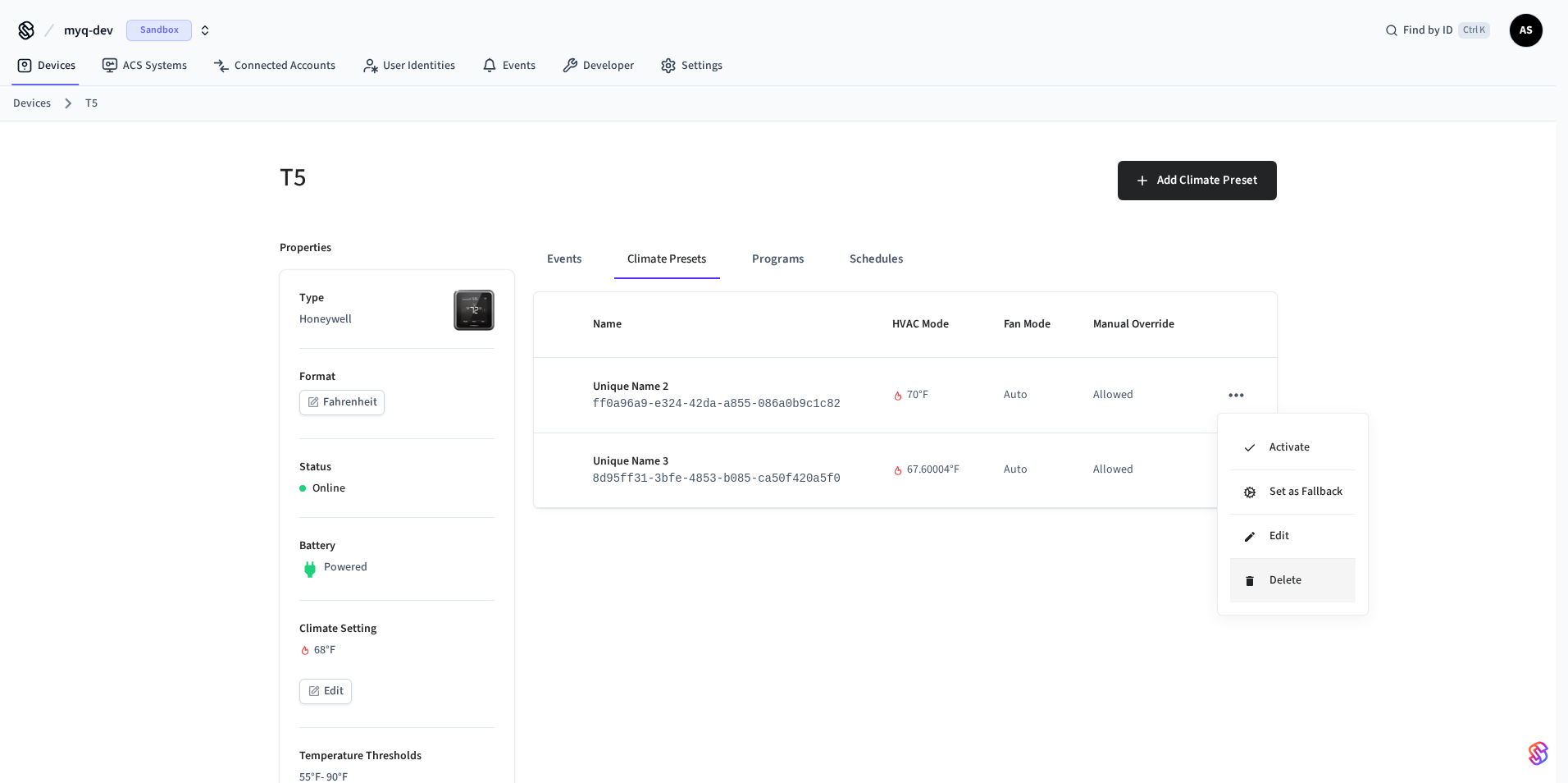
click at [1283, 580] on li "Delete" at bounding box center [1293, 580] width 126 height 44
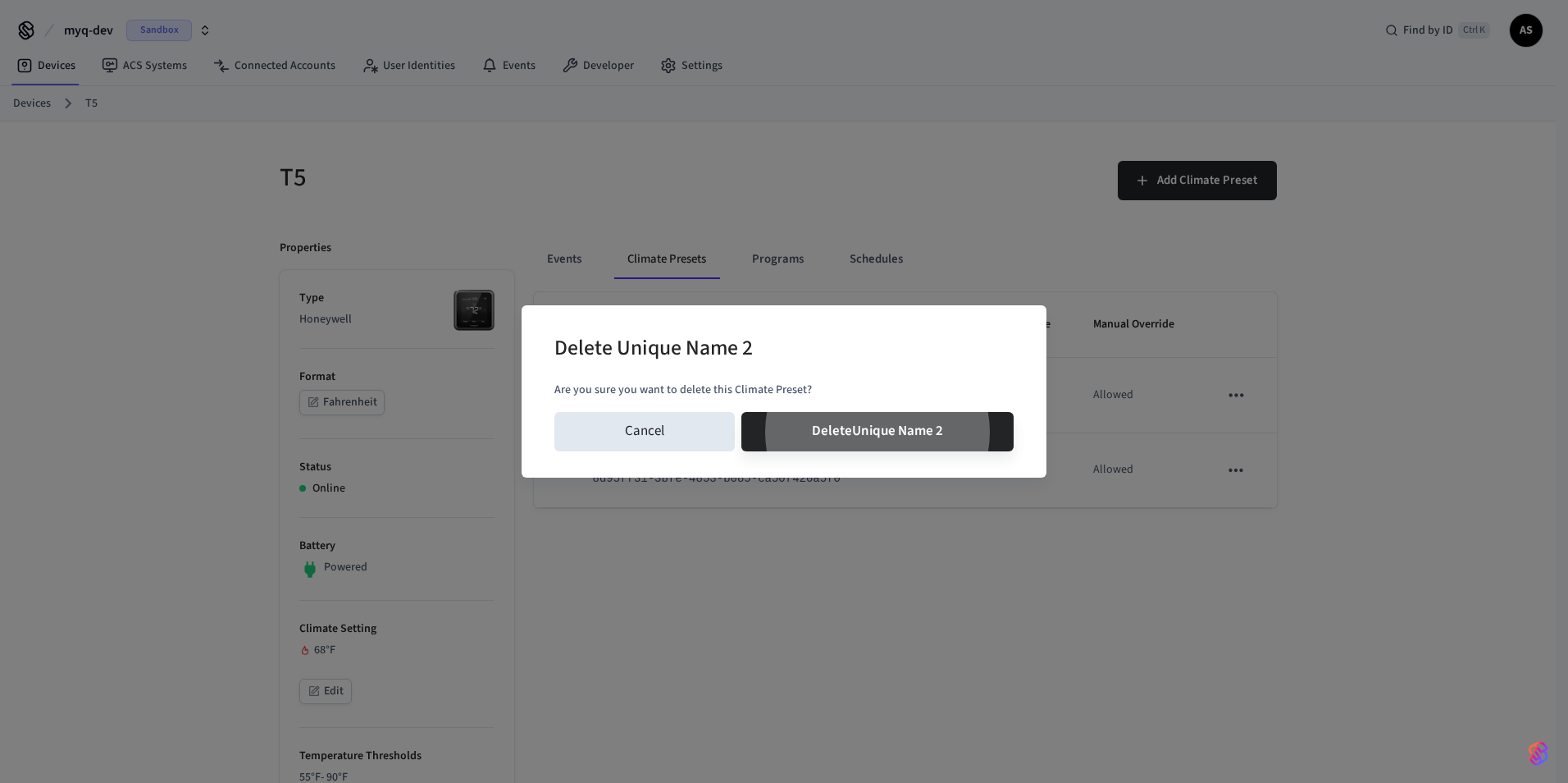
click at [742, 412] on button "Delete Unique Name 2" at bounding box center [878, 431] width 272 height 39
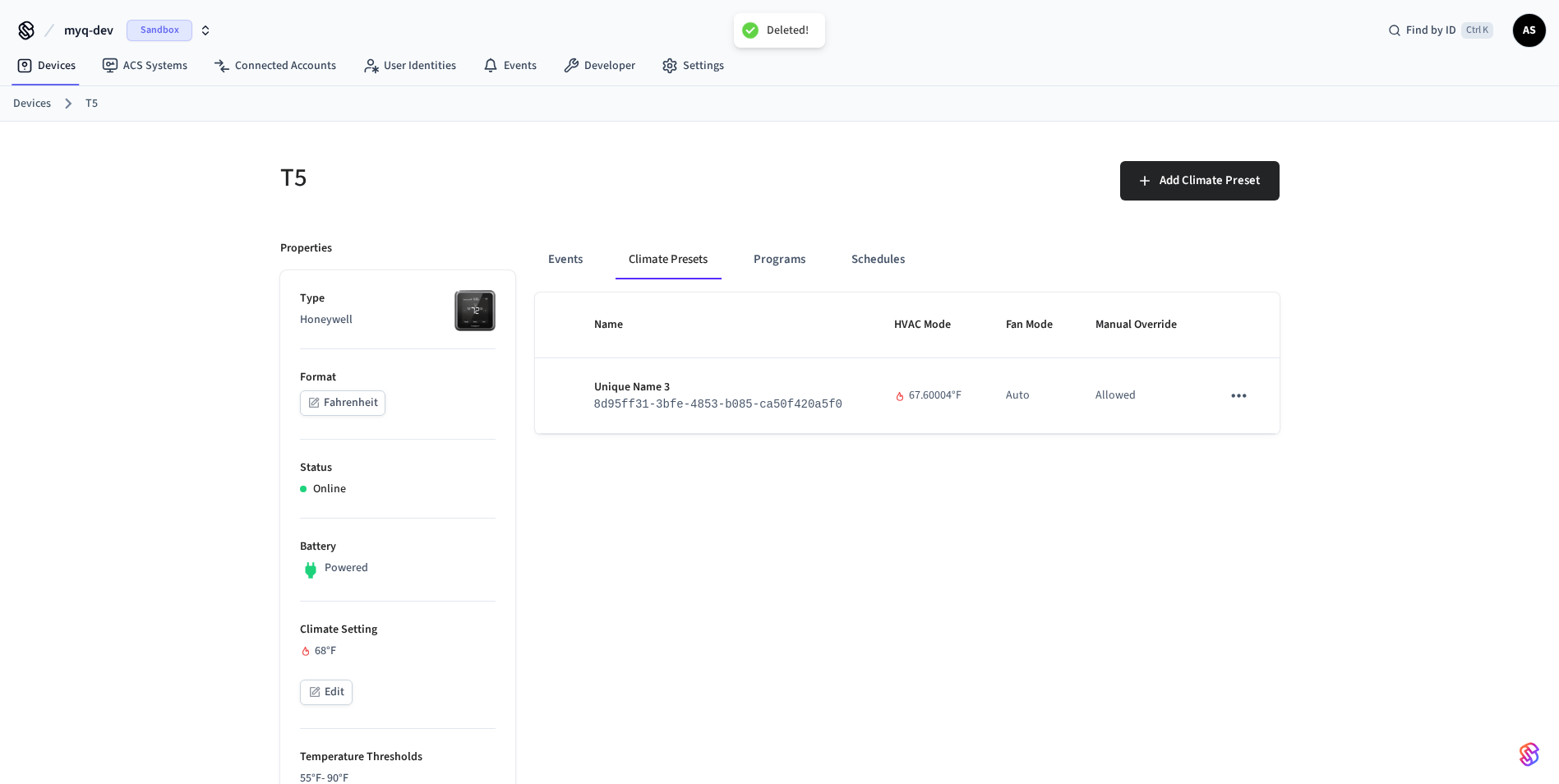
click at [1241, 397] on icon "sticky table" at bounding box center [1238, 395] width 21 height 21
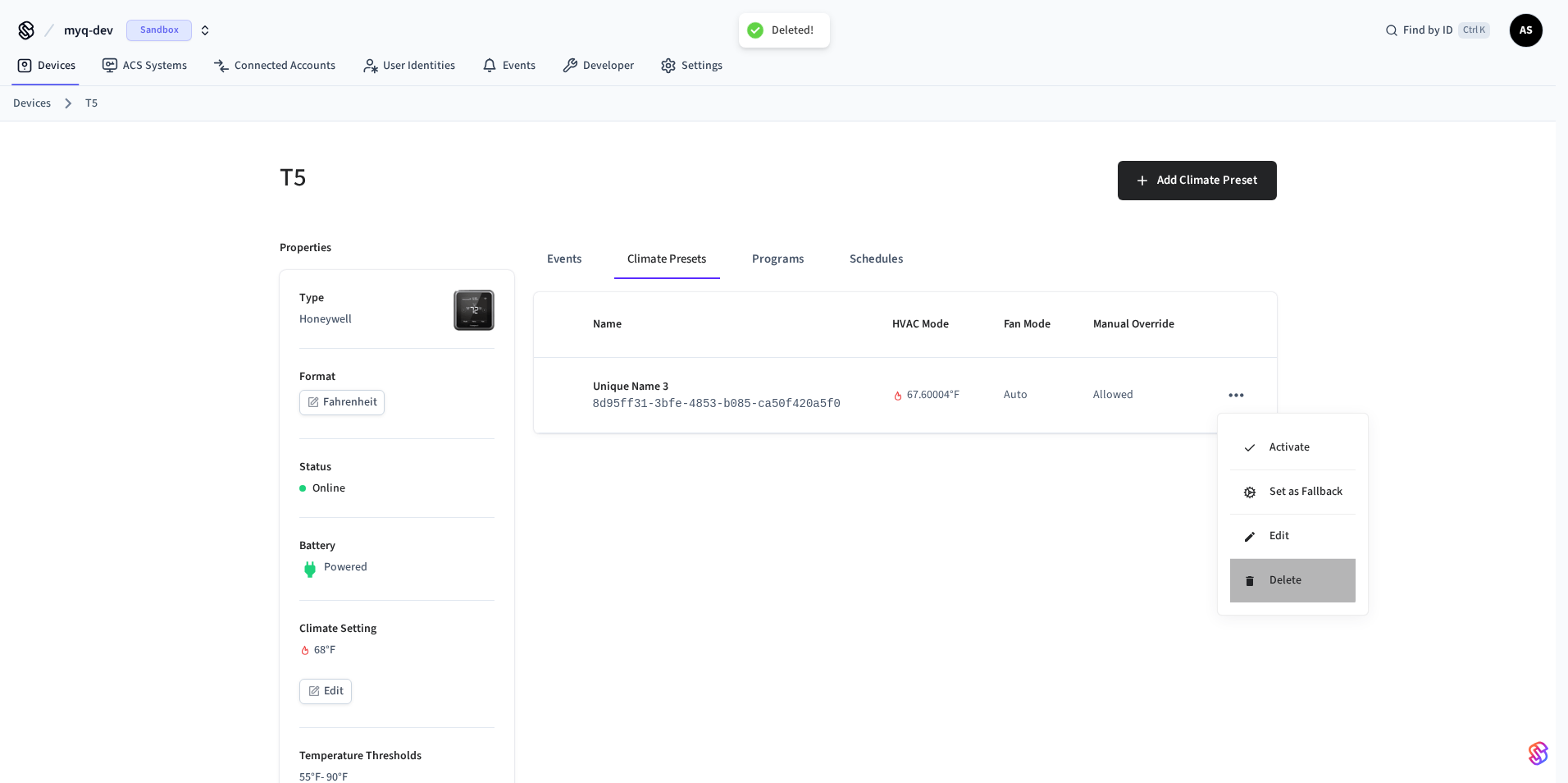
click at [1258, 564] on li "Delete" at bounding box center [1293, 580] width 126 height 44
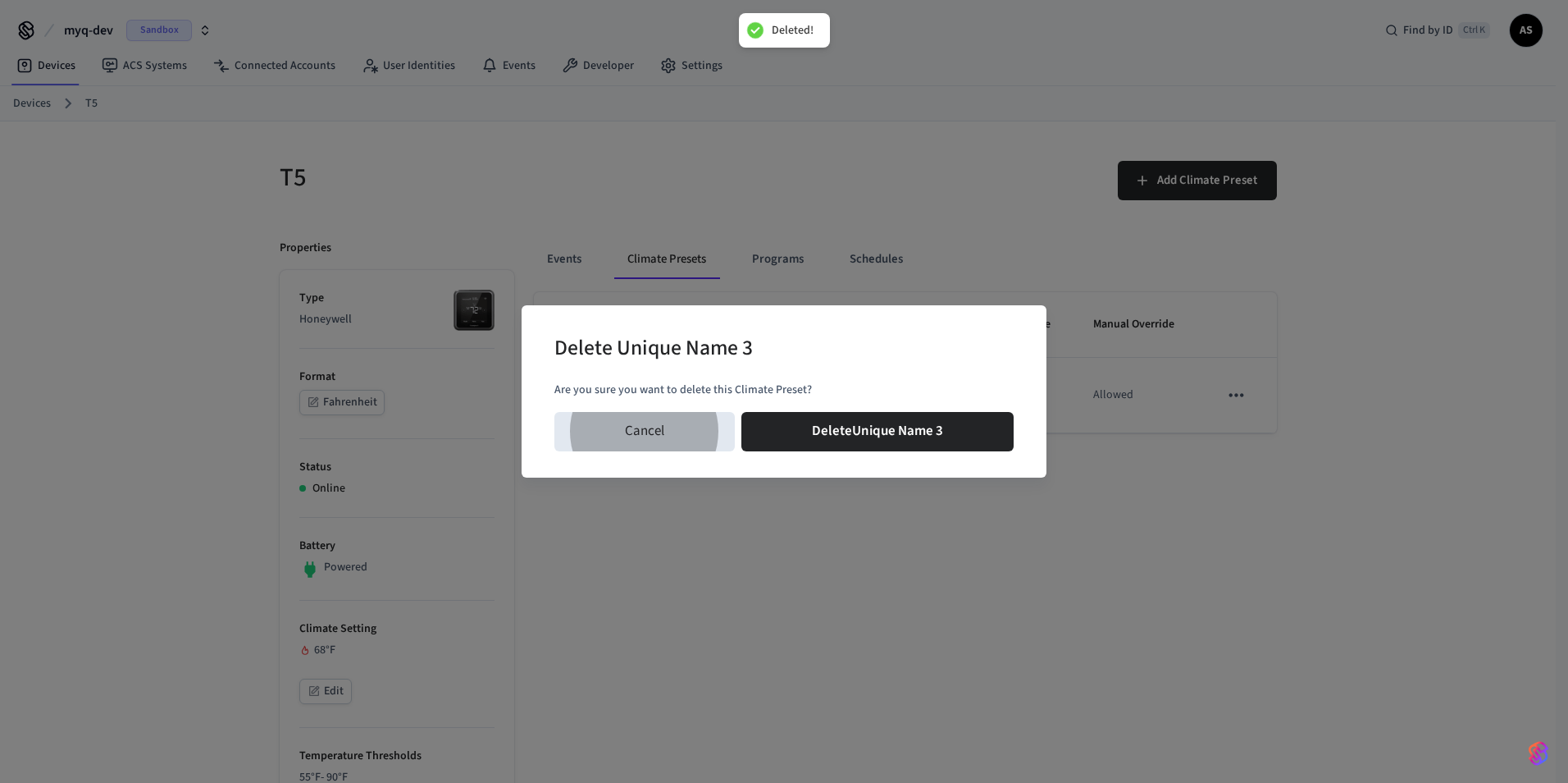
click at [554, 412] on button "Cancel" at bounding box center [645, 431] width 181 height 39
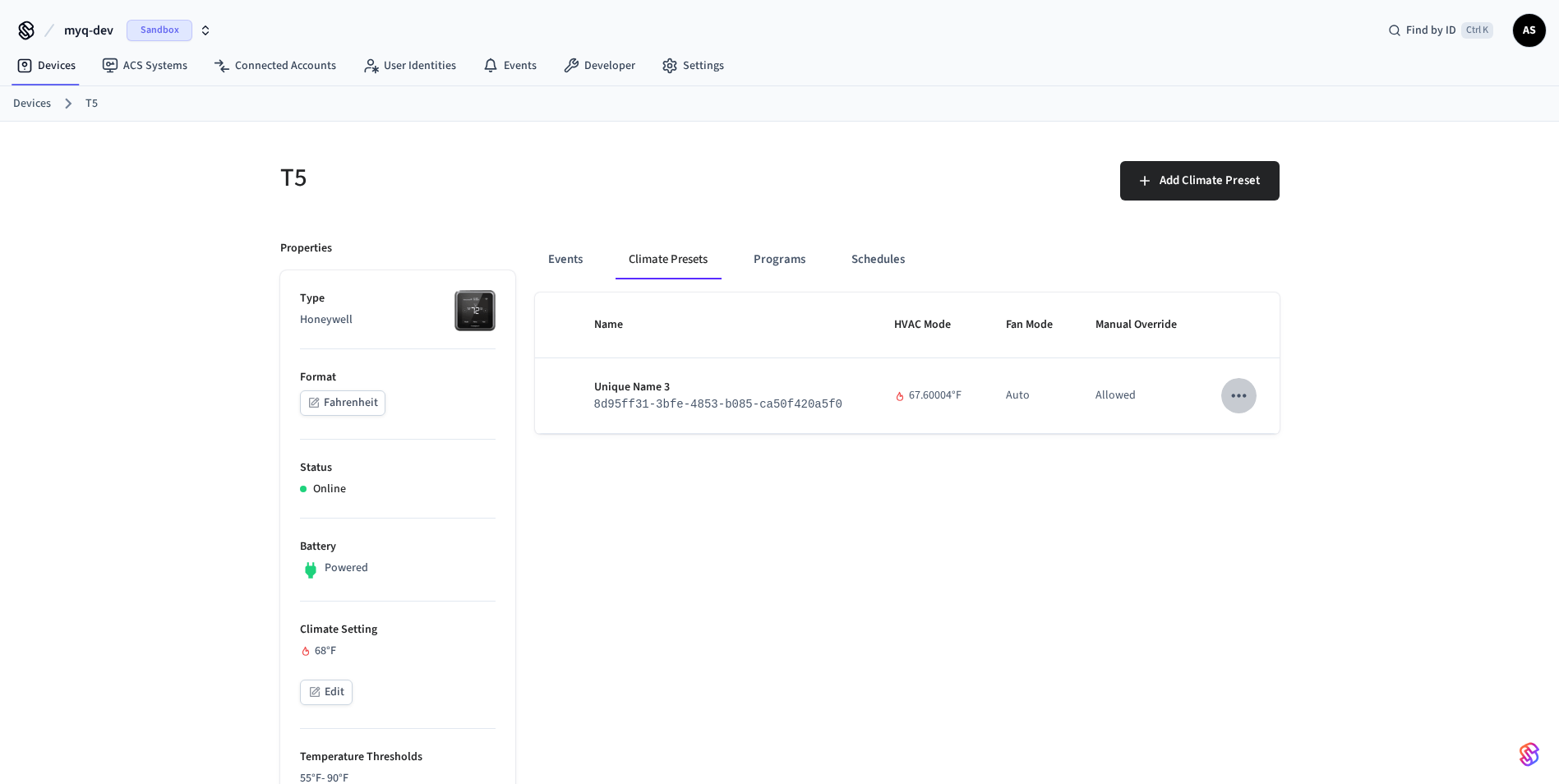
click at [1222, 378] on button "sticky table" at bounding box center [1239, 395] width 34 height 34
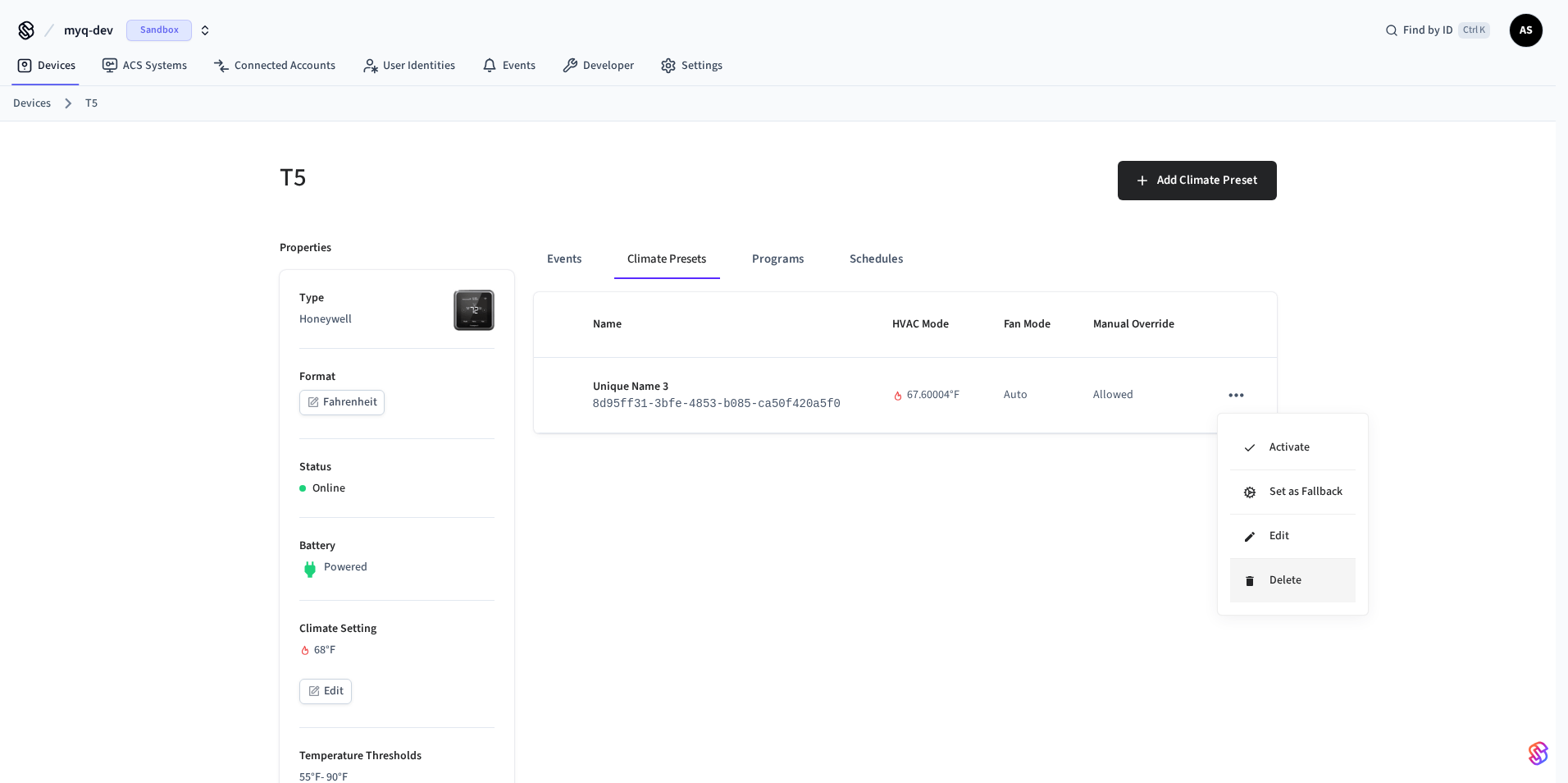
click at [1265, 584] on li "Delete" at bounding box center [1293, 580] width 126 height 44
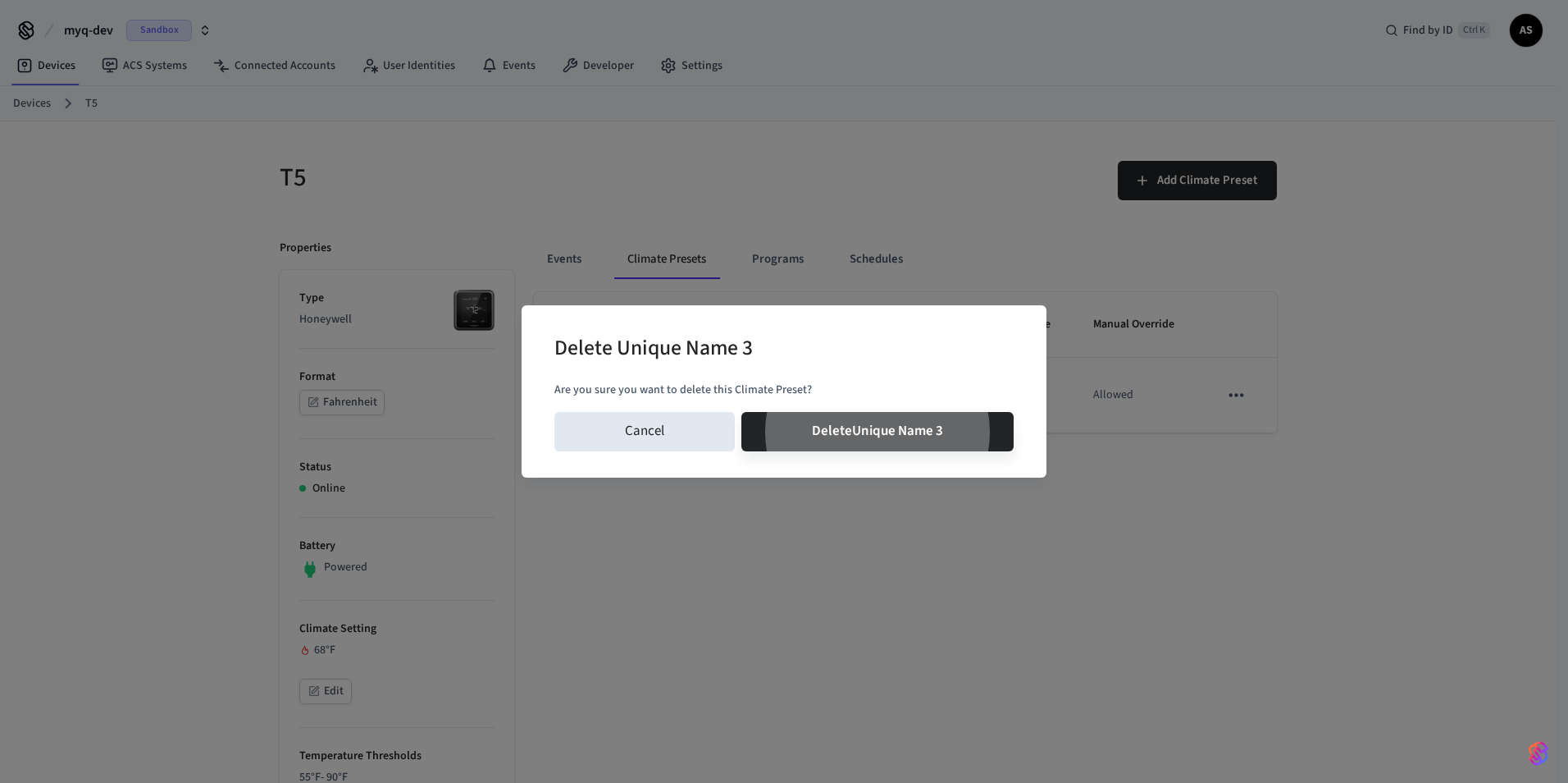
click at [742, 412] on button "Delete Unique Name 3" at bounding box center [878, 431] width 272 height 39
